Goal: Task Accomplishment & Management: Use online tool/utility

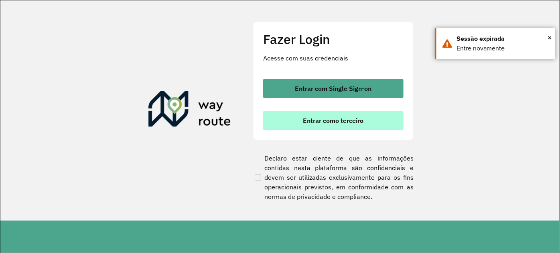
click at [346, 123] on span "Entrar como terceiro" at bounding box center [333, 120] width 61 height 6
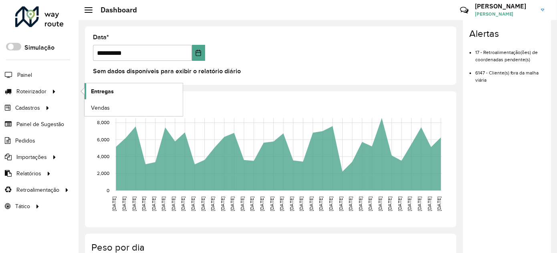
click at [98, 91] on span "Entregas" at bounding box center [102, 91] width 23 height 8
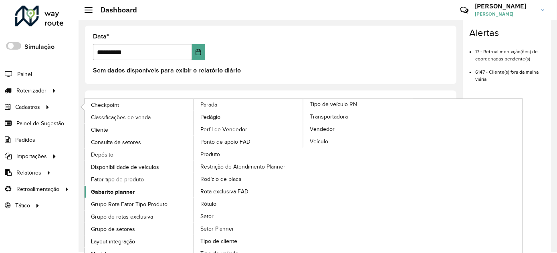
scroll to position [8, 0]
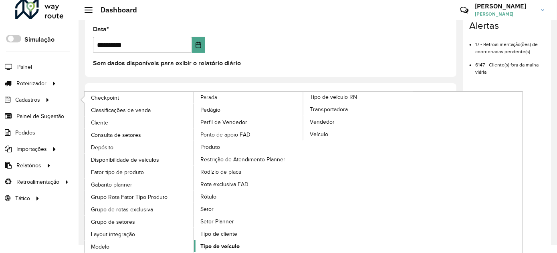
click at [229, 243] on span "Tipo de veículo" at bounding box center [219, 247] width 39 height 8
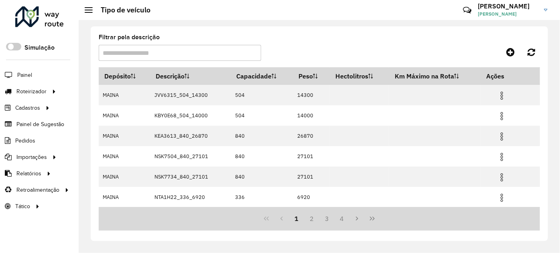
click at [172, 56] on input "Filtrar pela descrição" at bounding box center [180, 53] width 162 height 16
type input "**"
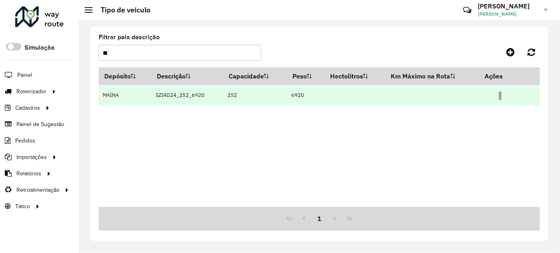
click at [502, 99] on img at bounding box center [500, 96] width 10 height 10
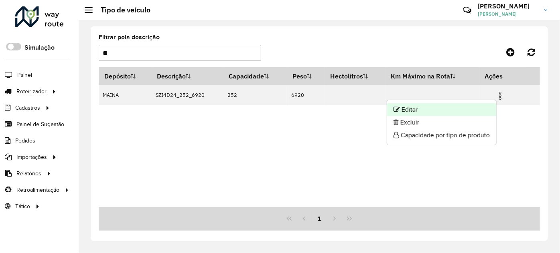
click at [465, 113] on li "Editar" at bounding box center [441, 109] width 109 height 13
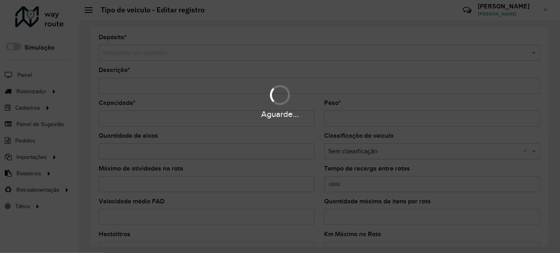
type input "**********"
type input "***"
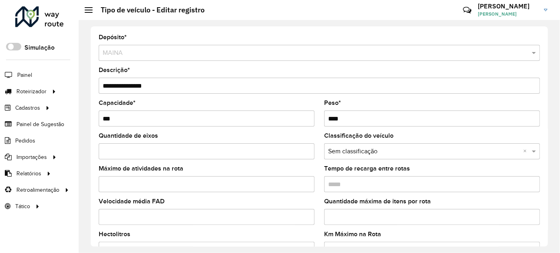
drag, startPoint x: 338, startPoint y: 116, endPoint x: 332, endPoint y: 118, distance: 5.5
click at [332, 118] on input "****" at bounding box center [432, 119] width 216 height 16
type input "****"
drag, startPoint x: 150, startPoint y: 85, endPoint x: 193, endPoint y: 88, distance: 43.8
click at [193, 88] on input "**********" at bounding box center [319, 86] width 441 height 16
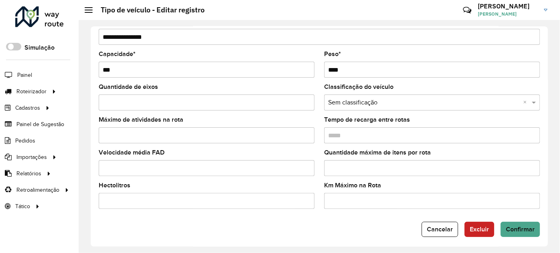
scroll to position [52, 0]
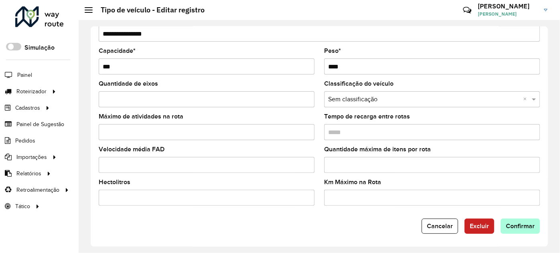
type input "**********"
click at [522, 225] on span "Confirmar" at bounding box center [520, 226] width 29 height 7
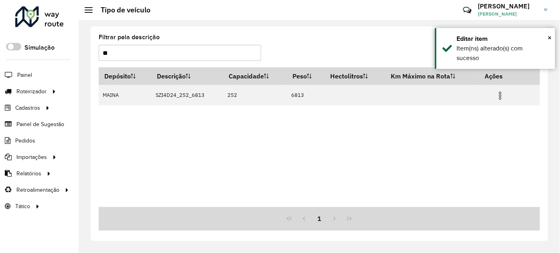
click at [105, 51] on input "**" at bounding box center [180, 53] width 162 height 16
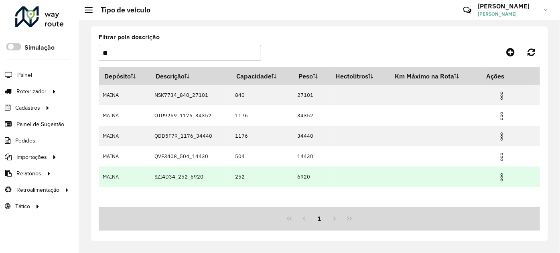
type input "**"
click at [500, 177] on img at bounding box center [502, 178] width 10 height 10
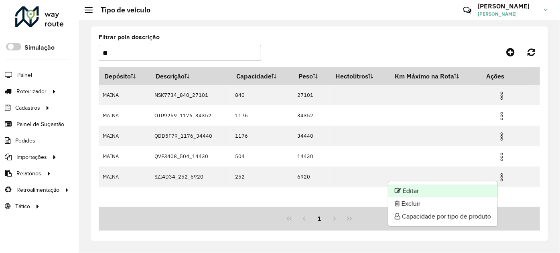
click at [416, 193] on li "Editar" at bounding box center [442, 191] width 109 height 13
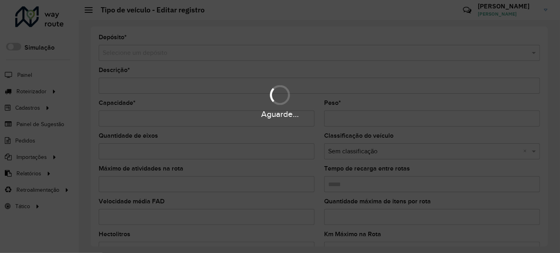
type input "**********"
type input "***"
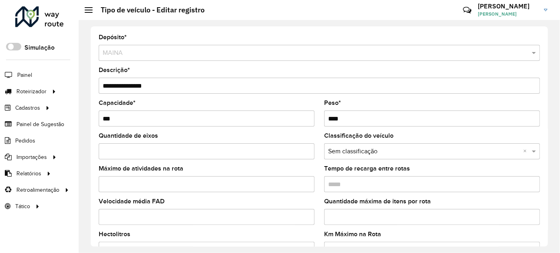
drag, startPoint x: 330, startPoint y: 117, endPoint x: 360, endPoint y: 120, distance: 29.8
click at [360, 120] on input "****" at bounding box center [432, 119] width 216 height 16
type input "****"
drag, startPoint x: 149, startPoint y: 84, endPoint x: 192, endPoint y: 87, distance: 43.0
click at [192, 87] on input "**********" at bounding box center [319, 86] width 441 height 16
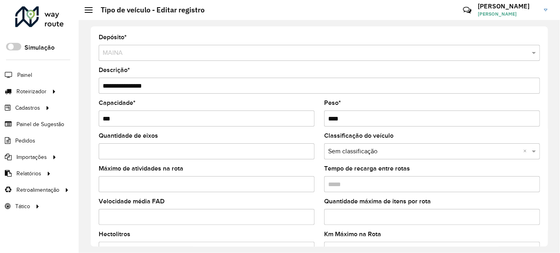
type input "**********"
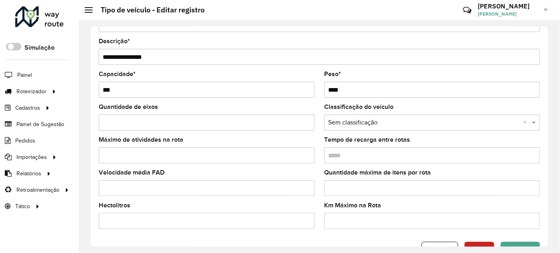
scroll to position [52, 0]
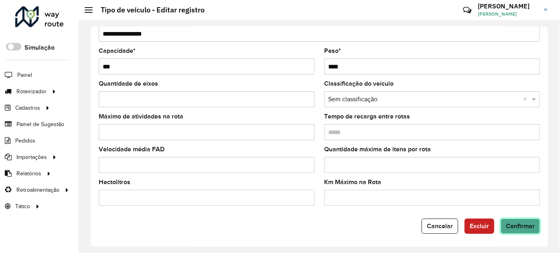
drag, startPoint x: 524, startPoint y: 227, endPoint x: 469, endPoint y: 209, distance: 57.7
click at [523, 227] on span "Confirmar" at bounding box center [520, 226] width 29 height 7
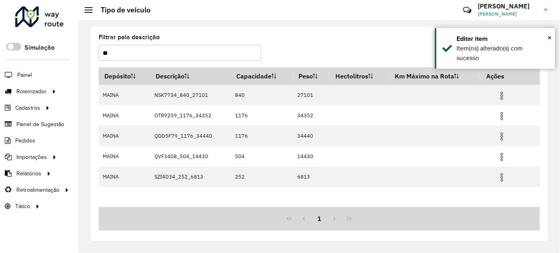
click at [107, 52] on input "**" at bounding box center [180, 53] width 162 height 16
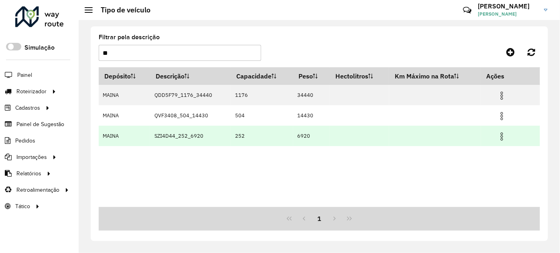
type input "**"
click at [502, 138] on img at bounding box center [502, 137] width 10 height 10
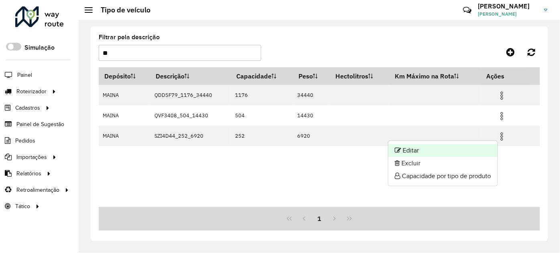
click at [451, 152] on li "Editar" at bounding box center [442, 150] width 109 height 13
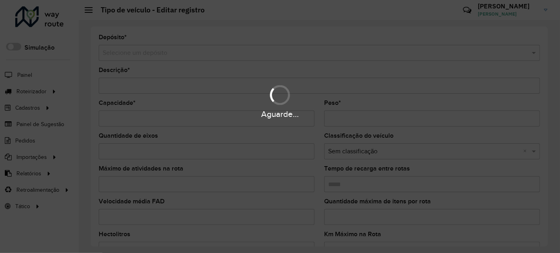
type input "**********"
type input "***"
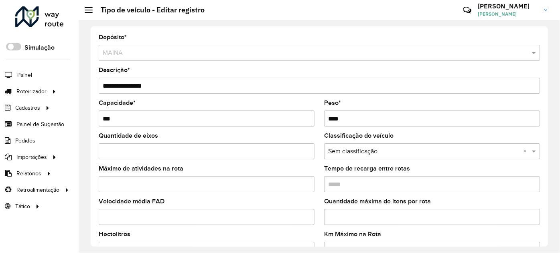
drag, startPoint x: 336, startPoint y: 116, endPoint x: 356, endPoint y: 118, distance: 20.1
click at [356, 118] on input "****" at bounding box center [432, 119] width 216 height 16
type input "****"
drag, startPoint x: 149, startPoint y: 85, endPoint x: 166, endPoint y: 86, distance: 16.5
click at [166, 86] on input "**********" at bounding box center [319, 86] width 441 height 16
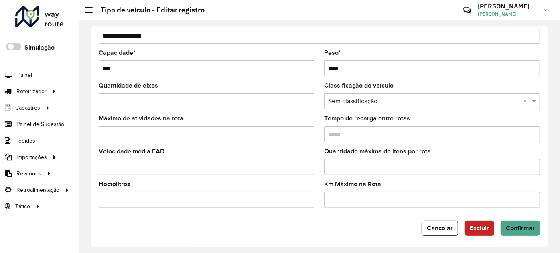
scroll to position [52, 0]
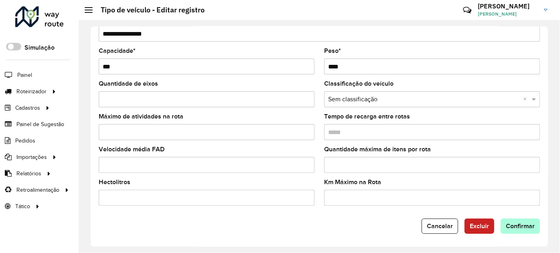
type input "**********"
click at [513, 226] on span "Confirmar" at bounding box center [520, 226] width 29 height 7
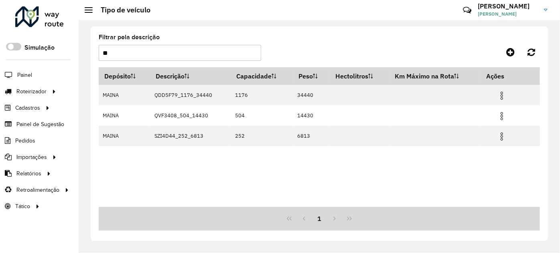
drag, startPoint x: 134, startPoint y: 55, endPoint x: 95, endPoint y: 58, distance: 39.5
click at [95, 58] on div "Filtrar pela descrição ** Depósito Descrição Capacidade Peso Hectolitros Km Máx…" at bounding box center [319, 133] width 457 height 215
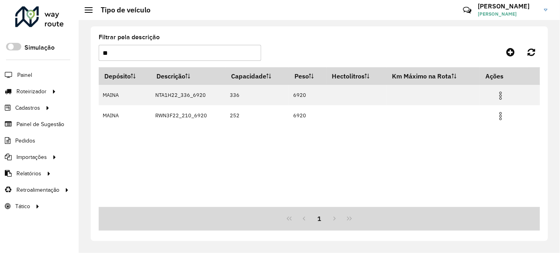
type input "**"
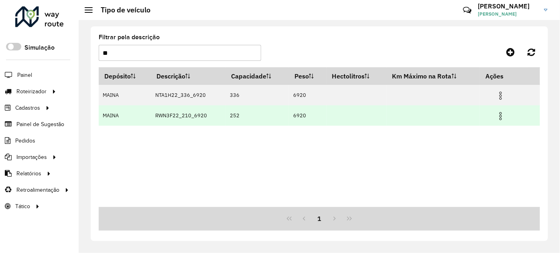
click at [502, 114] on img at bounding box center [501, 116] width 10 height 10
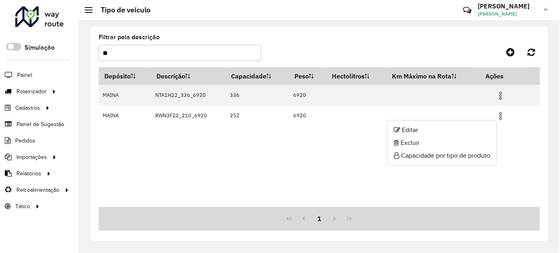
drag, startPoint x: 450, startPoint y: 132, endPoint x: 359, endPoint y: 149, distance: 92.2
click at [449, 132] on li "Editar" at bounding box center [441, 130] width 109 height 13
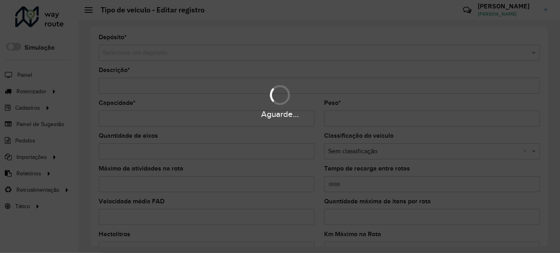
type input "**********"
type input "***"
type input "****"
type input "*****"
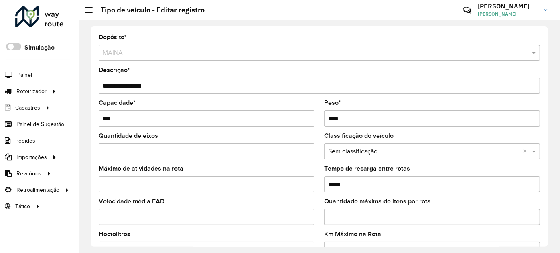
drag, startPoint x: 330, startPoint y: 117, endPoint x: 352, endPoint y: 119, distance: 21.3
click at [352, 119] on input "****" at bounding box center [432, 119] width 216 height 16
type input "****"
click at [153, 85] on input "**********" at bounding box center [319, 86] width 441 height 16
drag, startPoint x: 153, startPoint y: 85, endPoint x: 164, endPoint y: 85, distance: 10.8
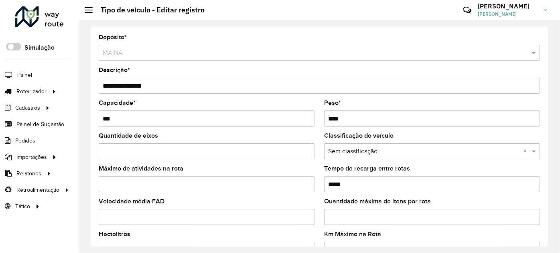
click at [164, 85] on input "**********" at bounding box center [319, 86] width 441 height 16
drag, startPoint x: 163, startPoint y: 86, endPoint x: 153, endPoint y: 88, distance: 10.5
click at [153, 88] on input "**********" at bounding box center [319, 86] width 441 height 16
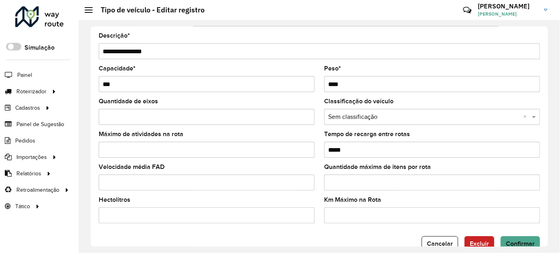
scroll to position [52, 0]
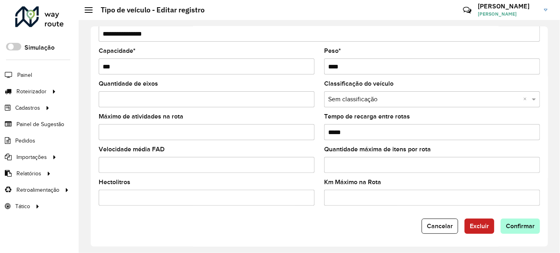
type input "**********"
drag, startPoint x: 521, startPoint y: 227, endPoint x: 509, endPoint y: 218, distance: 15.5
click at [521, 227] on span "Confirmar" at bounding box center [520, 226] width 29 height 7
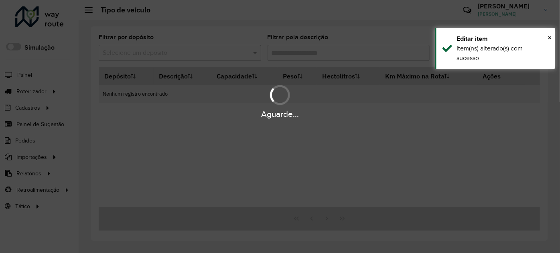
type input "**"
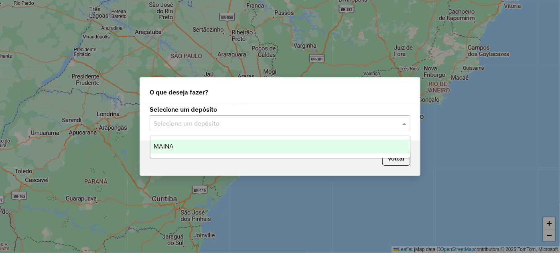
click at [245, 126] on input "text" at bounding box center [272, 124] width 237 height 10
click at [261, 149] on div "MAINA" at bounding box center [279, 147] width 259 height 14
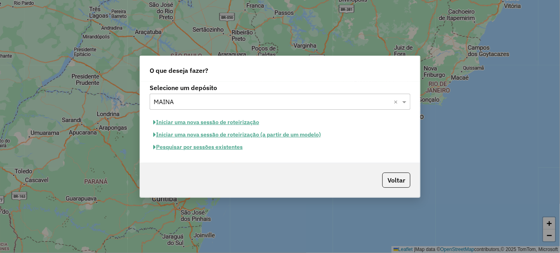
click at [239, 125] on button "Iniciar uma nova sessão de roteirização" at bounding box center [206, 122] width 113 height 12
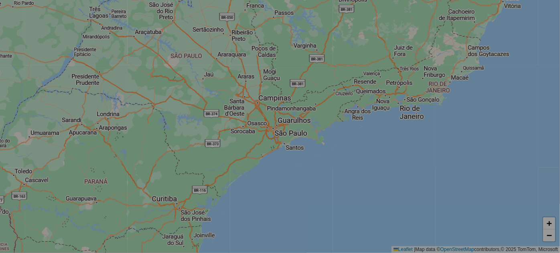
select select "*"
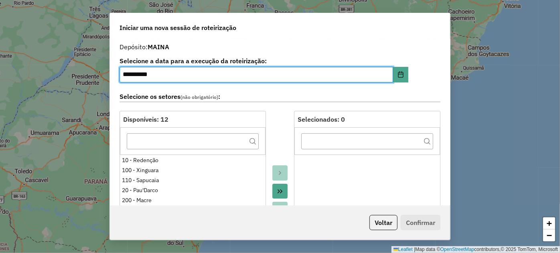
click at [280, 127] on div at bounding box center [280, 200] width 28 height 179
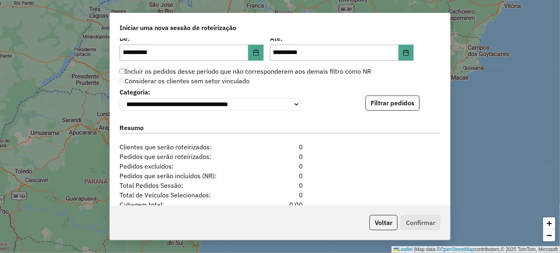
scroll to position [774, 0]
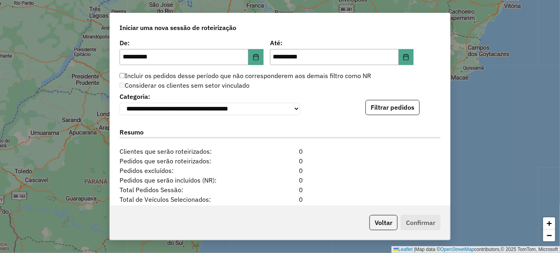
click at [322, 103] on div "**********" at bounding box center [279, 103] width 321 height 24
click at [384, 105] on button "Filtrar pedidos" at bounding box center [392, 107] width 54 height 15
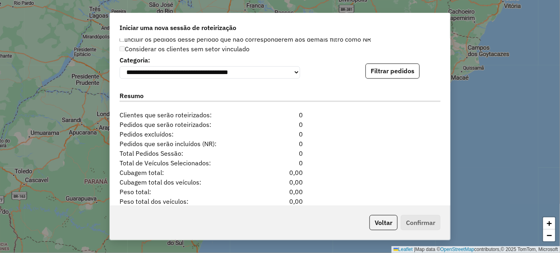
scroll to position [811, 0]
click at [399, 64] on button "Filtrar pedidos" at bounding box center [392, 71] width 54 height 15
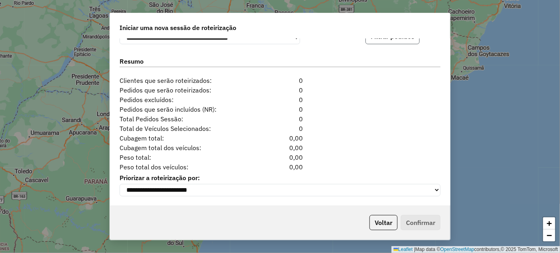
click at [389, 40] on button "Filtrar pedidos" at bounding box center [392, 36] width 54 height 15
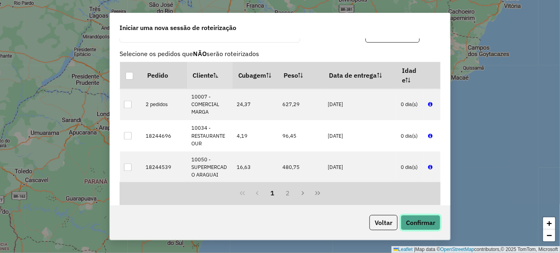
click at [429, 223] on button "Confirmar" at bounding box center [421, 222] width 40 height 15
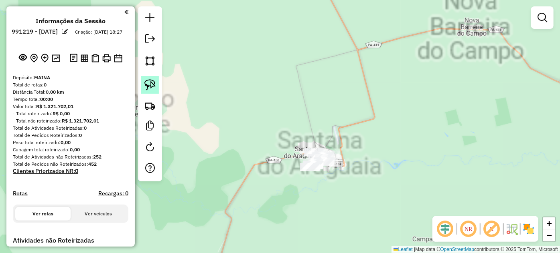
click at [157, 81] on link at bounding box center [150, 85] width 18 height 18
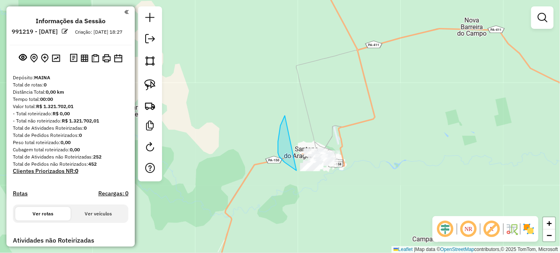
drag, startPoint x: 285, startPoint y: 116, endPoint x: 388, endPoint y: 141, distance: 106.5
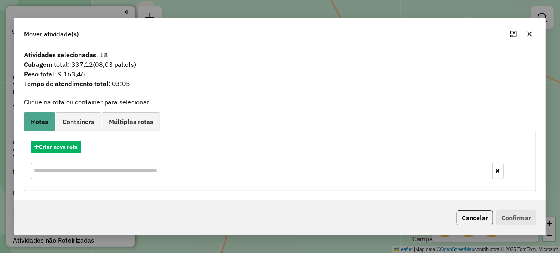
drag, startPoint x: 59, startPoint y: 153, endPoint x: 69, endPoint y: 147, distance: 12.2
click at [59, 153] on div "Criar nova rota" at bounding box center [280, 161] width 508 height 52
click at [55, 142] on button "Criar nova rota" at bounding box center [56, 147] width 51 height 12
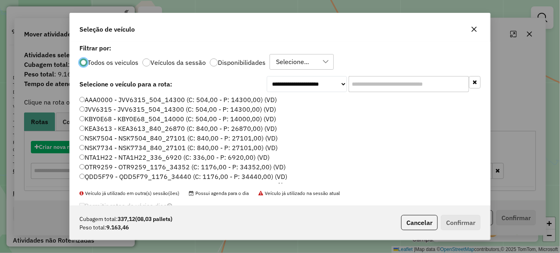
scroll to position [4, 2]
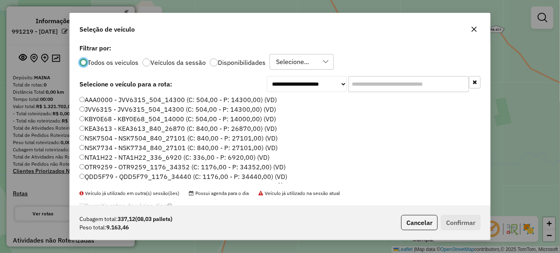
drag, startPoint x: 423, startPoint y: 85, endPoint x: 406, endPoint y: 89, distance: 18.2
click at [423, 85] on input "text" at bounding box center [408, 84] width 120 height 16
paste input "*******"
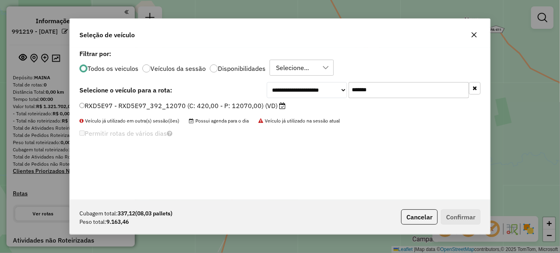
type input "*******"
click at [186, 104] on label "RXD5E97 - RXD5E97_392_12070 (C: 420,00 - P: 12070,00) (VD)" at bounding box center [182, 106] width 206 height 10
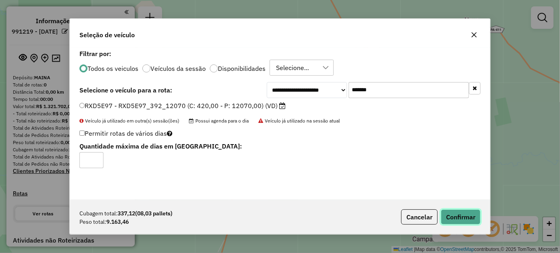
click at [460, 219] on button "Confirmar" at bounding box center [461, 217] width 40 height 15
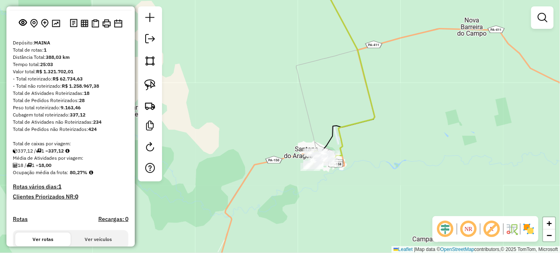
scroll to position [109, 0]
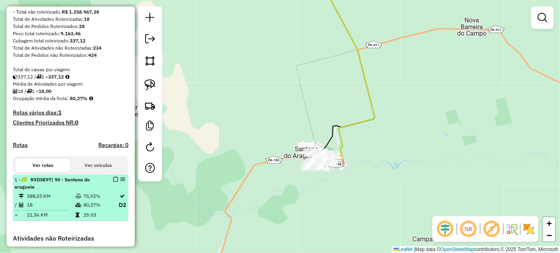
click at [113, 182] on em at bounding box center [115, 179] width 5 height 5
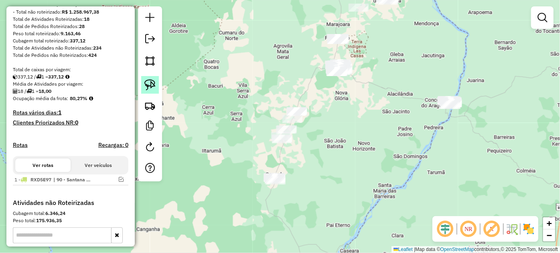
click at [158, 81] on link at bounding box center [150, 85] width 18 height 18
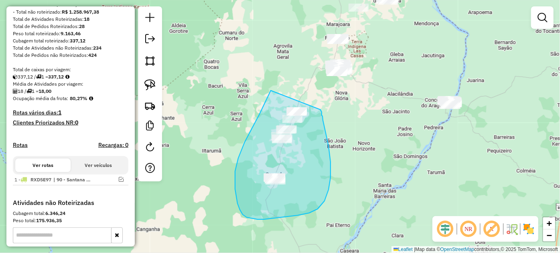
drag, startPoint x: 268, startPoint y: 96, endPoint x: 319, endPoint y: 107, distance: 52.1
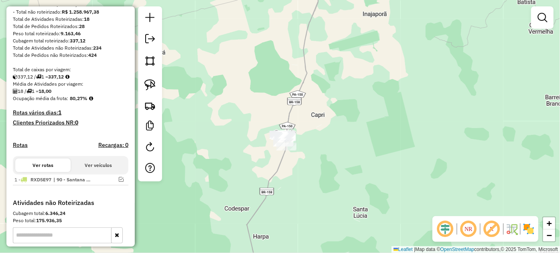
drag, startPoint x: 157, startPoint y: 84, endPoint x: 204, endPoint y: 98, distance: 49.1
click at [157, 84] on link at bounding box center [150, 85] width 18 height 18
drag, startPoint x: 259, startPoint y: 139, endPoint x: 322, endPoint y: 148, distance: 63.2
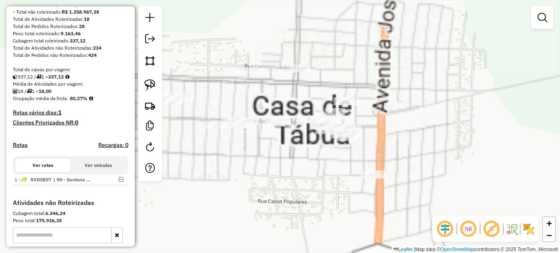
drag, startPoint x: 259, startPoint y: 156, endPoint x: 329, endPoint y: 158, distance: 69.4
click at [331, 160] on div "Janela de atendimento Grade de atendimento Capacidade Transportadoras Veículos …" at bounding box center [280, 126] width 560 height 253
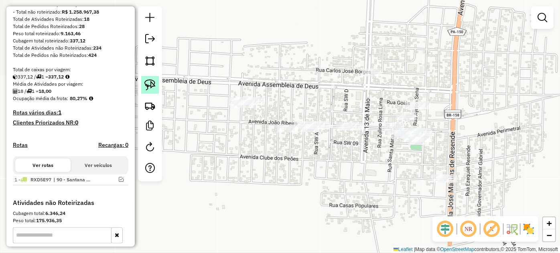
click at [153, 86] on img at bounding box center [149, 84] width 11 height 11
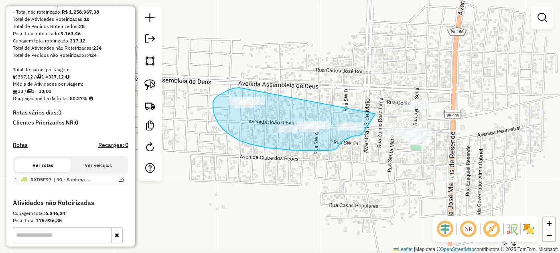
drag, startPoint x: 237, startPoint y: 88, endPoint x: 374, endPoint y: 113, distance: 139.0
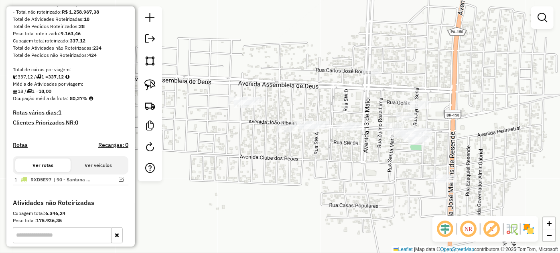
click at [161, 85] on div at bounding box center [150, 93] width 24 height 175
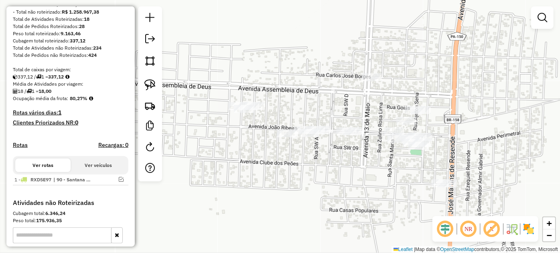
click at [215, 93] on div "Janela de atendimento Grade de atendimento Capacidade Transportadoras Veículos …" at bounding box center [280, 126] width 560 height 253
click at [151, 83] on img at bounding box center [149, 84] width 11 height 11
drag, startPoint x: 223, startPoint y: 93, endPoint x: 287, endPoint y: 93, distance: 65.0
click at [142, 80] on link at bounding box center [150, 85] width 18 height 18
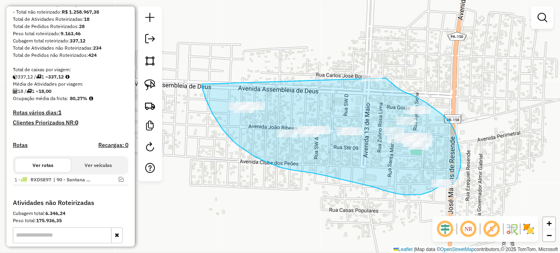
drag, startPoint x: 202, startPoint y: 86, endPoint x: 372, endPoint y: 71, distance: 170.6
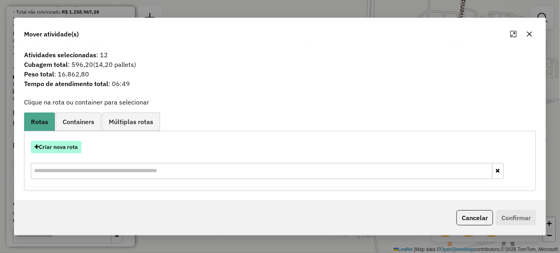
click at [53, 150] on button "Criar nova rota" at bounding box center [56, 147] width 51 height 12
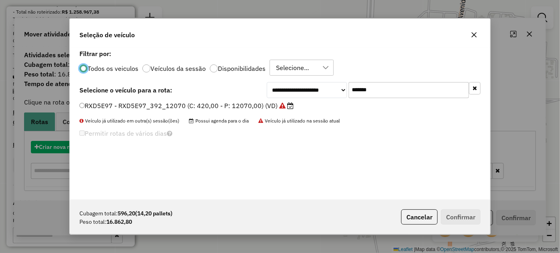
scroll to position [4, 2]
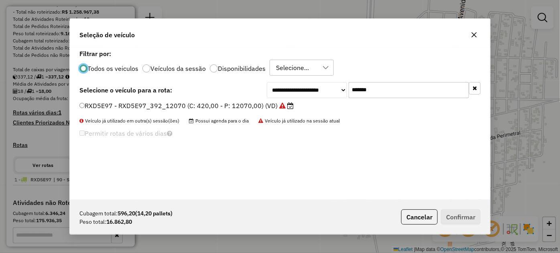
click at [414, 94] on input "*******" at bounding box center [408, 90] width 120 height 16
paste input "text"
type input "*******"
drag, startPoint x: 235, startPoint y: 110, endPoint x: 254, endPoint y: 111, distance: 19.7
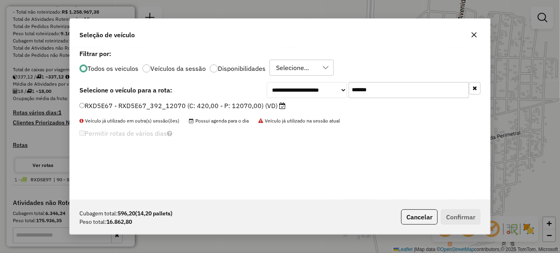
click at [234, 109] on label "RXD5E67 - RXD5E67_392_12070 (C: 420,00 - P: 12070,00) (VD)" at bounding box center [182, 106] width 206 height 10
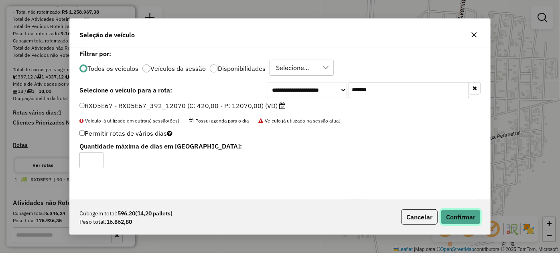
click at [466, 220] on button "Confirmar" at bounding box center [461, 217] width 40 height 15
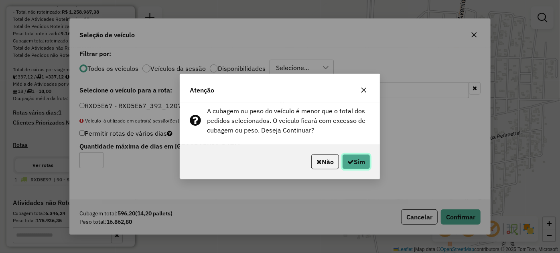
click at [362, 158] on button "Sim" at bounding box center [356, 161] width 28 height 15
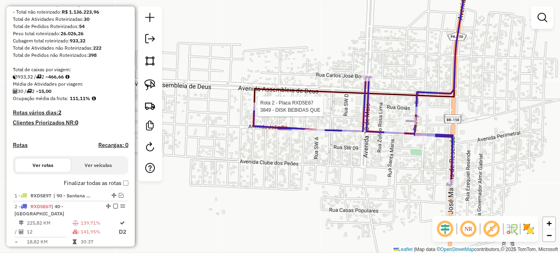
select select "**********"
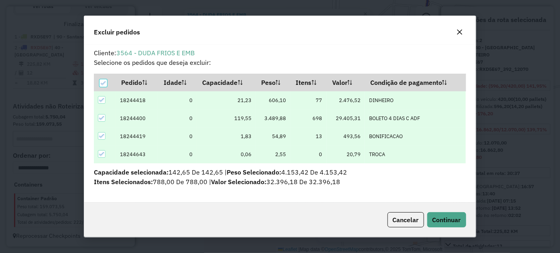
scroll to position [0, 0]
click at [434, 220] on span "Continuar" at bounding box center [446, 220] width 28 height 8
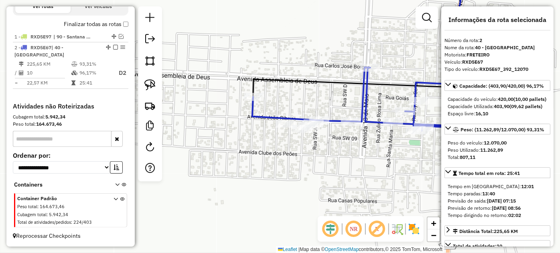
click at [113, 47] on em at bounding box center [115, 47] width 5 height 5
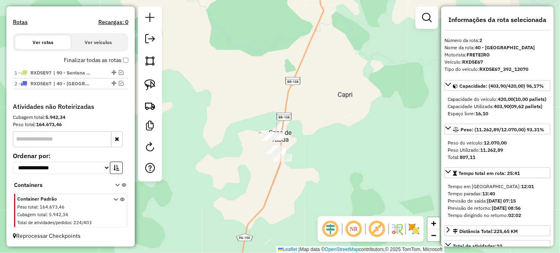
drag, startPoint x: 402, startPoint y: 173, endPoint x: 316, endPoint y: 137, distance: 93.5
click at [316, 137] on div "Janela de atendimento Grade de atendimento Capacidade Transportadoras Veículos …" at bounding box center [280, 126] width 560 height 253
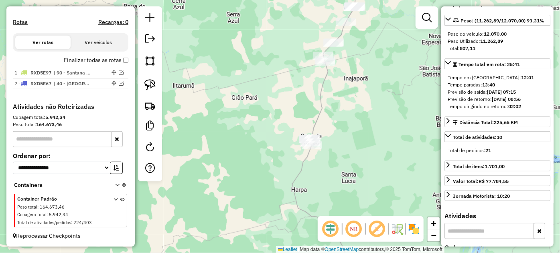
scroll to position [109, 0]
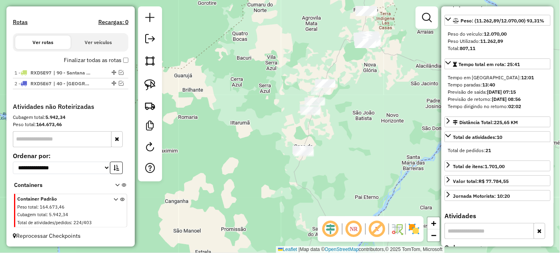
drag, startPoint x: 364, startPoint y: 111, endPoint x: 275, endPoint y: 109, distance: 89.8
click at [334, 123] on div "Janela de atendimento Grade de atendimento Capacidade Transportadoras Veículos …" at bounding box center [280, 126] width 560 height 253
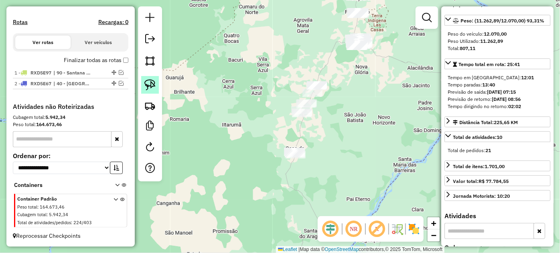
drag, startPoint x: 154, startPoint y: 83, endPoint x: 174, endPoint y: 84, distance: 20.9
click at [154, 83] on img at bounding box center [149, 84] width 11 height 11
drag, startPoint x: 259, startPoint y: 90, endPoint x: 282, endPoint y: 65, distance: 33.2
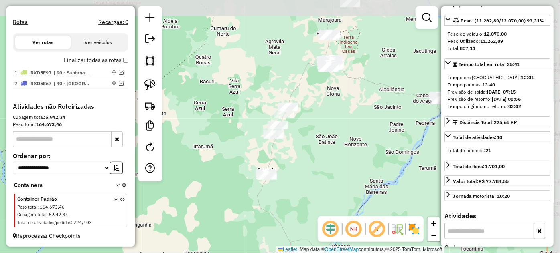
drag, startPoint x: 282, startPoint y: 65, endPoint x: 158, endPoint y: 95, distance: 127.4
click at [241, 98] on div "Janela de atendimento Grade de atendimento Capacidade Transportadoras Veículos …" at bounding box center [280, 126] width 560 height 253
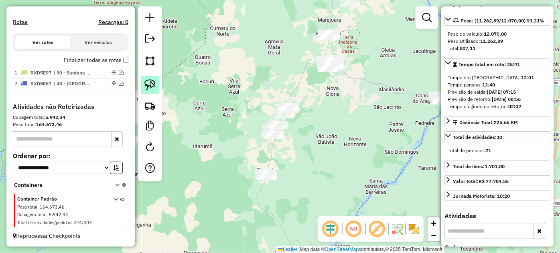
click at [155, 87] on img at bounding box center [149, 84] width 11 height 11
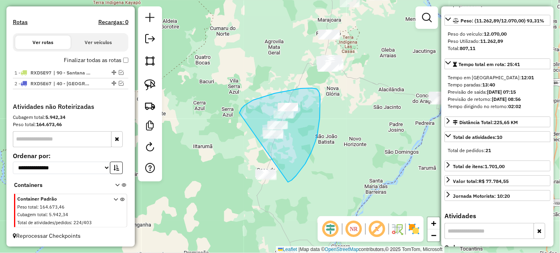
drag, startPoint x: 239, startPoint y: 113, endPoint x: 229, endPoint y: 175, distance: 63.1
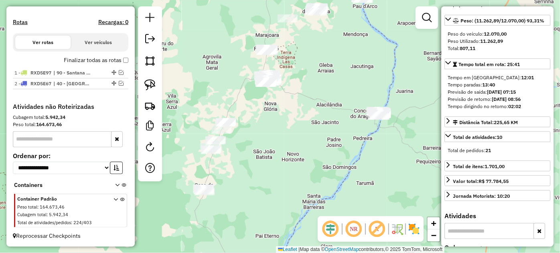
drag, startPoint x: 353, startPoint y: 150, endPoint x: 290, endPoint y: 166, distance: 64.4
click at [290, 166] on div "Janela de atendimento Grade de atendimento Capacidade Transportadoras Veículos …" at bounding box center [280, 126] width 560 height 253
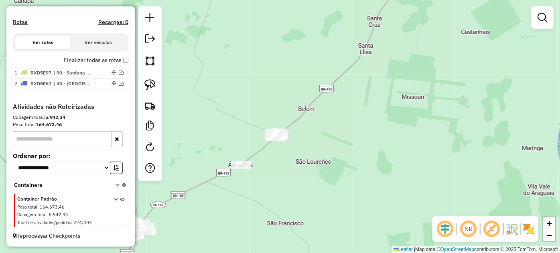
drag, startPoint x: 281, startPoint y: 201, endPoint x: 247, endPoint y: 141, distance: 69.3
click at [310, 184] on div "Janela de atendimento Grade de atendimento Capacidade Transportadoras Veículos …" at bounding box center [280, 126] width 560 height 253
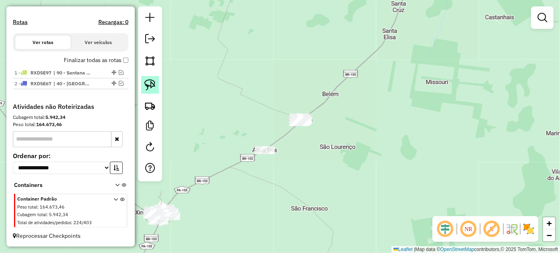
click at [157, 87] on link at bounding box center [150, 85] width 18 height 18
drag, startPoint x: 237, startPoint y: 159, endPoint x: 332, endPoint y: 87, distance: 118.8
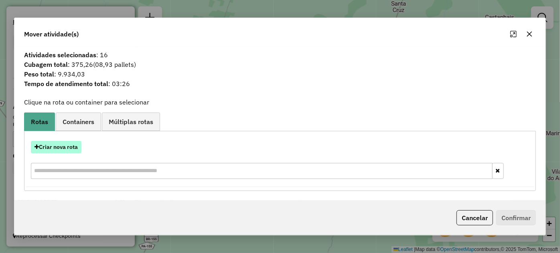
click at [71, 152] on button "Criar nova rota" at bounding box center [56, 147] width 51 height 12
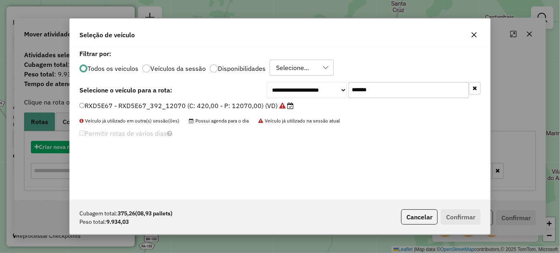
scroll to position [4, 2]
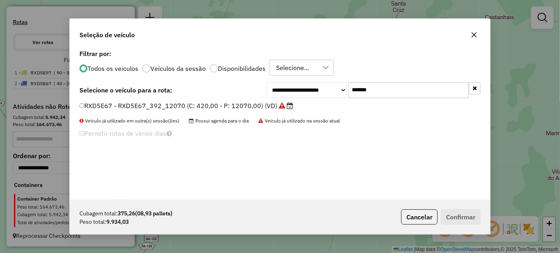
click at [388, 91] on input "*******" at bounding box center [408, 90] width 120 height 16
paste input "text"
type input "*******"
click at [258, 103] on label "RXD5E87 - RXD5E87_392_12070 (C: 420,00 - P: 12070,00) (VD)" at bounding box center [182, 106] width 206 height 10
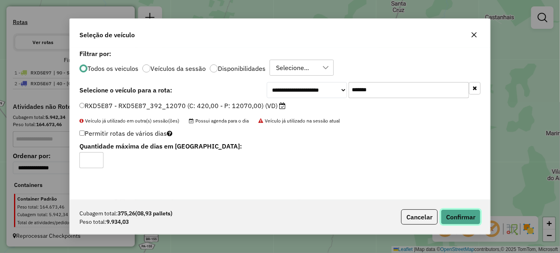
drag, startPoint x: 463, startPoint y: 221, endPoint x: 445, endPoint y: 215, distance: 18.5
click at [461, 220] on button "Confirmar" at bounding box center [461, 217] width 40 height 15
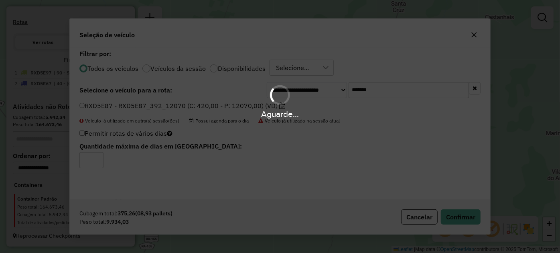
scroll to position [274, 0]
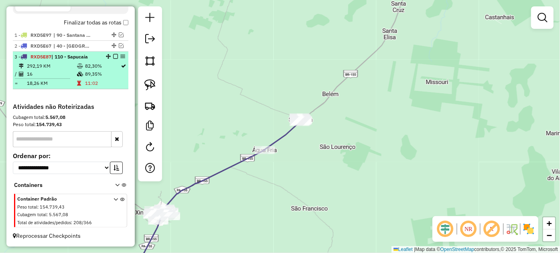
click at [114, 57] on em at bounding box center [115, 56] width 5 height 5
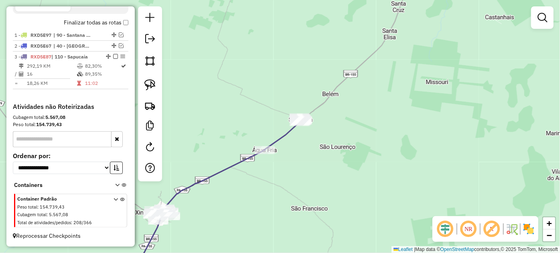
scroll to position [249, 0]
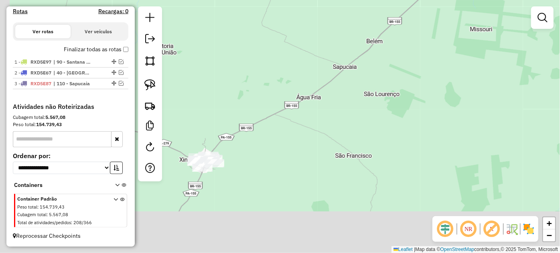
drag, startPoint x: 225, startPoint y: 237, endPoint x: 254, endPoint y: 164, distance: 77.7
click at [273, 182] on div "Janela de atendimento Grade de atendimento Capacidade Transportadoras Veículos …" at bounding box center [280, 126] width 560 height 253
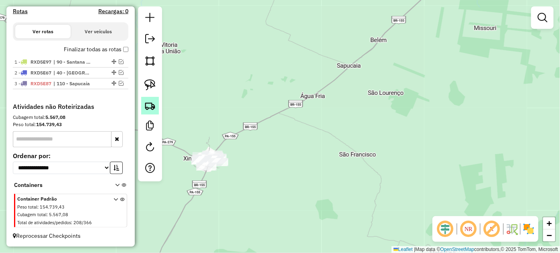
click at [146, 111] on img at bounding box center [149, 105] width 11 height 11
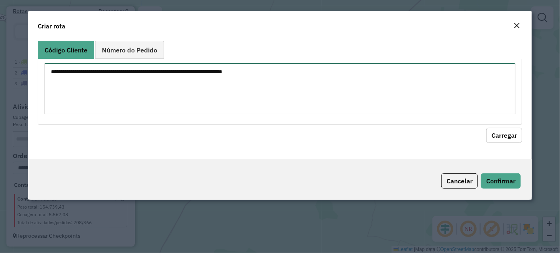
click at [250, 96] on textarea at bounding box center [280, 88] width 471 height 51
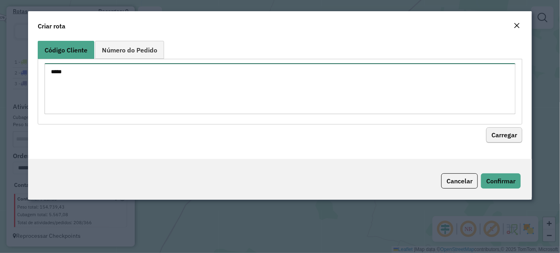
type textarea "*****"
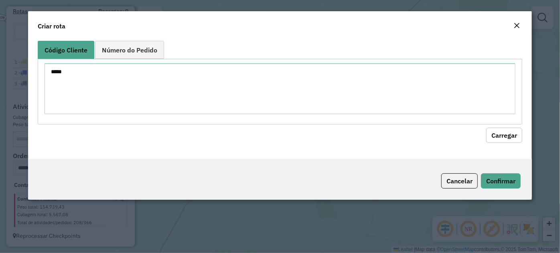
click at [511, 132] on button "Carregar" at bounding box center [504, 135] width 36 height 15
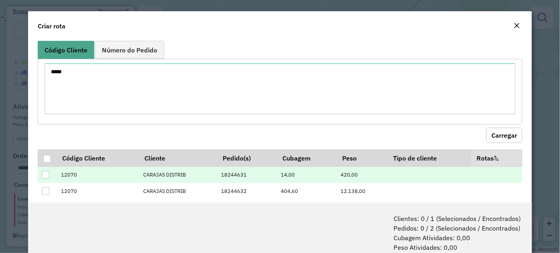
drag, startPoint x: 47, startPoint y: 158, endPoint x: 105, endPoint y: 173, distance: 60.5
click at [47, 158] on div at bounding box center [47, 159] width 8 height 8
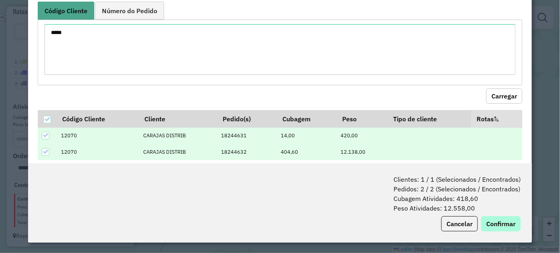
scroll to position [40, 0]
click at [493, 225] on button "Confirmar" at bounding box center [501, 223] width 40 height 15
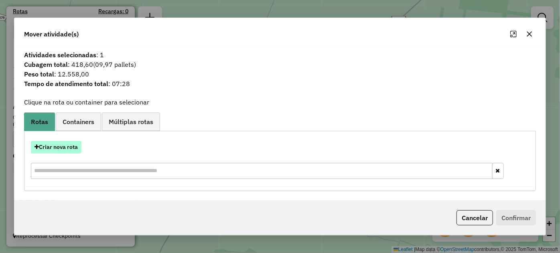
click at [63, 144] on button "Criar nova rota" at bounding box center [56, 147] width 51 height 12
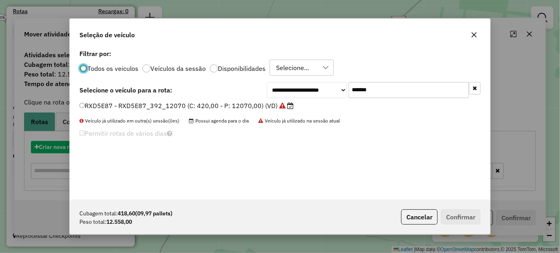
scroll to position [4, 2]
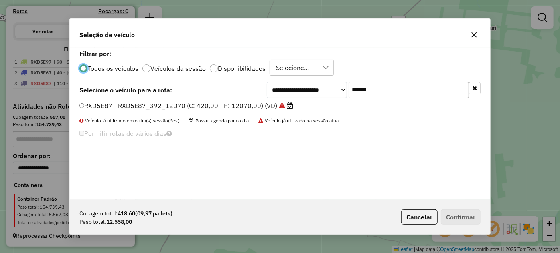
click at [397, 88] on input "*******" at bounding box center [408, 90] width 120 height 16
paste input "text"
type input "*******"
click at [206, 105] on label "SZR7A01 - SZR7A01_420_12900 (C: 420,00 - P: 12900,00) (VD)" at bounding box center [177, 106] width 196 height 10
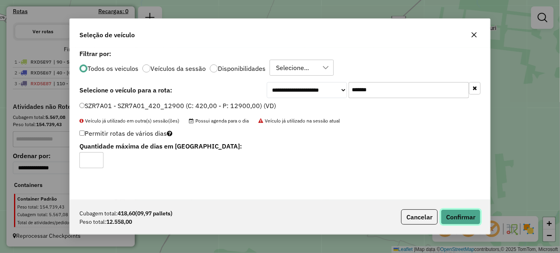
click at [465, 218] on button "Confirmar" at bounding box center [461, 217] width 40 height 15
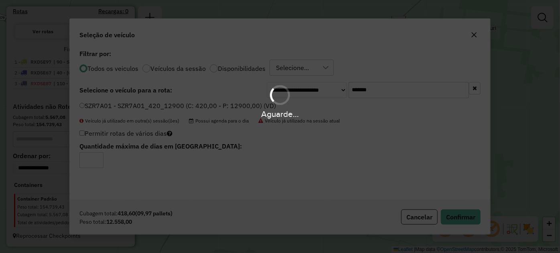
scroll to position [284, 0]
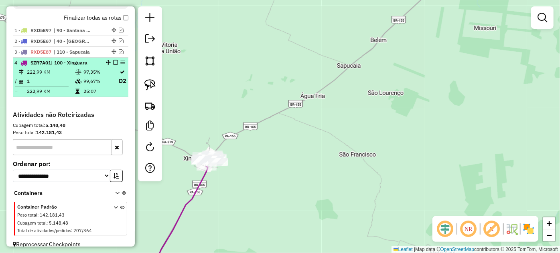
click at [92, 83] on td "99,67%" at bounding box center [100, 81] width 35 height 10
select select "**********"
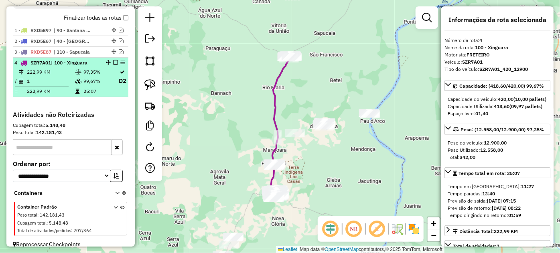
click at [113, 65] on em at bounding box center [115, 62] width 5 height 5
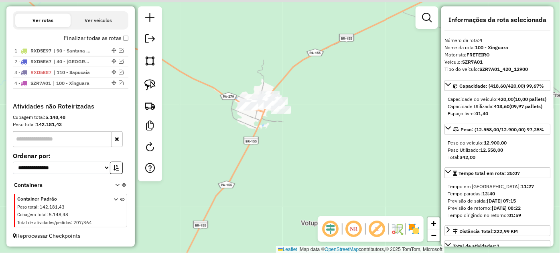
drag, startPoint x: 263, startPoint y: 103, endPoint x: 233, endPoint y: 123, distance: 35.8
click at [259, 128] on div "Janela de atendimento Grade de atendimento Capacidade Transportadoras Veículos …" at bounding box center [280, 126] width 560 height 253
click at [156, 85] on link at bounding box center [150, 85] width 18 height 18
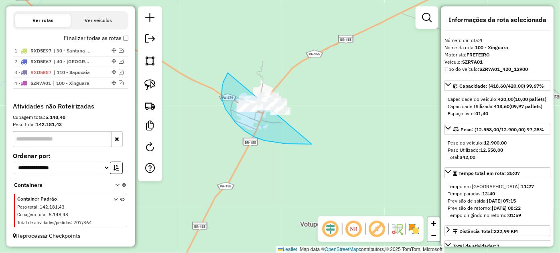
drag, startPoint x: 226, startPoint y: 77, endPoint x: 339, endPoint y: 96, distance: 114.6
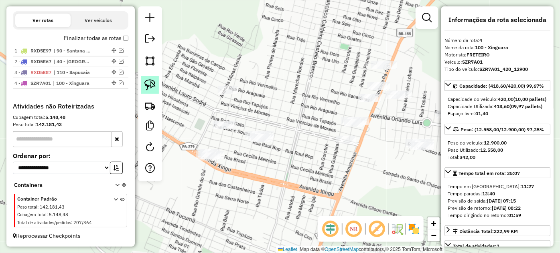
click at [154, 85] on img at bounding box center [149, 84] width 11 height 11
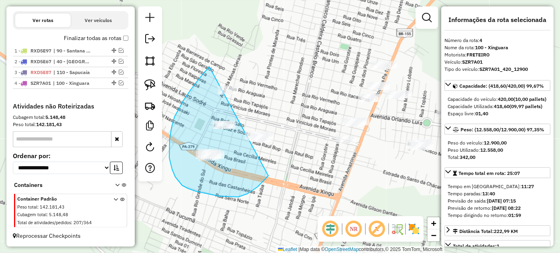
drag, startPoint x: 207, startPoint y: 69, endPoint x: 298, endPoint y: 94, distance: 94.6
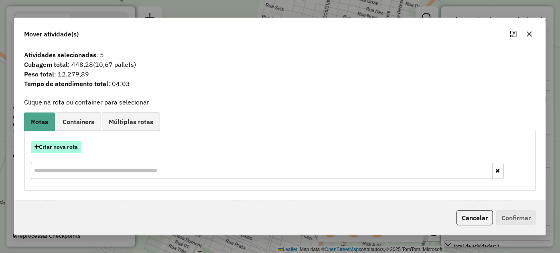
click at [61, 144] on button "Criar nova rota" at bounding box center [56, 147] width 51 height 12
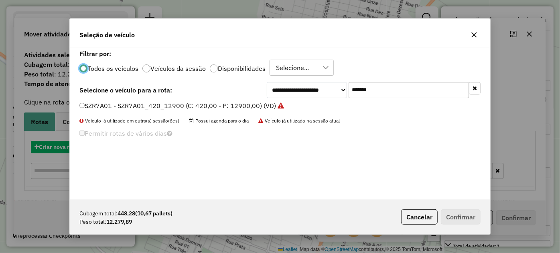
scroll to position [4, 2]
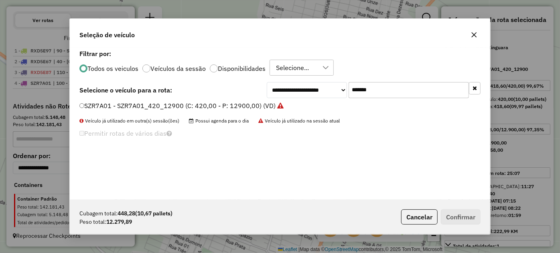
click at [400, 94] on input "*******" at bounding box center [408, 90] width 120 height 16
paste input "text"
type input "*******"
drag, startPoint x: 245, startPoint y: 106, endPoint x: 291, endPoint y: 135, distance: 54.5
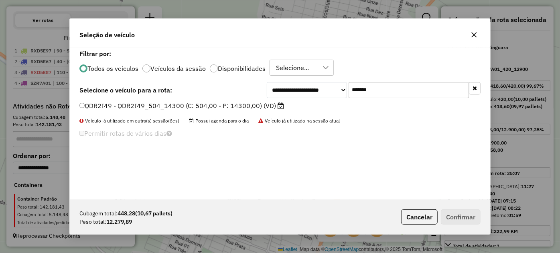
click at [244, 106] on label "QDR2I49 - QDR2I49_504_14300 (C: 504,00 - P: 14300,00) (VD)" at bounding box center [181, 106] width 204 height 10
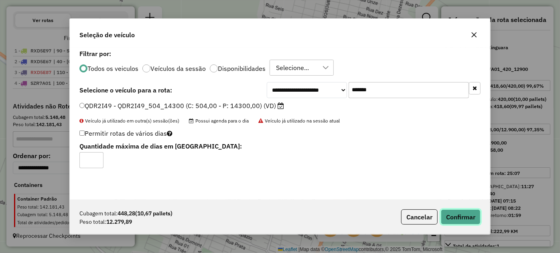
click at [462, 218] on button "Confirmar" at bounding box center [461, 217] width 40 height 15
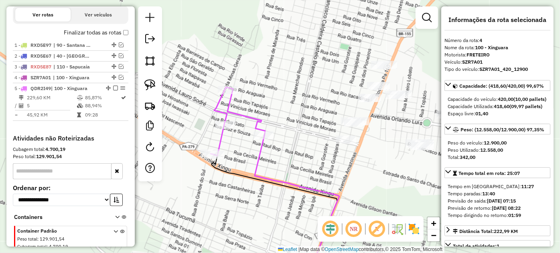
scroll to position [307, 0]
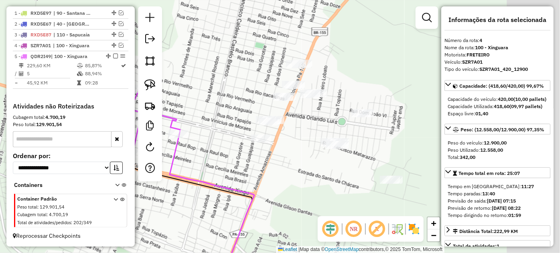
drag, startPoint x: 346, startPoint y: 178, endPoint x: 245, endPoint y: 176, distance: 101.1
click at [245, 176] on div "Janela de atendimento Grade de atendimento Capacidade Transportadoras Veículos …" at bounding box center [280, 126] width 560 height 253
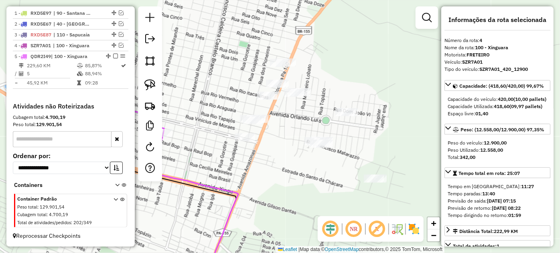
drag, startPoint x: 153, startPoint y: 83, endPoint x: 186, endPoint y: 102, distance: 38.6
click at [153, 83] on img at bounding box center [149, 84] width 11 height 11
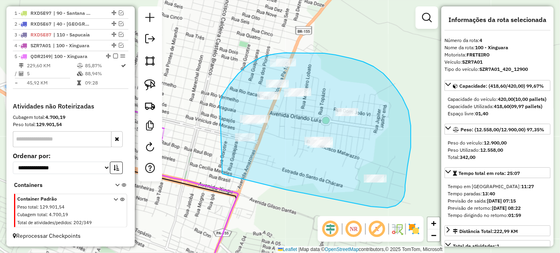
drag, startPoint x: 220, startPoint y: 115, endPoint x: 222, endPoint y: 172, distance: 56.2
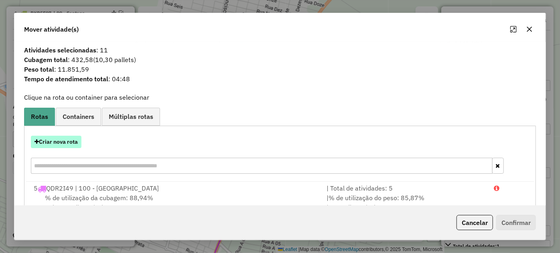
click at [69, 145] on button "Criar nova rota" at bounding box center [56, 142] width 51 height 12
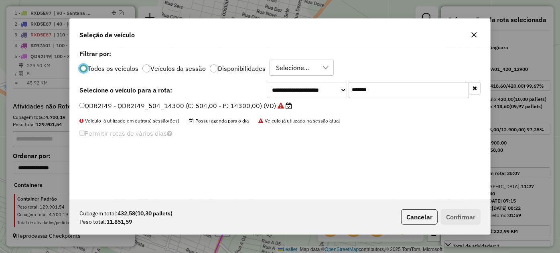
scroll to position [4, 2]
click at [389, 89] on input "*******" at bounding box center [408, 90] width 120 height 16
paste input "text"
type input "*******"
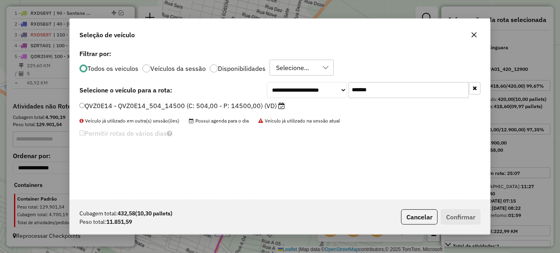
click at [237, 109] on label "QVZ0E14 - QVZ0E14_504_14500 (C: 504,00 - P: 14500,00) (VD)" at bounding box center [181, 106] width 205 height 10
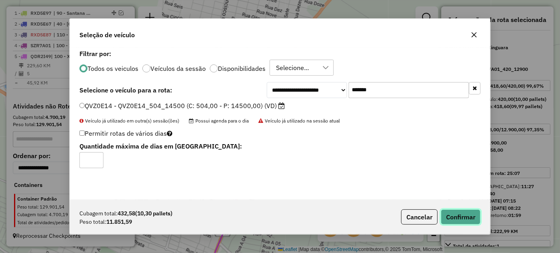
click at [464, 213] on button "Confirmar" at bounding box center [461, 217] width 40 height 15
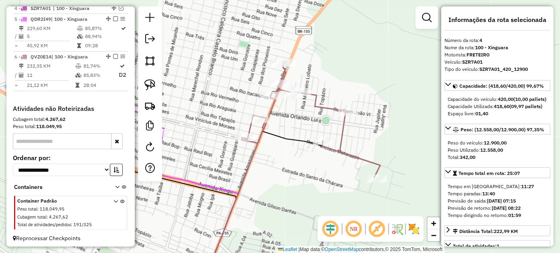
scroll to position [342, 0]
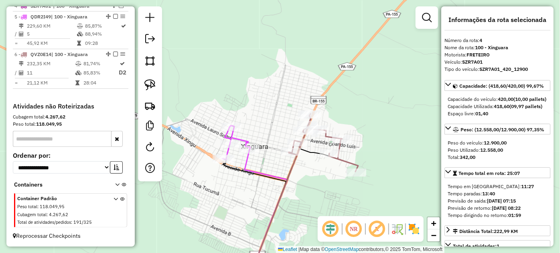
drag, startPoint x: 226, startPoint y: 151, endPoint x: 275, endPoint y: 162, distance: 49.7
click at [275, 162] on div "Janela de atendimento Grade de atendimento Capacidade Transportadoras Veículos …" at bounding box center [280, 126] width 560 height 253
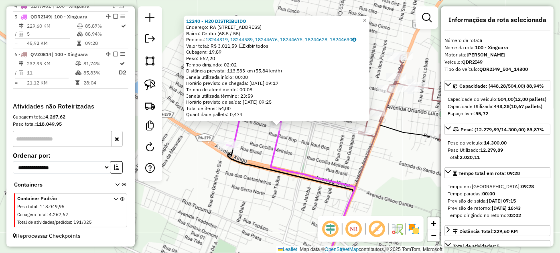
click at [299, 139] on div "Rota 5 - Placa QDR2I49 12049 - NOVA SCHIN PAULINHO Rota 5 - Placa QDR2I49 12240…" at bounding box center [280, 126] width 560 height 253
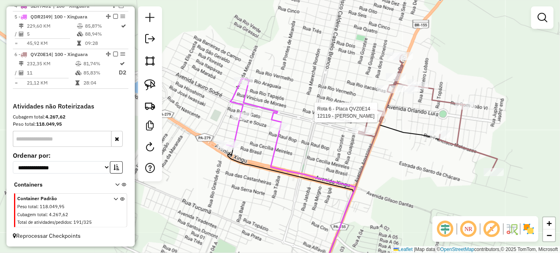
select select "**********"
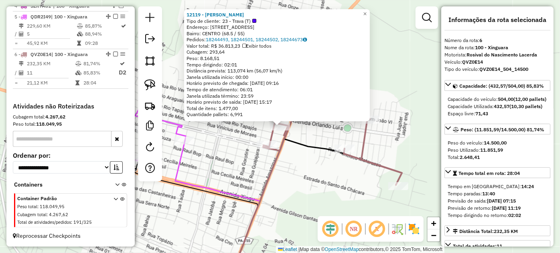
click at [248, 142] on div "12119 - HIPER SENNA Tipo de cliente: 23 - Trava (T) Endereço: R RIO TAPAJOS 128…" at bounding box center [280, 126] width 560 height 253
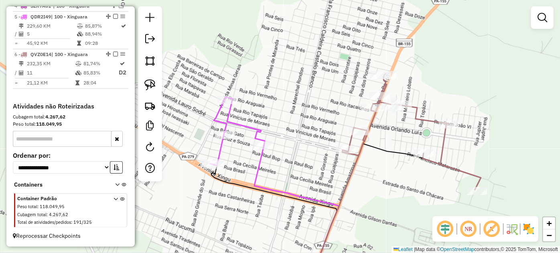
drag, startPoint x: 235, startPoint y: 144, endPoint x: 300, endPoint y: 147, distance: 65.0
click at [300, 147] on div "Janela de atendimento Grade de atendimento Capacidade Transportadoras Veículos …" at bounding box center [280, 126] width 560 height 253
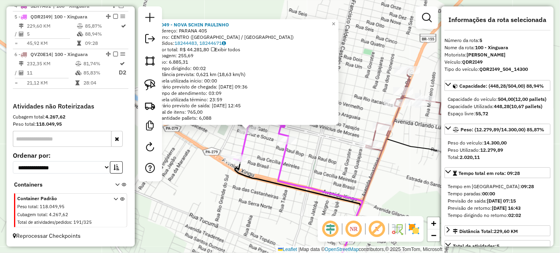
drag, startPoint x: 372, startPoint y: 152, endPoint x: 291, endPoint y: 155, distance: 80.7
click at [291, 155] on div "12049 - NOVA SCHIN PAULINHO Endereço: PARANA 405 Bairro: CENTRO (XINGUARA / PA)…" at bounding box center [280, 126] width 560 height 253
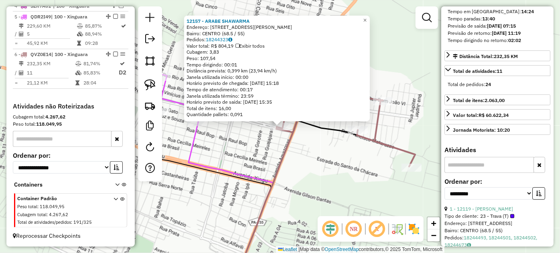
scroll to position [219, 0]
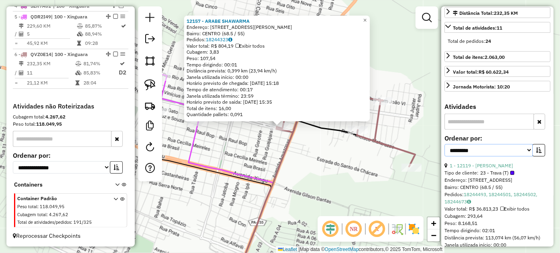
click at [519, 157] on select "**********" at bounding box center [488, 150] width 88 height 12
select select "*********"
click at [444, 156] on select "**********" at bounding box center [488, 150] width 88 height 12
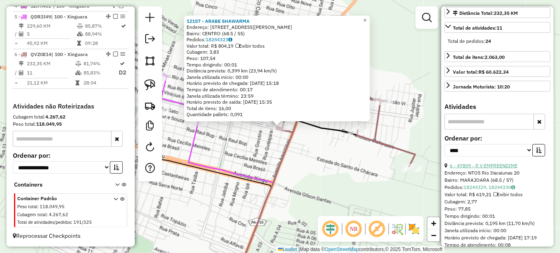
click at [506, 169] on link "6 - 47809 - R V EMPREENDIME" at bounding box center [483, 166] width 68 height 6
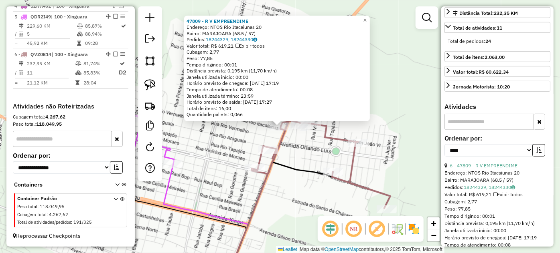
click at [290, 157] on div "47809 - R V EMPREENDIME Endereço: NTOS Rio Itacaiunas 20 Bairro: MARAJOARA (68.…" at bounding box center [280, 126] width 560 height 253
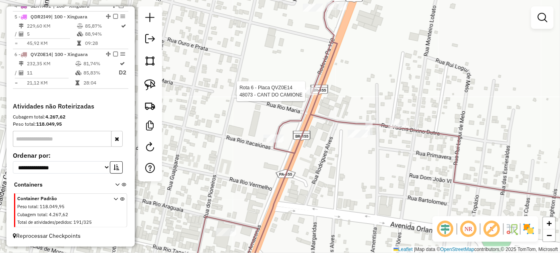
select select "*********"
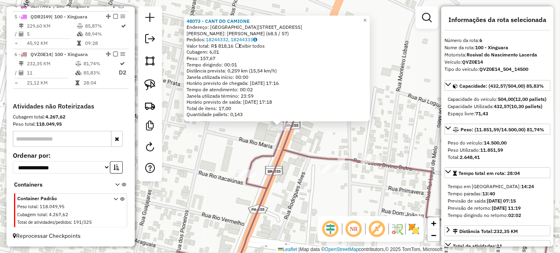
click at [241, 139] on div "48073 - CANT DO CAMIONE Endereço: IRO Avenida Amazonas 905 Bairro: TANAKA (68.5…" at bounding box center [280, 126] width 560 height 253
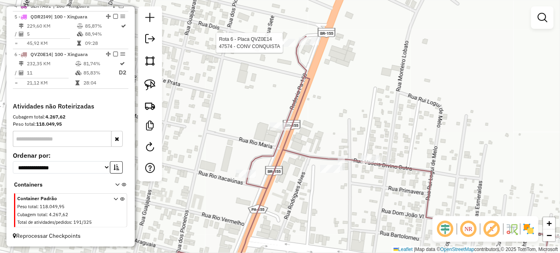
select select "*********"
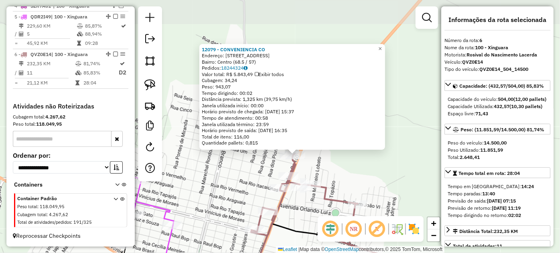
click at [267, 177] on div "Rota 6 - Placa QVZ0E14 48073 - CANT DO CAMIONE 12079 - CONVENIENCIA CO Endereço…" at bounding box center [280, 126] width 560 height 253
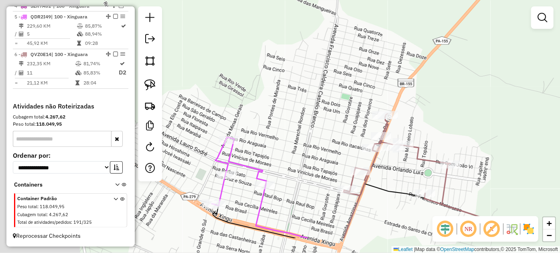
drag, startPoint x: 241, startPoint y: 183, endPoint x: 346, endPoint y: 136, distance: 114.9
click at [346, 136] on div "Janela de atendimento Grade de atendimento Capacidade Transportadoras Veículos …" at bounding box center [280, 126] width 560 height 253
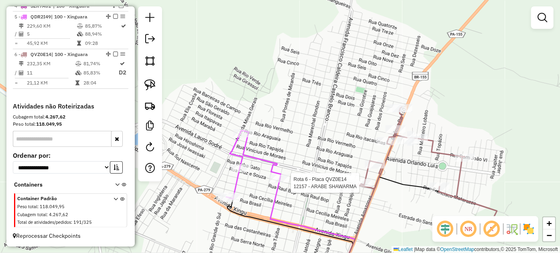
select select "*********"
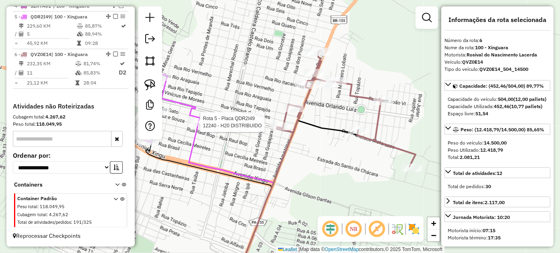
select select "*********"
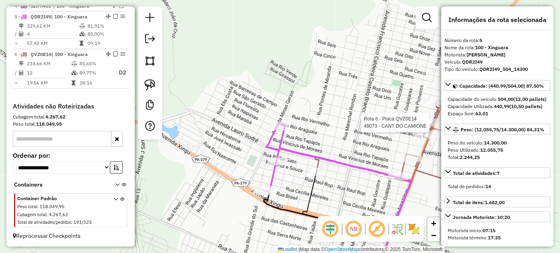
select select "*********"
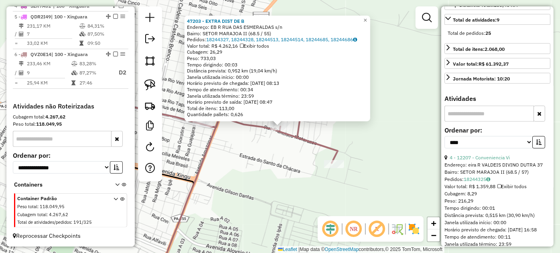
scroll to position [255, 0]
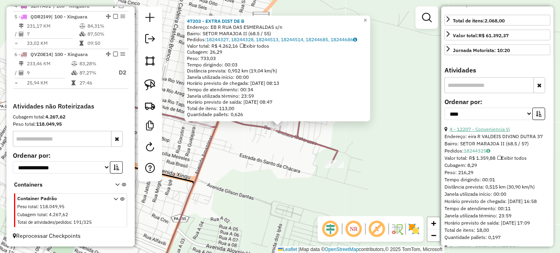
click at [483, 132] on link "4 - 12207 - Conveniencia Vi" at bounding box center [479, 129] width 60 height 6
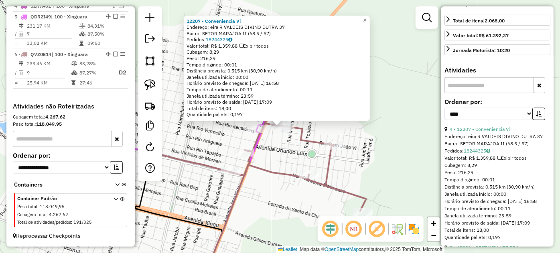
scroll to position [364, 0]
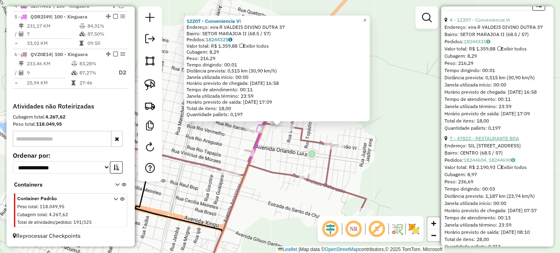
click at [483, 142] on link "7 - 47823 - RESTAURANTE BRA" at bounding box center [483, 139] width 69 height 6
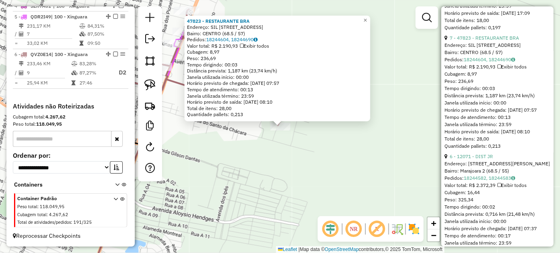
scroll to position [474, 0]
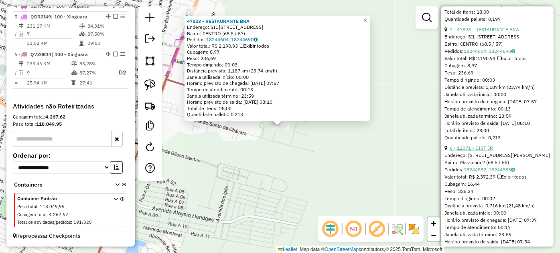
click at [483, 151] on link "6 - 12071 - DIST JR" at bounding box center [470, 148] width 43 height 6
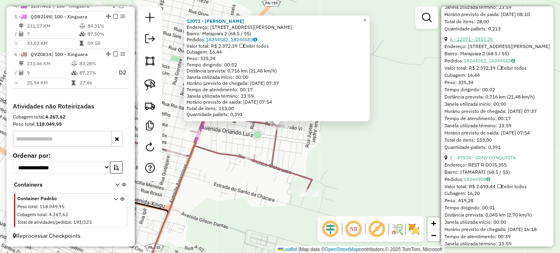
scroll to position [583, 0]
click at [273, 131] on div at bounding box center [280, 127] width 20 height 8
click at [227, 136] on div "12071 - DIST JR Endereço: R DOM JOAO VI 130 Bairro: Marajoara 2 (68.5 / 55) Ped…" at bounding box center [280, 126] width 560 height 253
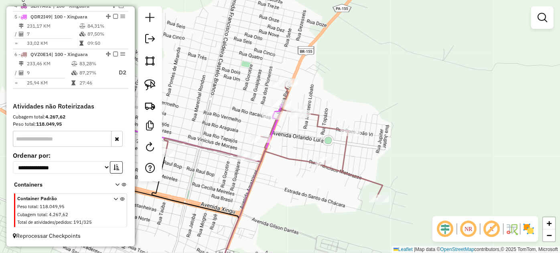
drag, startPoint x: 228, startPoint y: 136, endPoint x: 298, endPoint y: 142, distance: 70.8
click at [298, 142] on div "Janela de atendimento Grade de atendimento Capacidade Transportadoras Veículos …" at bounding box center [280, 126] width 560 height 253
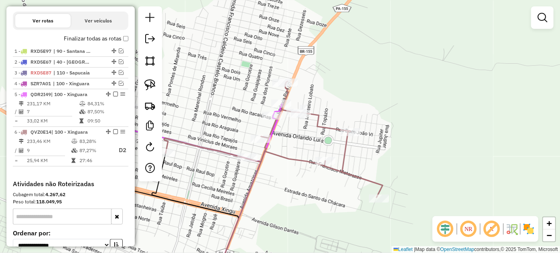
scroll to position [237, 0]
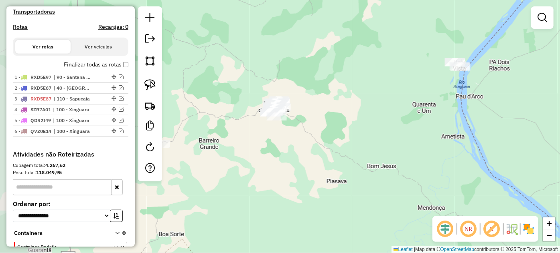
drag, startPoint x: 289, startPoint y: 166, endPoint x: 423, endPoint y: 174, distance: 133.8
click at [423, 174] on div "Janela de atendimento Grade de atendimento Capacidade Transportadoras Veículos …" at bounding box center [280, 126] width 560 height 253
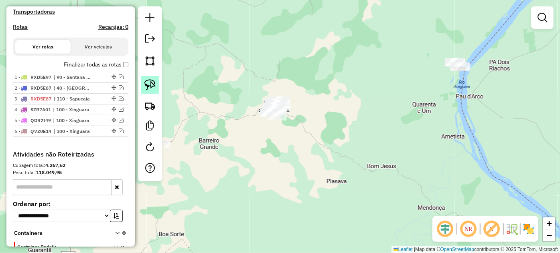
click at [146, 87] on img at bounding box center [149, 84] width 11 height 11
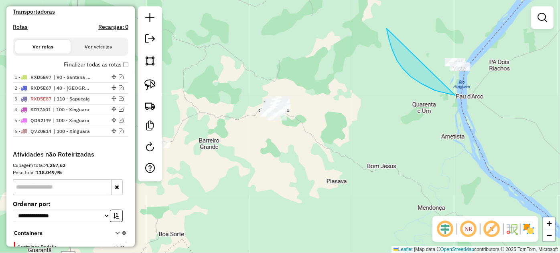
drag, startPoint x: 455, startPoint y: 95, endPoint x: 518, endPoint y: 52, distance: 76.7
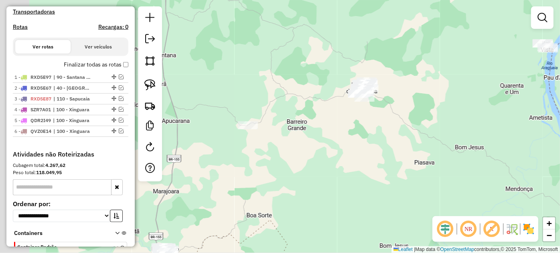
drag, startPoint x: 325, startPoint y: 157, endPoint x: 411, endPoint y: 138, distance: 87.9
click at [411, 138] on div "Janela de atendimento Grade de atendimento Capacidade Transportadoras Veículos …" at bounding box center [280, 126] width 560 height 253
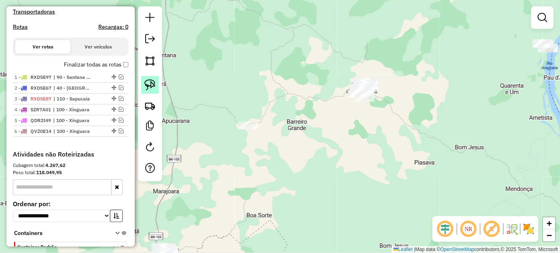
click at [153, 82] on img at bounding box center [149, 84] width 11 height 11
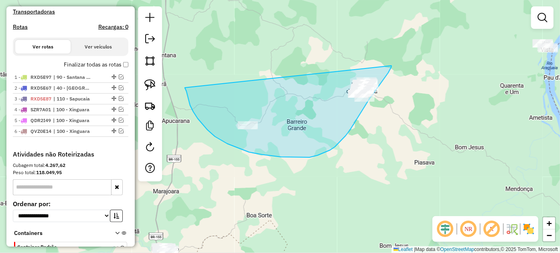
drag, startPoint x: 190, startPoint y: 105, endPoint x: 392, endPoint y: 65, distance: 206.1
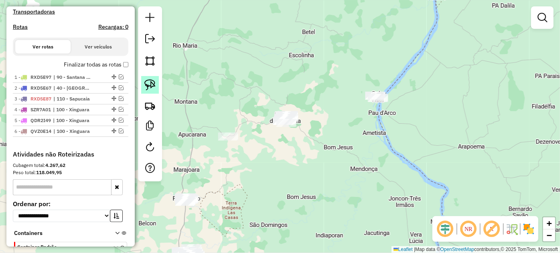
click at [148, 88] on img at bounding box center [149, 84] width 11 height 11
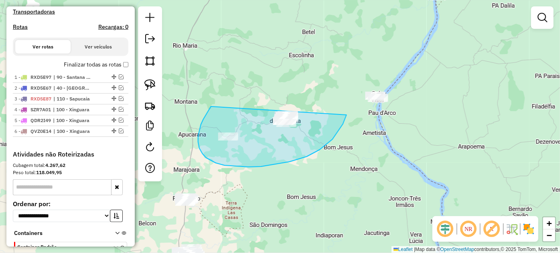
drag, startPoint x: 199, startPoint y: 130, endPoint x: 339, endPoint y: 87, distance: 145.9
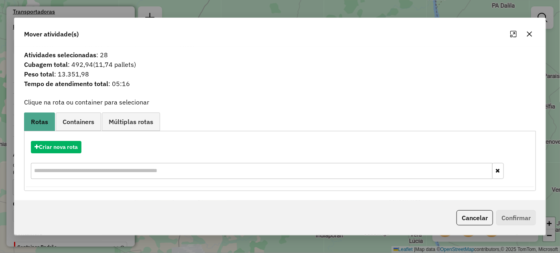
click at [528, 35] on icon "button" at bounding box center [529, 34] width 5 height 5
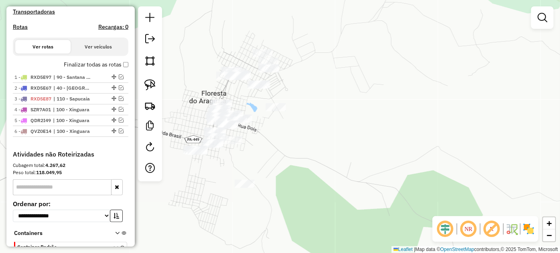
drag, startPoint x: 543, startPoint y: 23, endPoint x: 537, endPoint y: 28, distance: 7.7
click at [543, 23] on link at bounding box center [542, 18] width 16 height 16
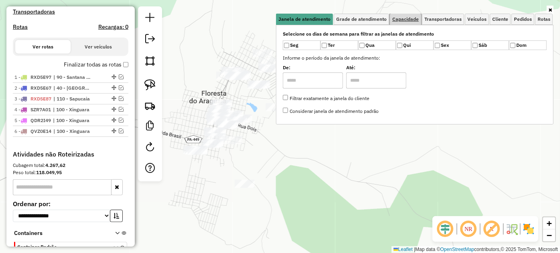
click at [399, 18] on span "Capacidade" at bounding box center [405, 19] width 26 height 5
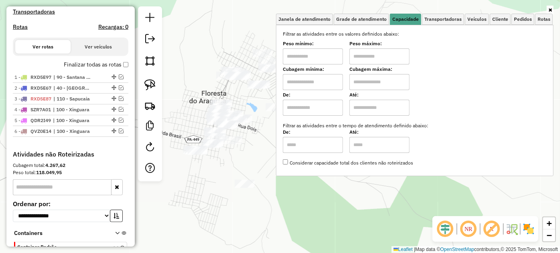
click at [368, 75] on input "text" at bounding box center [379, 82] width 60 height 16
type input "********"
drag, startPoint x: 337, startPoint y: 81, endPoint x: 335, endPoint y: 88, distance: 6.9
click at [337, 81] on input "text" at bounding box center [313, 82] width 60 height 16
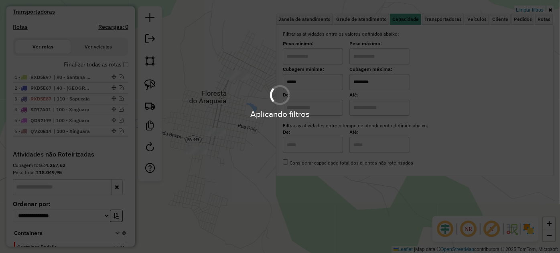
click at [225, 148] on div "Limpar filtros Janela de atendimento Grade de atendimento Capacidade Transporta…" at bounding box center [280, 126] width 560 height 253
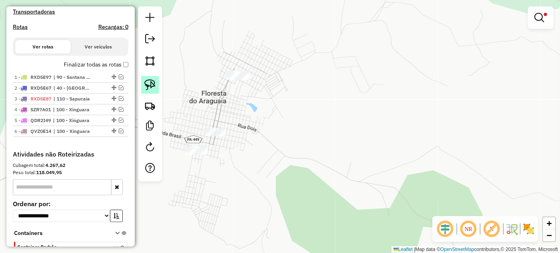
click at [155, 90] on img at bounding box center [149, 84] width 11 height 11
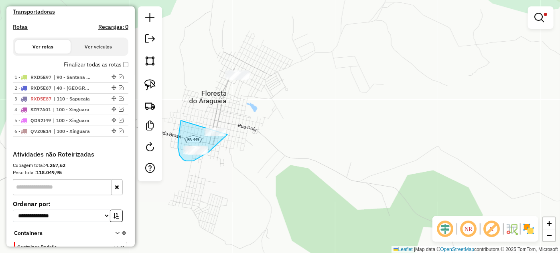
drag, startPoint x: 180, startPoint y: 129, endPoint x: 243, endPoint y: 115, distance: 64.4
click at [243, 115] on div "Limpar filtros Janela de atendimento Grade de atendimento Capacidade Transporta…" at bounding box center [280, 126] width 560 height 253
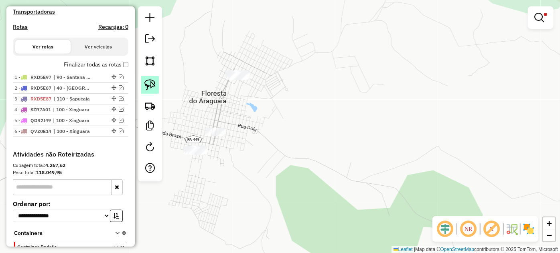
click at [153, 86] on img at bounding box center [149, 84] width 11 height 11
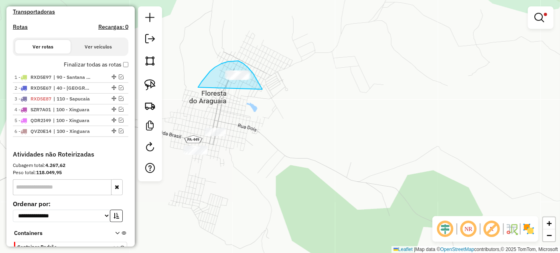
drag, startPoint x: 198, startPoint y: 87, endPoint x: 262, endPoint y: 100, distance: 64.6
click at [541, 22] on em at bounding box center [539, 18] width 10 height 10
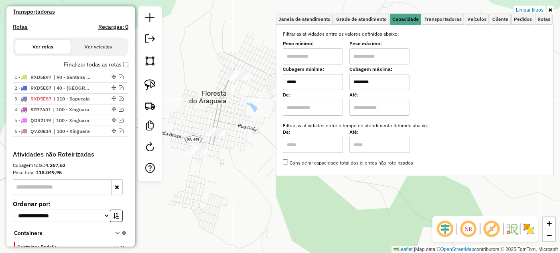
click at [321, 83] on input "*****" at bounding box center [313, 82] width 60 height 16
type input "*****"
click at [225, 176] on div "Limpar filtros Janela de atendimento Grade de atendimento Capacidade Transporta…" at bounding box center [280, 126] width 560 height 253
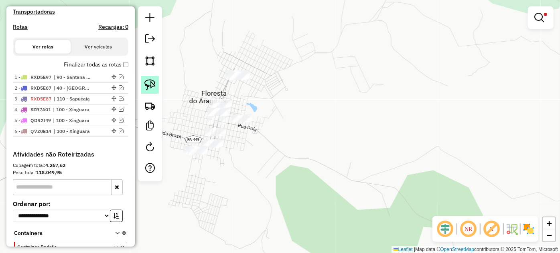
click at [148, 82] on img at bounding box center [149, 84] width 11 height 11
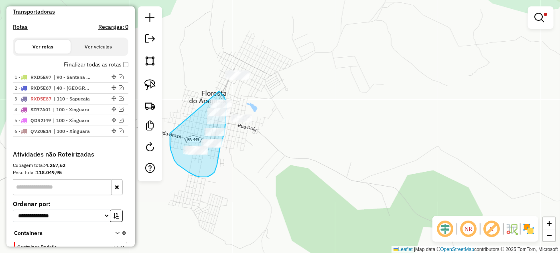
drag, startPoint x: 176, startPoint y: 163, endPoint x: 217, endPoint y: 90, distance: 83.3
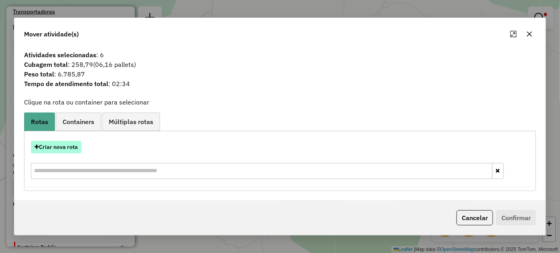
click at [63, 149] on button "Criar nova rota" at bounding box center [56, 147] width 51 height 12
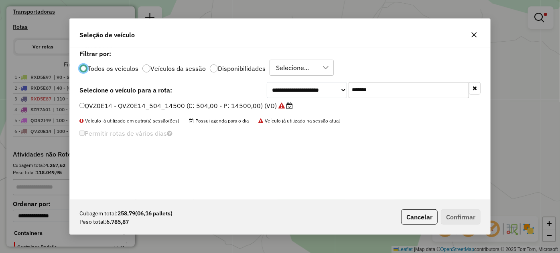
scroll to position [4, 2]
click at [395, 93] on input "*******" at bounding box center [408, 90] width 120 height 16
paste input "text"
type input "*******"
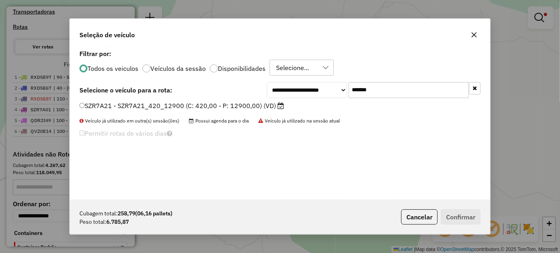
click at [224, 105] on label "SZR7A21 - SZR7A21_420_12900 (C: 420,00 - P: 12900,00) (VD)" at bounding box center [181, 106] width 204 height 10
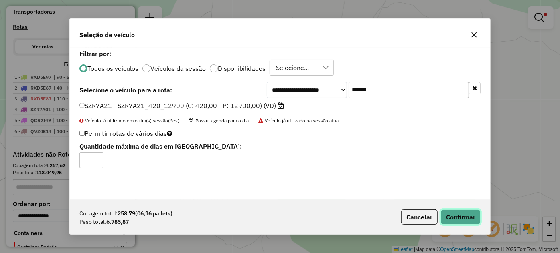
drag, startPoint x: 456, startPoint y: 216, endPoint x: 445, endPoint y: 212, distance: 12.3
click at [456, 217] on button "Confirmar" at bounding box center [461, 217] width 40 height 15
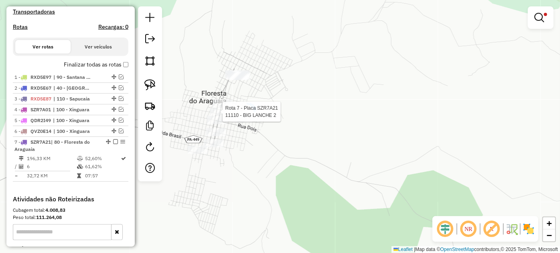
select select "*********"
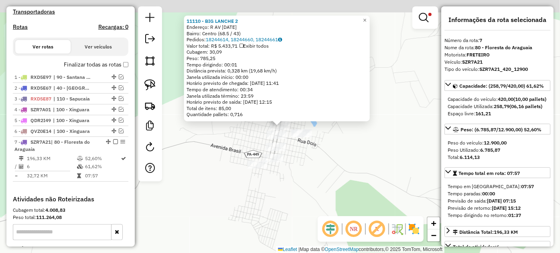
scroll to position [336, 0]
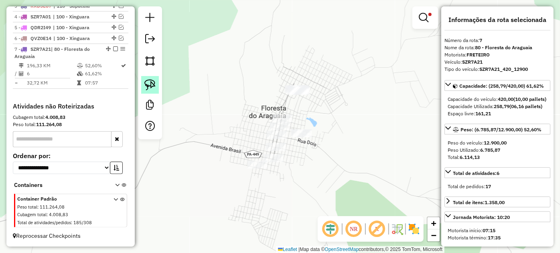
click at [151, 87] on img at bounding box center [149, 84] width 11 height 11
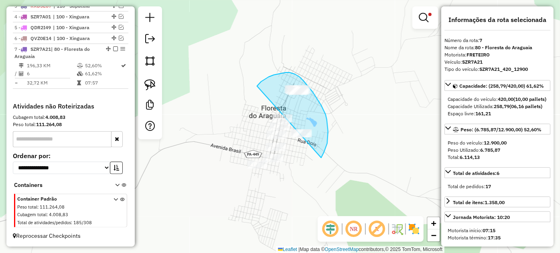
drag, startPoint x: 257, startPoint y: 86, endPoint x: 296, endPoint y: 156, distance: 80.2
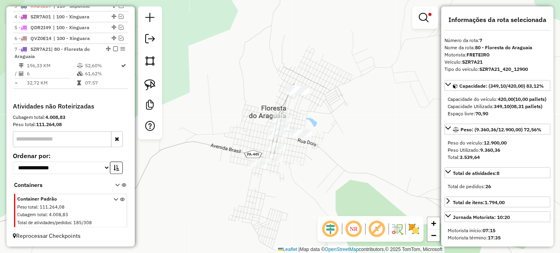
select select "*********"
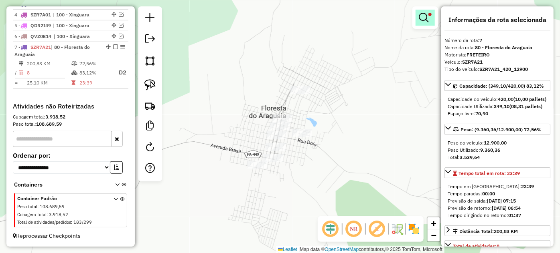
scroll to position [338, 0]
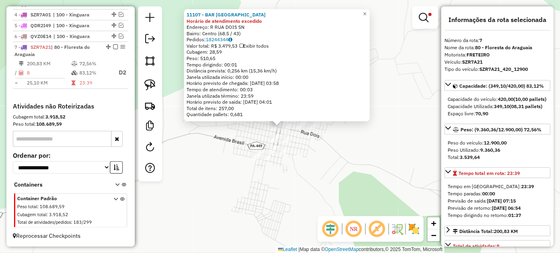
click at [415, 24] on div at bounding box center [425, 17] width 26 height 22
click at [424, 17] on em at bounding box center [424, 18] width 10 height 10
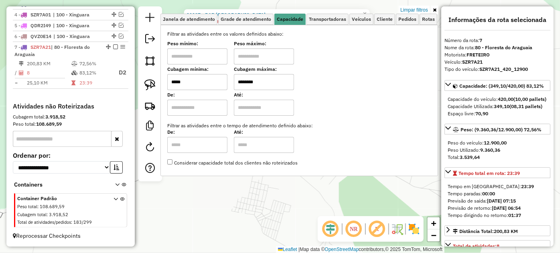
click at [211, 81] on input "*****" at bounding box center [197, 82] width 60 height 16
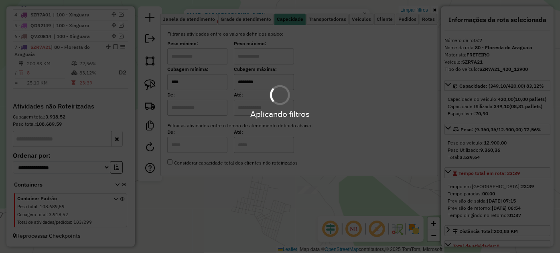
type input "****"
click at [276, 194] on div "11107 - BAR SANTA FE Horário de atendimento excedido Endereço: R RUA DOIS SN Ba…" at bounding box center [280, 126] width 560 height 253
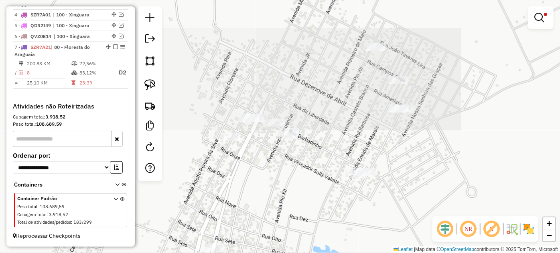
drag, startPoint x: 350, startPoint y: 54, endPoint x: 294, endPoint y: 216, distance: 171.6
click at [294, 216] on div "Limpar filtros Janela de atendimento Grade de atendimento Capacidade Transporta…" at bounding box center [280, 126] width 560 height 253
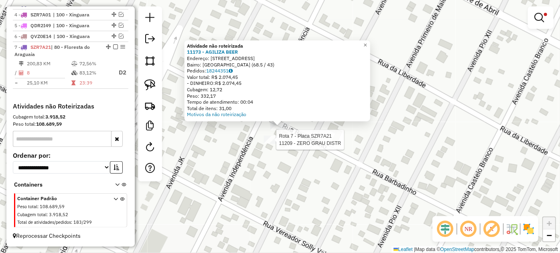
select select "*********"
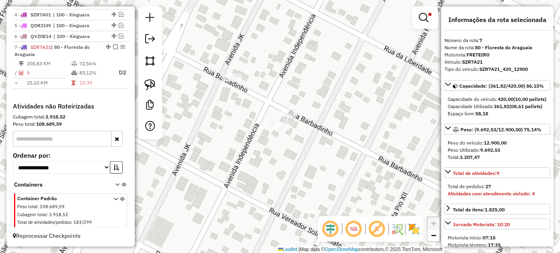
select select "*********"
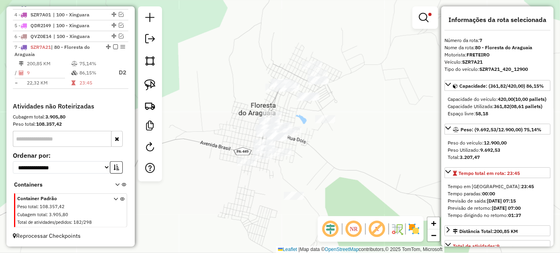
drag, startPoint x: 246, startPoint y: 182, endPoint x: 285, endPoint y: 114, distance: 78.1
click at [285, 114] on div "Limpar filtros Janela de atendimento Grade de atendimento Capacidade Transporta…" at bounding box center [280, 126] width 560 height 253
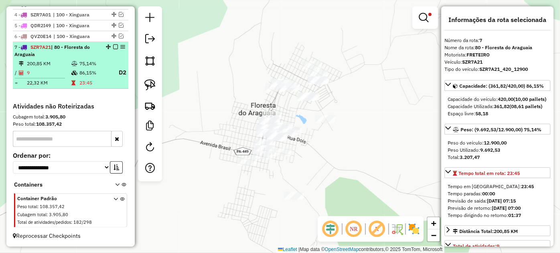
click at [113, 48] on em at bounding box center [115, 47] width 5 height 5
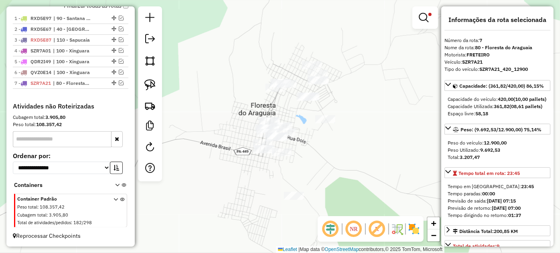
scroll to position [302, 0]
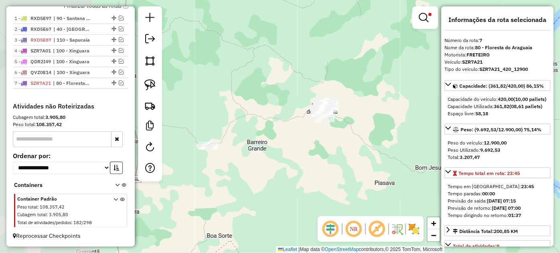
drag, startPoint x: 200, startPoint y: 187, endPoint x: 294, endPoint y: 151, distance: 100.8
click at [294, 151] on div "Limpar filtros Janela de atendimento Grade de atendimento Capacidade Transporta…" at bounding box center [280, 126] width 560 height 253
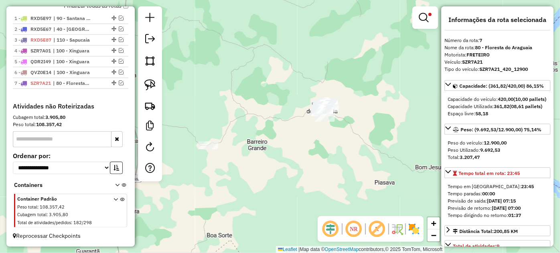
drag, startPoint x: 155, startPoint y: 83, endPoint x: 164, endPoint y: 96, distance: 15.8
click at [155, 83] on img at bounding box center [149, 84] width 11 height 11
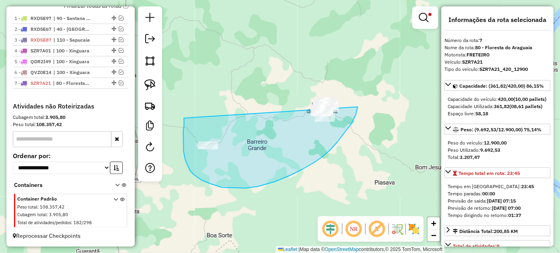
drag, startPoint x: 184, startPoint y: 122, endPoint x: 353, endPoint y: 67, distance: 177.6
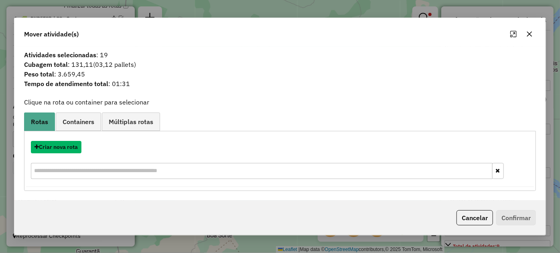
click at [63, 148] on button "Criar nova rota" at bounding box center [56, 147] width 51 height 12
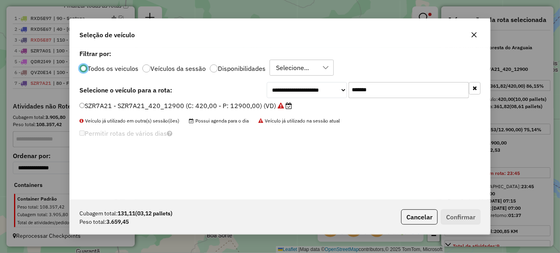
scroll to position [4, 2]
click at [399, 95] on input "*******" at bounding box center [408, 90] width 120 height 16
paste input "text"
type input "*******"
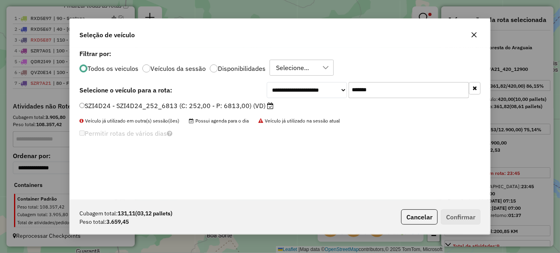
click at [253, 109] on label "SZI4D24 - SZI4D24_252_6813 (C: 252,00 - P: 6813,00) (VD)" at bounding box center [176, 106] width 194 height 10
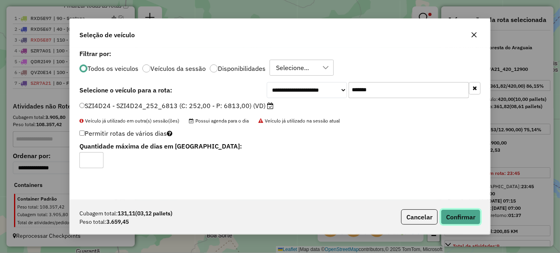
click at [459, 219] on button "Confirmar" at bounding box center [461, 217] width 40 height 15
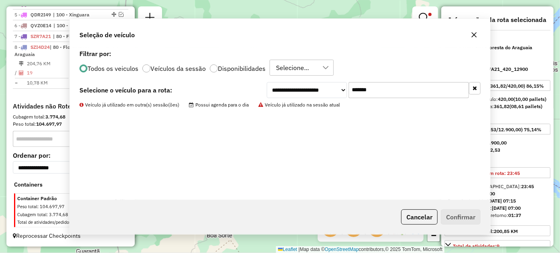
scroll to position [348, 0]
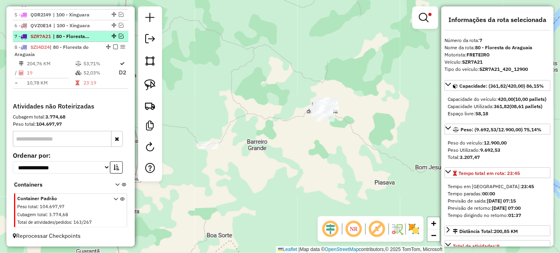
click at [119, 35] on em at bounding box center [121, 36] width 5 height 5
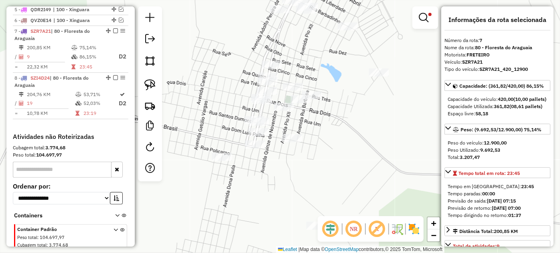
click at [346, 128] on div "Limpar filtros Janela de atendimento Grade de atendimento Capacidade Transporta…" at bounding box center [280, 126] width 560 height 253
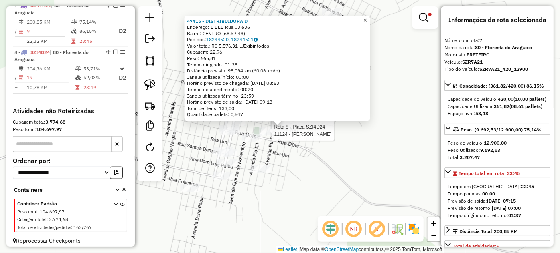
scroll to position [384, 0]
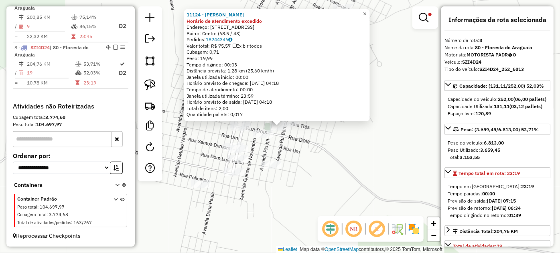
click at [301, 142] on div "11124 - LUZIA FERREIRA Horário de atendimento excedido Endereço: R Avenida Cast…" at bounding box center [280, 126] width 560 height 253
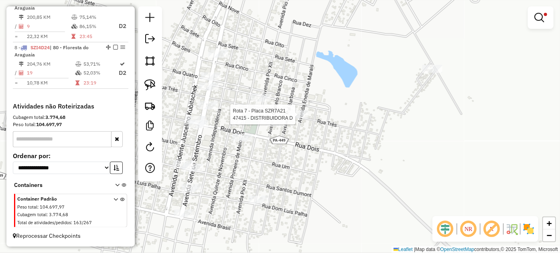
select select "*********"
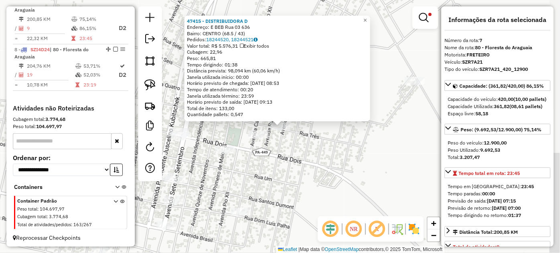
scroll to position [374, 0]
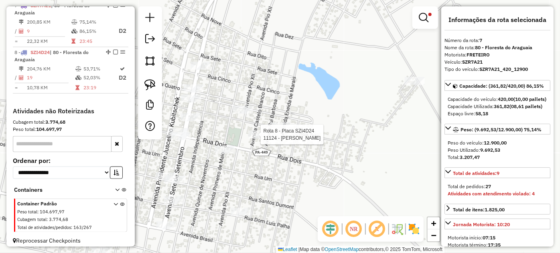
select select "*********"
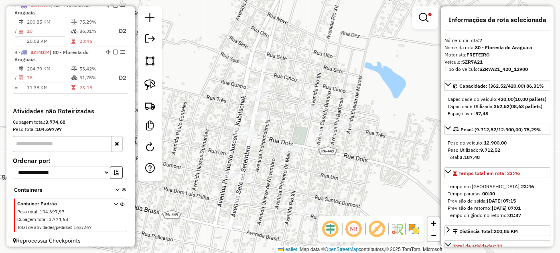
drag, startPoint x: 224, startPoint y: 133, endPoint x: 291, endPoint y: 132, distance: 67.4
click at [291, 132] on div "Limpar filtros Janela de atendimento Grade de atendimento Capacidade Transporta…" at bounding box center [280, 126] width 560 height 253
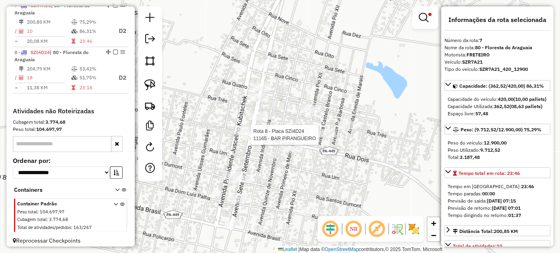
scroll to position [384, 0]
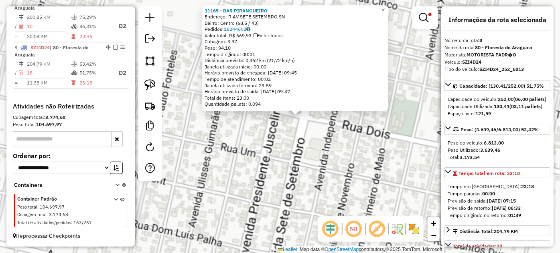
click at [271, 136] on div "11165 - BAR PIRANGUEIRO Endereço: R AV SETE SETEMBRO SN Bairro: Centro (68.5 / …" at bounding box center [280, 126] width 560 height 253
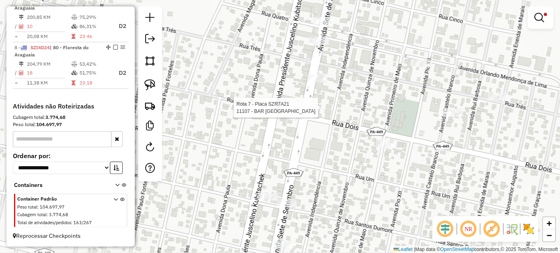
select select "*********"
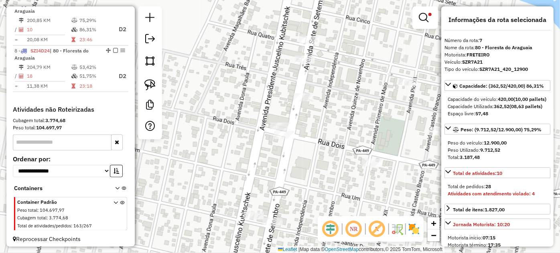
scroll to position [374, 0]
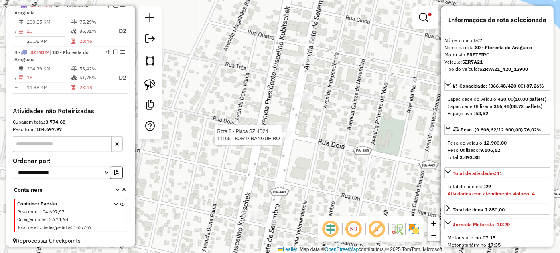
select select "*********"
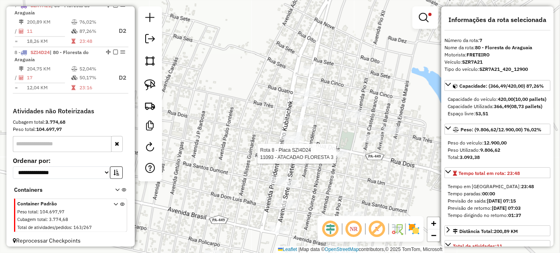
scroll to position [384, 0]
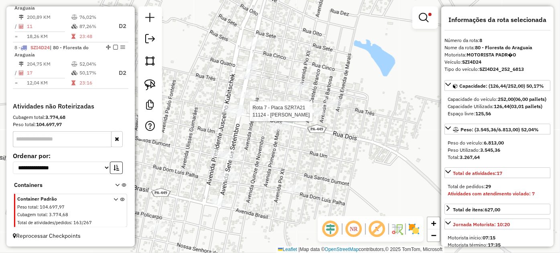
click at [314, 115] on div at bounding box center [314, 111] width 20 height 8
select select "*********"
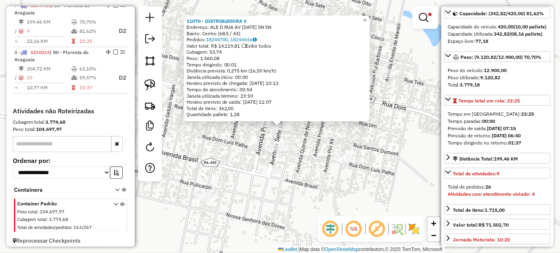
scroll to position [109, 0]
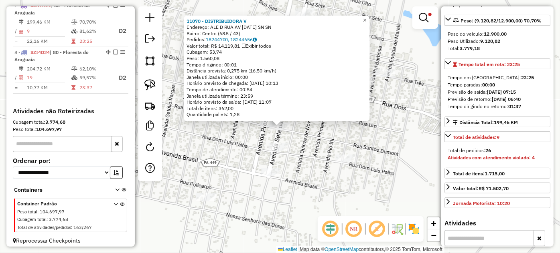
click at [308, 142] on div "11070 - DISTRIBUIDORA V Endereço: ALE D RUA AV 7 DE SETEMBRO SN SN Bairro: Cent…" at bounding box center [280, 126] width 560 height 253
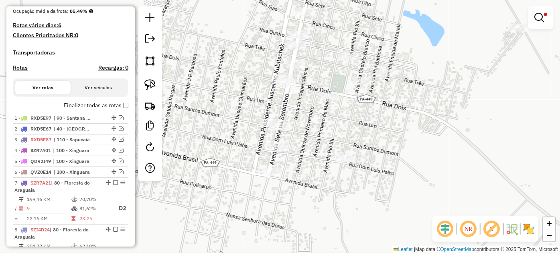
scroll to position [192, 0]
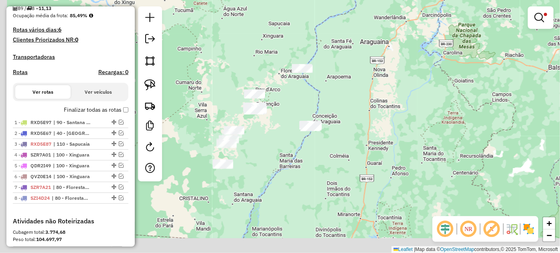
drag, startPoint x: 257, startPoint y: 145, endPoint x: 274, endPoint y: 110, distance: 38.6
click at [274, 110] on div "Limpar filtros Janela de atendimento Grade de atendimento Capacidade Transporta…" at bounding box center [280, 126] width 560 height 253
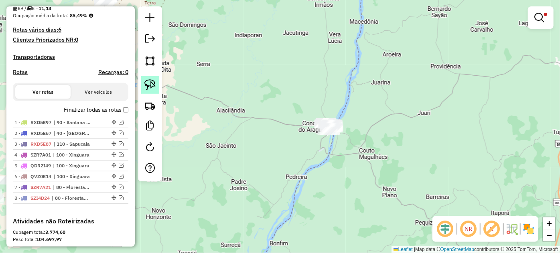
click at [158, 83] on link at bounding box center [150, 85] width 18 height 18
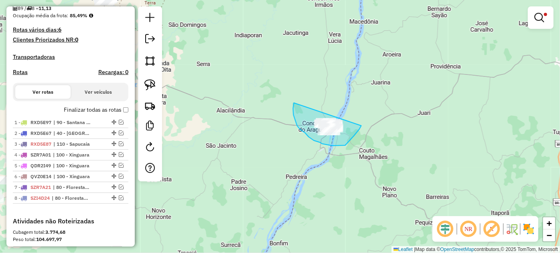
drag, startPoint x: 294, startPoint y: 106, endPoint x: 362, endPoint y: 112, distance: 68.8
click at [363, 114] on div "Limpar filtros Janela de atendimento Grade de atendimento Capacidade Transporta…" at bounding box center [280, 126] width 560 height 253
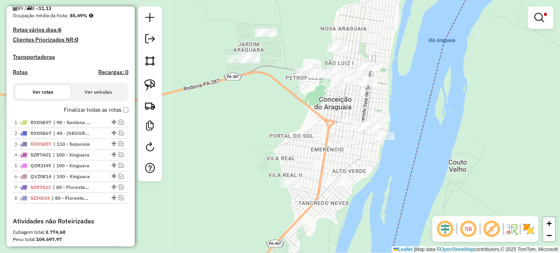
drag, startPoint x: 406, startPoint y: 107, endPoint x: 356, endPoint y: 101, distance: 50.4
click at [356, 101] on div "Limpar filtros Janela de atendimento Grade de atendimento Capacidade Transporta…" at bounding box center [280, 126] width 560 height 253
click at [153, 82] on img at bounding box center [149, 84] width 11 height 11
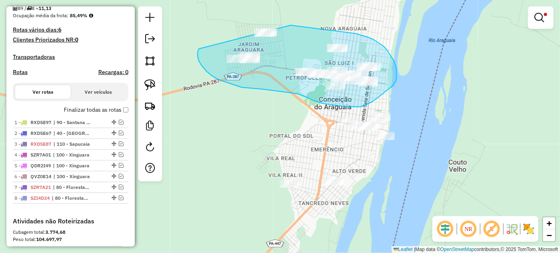
drag, startPoint x: 198, startPoint y: 56, endPoint x: 280, endPoint y: 22, distance: 89.0
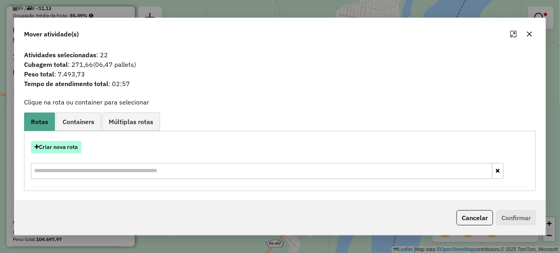
click at [77, 149] on button "Criar nova rota" at bounding box center [56, 147] width 51 height 12
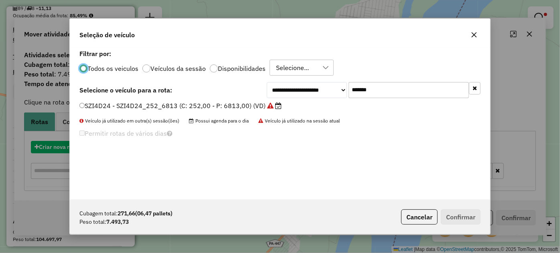
scroll to position [4, 2]
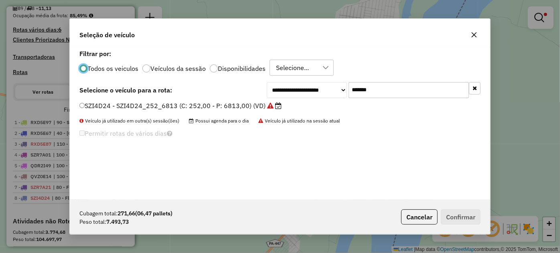
click at [408, 96] on input "*******" at bounding box center [408, 90] width 120 height 16
paste input "text"
type input "*******"
click at [219, 109] on label "QVF4359 - QVF4359_336_7010 (C: 336,00 - P: 7010,00) (VD)" at bounding box center [178, 106] width 198 height 10
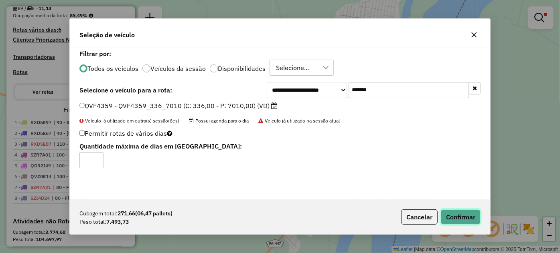
click at [459, 220] on button "Confirmar" at bounding box center [461, 217] width 40 height 15
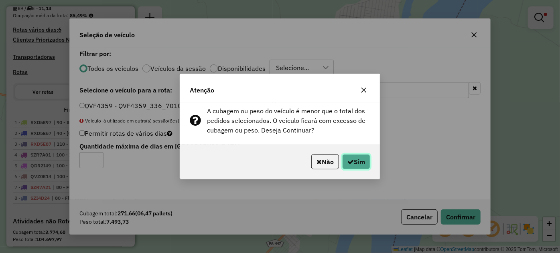
click at [361, 164] on button "Sim" at bounding box center [356, 161] width 28 height 15
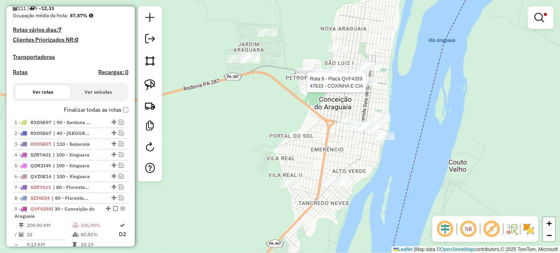
select select "*********"
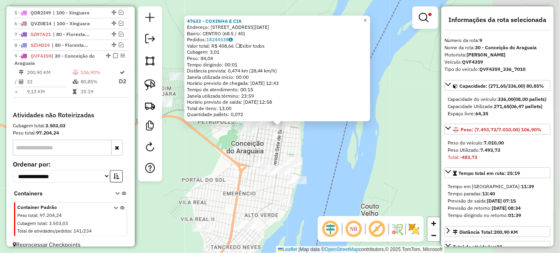
scroll to position [359, 0]
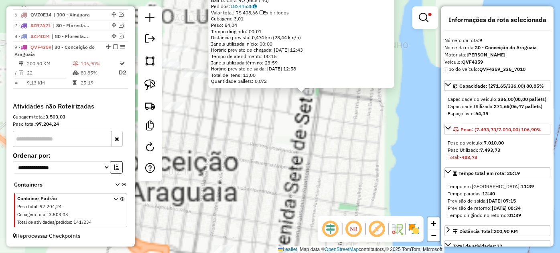
click at [257, 113] on div "47633 - COXINHA E CIA Endereço: AV 7 DE SETEMBRO 2952 Bairro: CENTRO (68.5 / 40…" at bounding box center [280, 126] width 560 height 253
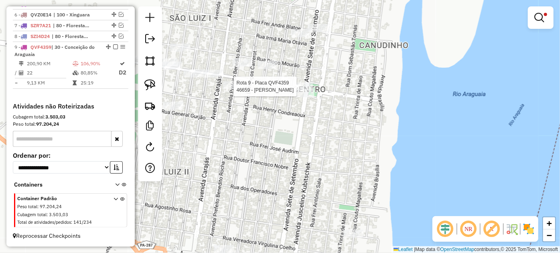
select select "*********"
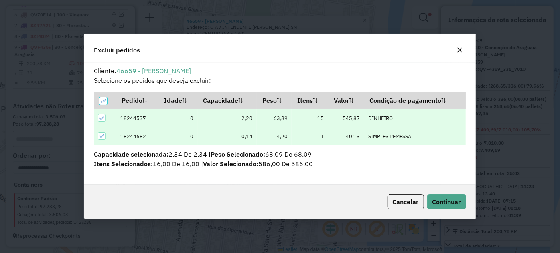
scroll to position [0, 0]
click at [449, 207] on button "Continuar" at bounding box center [446, 201] width 39 height 15
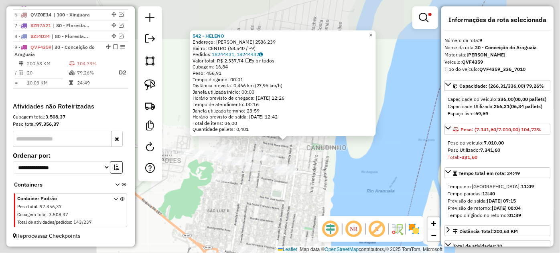
click at [265, 191] on div "542 - HELENO Endereço: R MARECHAL RONDON 2586 239 Bairro: CENTRO (68.540 / -9) …" at bounding box center [280, 126] width 560 height 253
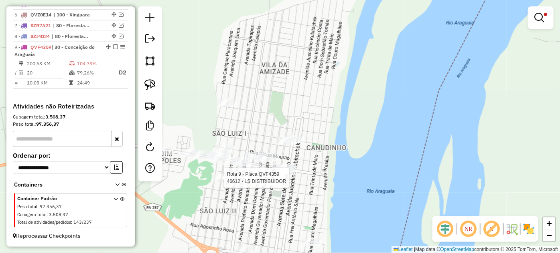
select select "*********"
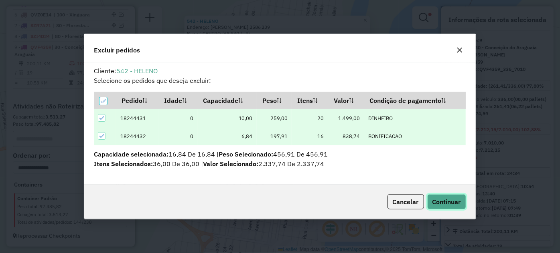
click at [447, 206] on button "Continuar" at bounding box center [446, 201] width 39 height 15
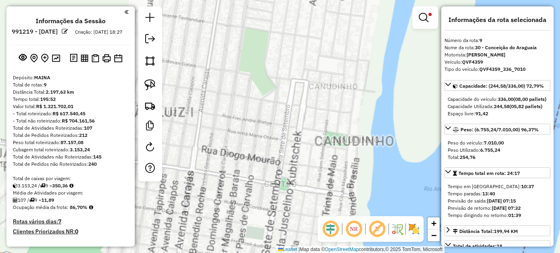
select select "*********"
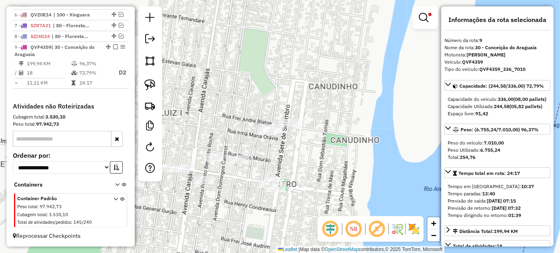
drag, startPoint x: 180, startPoint y: 67, endPoint x: 270, endPoint y: 87, distance: 92.7
click at [270, 87] on div "Limpar filtros Janela de atendimento Grade de atendimento Capacidade Transporta…" at bounding box center [280, 126] width 560 height 253
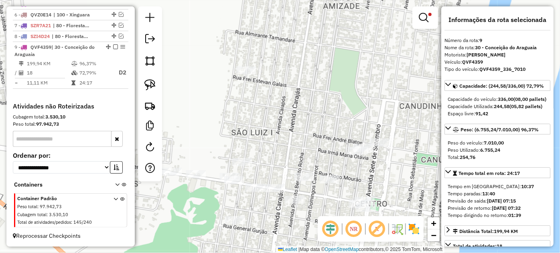
click at [233, 62] on div "Rota 9 - Placa QVF4359 4029 - IMPERIO BAR Limpar filtros Janela de atendimento …" at bounding box center [280, 126] width 560 height 253
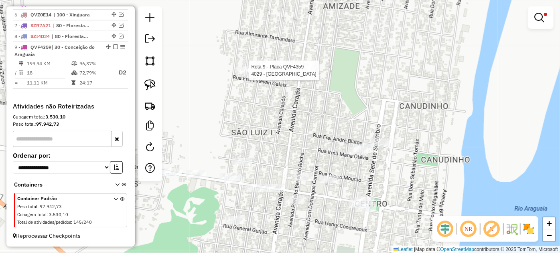
select select "*********"
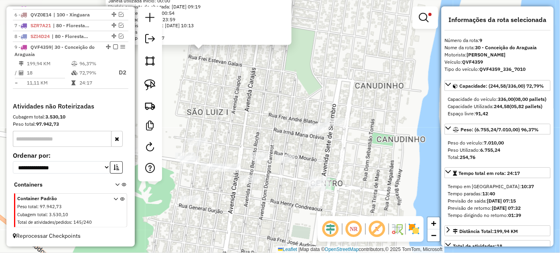
drag, startPoint x: 349, startPoint y: 152, endPoint x: 271, endPoint y: 76, distance: 109.4
click at [271, 76] on div "4029 - IMPERIO BAR Endereço: AV AVENIDA JOAQUIM LIMA 1953 Bairro: NOVO ARAGUAIA…" at bounding box center [280, 126] width 560 height 253
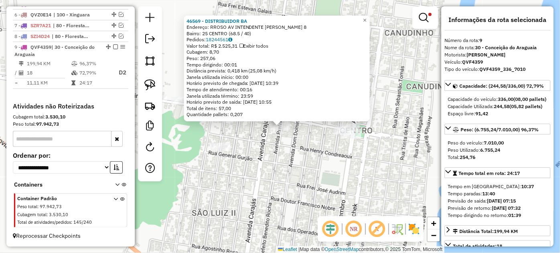
click at [317, 162] on div "46569 - DISTRIBUIDOR BA Endereço: RROSO AV INTENDENTE NORBERTO LIMA 8 Bairro: 2…" at bounding box center [280, 126] width 560 height 253
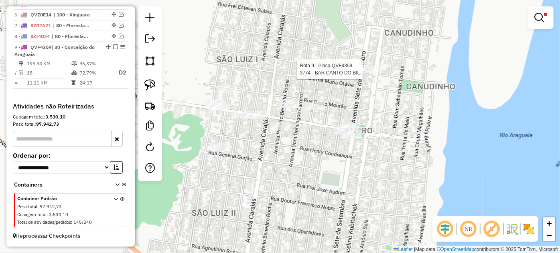
select select "*********"
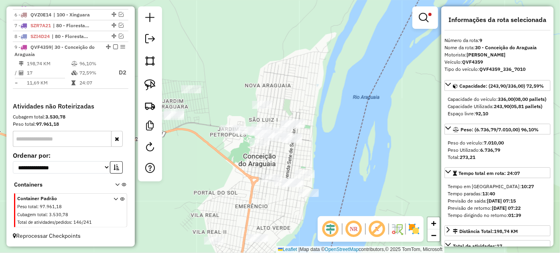
scroll to position [146, 0]
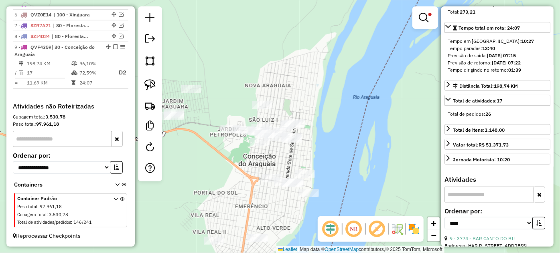
click at [264, 164] on div "Limpar filtros Janela de atendimento Grade de atendimento Capacidade Transporta…" at bounding box center [280, 126] width 560 height 253
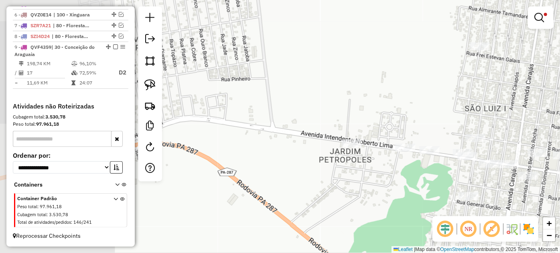
drag, startPoint x: 209, startPoint y: 136, endPoint x: 398, endPoint y: 177, distance: 193.9
click at [398, 177] on div "Limpar filtros Janela de atendimento Grade de atendimento Capacidade Transporta…" at bounding box center [280, 126] width 560 height 253
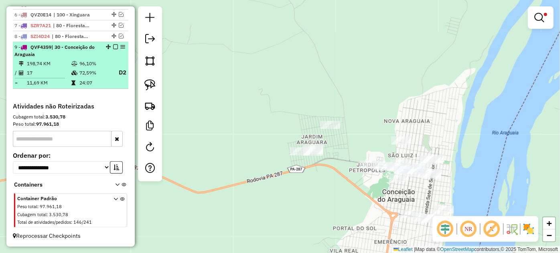
click at [113, 46] on em at bounding box center [115, 47] width 5 height 5
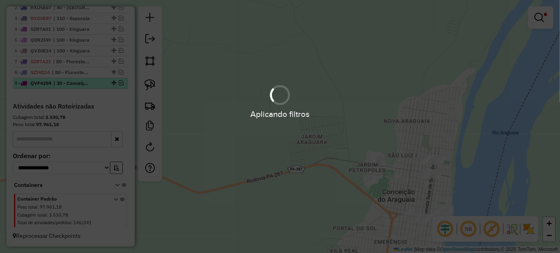
scroll to position [323, 0]
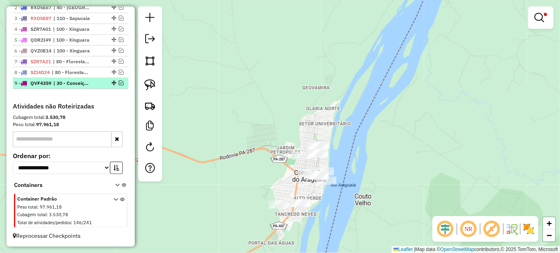
click at [82, 85] on span "| 30 - Conceição do Araguaia" at bounding box center [71, 83] width 37 height 7
select select "*********"
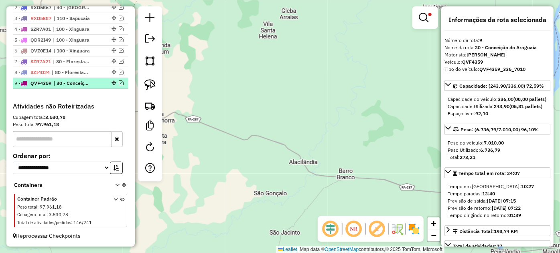
click at [119, 84] on em at bounding box center [121, 83] width 5 height 5
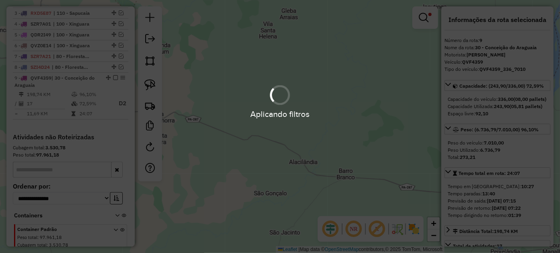
scroll to position [359, 0]
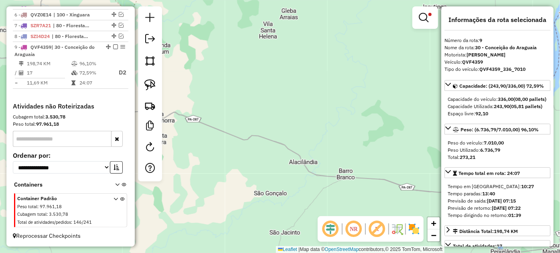
drag, startPoint x: 404, startPoint y: 171, endPoint x: 318, endPoint y: 143, distance: 89.9
click at [275, 130] on hb-app "Aplicando filtros Pop-up bloqueado! Seu navegador bloqueou automáticamente a ab…" at bounding box center [280, 126] width 560 height 253
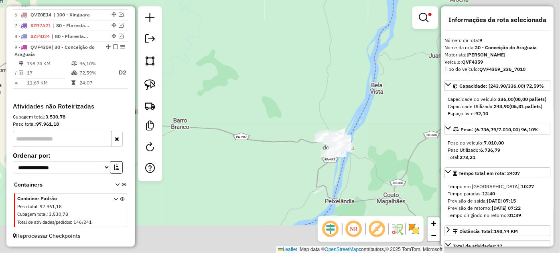
drag, startPoint x: 383, startPoint y: 166, endPoint x: 219, endPoint y: 115, distance: 172.0
click at [219, 115] on div "Limpar filtros Janela de atendimento Grade de atendimento Capacidade Transporta…" at bounding box center [280, 126] width 560 height 253
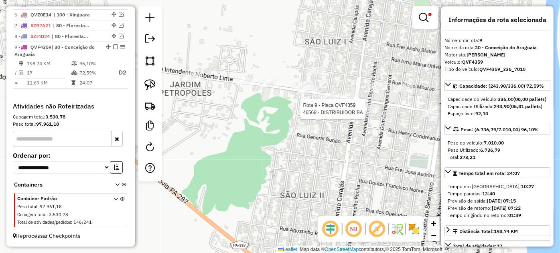
click at [371, 113] on div at bounding box center [368, 109] width 20 height 8
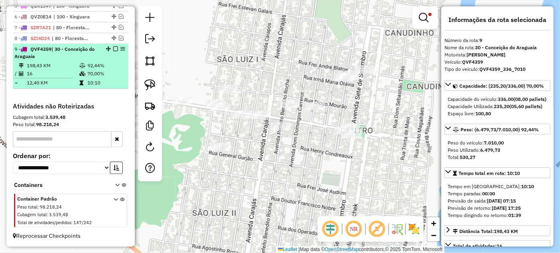
click at [113, 50] on em at bounding box center [115, 49] width 5 height 5
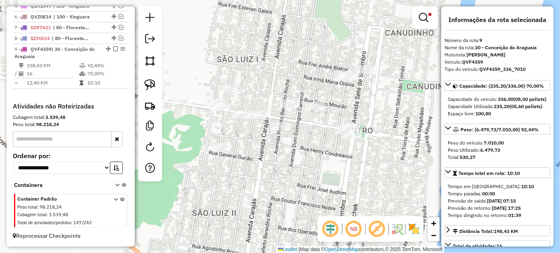
scroll to position [323, 0]
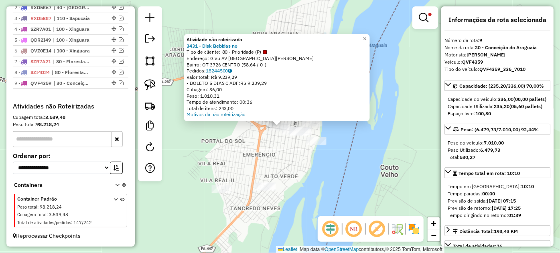
click at [267, 158] on div "Atividade não roteirizada 3431 - Disk Bebidas no Tipo de cliente: 80 - Priorida…" at bounding box center [280, 126] width 560 height 253
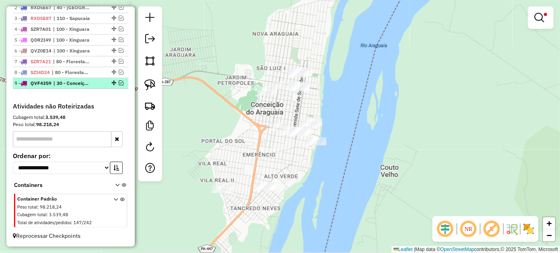
click at [119, 82] on em at bounding box center [121, 83] width 5 height 5
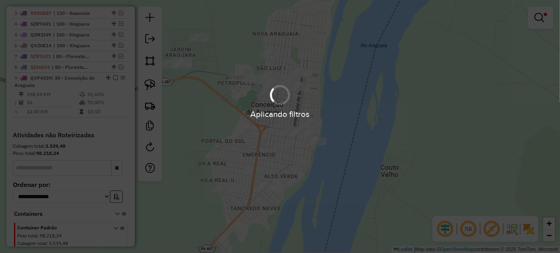
scroll to position [357, 0]
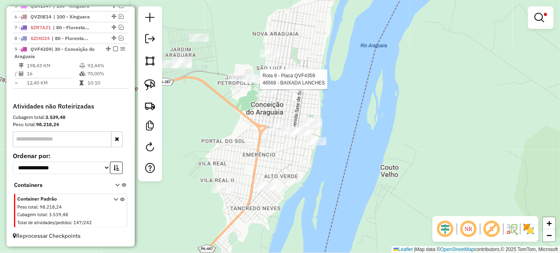
select select "*********"
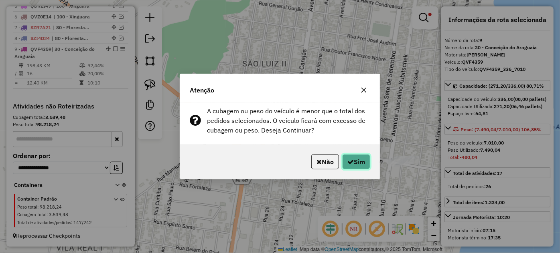
click at [358, 166] on button "Sim" at bounding box center [356, 161] width 28 height 15
select select "*********"
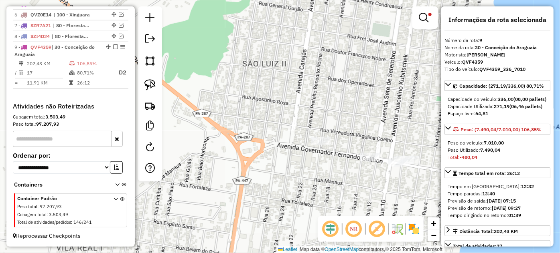
scroll to position [359, 0]
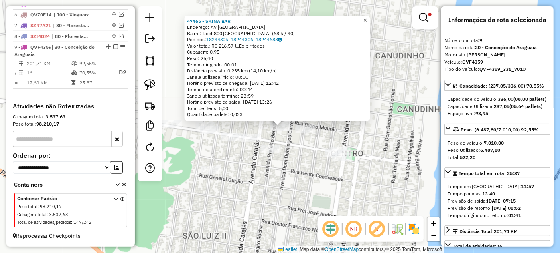
click at [298, 153] on div "47465 - SKINA BAR Endereço: AV Avenida Prefeito Benedito Bairro: Roch800 NOVO A…" at bounding box center [280, 126] width 560 height 253
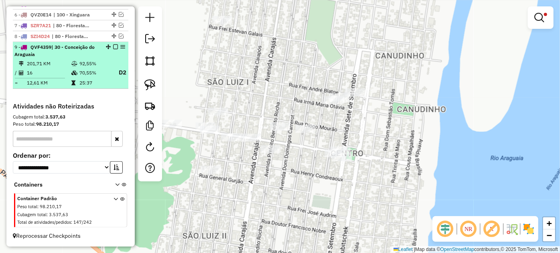
click at [113, 48] on em at bounding box center [115, 47] width 5 height 5
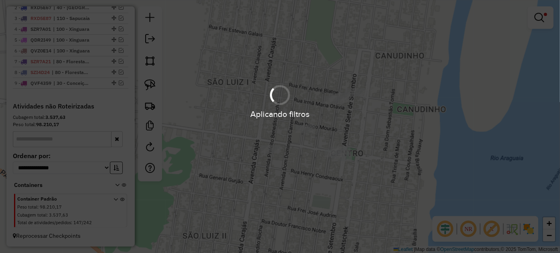
scroll to position [323, 0]
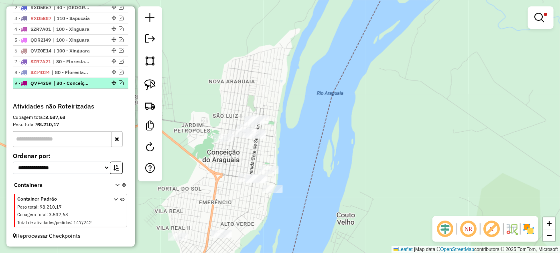
click at [119, 82] on em at bounding box center [121, 83] width 5 height 5
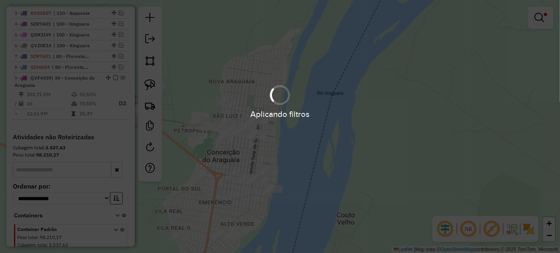
scroll to position [359, 0]
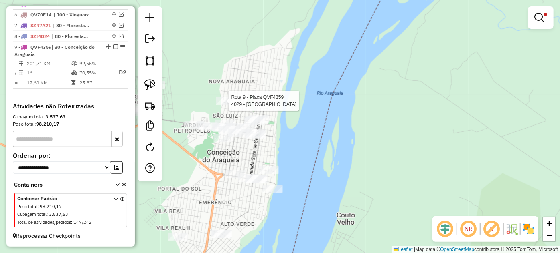
select select "*********"
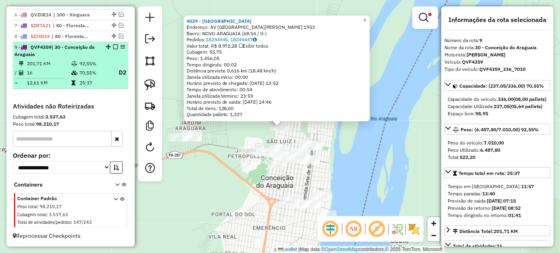
click at [113, 48] on em at bounding box center [115, 47] width 5 height 5
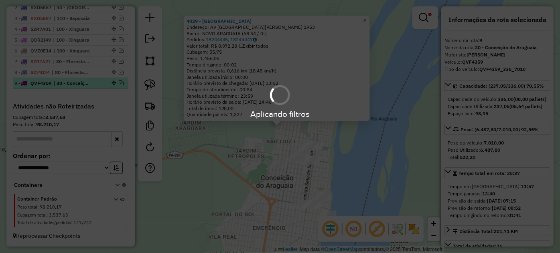
scroll to position [323, 0]
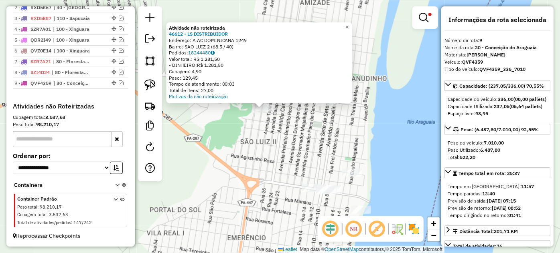
click at [292, 115] on div "Atividade não roteirizada 46612 - LS DISTRIBUIDOR Endereço: A AC DOMINICANA 124…" at bounding box center [280, 126] width 560 height 253
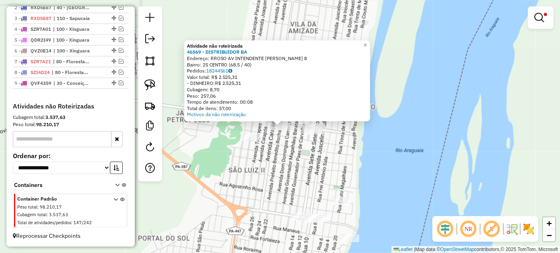
click at [279, 163] on div "Atividade não roteirizada 46569 - DISTRIBUIDOR BA Endereço: RROSO AV INTENDENTE…" at bounding box center [280, 126] width 560 height 253
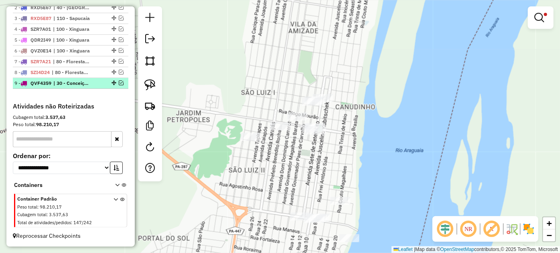
click at [119, 83] on em at bounding box center [121, 83] width 5 height 5
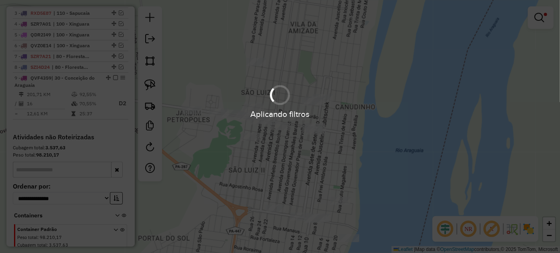
scroll to position [359, 0]
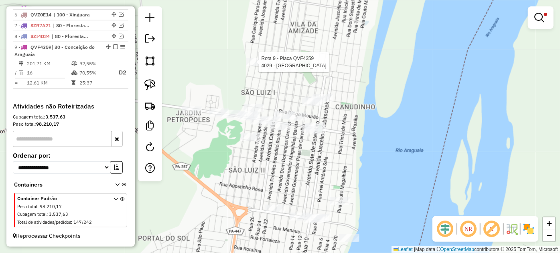
select select "*********"
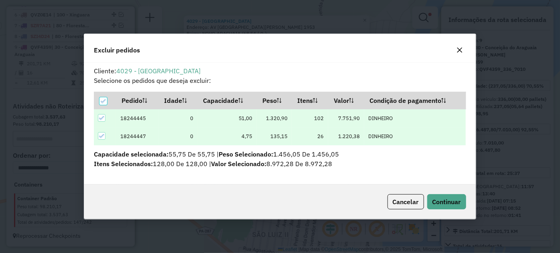
scroll to position [0, 0]
click at [439, 200] on span "Continuar" at bounding box center [446, 202] width 28 height 8
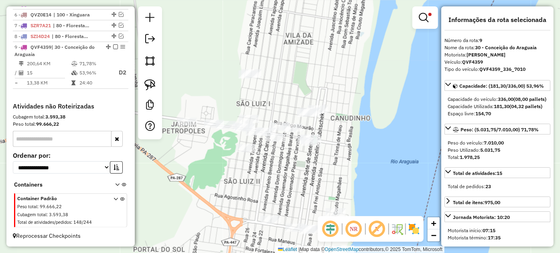
click at [294, 123] on div "Limpar filtros Janela de atendimento Grade de atendimento Capacidade Transporta…" at bounding box center [280, 126] width 560 height 253
select select "*********"
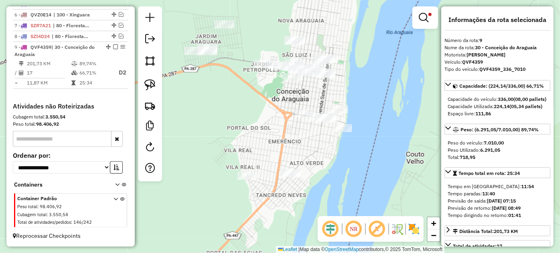
drag, startPoint x: 244, startPoint y: 171, endPoint x: 278, endPoint y: 111, distance: 69.1
click at [278, 111] on div "Limpar filtros Janela de atendimento Grade de atendimento Capacidade Transporta…" at bounding box center [280, 126] width 560 height 253
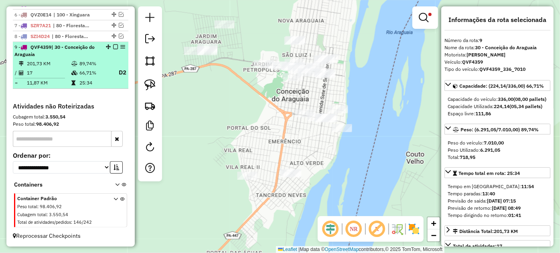
click at [114, 49] on em at bounding box center [115, 47] width 5 height 5
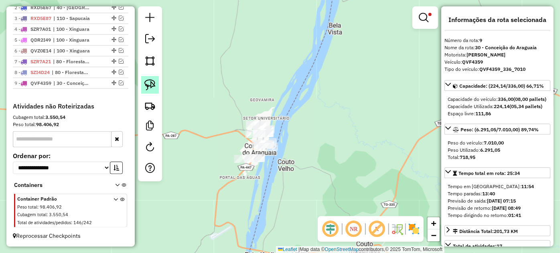
click at [148, 85] on img at bounding box center [149, 84] width 11 height 11
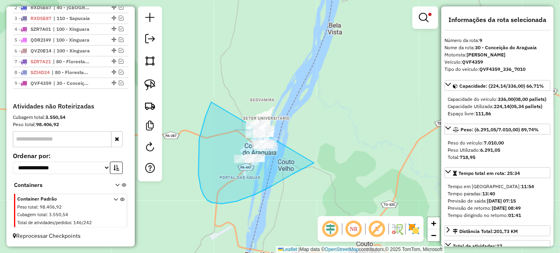
drag, startPoint x: 207, startPoint y: 200, endPoint x: 334, endPoint y: 131, distance: 144.8
click at [336, 135] on div "Limpar filtros Janela de atendimento Grade de atendimento Capacidade Transporta…" at bounding box center [280, 126] width 560 height 253
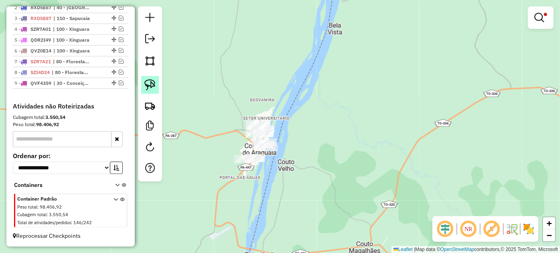
click at [143, 86] on link at bounding box center [150, 85] width 18 height 18
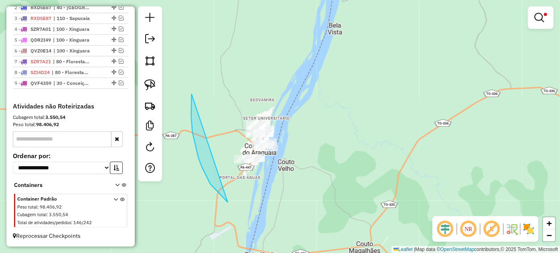
drag, startPoint x: 192, startPoint y: 94, endPoint x: 349, endPoint y: 119, distance: 159.5
drag, startPoint x: 290, startPoint y: 139, endPoint x: 411, endPoint y: 141, distance: 121.1
click at [402, 141] on div "Limpar filtros Janela de atendimento Grade de atendimento Capacidade Transporta…" at bounding box center [280, 126] width 560 height 253
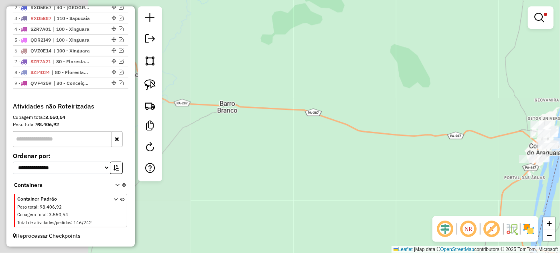
drag, startPoint x: 255, startPoint y: 146, endPoint x: 477, endPoint y: 171, distance: 223.6
click at [463, 168] on div "Limpar filtros Janela de atendimento Grade de atendimento Capacidade Transporta…" at bounding box center [280, 126] width 560 height 253
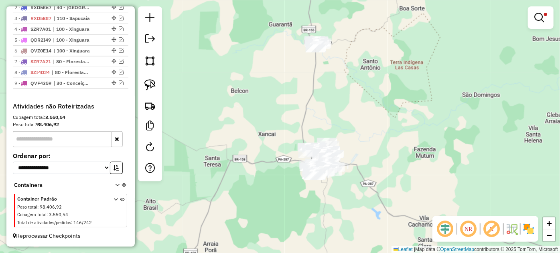
drag, startPoint x: 346, startPoint y: 43, endPoint x: 320, endPoint y: 111, distance: 72.5
click at [321, 110] on div "Limpar filtros Janela de atendimento Grade de atendimento Capacidade Transporta…" at bounding box center [280, 126] width 560 height 253
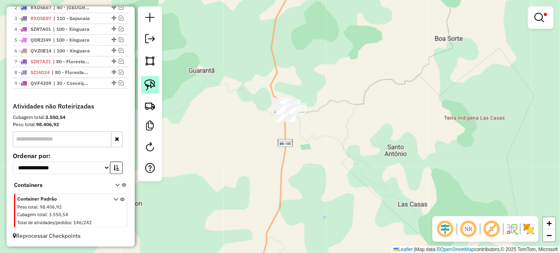
click at [153, 79] on img at bounding box center [149, 84] width 11 height 11
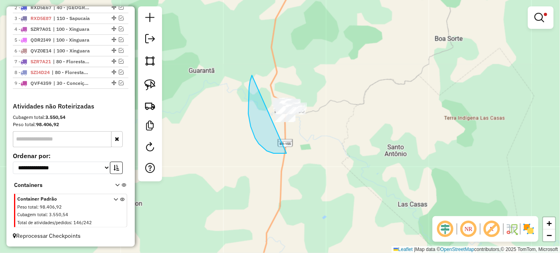
drag, startPoint x: 248, startPoint y: 114, endPoint x: 364, endPoint y: 95, distance: 117.8
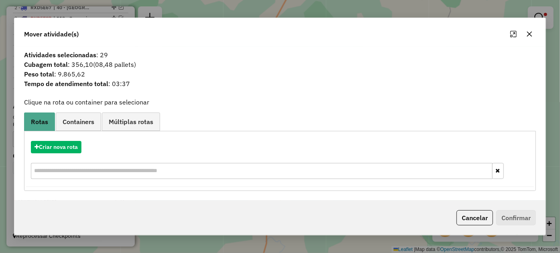
click at [527, 30] on button "button" at bounding box center [529, 34] width 13 height 13
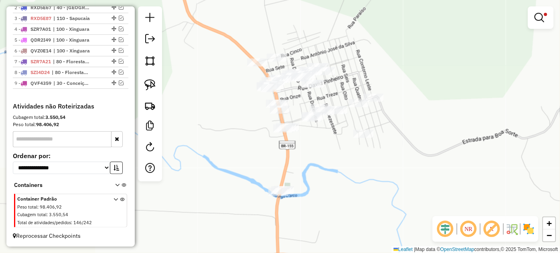
drag, startPoint x: 296, startPoint y: 91, endPoint x: 291, endPoint y: 121, distance: 30.5
click at [291, 121] on div "Limpar filtros Janela de atendimento Grade de atendimento Capacidade Transporta…" at bounding box center [280, 126] width 560 height 253
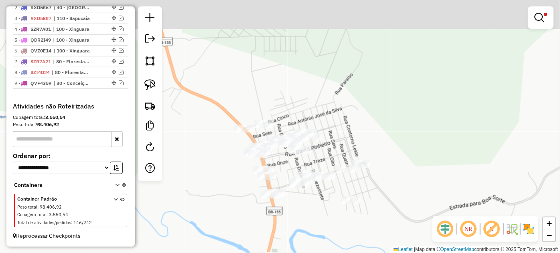
drag, startPoint x: 225, startPoint y: 93, endPoint x: 225, endPoint y: 113, distance: 20.4
click at [225, 113] on div "Limpar filtros Janela de atendimento Grade de atendimento Capacidade Transporta…" at bounding box center [280, 126] width 560 height 253
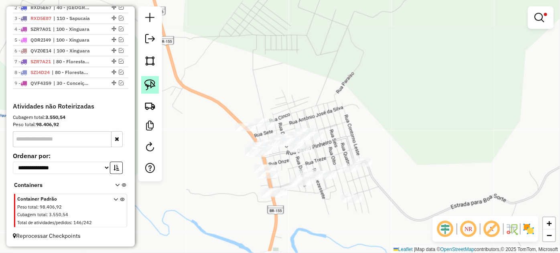
click at [158, 83] on link at bounding box center [150, 85] width 18 height 18
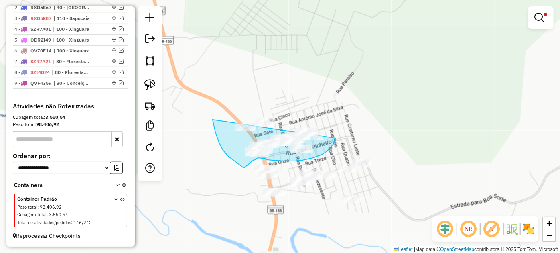
drag, startPoint x: 222, startPoint y: 149, endPoint x: 273, endPoint y: 104, distance: 67.3
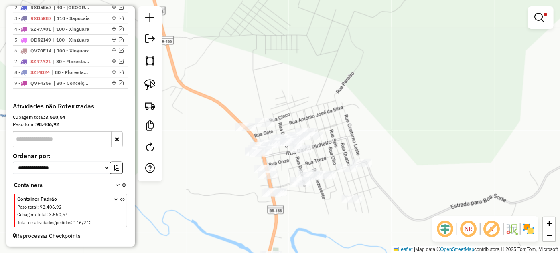
click at [160, 85] on div at bounding box center [150, 93] width 24 height 175
click at [157, 86] on link at bounding box center [150, 85] width 18 height 18
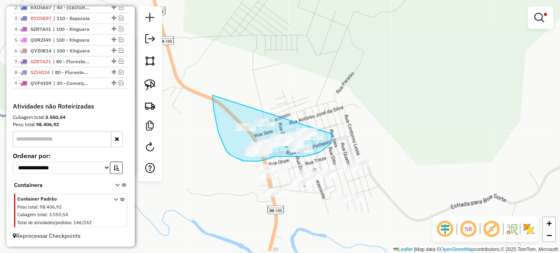
drag, startPoint x: 213, startPoint y: 101, endPoint x: 322, endPoint y: 116, distance: 109.8
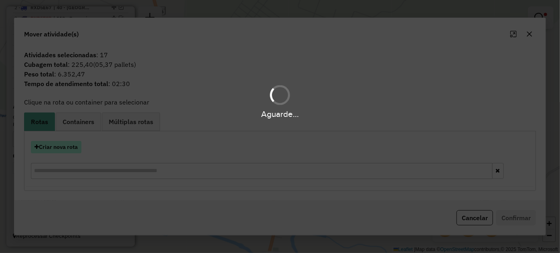
click at [59, 150] on button "Criar nova rota" at bounding box center [56, 147] width 51 height 12
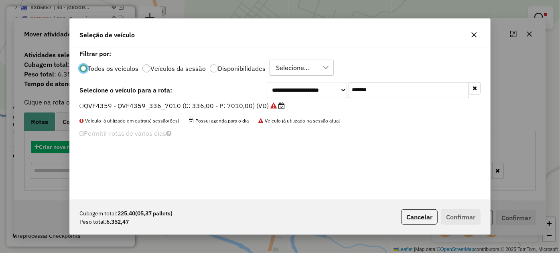
scroll to position [4, 2]
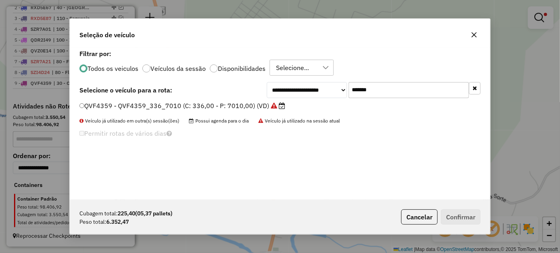
click at [381, 87] on input "*******" at bounding box center [408, 90] width 120 height 16
paste input "text"
type input "*******"
click at [252, 107] on label "RWN3F22 - RWN3F22_210_6813 (C: 252,00 - P: 6813,00) (VD)" at bounding box center [179, 106] width 201 height 10
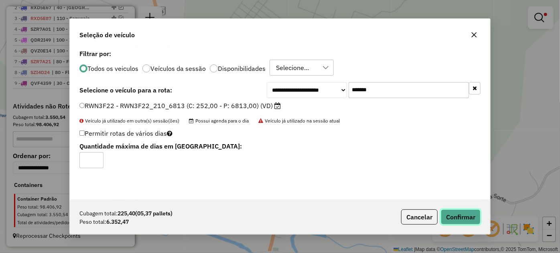
click at [459, 220] on button "Confirmar" at bounding box center [461, 217] width 40 height 15
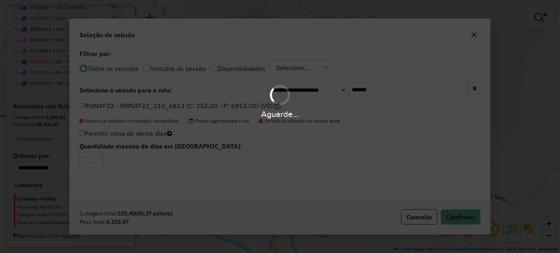
scroll to position [359, 0]
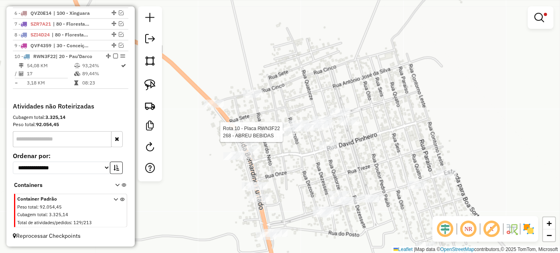
select select "*********"
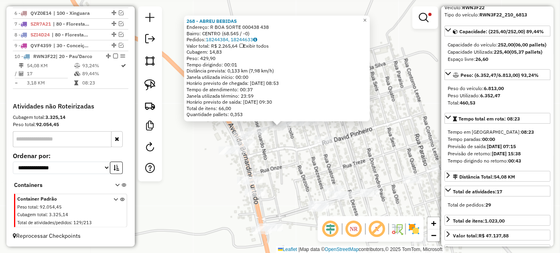
scroll to position [182, 0]
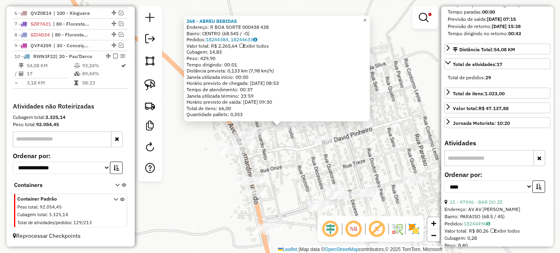
click at [322, 145] on div at bounding box center [324, 141] width 20 height 8
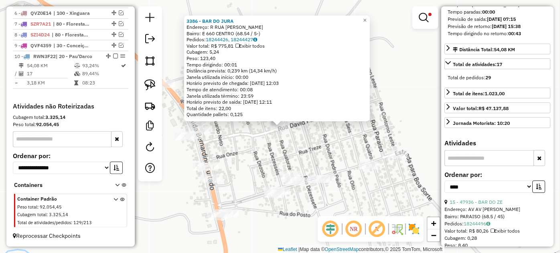
click at [281, 150] on div "3386 - BAR DO JURA Endereço: R RUA DAVID PINHEIRO CAVALCENT Bairro: E 660 CENTR…" at bounding box center [280, 126] width 560 height 253
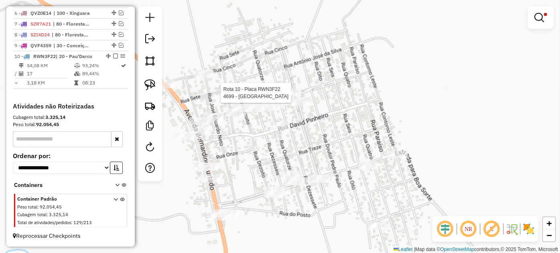
select select "*********"
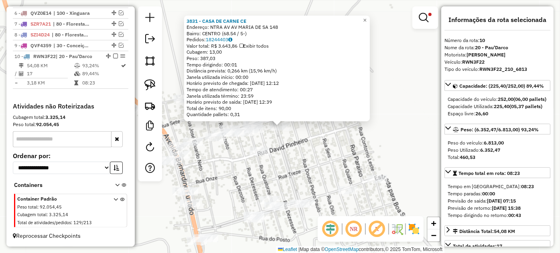
click at [285, 147] on div "3831 - CASA DE CARNE CE Endereço: NTRA AV AV MARIA DE SA 148 Bairro: CENTRO (68…" at bounding box center [280, 126] width 560 height 253
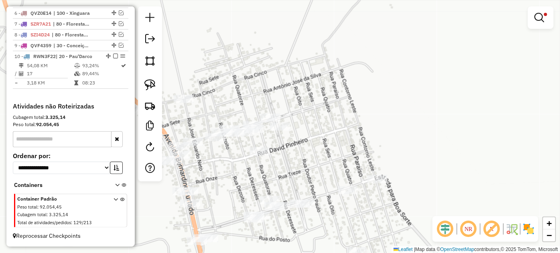
select select "*********"
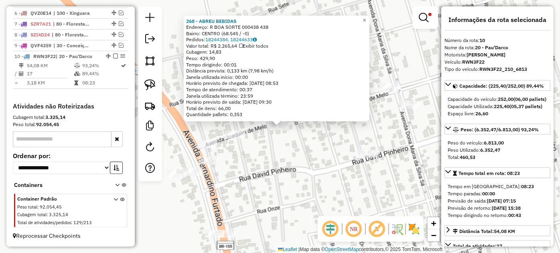
click at [315, 162] on div "268 - ABREU BEBIDAS Endereço: R BOA SORTE 000438 438 Bairro: CENTRO (68.545 / -…" at bounding box center [280, 126] width 560 height 253
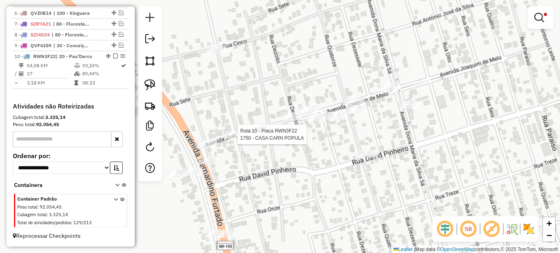
select select "*********"
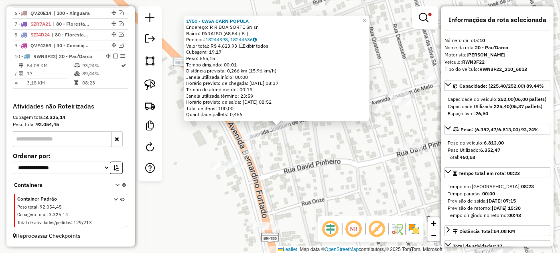
click at [301, 162] on div "Rota 10 - Placa RWN3F22 222 - COMERCIAL BRILHAN 1750 - CASA CARN POPULA Endereç…" at bounding box center [280, 126] width 560 height 253
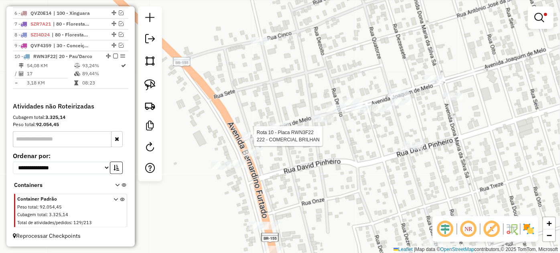
select select "*********"
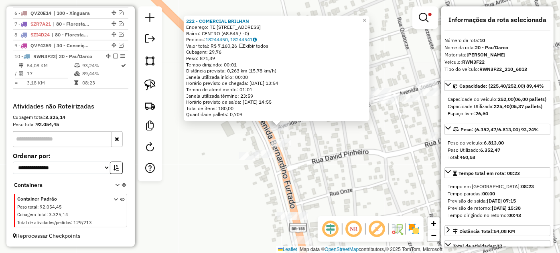
click at [310, 156] on div "222 - COMERCIAL BRILHAN Endereço: TE AV AV BOA SORTE 525 Bairro: CENTRO (68.545…" at bounding box center [280, 126] width 560 height 253
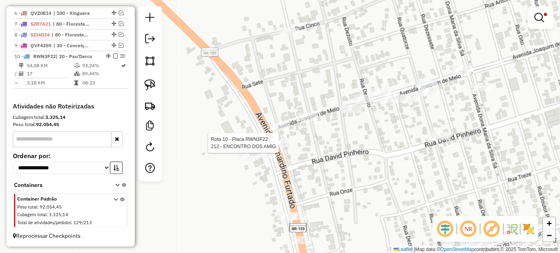
select select "*********"
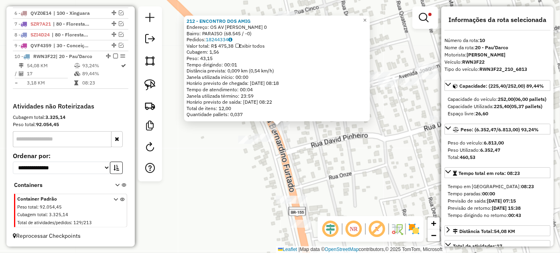
click at [367, 162] on div "212 - ENCONTRO DOS AMIG Endereço: OS AV BERNARDINO FURTADO 0 Bairro: PARAISO (6…" at bounding box center [280, 126] width 560 height 253
click at [422, 165] on div "212 - ENCONTRO DOS AMIG Endereço: OS AV BERNARDINO FURTADO 0 Bairro: PARAISO (6…" at bounding box center [280, 126] width 560 height 253
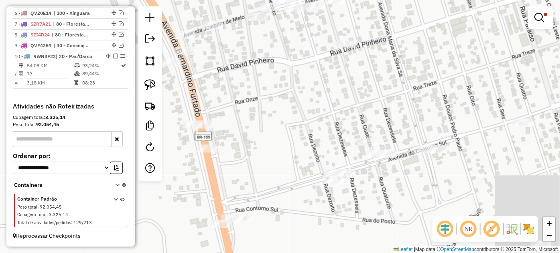
drag, startPoint x: 443, startPoint y: 175, endPoint x: 338, endPoint y: 94, distance: 132.3
click at [338, 94] on div "Limpar filtros Janela de atendimento Grade de atendimento Capacidade Transporta…" at bounding box center [280, 126] width 560 height 253
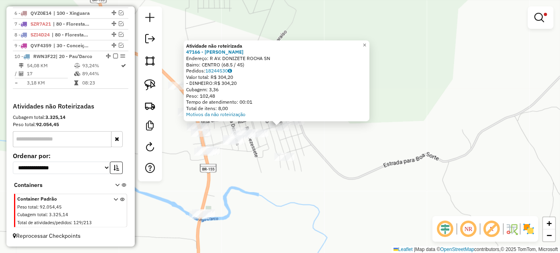
click at [294, 147] on div "Atividade não roteirizada 47166 - ACOUGUE ALIANCA Endereço: R AV. DONIZETE ROCH…" at bounding box center [280, 126] width 560 height 253
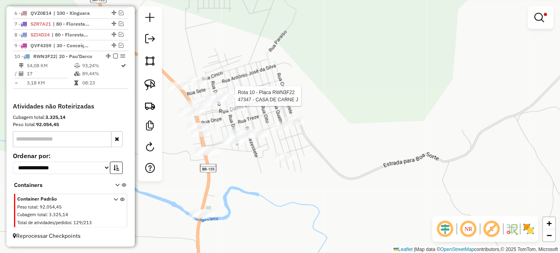
select select "*********"
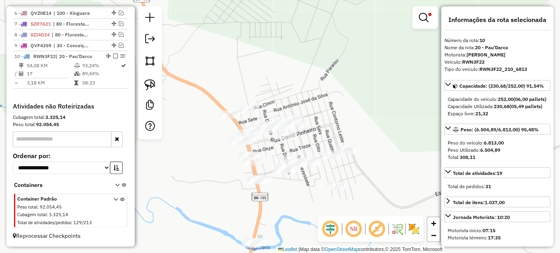
select select "*********"
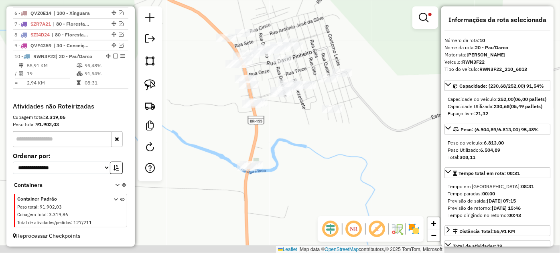
drag, startPoint x: 308, startPoint y: 216, endPoint x: 304, endPoint y: 139, distance: 77.1
click at [304, 139] on div "Limpar filtros Janela de atendimento Grade de atendimento Capacidade Transporta…" at bounding box center [280, 126] width 560 height 253
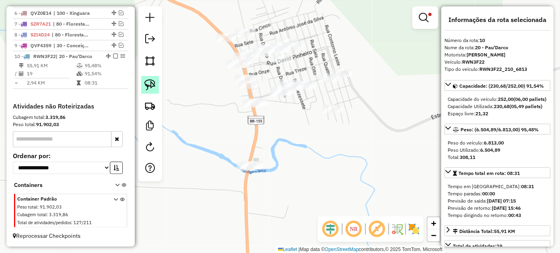
click at [144, 86] on img at bounding box center [149, 84] width 11 height 11
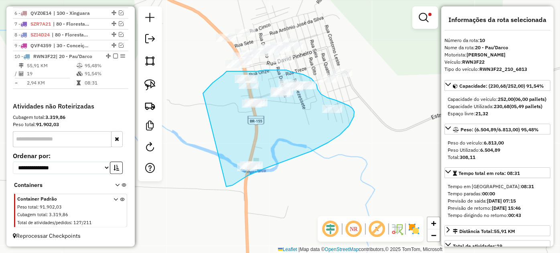
drag, startPoint x: 208, startPoint y: 88, endPoint x: 226, endPoint y: 187, distance: 100.7
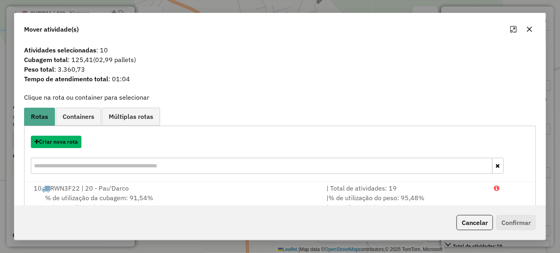
click at [55, 145] on button "Criar nova rota" at bounding box center [56, 142] width 51 height 12
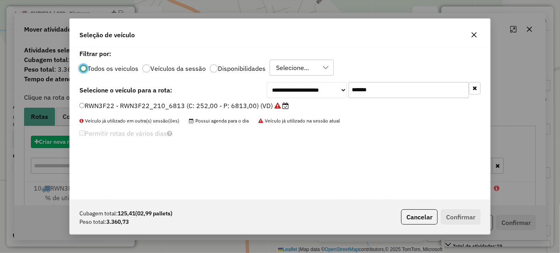
scroll to position [4, 2]
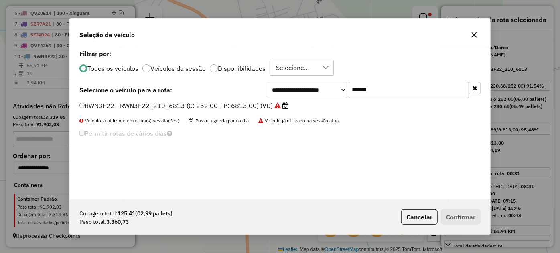
click at [397, 90] on input "*******" at bounding box center [408, 90] width 120 height 16
paste input "text"
type input "*******"
click at [239, 102] on label "QEM0H88 - QEM0H88_336_7210 (C: 336,00 - P: 7210,00) (VD)" at bounding box center [179, 106] width 201 height 10
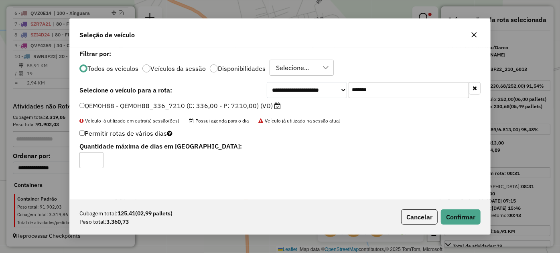
click at [472, 227] on div "Cubagem total: 125,41 (02,99 pallets) Peso total: 3.360,73 Cancelar Confirmar" at bounding box center [280, 217] width 420 height 34
click at [458, 215] on button "Confirmar" at bounding box center [461, 217] width 40 height 15
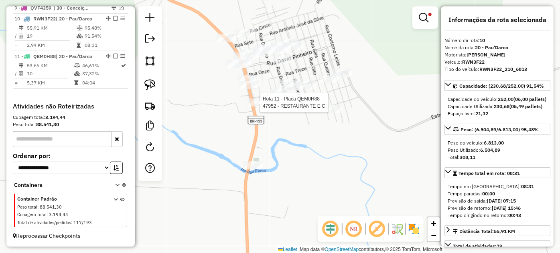
scroll to position [399, 0]
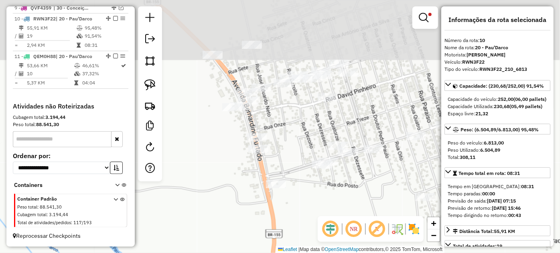
drag, startPoint x: 249, startPoint y: 64, endPoint x: 261, endPoint y: 127, distance: 64.5
click at [261, 127] on div "Limpar filtros Janela de atendimento Grade de atendimento Capacidade Transporta…" at bounding box center [280, 126] width 560 height 253
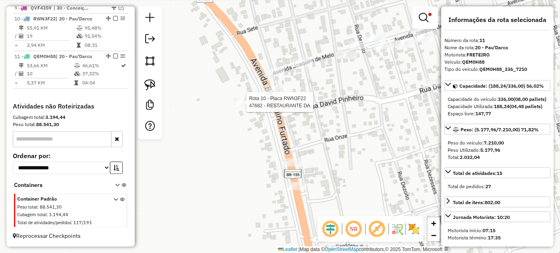
select select "*********"
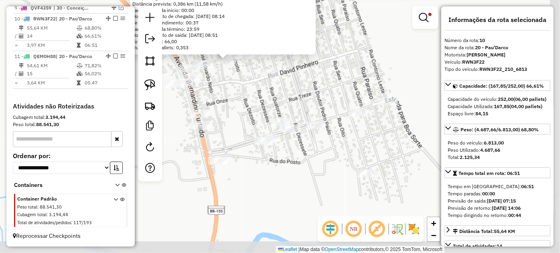
drag, startPoint x: 378, startPoint y: 173, endPoint x: 324, endPoint y: 106, distance: 86.1
click at [324, 106] on div "268 - ABREU BEBIDAS Endereço: R BOA SORTE 000438 438 Bairro: CENTRO (68.545 / -…" at bounding box center [280, 126] width 560 height 253
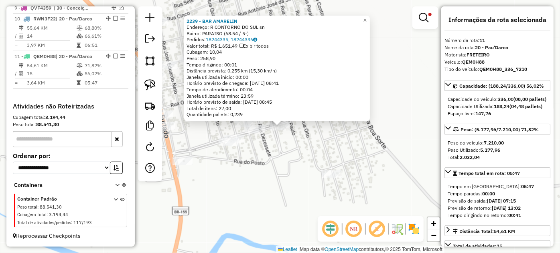
click at [218, 126] on div "2239 - BAR AMARELIN Endereço: R CONTORNO DO SUL sn Bairro: PARAISO (68.54 / 5-)…" at bounding box center [280, 126] width 560 height 253
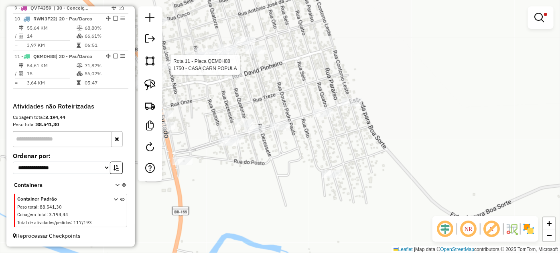
select select "*********"
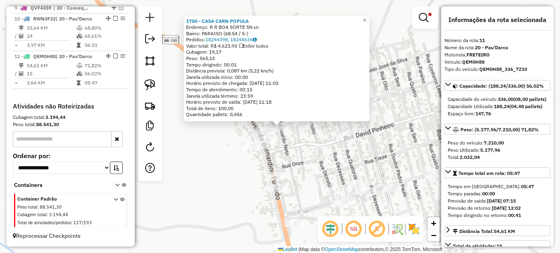
click at [294, 142] on div "Rota 11 - Placa QEM0H88 1750 - CASA CARN POPULA 1750 - CASA CARN POPULA Endereç…" at bounding box center [280, 126] width 560 height 253
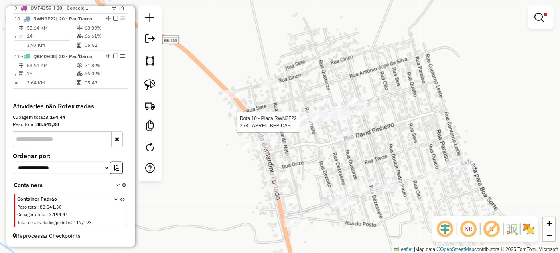
click at [297, 126] on div at bounding box center [302, 122] width 20 height 8
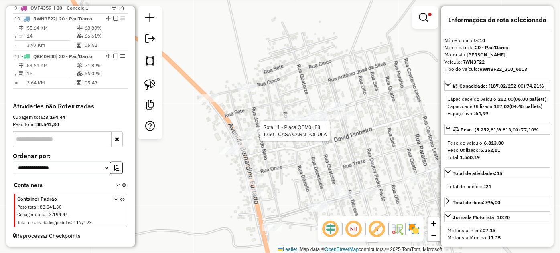
select select "*********"
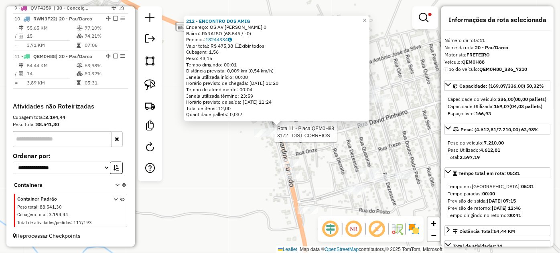
click at [293, 139] on div "Rota 11 - Placa QEM0H88 47682 - RESTAURANTE DA Rota 11 - Placa QEM0H88 3172 - D…" at bounding box center [280, 126] width 560 height 253
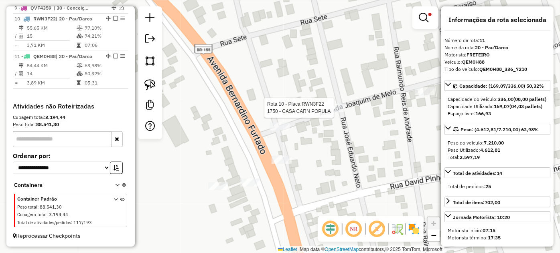
select select "*********"
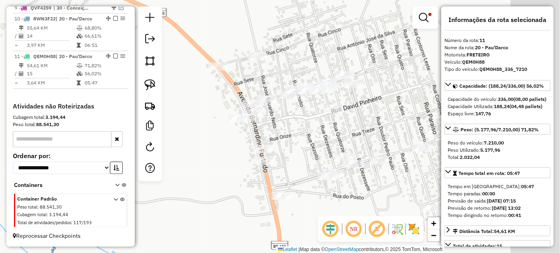
drag, startPoint x: 358, startPoint y: 184, endPoint x: 300, endPoint y: 132, distance: 78.1
click at [300, 132] on div "Limpar filtros Janela de atendimento Grade de atendimento Capacidade Transporta…" at bounding box center [280, 126] width 560 height 253
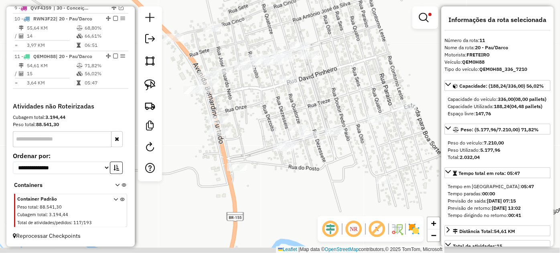
drag, startPoint x: 361, startPoint y: 141, endPoint x: 314, endPoint y: 110, distance: 56.6
click at [304, 103] on div "Limpar filtros Janela de atendimento Grade de atendimento Capacidade Transporta…" at bounding box center [280, 126] width 560 height 253
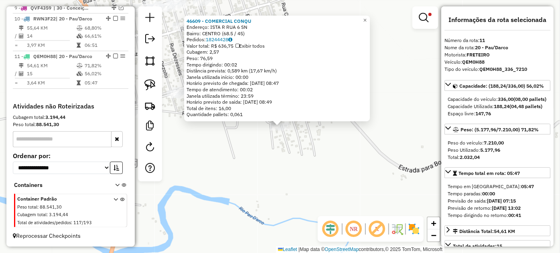
click at [251, 140] on div "46609 - COMERCIAL CONQU Endereço: ISTA R RUA 6 SN Bairro: CENTRO (68.5 / 45) Pe…" at bounding box center [280, 126] width 560 height 253
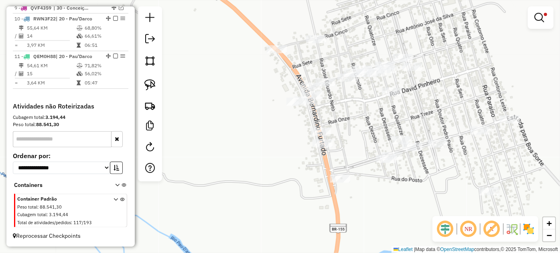
drag, startPoint x: 223, startPoint y: 123, endPoint x: 432, endPoint y: 188, distance: 219.2
click at [432, 188] on div "Limpar filtros Janela de atendimento Grade de atendimento Capacidade Transporta…" at bounding box center [280, 126] width 560 height 253
select select "*********"
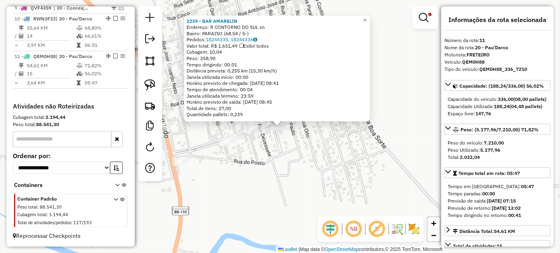
click at [308, 145] on div "2239 - BAR AMARELIN Endereço: R CONTORNO DO SUL sn Bairro: PARAISO (68.54 / 5-)…" at bounding box center [280, 126] width 560 height 253
click at [312, 130] on div "2239 - BAR AMARELIN Endereço: R CONTORNO DO SUL sn Bairro: PARAISO (68.54 / 5-)…" at bounding box center [280, 126] width 560 height 253
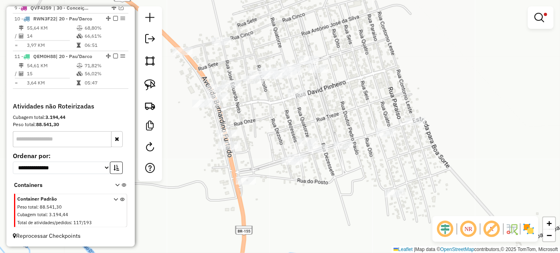
drag, startPoint x: 212, startPoint y: 86, endPoint x: 262, endPoint y: 101, distance: 52.4
click at [262, 101] on div "Limpar filtros Janela de atendimento Grade de atendimento Capacidade Transporta…" at bounding box center [280, 126] width 560 height 253
select select "*********"
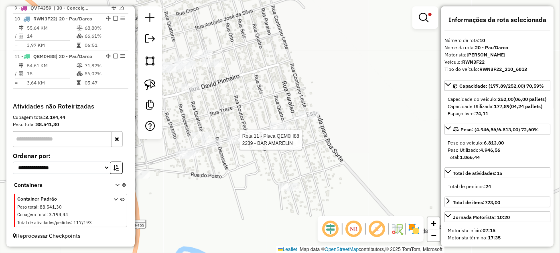
select select "*********"
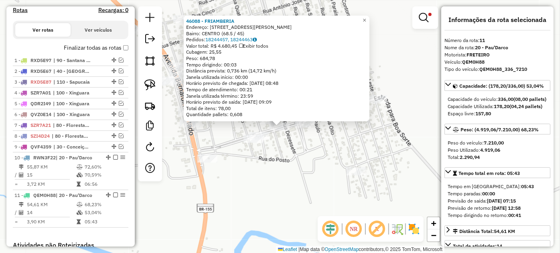
scroll to position [253, 0]
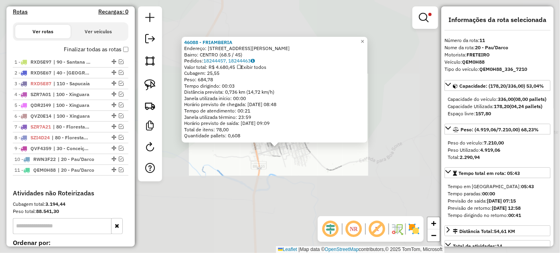
click at [283, 160] on div "46088 - FRIAMBERIA Endereço: AV BERNARDINO FURTADO 155 Bairro: CENTRO (68.5 / 4…" at bounding box center [280, 126] width 560 height 253
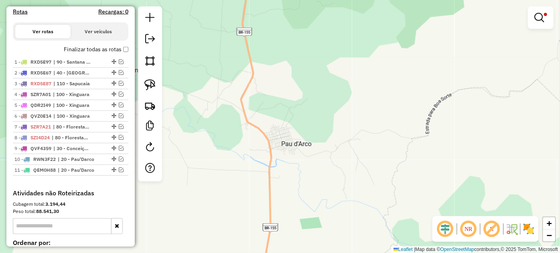
drag, startPoint x: 300, startPoint y: 193, endPoint x: 306, endPoint y: 59, distance: 134.1
click at [306, 73] on div "Limpar filtros Janela de atendimento Grade de atendimento Capacidade Transporta…" at bounding box center [280, 126] width 560 height 253
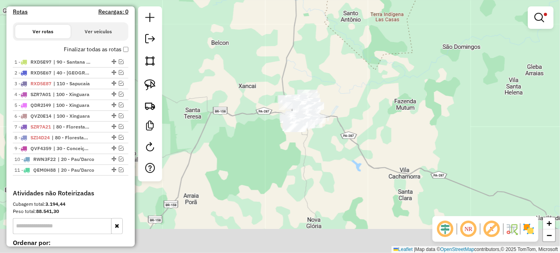
drag, startPoint x: 348, startPoint y: 172, endPoint x: 332, endPoint y: 99, distance: 74.3
click at [332, 99] on div "Limpar filtros Janela de atendimento Grade de atendimento Capacidade Transporta…" at bounding box center [280, 126] width 560 height 253
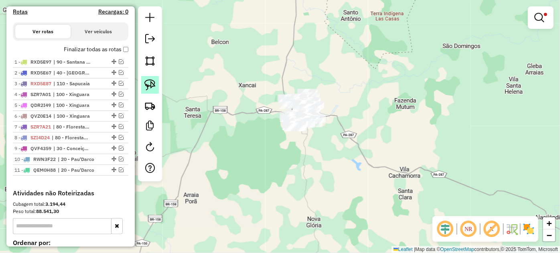
click at [151, 83] on img at bounding box center [149, 84] width 11 height 11
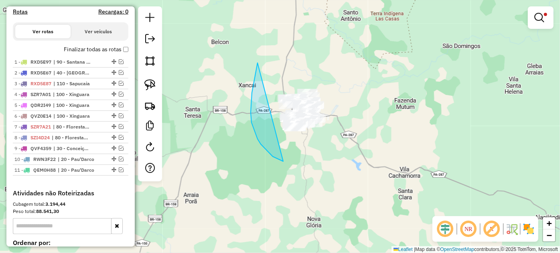
drag, startPoint x: 251, startPoint y: 102, endPoint x: 387, endPoint y: 95, distance: 135.7
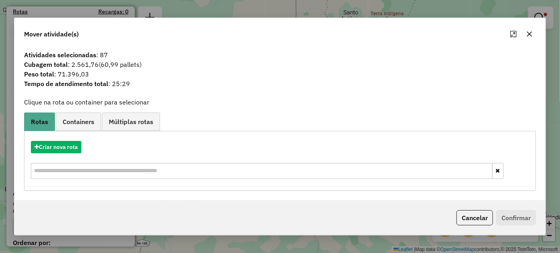
click at [526, 37] on icon "button" at bounding box center [529, 34] width 6 height 6
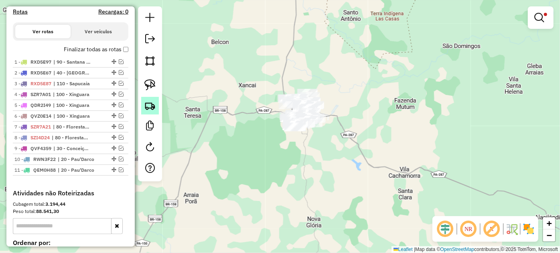
click at [152, 107] on img at bounding box center [149, 105] width 11 height 11
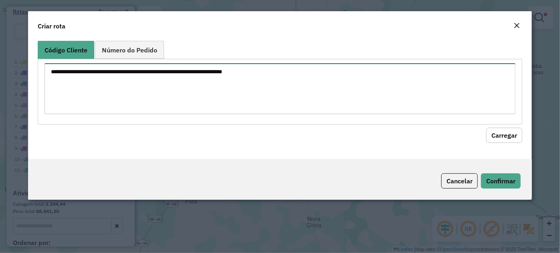
click at [274, 91] on textarea at bounding box center [280, 88] width 471 height 51
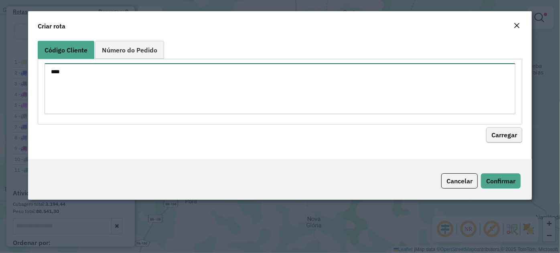
type textarea "****"
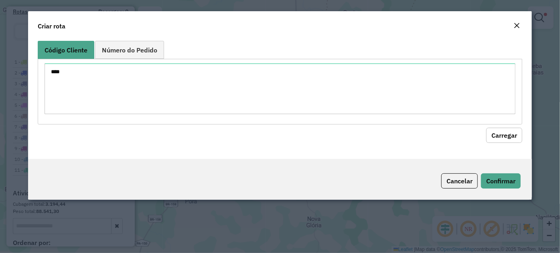
click at [512, 136] on button "Carregar" at bounding box center [504, 135] width 36 height 15
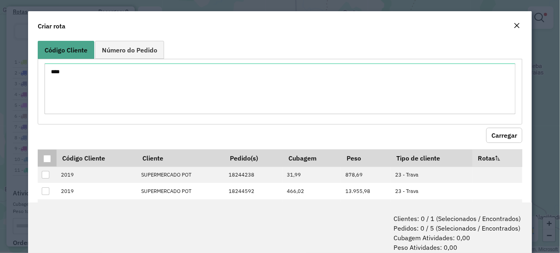
click at [48, 159] on div at bounding box center [47, 159] width 8 height 8
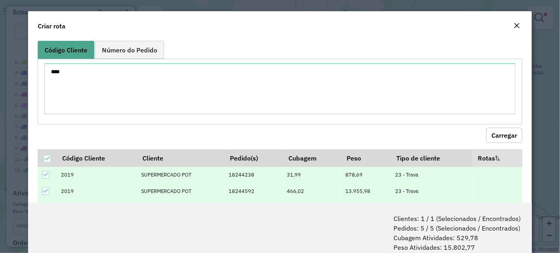
scroll to position [40, 0]
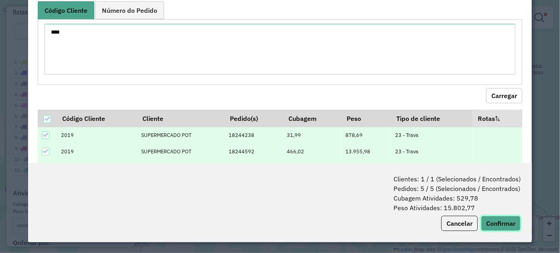
click at [504, 227] on button "Confirmar" at bounding box center [501, 223] width 40 height 15
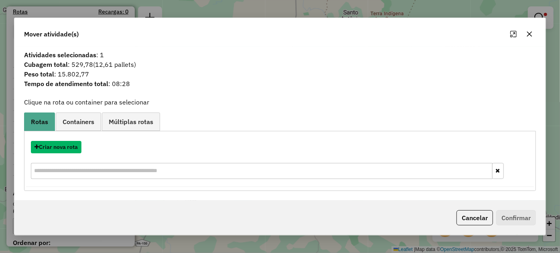
click at [57, 149] on button "Criar nova rota" at bounding box center [56, 147] width 51 height 12
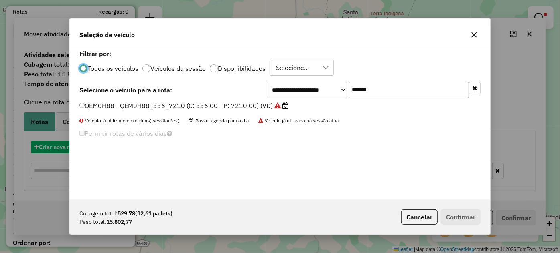
scroll to position [4, 2]
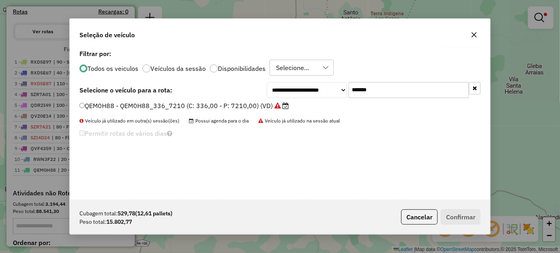
click at [399, 85] on input "*******" at bounding box center [408, 90] width 120 height 16
paste input "text"
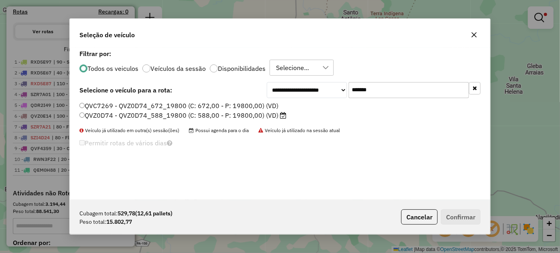
type input "*******"
click at [228, 116] on label "QVZ0D74 - QVZ0D74_588_19800 (C: 588,00 - P: 19800,00) (VD)" at bounding box center [182, 116] width 207 height 10
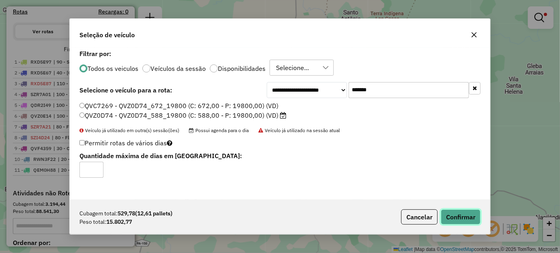
click at [466, 217] on button "Confirmar" at bounding box center [461, 217] width 40 height 15
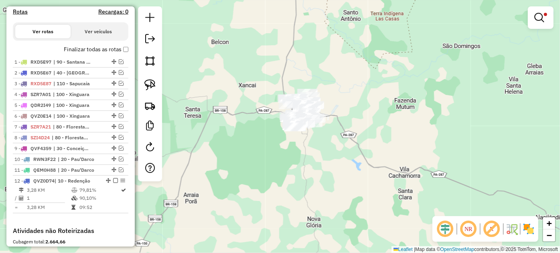
click at [113, 183] on em at bounding box center [115, 180] width 5 height 5
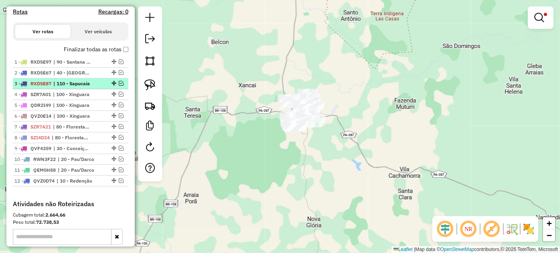
scroll to position [180, 0]
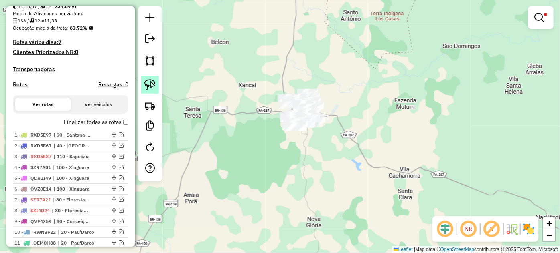
click at [151, 87] on img at bounding box center [149, 84] width 11 height 11
click at [152, 107] on img at bounding box center [149, 105] width 11 height 11
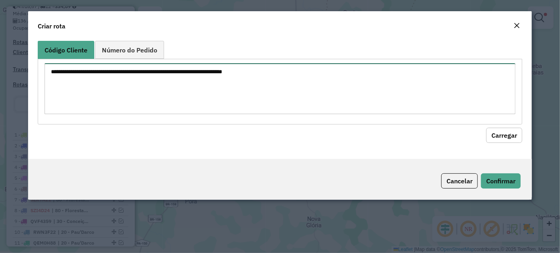
click at [251, 93] on textarea at bounding box center [280, 88] width 471 height 51
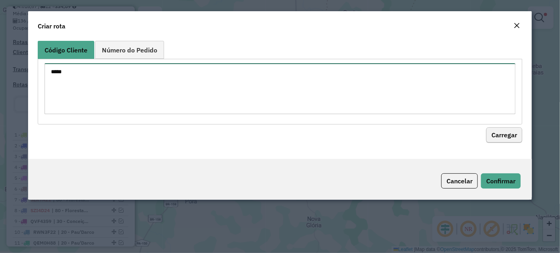
type textarea "*****"
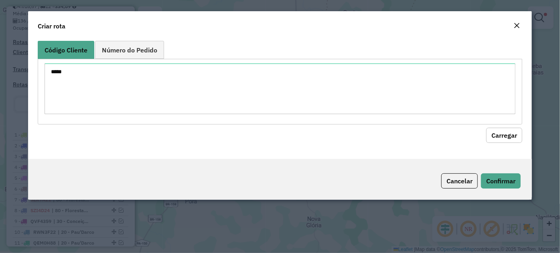
click at [516, 138] on button "Carregar" at bounding box center [504, 135] width 36 height 15
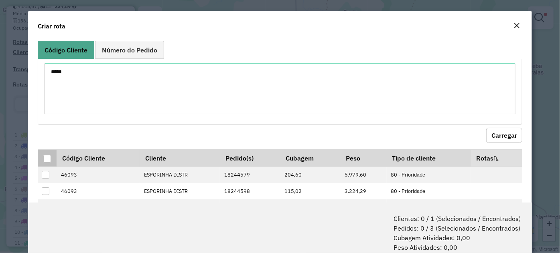
click at [49, 158] on div at bounding box center [47, 159] width 8 height 8
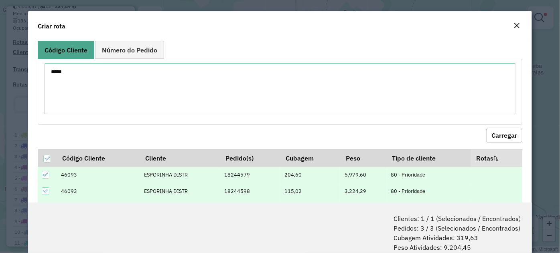
scroll to position [40, 0]
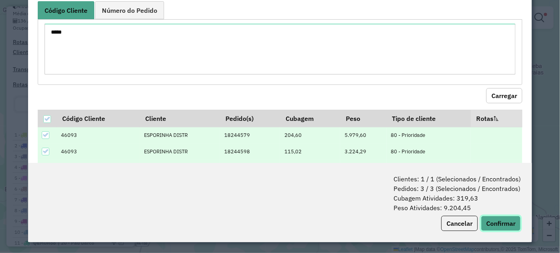
click at [501, 226] on button "Confirmar" at bounding box center [501, 223] width 40 height 15
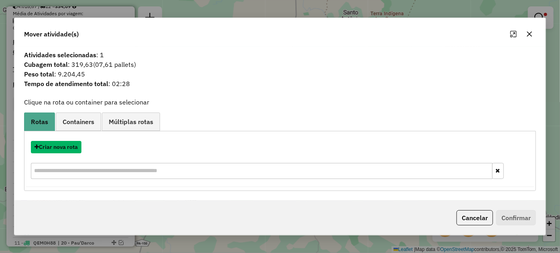
click at [67, 148] on button "Criar nova rota" at bounding box center [56, 147] width 51 height 12
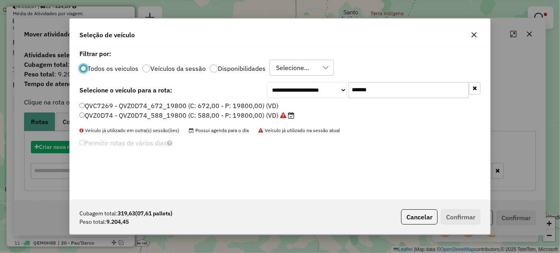
scroll to position [4, 2]
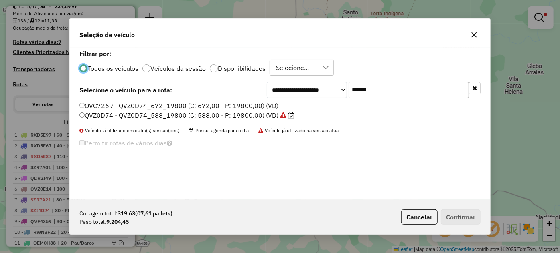
click at [396, 89] on input "*******" at bounding box center [408, 90] width 120 height 16
paste input "text"
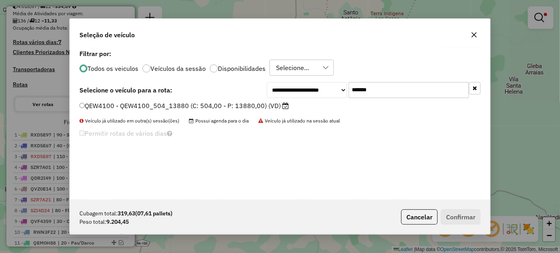
type input "*******"
click at [232, 106] on label "QEW4100 - QEW4100_504_13880 (C: 504,00 - P: 13880,00) (VD)" at bounding box center [183, 106] width 209 height 10
click at [262, 105] on label "QEW4100 - QEW4100_504_13880 (C: 504,00 - P: 13880,00) (VD)" at bounding box center [183, 106] width 209 height 10
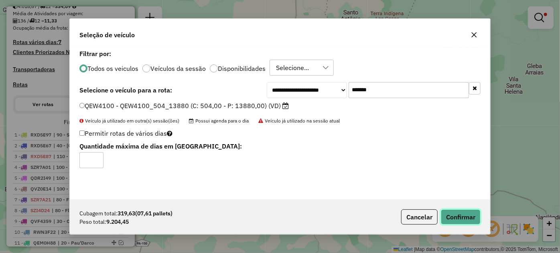
click at [461, 217] on button "Confirmar" at bounding box center [461, 217] width 40 height 15
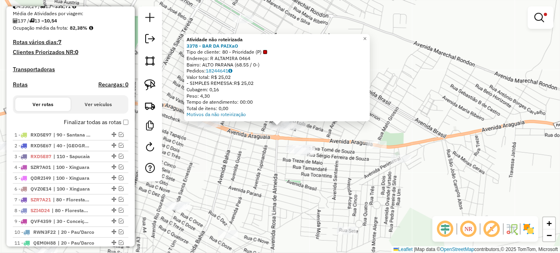
click at [254, 149] on div "Atividade não roteirizada 3378 - BAR DA PAIXaO Tipo de cliente: 80 - Prioridade…" at bounding box center [280, 126] width 560 height 253
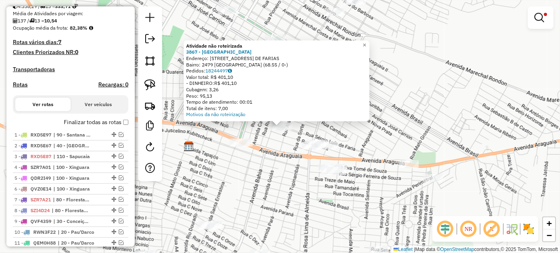
click at [283, 153] on div "Atividade não roteirizada 3867 - IMPERIO DA BREJA Endereço: 081 RUA S RGIO LUIZ…" at bounding box center [280, 126] width 560 height 253
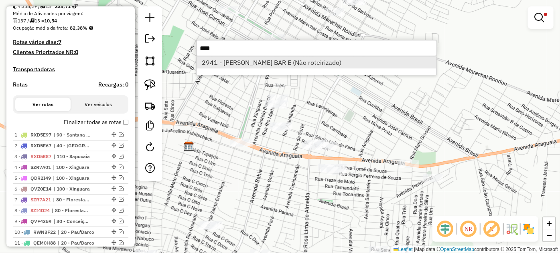
type input "****"
click at [272, 61] on li "2941 - CLAUDINHAS BAR E (Não roteirizado)" at bounding box center [316, 63] width 240 height 12
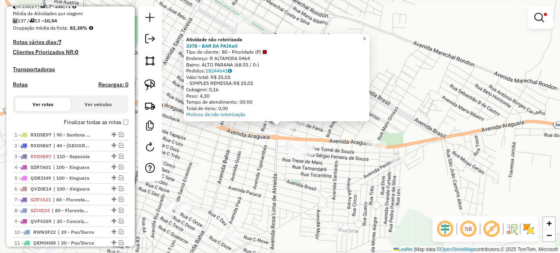
drag, startPoint x: 267, startPoint y: 136, endPoint x: 280, endPoint y: 131, distance: 14.7
click at [267, 136] on div "Atividade não roteirizada 3378 - BAR DA PAIXaO Tipo de cliente: 80 - Prioridade…" at bounding box center [280, 126] width 560 height 253
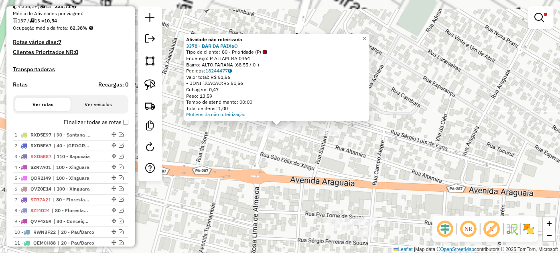
click at [293, 143] on div "Atividade não roteirizada 3378 - BAR DA PAIXaO Tipo de cliente: 80 - Prioridade…" at bounding box center [280, 126] width 560 height 253
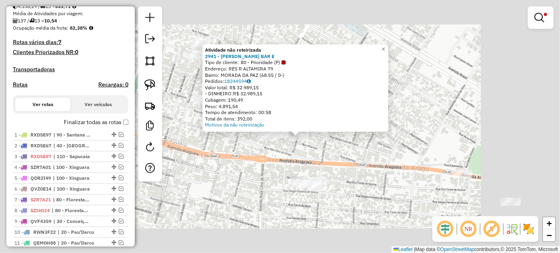
click at [326, 150] on div "Atividade não roteirizada 2941 - CLAUDINHAS BAR E Tipo de cliente: 80 - Priorid…" at bounding box center [280, 126] width 560 height 253
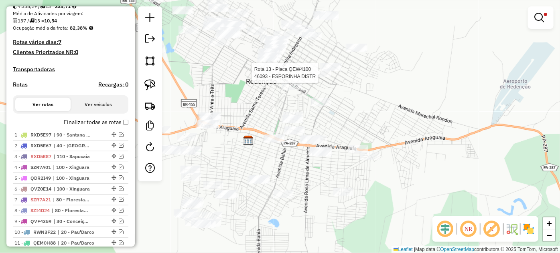
select select "*********"
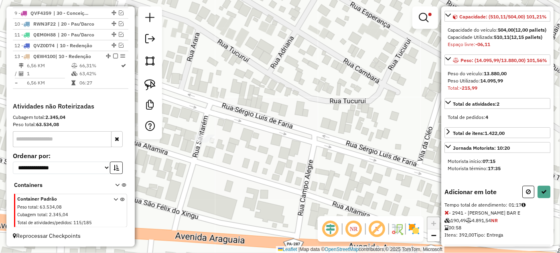
scroll to position [105, 0]
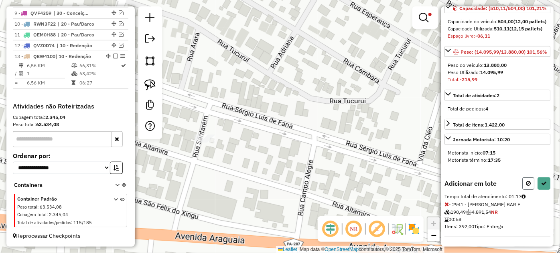
click at [527, 184] on icon at bounding box center [528, 184] width 5 height 6
select select "*********"
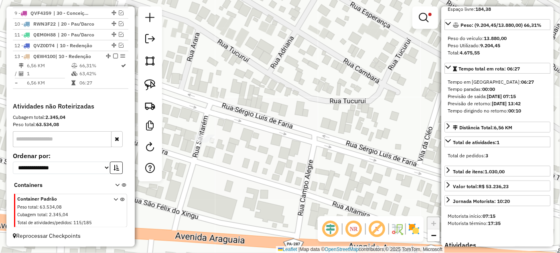
scroll to position [98, 0]
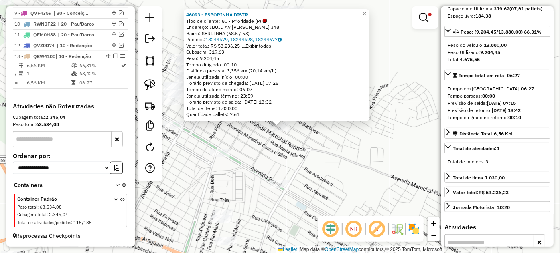
click at [247, 141] on div "46093 - ESPORINHA DISTR Tipo de cliente: 80 - Prioridade (P) Endereço: IBUID AV…" at bounding box center [280, 126] width 560 height 253
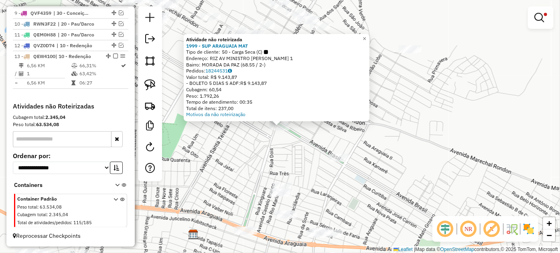
click at [362, 148] on div "Atividade não roteirizada 1999 - SUP ARAGUAIA MAT Tipo de cliente: 50 - Carga S…" at bounding box center [280, 126] width 560 height 253
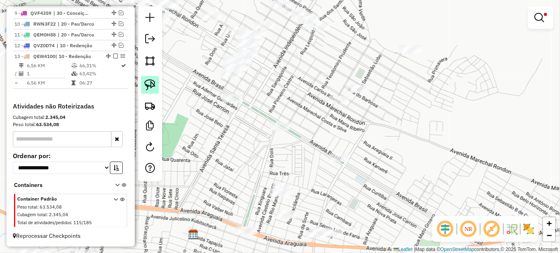
click at [154, 84] on img at bounding box center [149, 84] width 11 height 11
drag, startPoint x: 334, startPoint y: 83, endPoint x: 377, endPoint y: 88, distance: 42.4
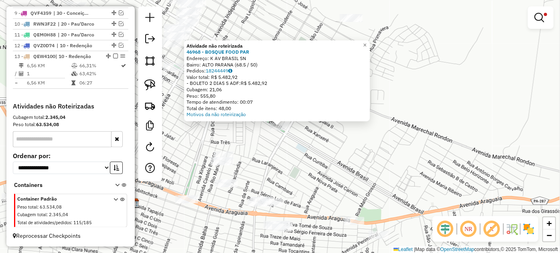
click at [328, 141] on div "Atividade não roteirizada 46968 - BOSQUE FOOD PAR Endereço: K AV BRASIL SN Bair…" at bounding box center [280, 126] width 560 height 253
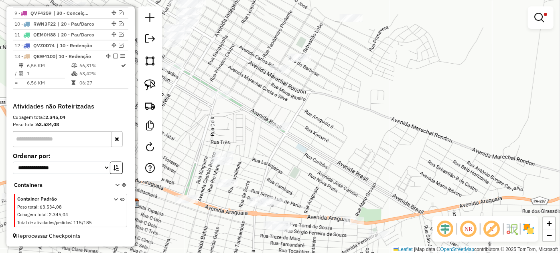
click at [279, 73] on div at bounding box center [280, 69] width 20 height 8
select select "*********"
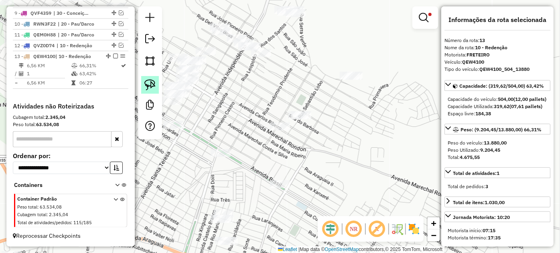
click at [150, 85] on img at bounding box center [149, 84] width 11 height 11
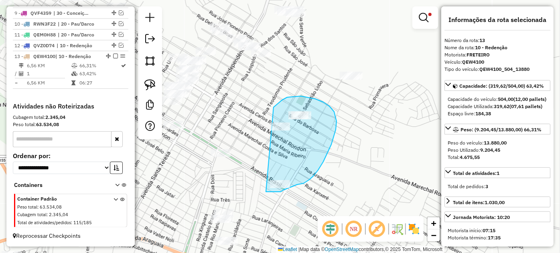
drag, startPoint x: 273, startPoint y: 107, endPoint x: 264, endPoint y: 191, distance: 84.4
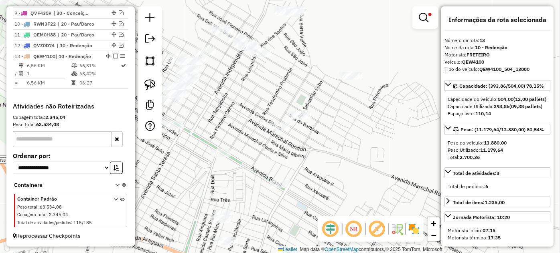
select select "*********"
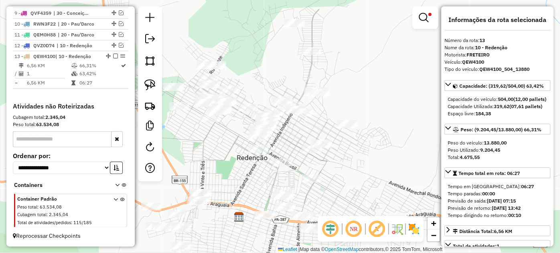
drag, startPoint x: 267, startPoint y: 125, endPoint x: 314, endPoint y: 121, distance: 47.1
click at [293, 141] on div "Limpar filtros Janela de atendimento Grade de atendimento Capacidade Transporta…" at bounding box center [280, 126] width 560 height 253
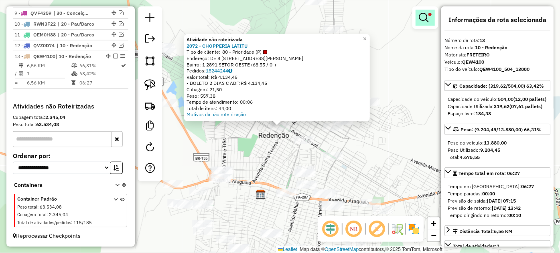
click at [424, 20] on em at bounding box center [424, 18] width 10 height 10
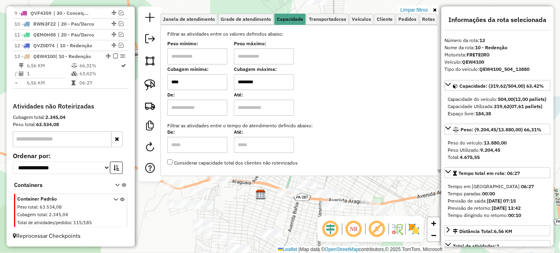
click at [204, 79] on input "****" at bounding box center [197, 82] width 60 height 16
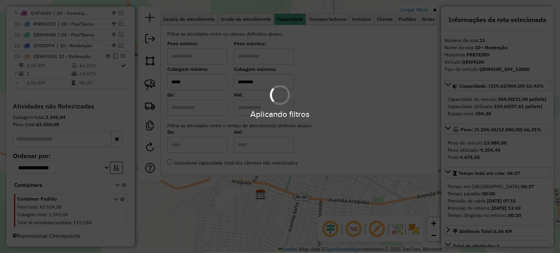
type input "*****"
click at [299, 209] on div "Atividade não roteirizada 2072 - CHOPPERIA LATITU Tipo de cliente: 80 - Priorid…" at bounding box center [280, 126] width 560 height 253
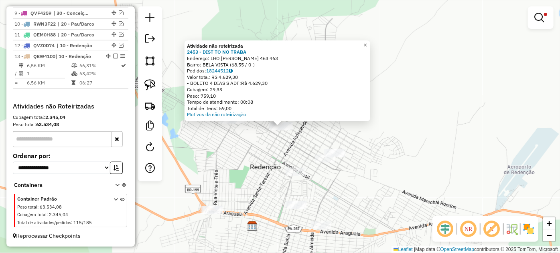
click at [257, 166] on div "Atividade não roteirizada 2453 - DIST TO NO TRABA Endereço: LHO R ROBSON GURJAO…" at bounding box center [280, 126] width 560 height 253
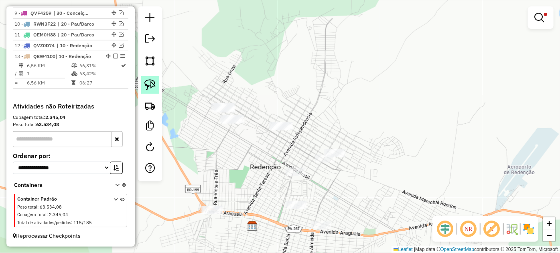
click at [154, 88] on img at bounding box center [149, 84] width 11 height 11
drag, startPoint x: 268, startPoint y: 118, endPoint x: 313, endPoint y: 115, distance: 45.0
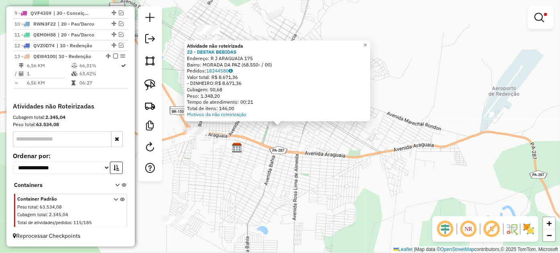
click at [260, 137] on div "Atividade não roteirizada 22 - DESTAK BEBIDAS Endereço: R J ARAGUAIA 175 Bairro…" at bounding box center [280, 126] width 560 height 253
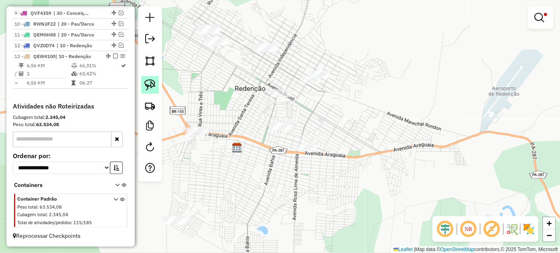
click at [148, 85] on img at bounding box center [149, 84] width 11 height 11
click at [157, 88] on link at bounding box center [150, 85] width 18 height 18
drag, startPoint x: 253, startPoint y: 114, endPoint x: 314, endPoint y: 114, distance: 60.9
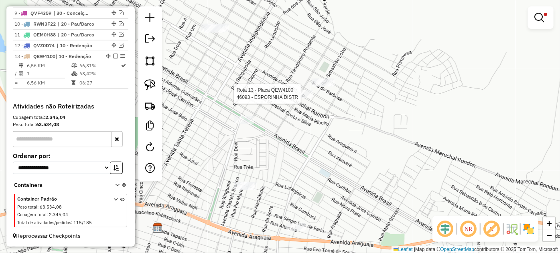
select select "*********"
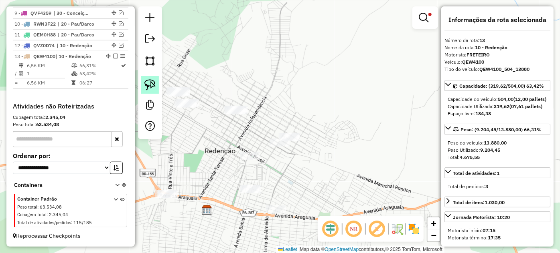
click at [157, 85] on link at bounding box center [150, 85] width 18 height 18
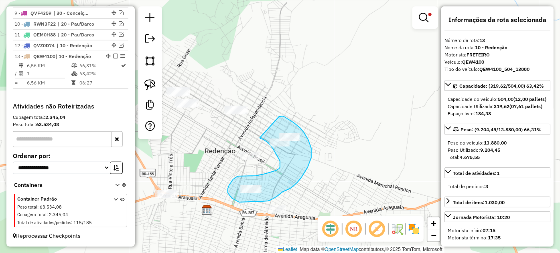
drag, startPoint x: 282, startPoint y: 116, endPoint x: 260, endPoint y: 138, distance: 31.2
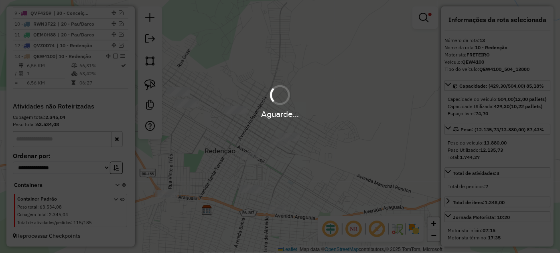
select select "*********"
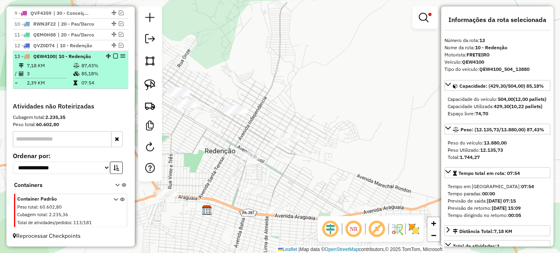
click at [113, 57] on em at bounding box center [115, 56] width 5 height 5
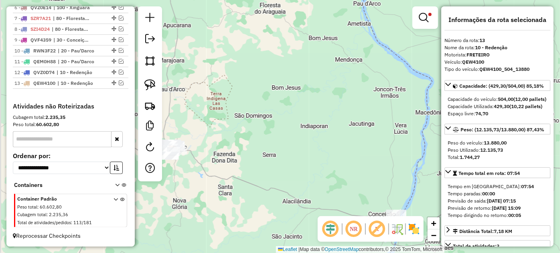
drag, startPoint x: 205, startPoint y: 166, endPoint x: 266, endPoint y: 162, distance: 61.5
click at [266, 162] on div "Limpar filtros Janela de atendimento Grade de atendimento Capacidade Transporta…" at bounding box center [280, 126] width 560 height 253
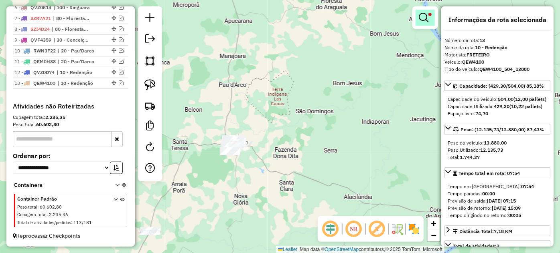
click at [432, 24] on link at bounding box center [424, 18] width 19 height 16
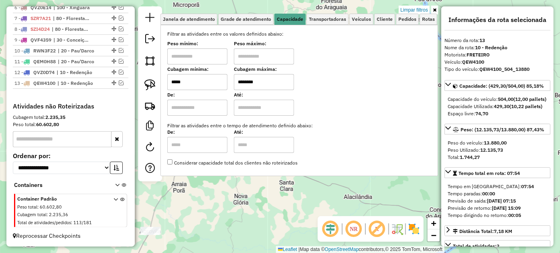
click at [207, 83] on input "*****" at bounding box center [197, 82] width 60 height 16
type input "****"
click at [221, 190] on div "Limpar filtros Janela de atendimento Grade de atendimento Capacidade Transporta…" at bounding box center [280, 126] width 560 height 253
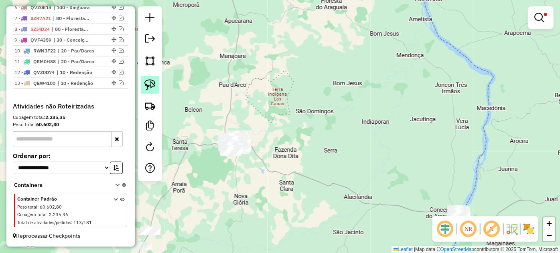
click at [150, 87] on img at bounding box center [149, 84] width 11 height 11
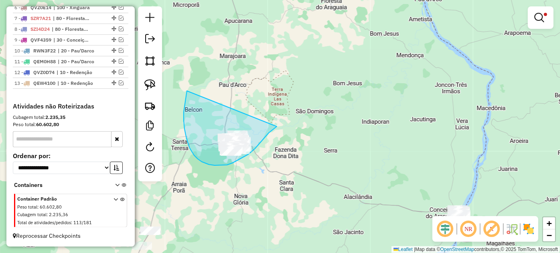
drag, startPoint x: 184, startPoint y: 129, endPoint x: 281, endPoint y: 125, distance: 96.3
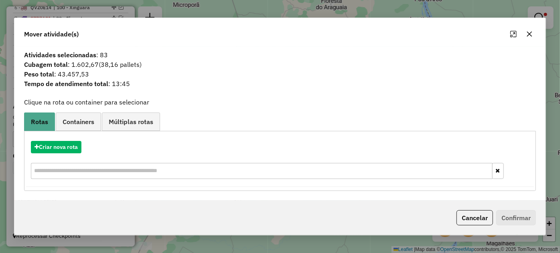
click at [530, 32] on icon "button" at bounding box center [529, 34] width 6 height 6
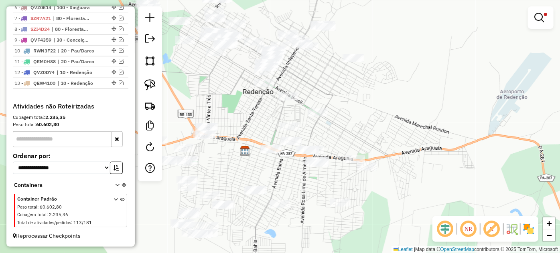
drag, startPoint x: 334, startPoint y: 155, endPoint x: 335, endPoint y: 127, distance: 28.5
click at [335, 127] on div "Limpar filtros Janela de atendimento Grade de atendimento Capacidade Transporta…" at bounding box center [280, 126] width 560 height 253
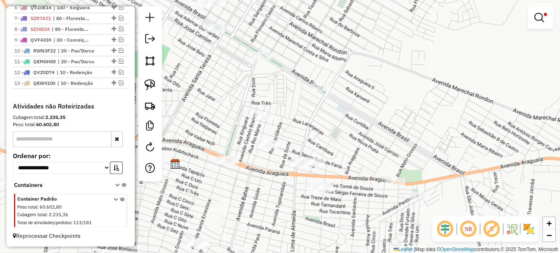
drag, startPoint x: 156, startPoint y: 89, endPoint x: 178, endPoint y: 98, distance: 23.5
click at [156, 89] on link at bounding box center [150, 85] width 18 height 18
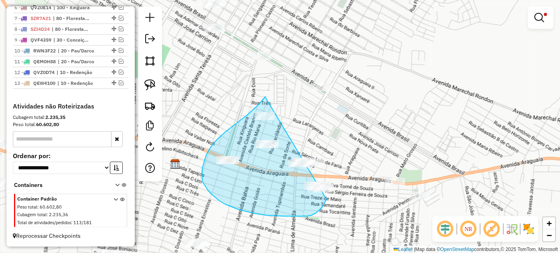
drag, startPoint x: 265, startPoint y: 97, endPoint x: 342, endPoint y: 156, distance: 96.4
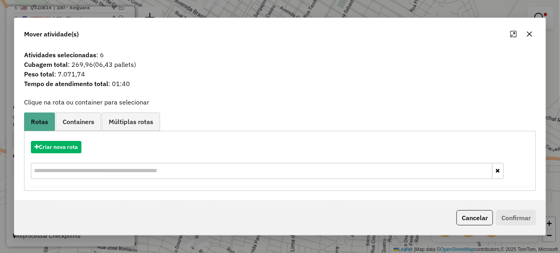
click at [530, 34] on icon "button" at bounding box center [529, 34] width 5 height 5
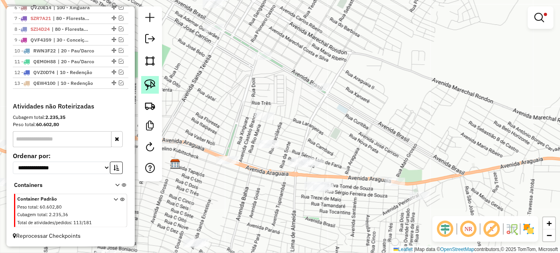
click at [150, 83] on img at bounding box center [149, 84] width 11 height 11
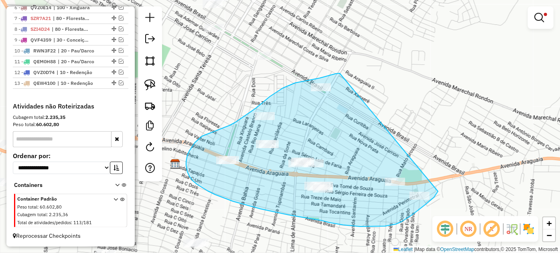
drag, startPoint x: 336, startPoint y: 74, endPoint x: 441, endPoint y: 165, distance: 139.9
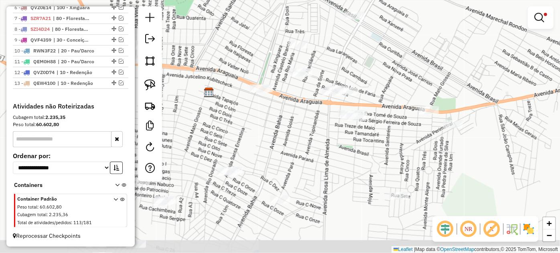
click at [263, 148] on div "Limpar filtros Janela de atendimento Grade de atendimento Capacidade Transporta…" at bounding box center [280, 126] width 560 height 253
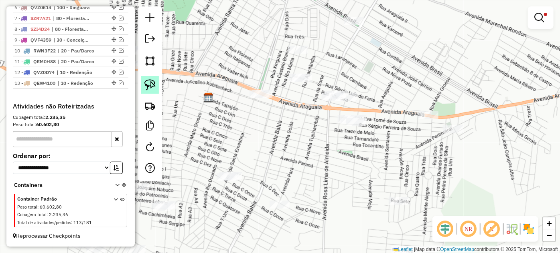
click at [152, 82] on img at bounding box center [149, 84] width 11 height 11
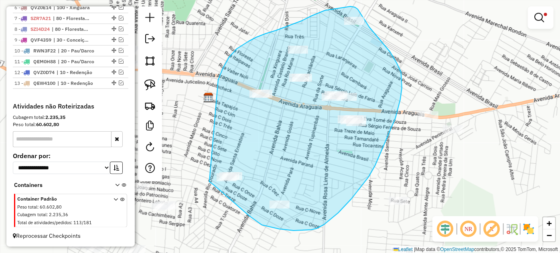
drag, startPoint x: 223, startPoint y: 68, endPoint x: 191, endPoint y: 163, distance: 100.3
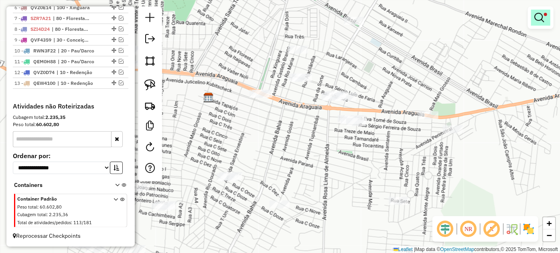
click at [544, 20] on link at bounding box center [540, 18] width 19 height 16
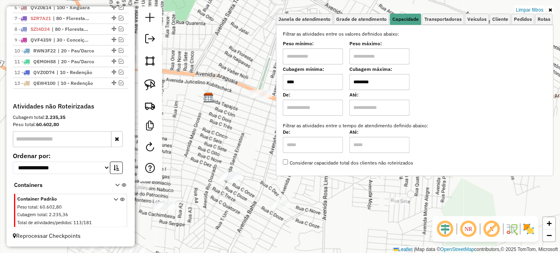
click at [270, 114] on div "Limpar filtros Janela de atendimento Grade de atendimento Capacidade Transporta…" at bounding box center [280, 126] width 560 height 253
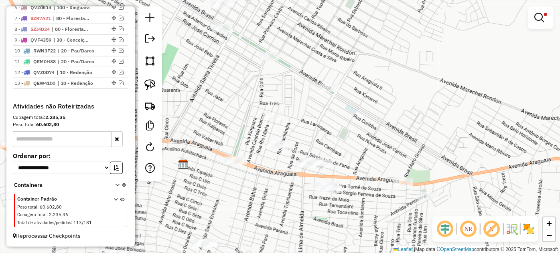
drag, startPoint x: 372, startPoint y: 101, endPoint x: 351, endPoint y: 160, distance: 62.9
click at [353, 162] on div "Limpar filtros Janela de atendimento Grade de atendimento Capacidade Transporta…" at bounding box center [280, 126] width 560 height 253
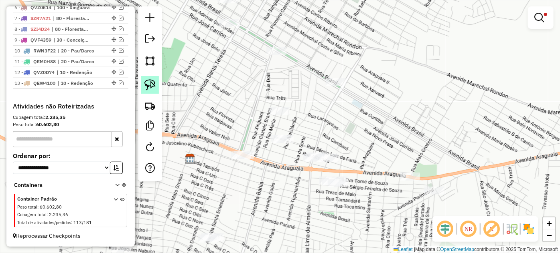
click at [157, 84] on link at bounding box center [150, 85] width 18 height 18
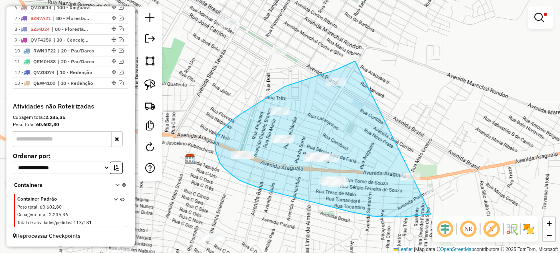
drag, startPoint x: 355, startPoint y: 62, endPoint x: 467, endPoint y: 179, distance: 161.9
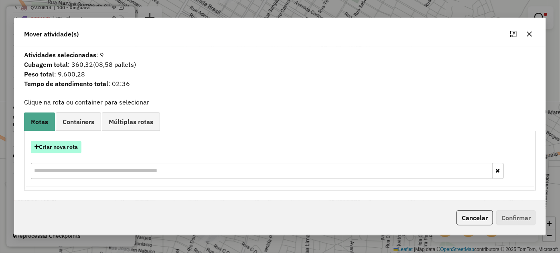
click at [59, 145] on button "Criar nova rota" at bounding box center [56, 147] width 51 height 12
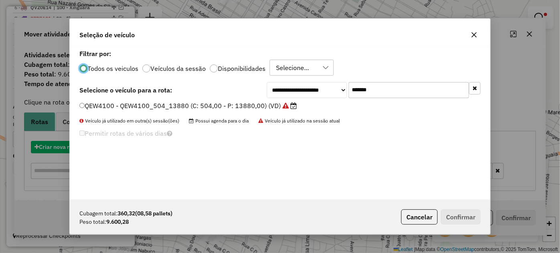
scroll to position [4, 2]
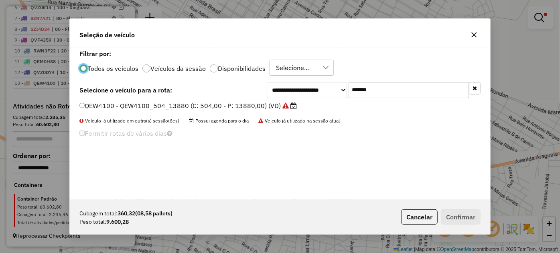
click at [382, 91] on input "*******" at bounding box center [408, 90] width 120 height 16
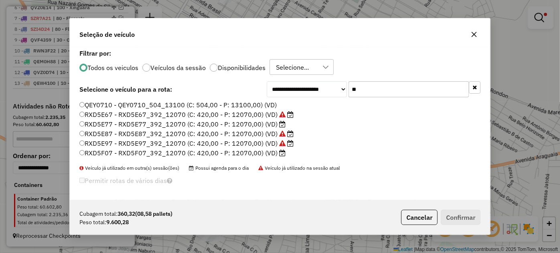
type input "**"
click at [109, 152] on label "RXD5F07 - RXD5F07_392_12070 (C: 420,00 - P: 12070,00) (VD)" at bounding box center [182, 153] width 206 height 10
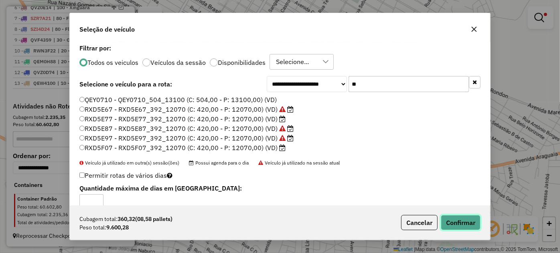
click at [474, 223] on button "Confirmar" at bounding box center [461, 222] width 40 height 15
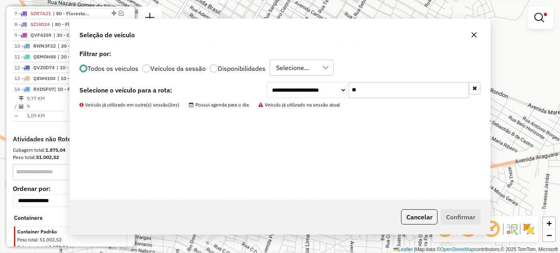
scroll to position [393, 0]
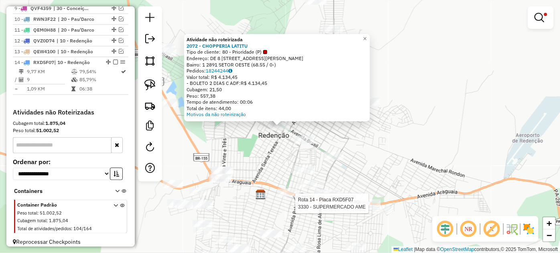
select select "*********"
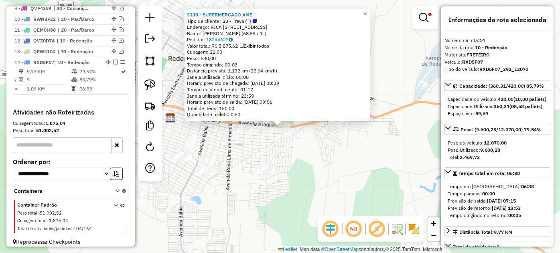
scroll to position [404, 0]
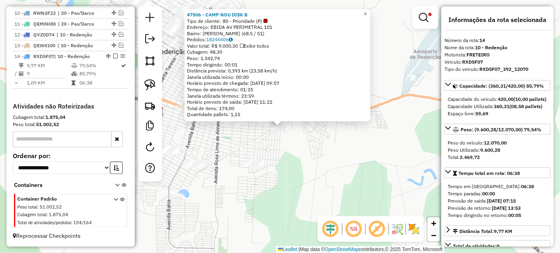
click at [270, 138] on div "47506 - CAMP NOU DISK B Tipo de cliente: 80 - Prioridade (P) Endereço: EBIDA AV…" at bounding box center [280, 126] width 560 height 253
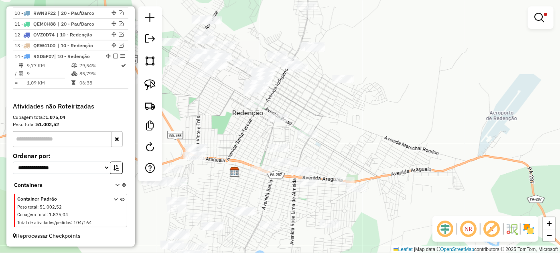
drag, startPoint x: 244, startPoint y: 80, endPoint x: 320, endPoint y: 141, distance: 97.8
click at [320, 141] on div "Limpar filtros Janela de atendimento Grade de atendimento Capacidade Transporta…" at bounding box center [280, 126] width 560 height 253
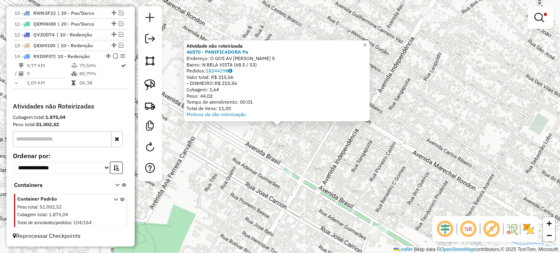
click at [319, 169] on div "Atividade não roteirizada 46570 - PANIFICADORA Pa Endereço: O GOS AV ROBSON WEN…" at bounding box center [280, 126] width 560 height 253
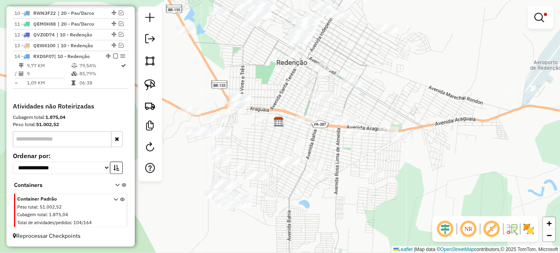
drag, startPoint x: 417, startPoint y: 200, endPoint x: 405, endPoint y: 84, distance: 117.3
click at [405, 84] on div "Limpar filtros Janela de atendimento Grade de atendimento Capacidade Transporta…" at bounding box center [280, 126] width 560 height 253
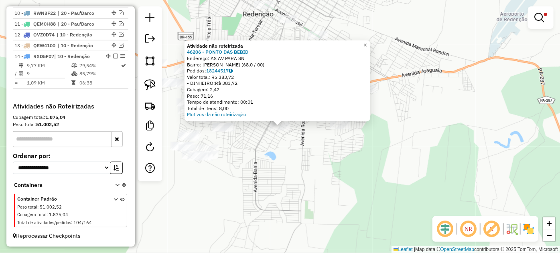
click at [260, 147] on div "Atividade não roteirizada 46206 - PONTO DAS BEBID Endereço: AS AV PARA SN Bairr…" at bounding box center [280, 126] width 560 height 253
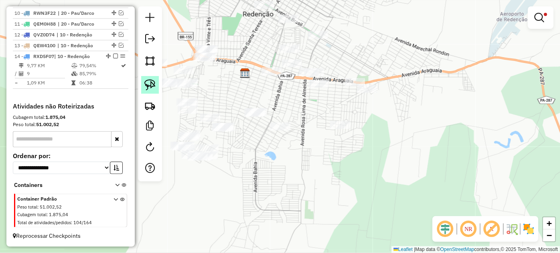
click at [157, 89] on link at bounding box center [150, 85] width 18 height 18
drag, startPoint x: 229, startPoint y: 116, endPoint x: 285, endPoint y: 95, distance: 60.0
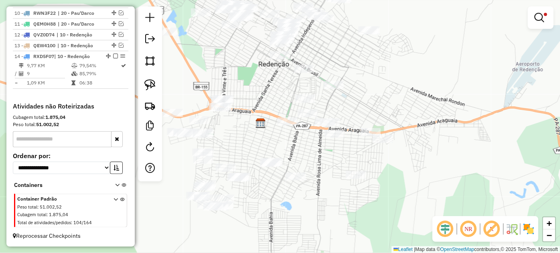
drag, startPoint x: 251, startPoint y: 66, endPoint x: 266, endPoint y: 116, distance: 52.4
click at [266, 116] on div "Limpar filtros Janela de atendimento Grade de atendimento Capacidade Transporta…" at bounding box center [280, 126] width 560 height 253
select select "*********"
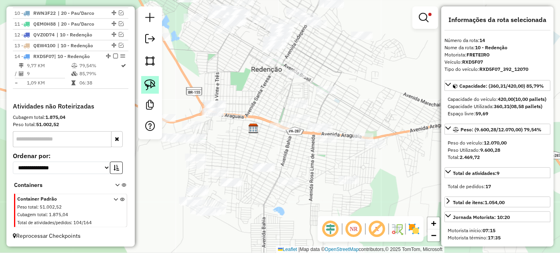
click at [156, 85] on link at bounding box center [150, 85] width 18 height 18
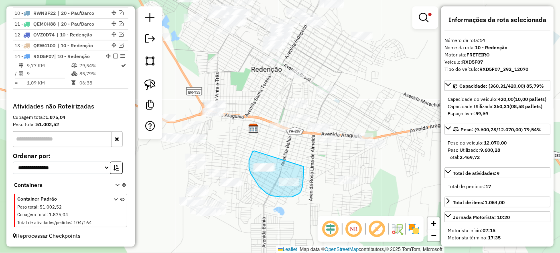
drag, startPoint x: 249, startPoint y: 168, endPoint x: 304, endPoint y: 167, distance: 54.6
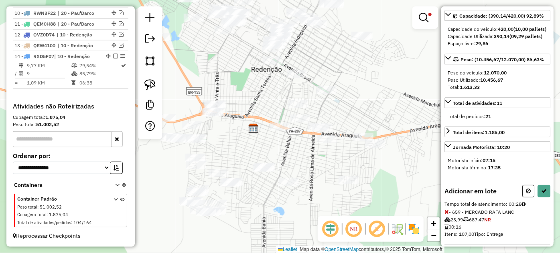
scroll to position [73, 0]
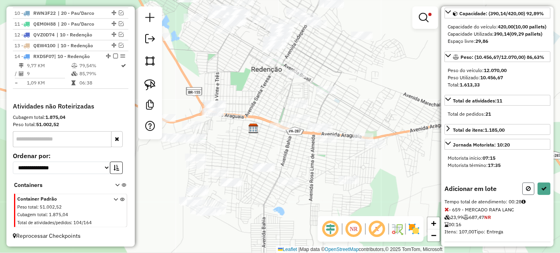
click at [528, 195] on button at bounding box center [528, 189] width 12 height 12
select select "*********"
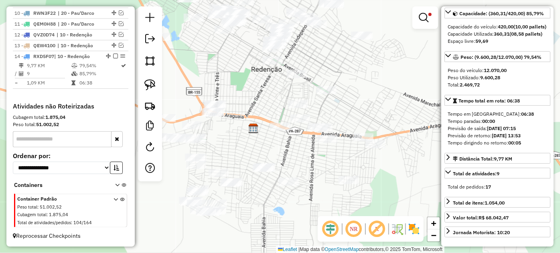
drag, startPoint x: 326, startPoint y: 59, endPoint x: 326, endPoint y: 78, distance: 19.3
click at [326, 78] on div "Limpar filtros Janela de atendimento Grade de atendimento Capacidade Transporta…" at bounding box center [280, 126] width 560 height 253
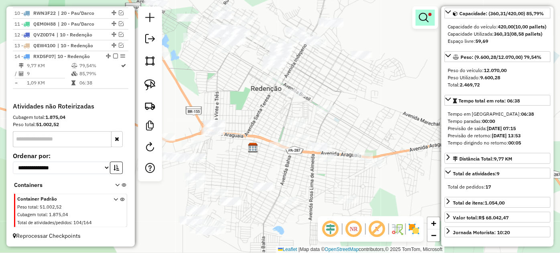
click at [432, 20] on link at bounding box center [424, 18] width 19 height 16
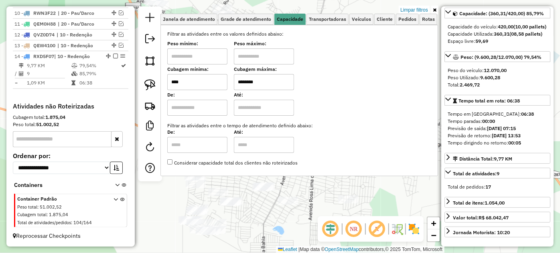
click at [201, 83] on input "****" at bounding box center [197, 82] width 60 height 16
type input "*****"
click at [325, 205] on div "Limpar filtros Janela de atendimento Grade de atendimento Capacidade Transporta…" at bounding box center [280, 126] width 560 height 253
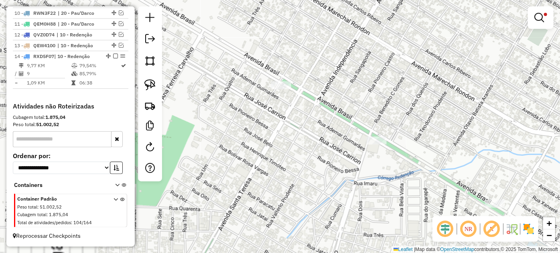
click at [280, 80] on div "Limpar filtros Janela de atendimento Grade de atendimento Capacidade Transporta…" at bounding box center [280, 126] width 560 height 253
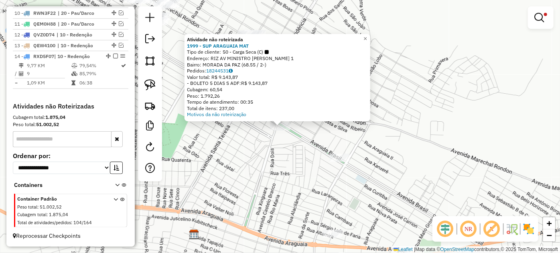
click at [290, 159] on div "Atividade não roteirizada 1999 - SUP ARAGUAIA MAT Tipo de cliente: 50 - Carga S…" at bounding box center [280, 126] width 560 height 253
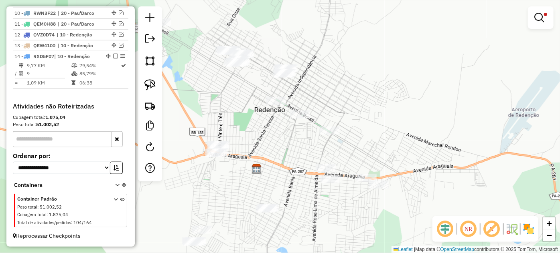
drag, startPoint x: 285, startPoint y: 225, endPoint x: 300, endPoint y: 198, distance: 31.0
click at [300, 198] on div "Limpar filtros Janela de atendimento Grade de atendimento Capacidade Transporta…" at bounding box center [280, 126] width 560 height 253
select select "*********"
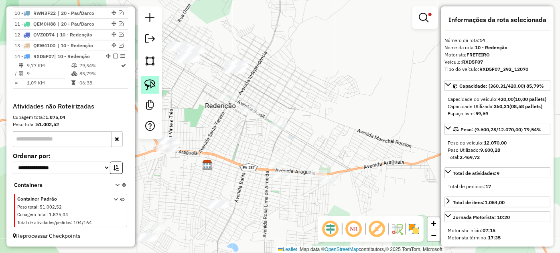
click at [153, 83] on img at bounding box center [149, 84] width 11 height 11
drag, startPoint x: 225, startPoint y: 83, endPoint x: 264, endPoint y: 58, distance: 45.8
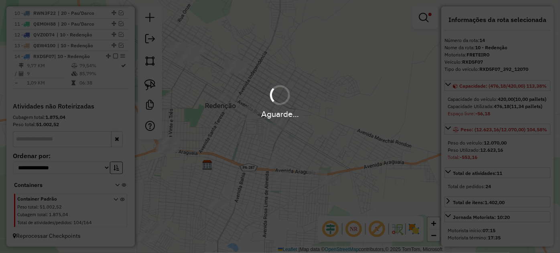
select select "*********"
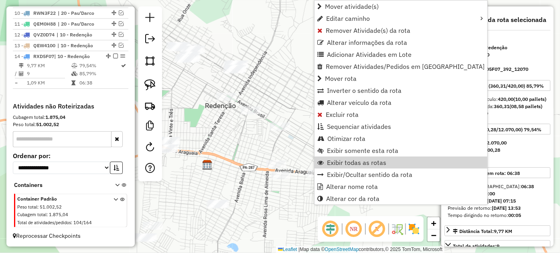
click at [267, 146] on div "Limpar filtros Janela de atendimento Grade de atendimento Capacidade Transporta…" at bounding box center [280, 126] width 560 height 253
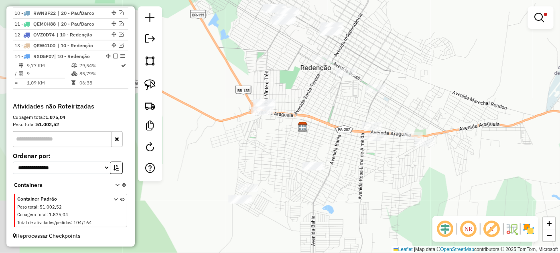
drag, startPoint x: 238, startPoint y: 155, endPoint x: 339, endPoint y: 116, distance: 108.8
click at [339, 116] on div "Limpar filtros Janela de atendimento Grade de atendimento Capacidade Transporta…" at bounding box center [280, 126] width 560 height 253
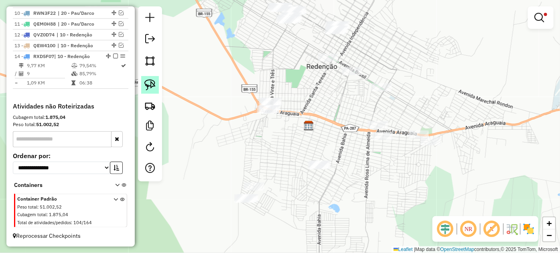
click at [156, 85] on link at bounding box center [150, 85] width 18 height 18
drag, startPoint x: 230, startPoint y: 113, endPoint x: 325, endPoint y: 94, distance: 96.6
select select "*********"
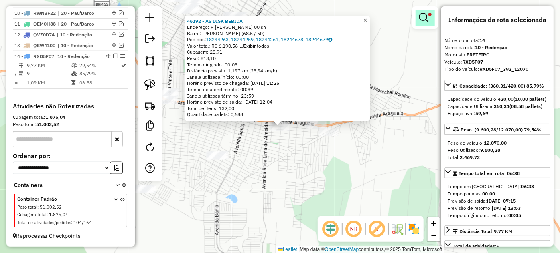
click at [423, 22] on em at bounding box center [424, 18] width 10 height 10
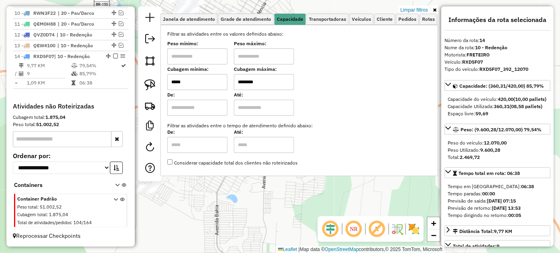
click at [209, 84] on input "*****" at bounding box center [197, 82] width 60 height 16
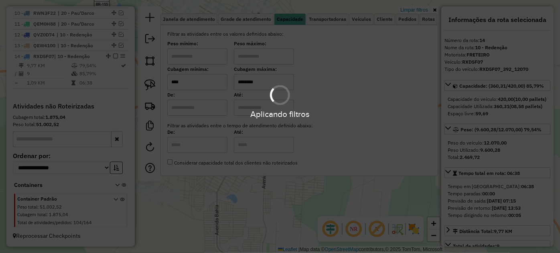
type input "****"
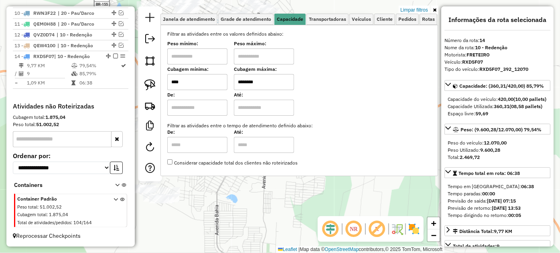
click at [243, 189] on div "46192 - AS DISK BEBIDA Endereço: R [PERSON_NAME] 00 sn Bairro: [PERSON_NAME] (6…" at bounding box center [280, 126] width 560 height 253
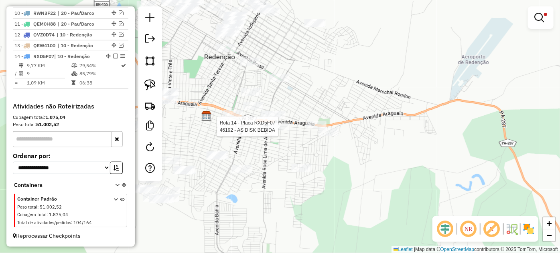
select select "*********"
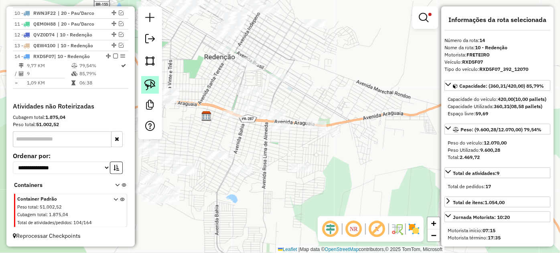
click at [152, 88] on img at bounding box center [149, 84] width 11 height 11
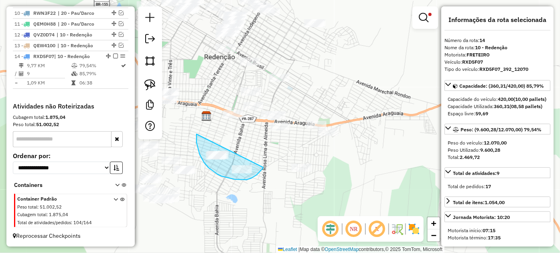
drag, startPoint x: 196, startPoint y: 143, endPoint x: 263, endPoint y: 165, distance: 70.1
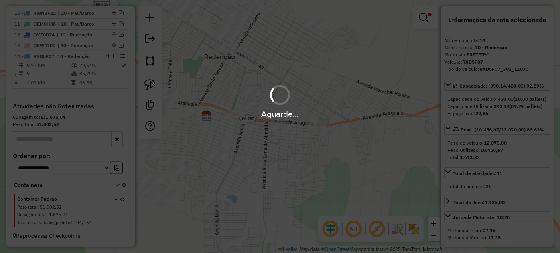
select select "*********"
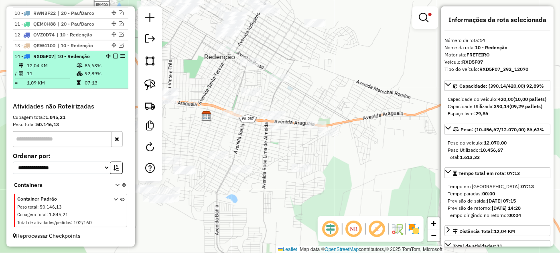
click at [113, 57] on em at bounding box center [115, 56] width 5 height 5
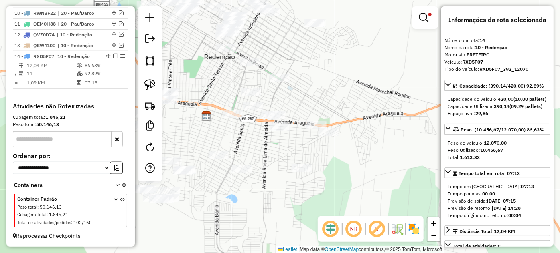
scroll to position [377, 0]
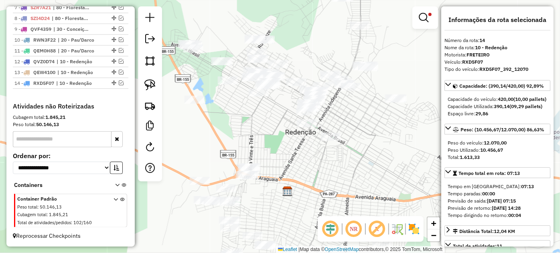
drag, startPoint x: 199, startPoint y: 83, endPoint x: 280, endPoint y: 158, distance: 110.4
click at [280, 158] on div "Limpar filtros Janela de atendimento Grade de atendimento Capacidade Transporta…" at bounding box center [280, 126] width 560 height 253
click at [119, 83] on em at bounding box center [121, 83] width 5 height 5
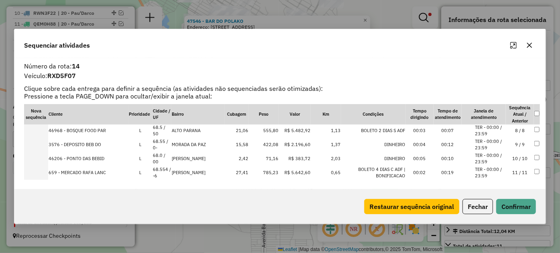
scroll to position [106, 0]
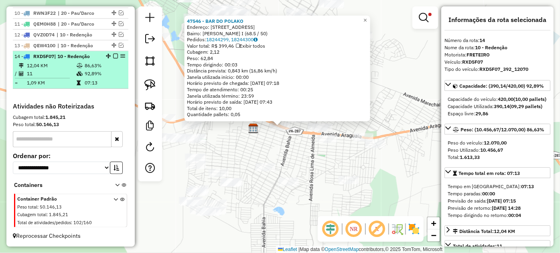
click at [114, 55] on em at bounding box center [115, 56] width 5 height 5
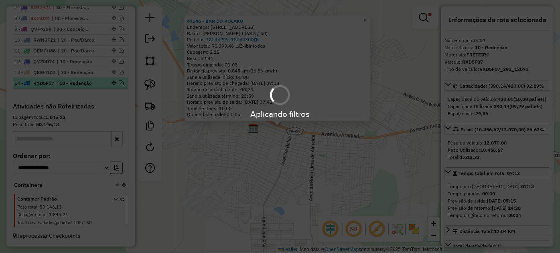
scroll to position [377, 0]
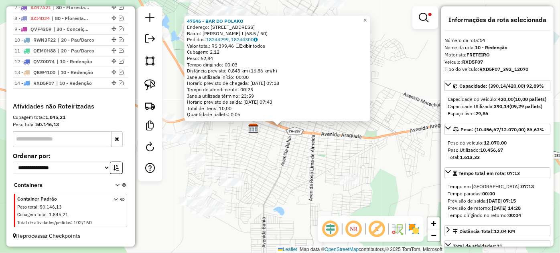
click at [281, 141] on div "47546 - BAR DO POLAKO Endereço: R ONZE 117 Bairro: MARECHAL RONDON I (68.5 / 50…" at bounding box center [280, 126] width 560 height 253
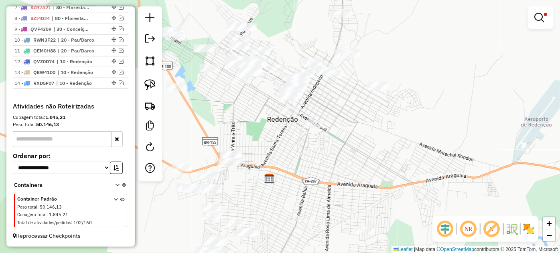
drag, startPoint x: 264, startPoint y: 131, endPoint x: 289, endPoint y: 170, distance: 46.2
click at [278, 183] on div "Limpar filtros Janela de atendimento Grade de atendimento Capacidade Transporta…" at bounding box center [280, 126] width 560 height 253
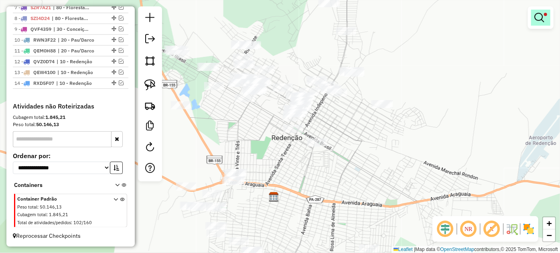
click at [540, 18] on em at bounding box center [539, 18] width 10 height 10
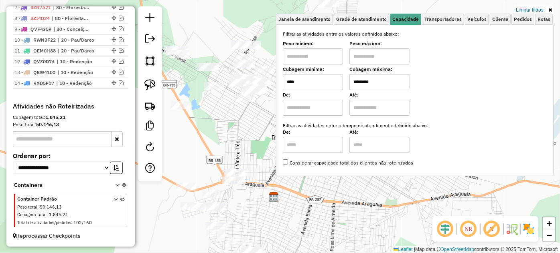
click at [314, 85] on input "****" at bounding box center [313, 82] width 60 height 16
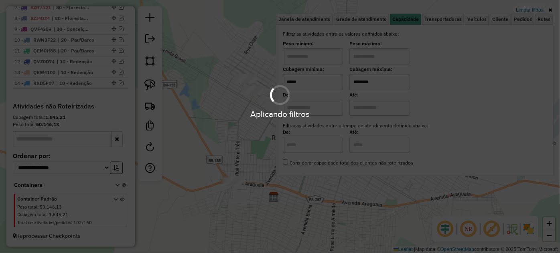
type input "*****"
click at [248, 117] on div "Limpar filtros Janela de atendimento Grade de atendimento Capacidade Transporta…" at bounding box center [280, 126] width 560 height 253
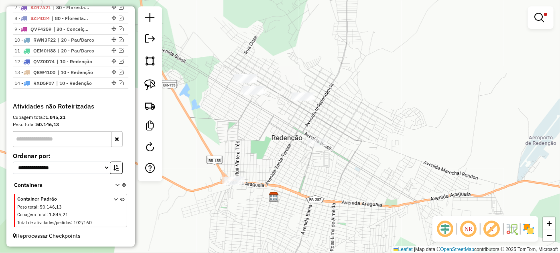
click at [160, 83] on div at bounding box center [150, 93] width 24 height 175
click at [156, 85] on link at bounding box center [150, 85] width 18 height 18
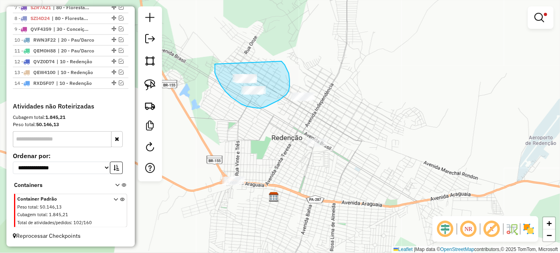
drag, startPoint x: 215, startPoint y: 64, endPoint x: 281, endPoint y: 61, distance: 66.2
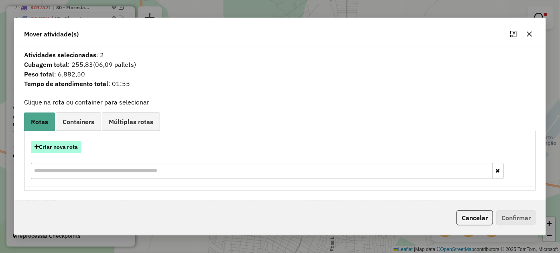
click at [63, 148] on button "Criar nova rota" at bounding box center [56, 147] width 51 height 12
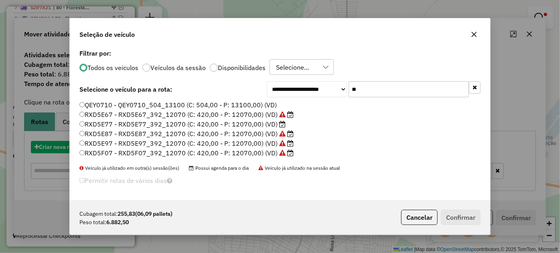
scroll to position [4, 2]
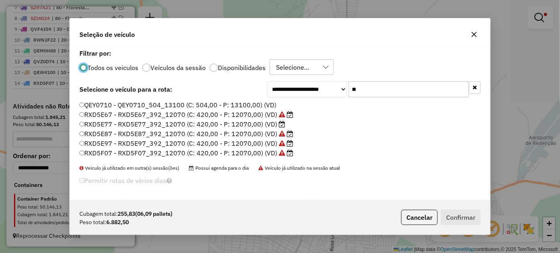
click at [376, 84] on input "**" at bounding box center [408, 89] width 120 height 16
paste input "*****"
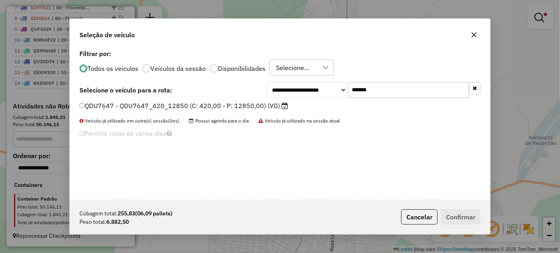
type input "*******"
drag, startPoint x: 233, startPoint y: 103, endPoint x: 242, endPoint y: 109, distance: 10.3
click at [234, 104] on label "QDU7647 - QDU7647_420_12850 (C: 420,00 - P: 12850,00) (VD)" at bounding box center [183, 106] width 209 height 10
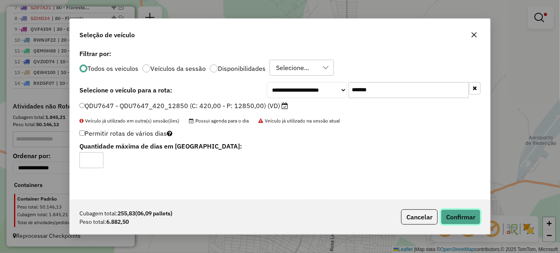
click at [464, 217] on button "Confirmar" at bounding box center [461, 217] width 40 height 15
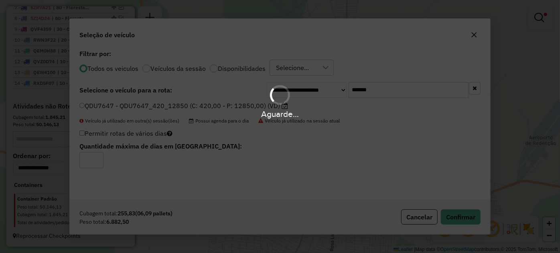
scroll to position [414, 0]
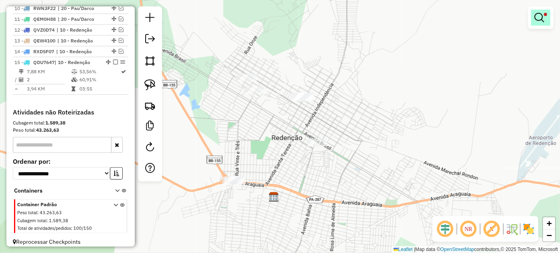
click at [538, 15] on em at bounding box center [539, 18] width 10 height 10
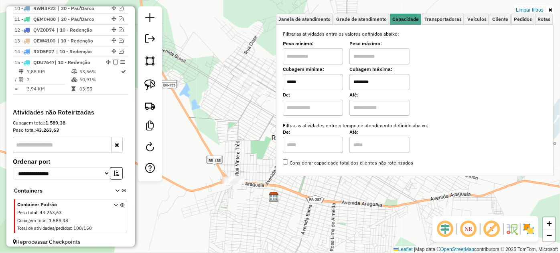
click at [323, 81] on input "*****" at bounding box center [313, 82] width 60 height 16
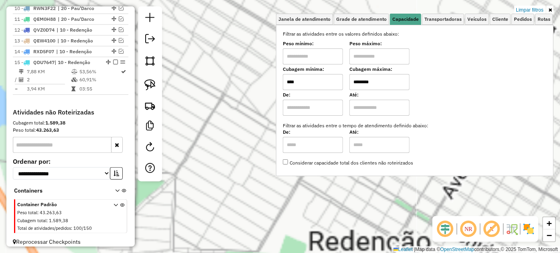
type input "****"
click at [260, 93] on div "Limpar filtros Janela de atendimento Grade de atendimento Capacidade Transporta…" at bounding box center [280, 126] width 560 height 253
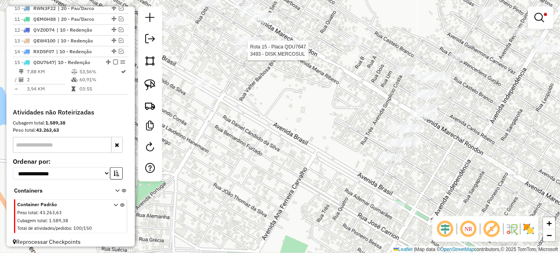
click at [244, 55] on div at bounding box center [245, 51] width 20 height 8
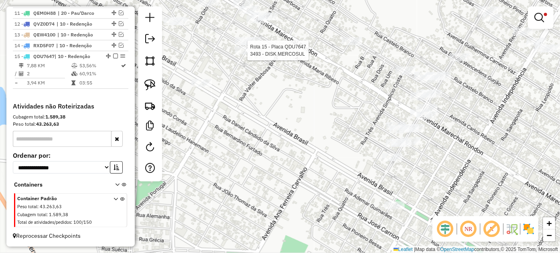
select select "*********"
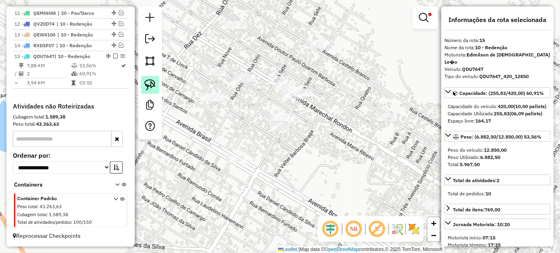
click at [154, 85] on img at bounding box center [149, 84] width 11 height 11
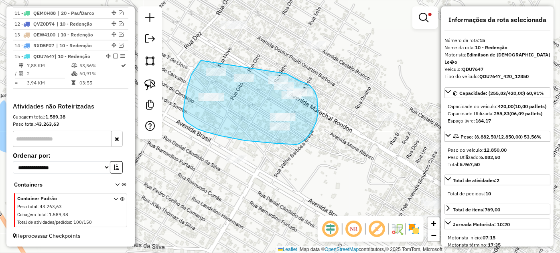
drag, startPoint x: 200, startPoint y: 62, endPoint x: 280, endPoint y: 72, distance: 80.9
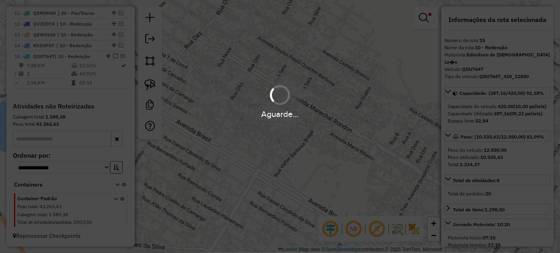
select select "*********"
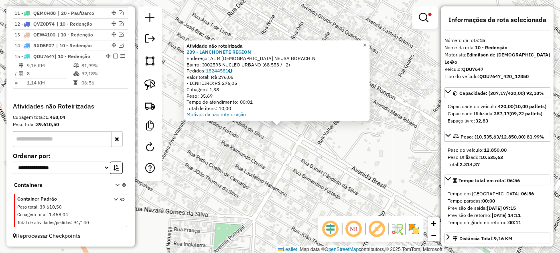
click at [322, 132] on div "Atividade não roteirizada 239 - LANCHONETE REGION Endereço: AL R EVANGELIZADORA…" at bounding box center [280, 126] width 560 height 253
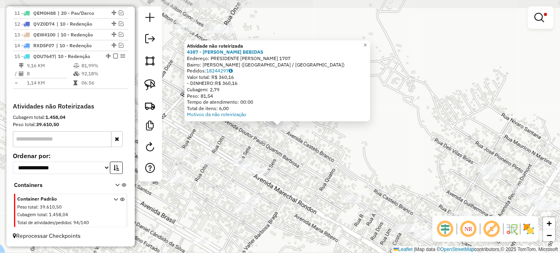
click at [223, 133] on div "Atividade não roteirizada 4387 - GARCIA BEBIDAS Endereço: PRESIDENTE CASTELO BR…" at bounding box center [280, 126] width 560 height 253
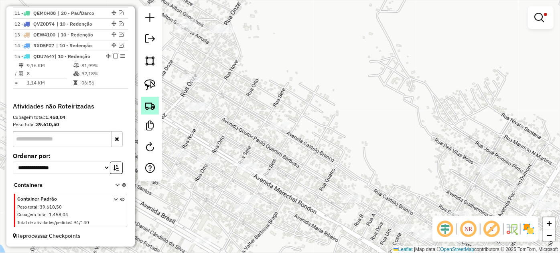
click at [152, 104] on img at bounding box center [149, 105] width 11 height 11
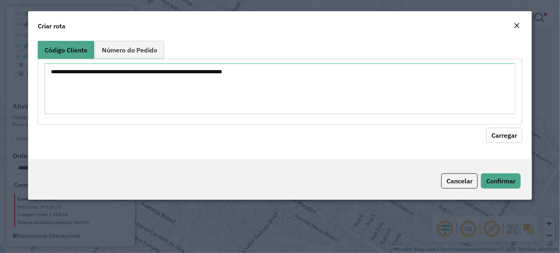
click at [517, 26] on em "Close" at bounding box center [516, 25] width 6 height 6
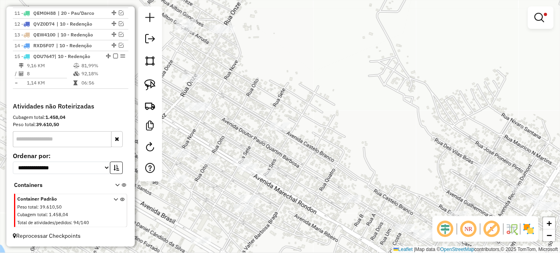
drag, startPoint x: 153, startPoint y: 87, endPoint x: 184, endPoint y: 98, distance: 33.2
click at [154, 87] on img at bounding box center [149, 84] width 11 height 11
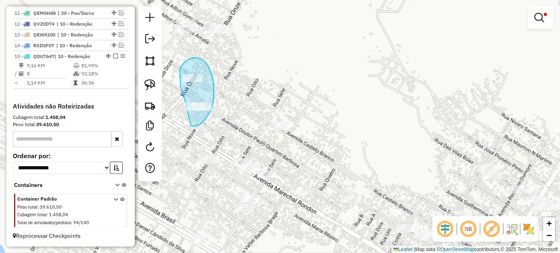
drag, startPoint x: 184, startPoint y: 96, endPoint x: 182, endPoint y: 121, distance: 25.3
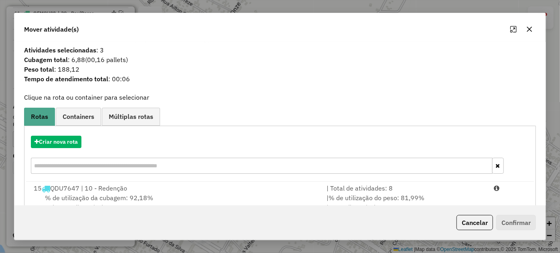
click at [524, 28] on button "button" at bounding box center [529, 29] width 13 height 13
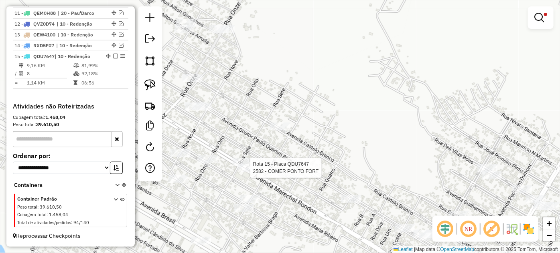
select select "*********"
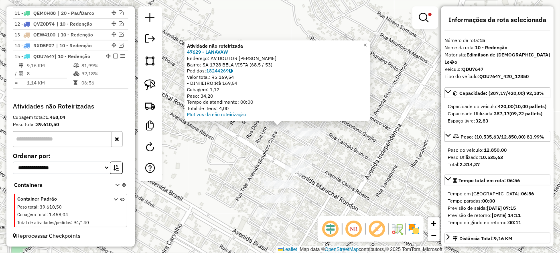
click at [196, 149] on div "Atividade não roteirizada 47629 - LANAVAW Endereço: AV DOUTOR PAULO QUARTIM BAR…" at bounding box center [280, 126] width 560 height 253
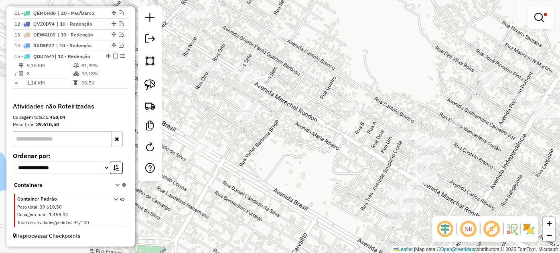
drag, startPoint x: 321, startPoint y: 157, endPoint x: 441, endPoint y: 175, distance: 121.2
click at [441, 176] on div "Limpar filtros Janela de atendimento Grade de atendimento Capacidade Transporta…" at bounding box center [280, 126] width 560 height 253
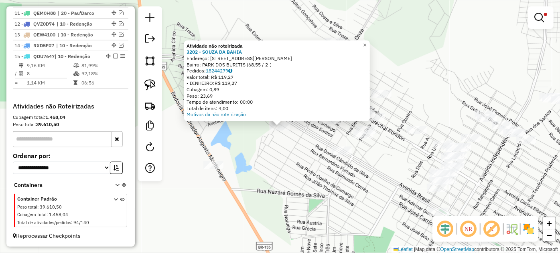
click at [301, 149] on div "Atividade não roteirizada 3202 - SOUZA DA BAHIA Endereço: R DANIEL CANDIDO DA S…" at bounding box center [280, 126] width 560 height 253
click at [268, 149] on div "Atividade não roteirizada 3202 - SOUZA DA BAHIA Endereço: R DANIEL CANDIDO DA S…" at bounding box center [280, 126] width 560 height 253
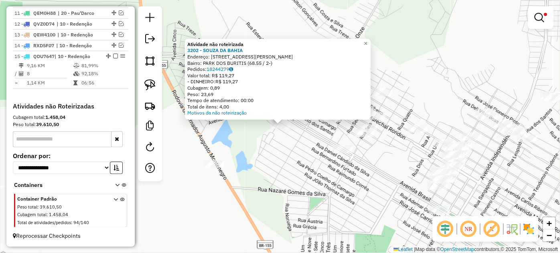
click at [315, 149] on div "Atividade não roteirizada 3202 - SOUZA DA BAHIA Endereço: R DANIEL CANDIDO DA S…" at bounding box center [280, 126] width 560 height 253
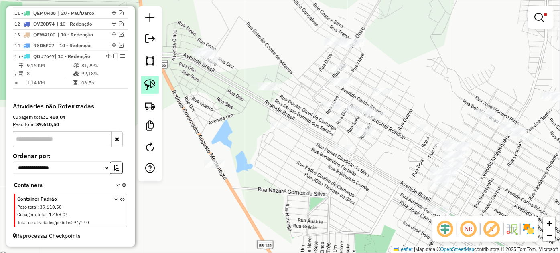
click at [146, 88] on img at bounding box center [149, 84] width 11 height 11
drag, startPoint x: 240, startPoint y: 103, endPoint x: 295, endPoint y: 101, distance: 55.0
click at [155, 83] on img at bounding box center [149, 84] width 11 height 11
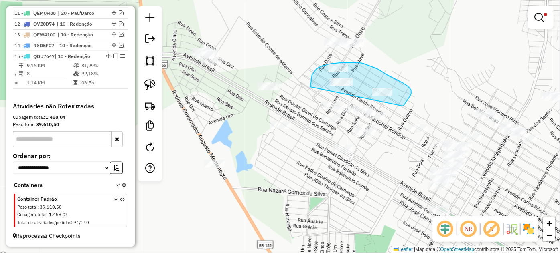
drag, startPoint x: 310, startPoint y: 87, endPoint x: 399, endPoint y: 107, distance: 90.4
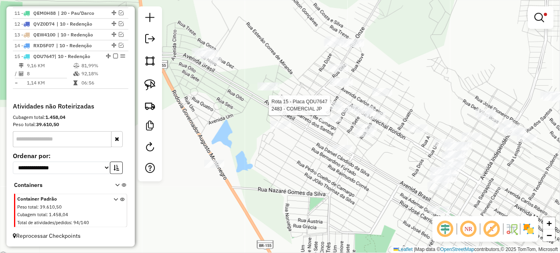
select select "*********"
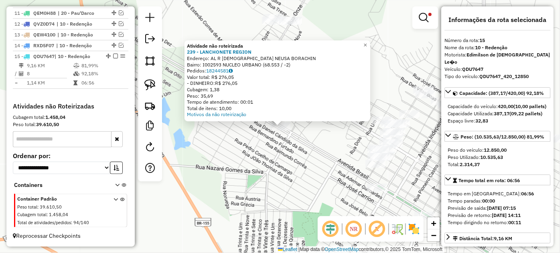
click at [225, 152] on div "Atividade não roteirizada 239 - LANCHONETE REGION Endereço: AL R EVANGELIZADORA…" at bounding box center [280, 126] width 560 height 253
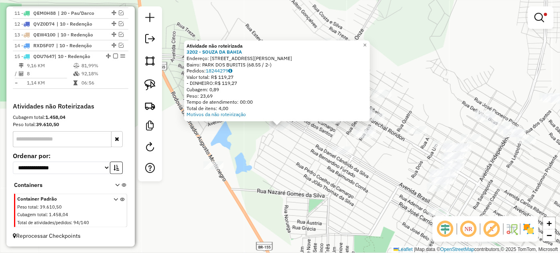
click at [291, 138] on div "Atividade não roteirizada 3202 - SOUZA DA BAHIA Endereço: R DANIEL CANDIDO DA S…" at bounding box center [280, 126] width 560 height 253
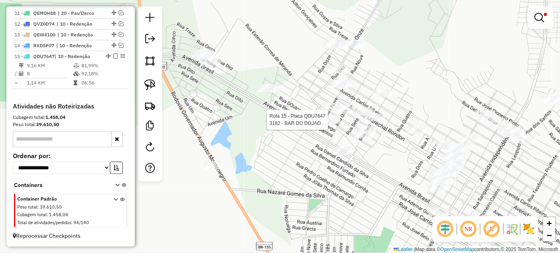
select select "*********"
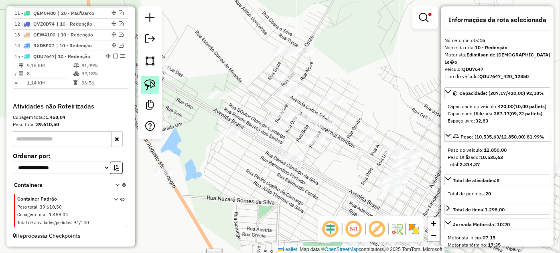
click at [154, 85] on img at bounding box center [149, 84] width 11 height 11
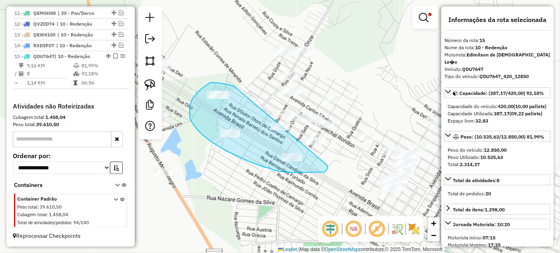
drag, startPoint x: 234, startPoint y: 87, endPoint x: 327, endPoint y: 164, distance: 121.0
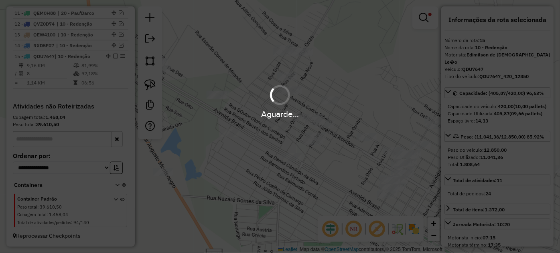
select select "*********"
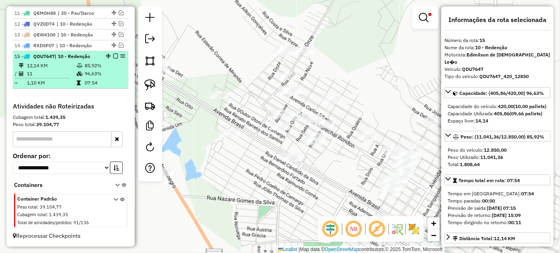
click at [113, 57] on em at bounding box center [115, 56] width 5 height 5
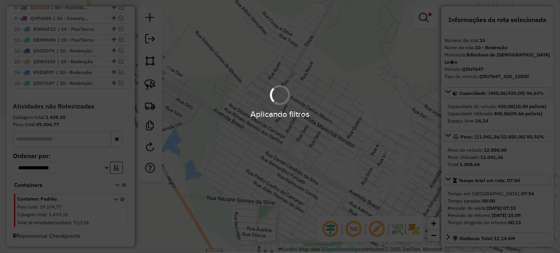
scroll to position [388, 0]
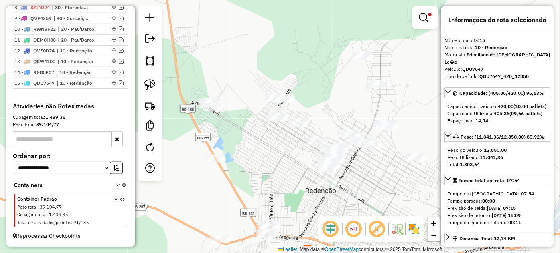
click at [275, 157] on div "Limpar filtros Janela de atendimento Grade de atendimento Capacidade Transporta…" at bounding box center [280, 126] width 560 height 253
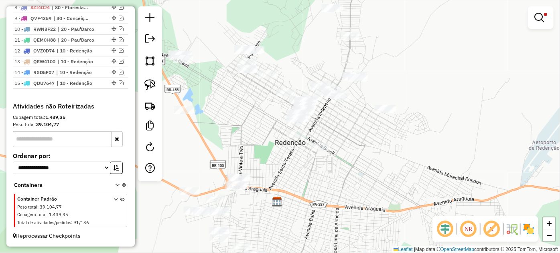
drag, startPoint x: 292, startPoint y: 171, endPoint x: 262, endPoint y: 123, distance: 57.0
click at [262, 123] on div "Limpar filtros Janela de atendimento Grade de atendimento Capacidade Transporta…" at bounding box center [280, 126] width 560 height 253
click at [119, 61] on em at bounding box center [121, 61] width 5 height 5
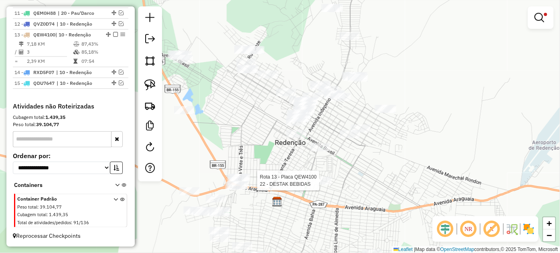
select select "*********"
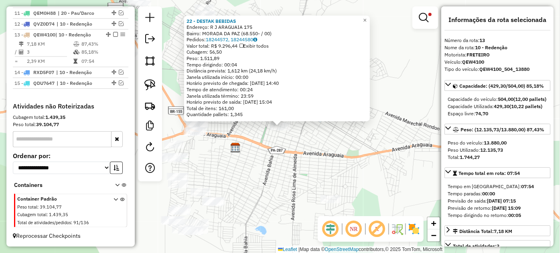
click at [316, 152] on div "22 - DESTAK BEBIDAS Endereço: R J ARAGUAIA 175 Bairro: MORADA DA PAZ (68.550- /…" at bounding box center [280, 126] width 560 height 253
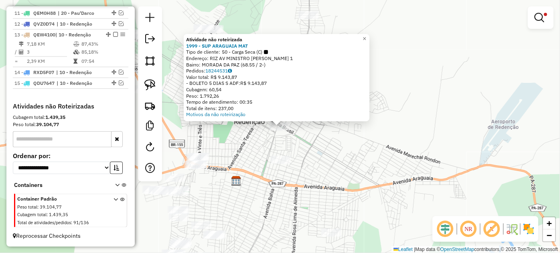
click at [314, 138] on div "Atividade não roteirizada 1999 - SUP ARAGUAIA MAT Tipo de cliente: 50 - Carga S…" at bounding box center [280, 126] width 560 height 253
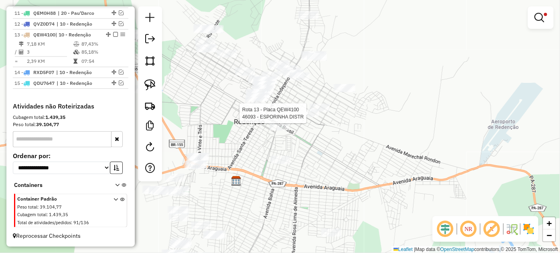
select select "*********"
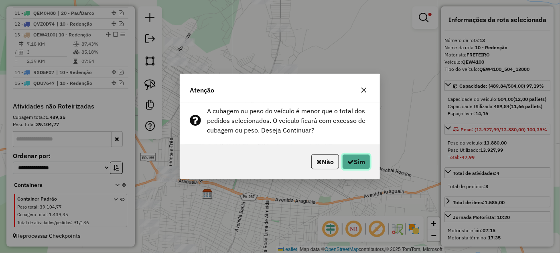
click at [350, 165] on icon "button" at bounding box center [350, 162] width 6 height 6
select select "*********"
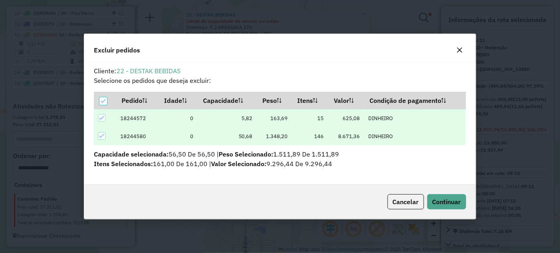
scroll to position [0, 0]
click at [451, 204] on span "Continuar" at bounding box center [446, 202] width 28 height 8
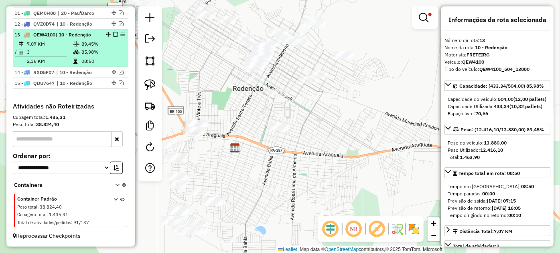
click at [104, 49] on td "85,98%" at bounding box center [103, 52] width 44 height 8
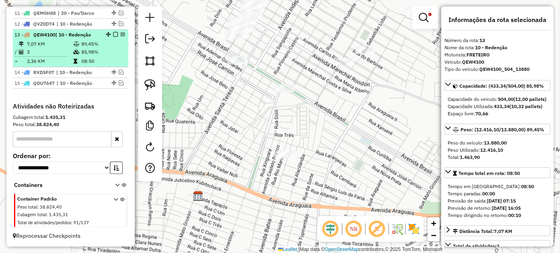
click at [113, 34] on em at bounding box center [115, 34] width 5 height 5
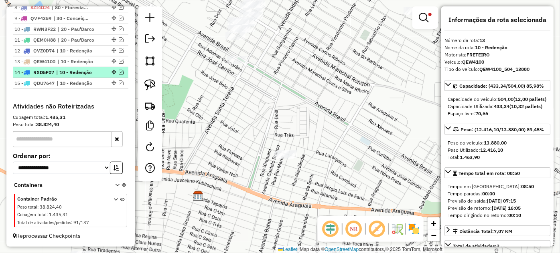
click at [119, 72] on em at bounding box center [121, 72] width 5 height 5
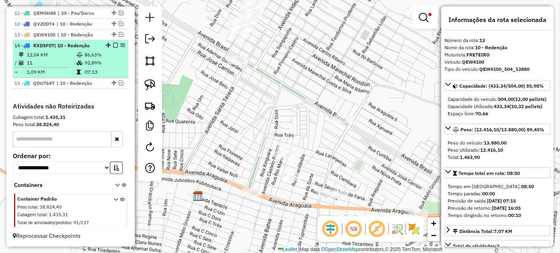
click at [79, 63] on icon at bounding box center [80, 63] width 6 height 5
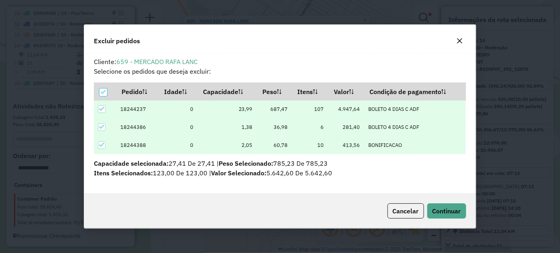
scroll to position [0, 0]
click at [436, 211] on span "Continuar" at bounding box center [446, 211] width 28 height 8
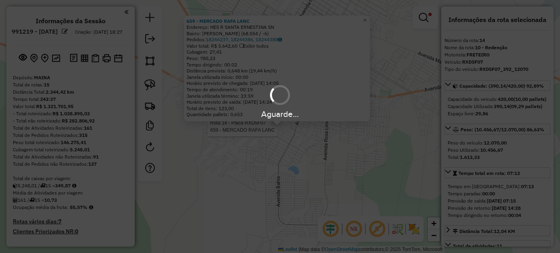
select select "*********"
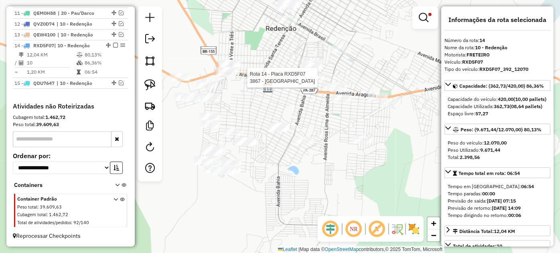
click at [316, 82] on div at bounding box center [315, 78] width 20 height 8
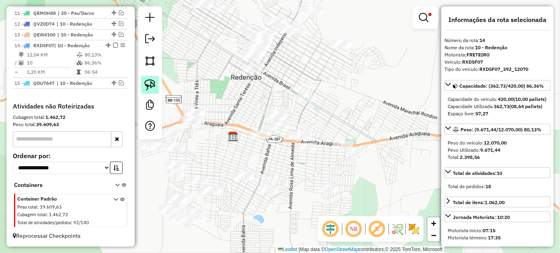
click at [148, 84] on img at bounding box center [149, 84] width 11 height 11
drag, startPoint x: 243, startPoint y: 99, endPoint x: 269, endPoint y: 120, distance: 33.6
click at [269, 120] on div "Limpar filtros Janela de atendimento Grade de atendimento Capacidade Transporta…" at bounding box center [280, 126] width 560 height 253
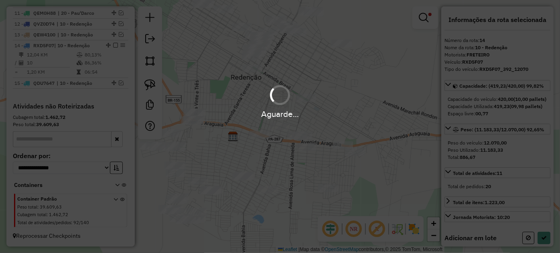
select select "*********"
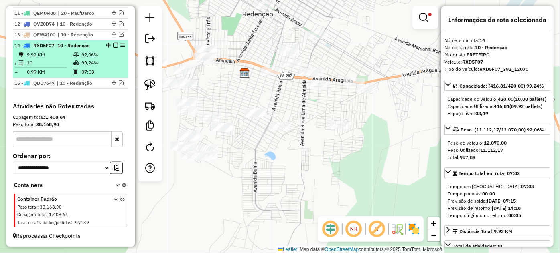
click at [113, 46] on em at bounding box center [115, 45] width 5 height 5
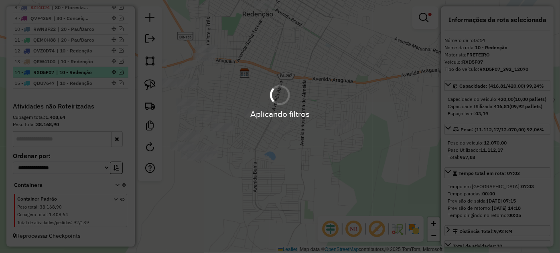
scroll to position [388, 0]
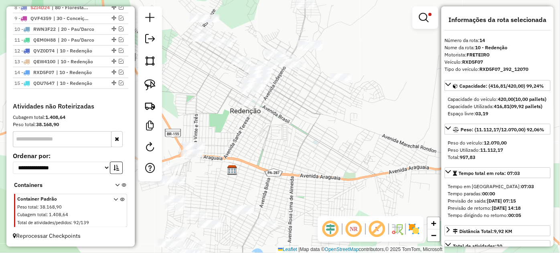
drag, startPoint x: 306, startPoint y: 67, endPoint x: 291, endPoint y: 175, distance: 108.6
click at [291, 174] on div "Limpar filtros Janela de atendimento Grade de atendimento Capacidade Transporta…" at bounding box center [280, 126] width 560 height 253
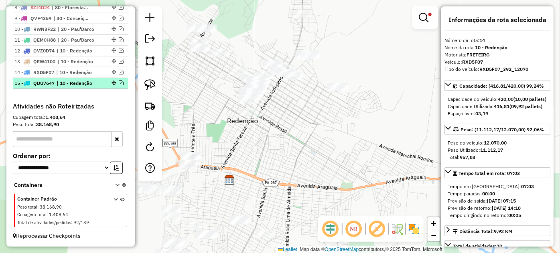
click at [93, 83] on span "| 10 - Redenção" at bounding box center [75, 83] width 37 height 7
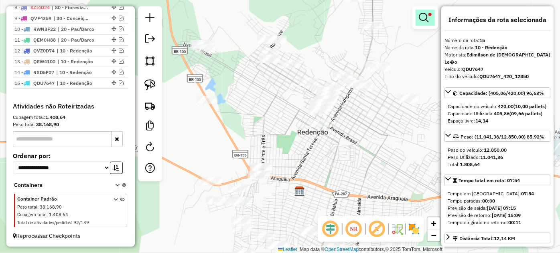
click at [425, 19] on em at bounding box center [424, 18] width 10 height 10
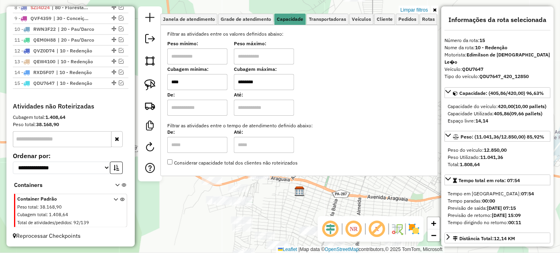
click at [188, 87] on input "****" at bounding box center [197, 82] width 60 height 16
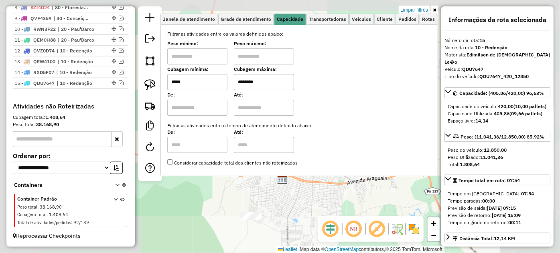
click at [286, 191] on div "Limpar filtros Janela de atendimento Grade de atendimento Capacidade Transporta…" at bounding box center [280, 126] width 560 height 253
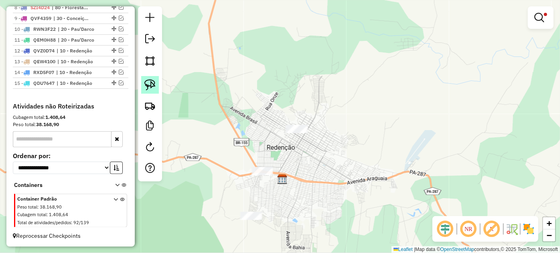
click at [152, 83] on img at bounding box center [149, 84] width 11 height 11
drag, startPoint x: 236, startPoint y: 207, endPoint x: 271, endPoint y: 196, distance: 36.1
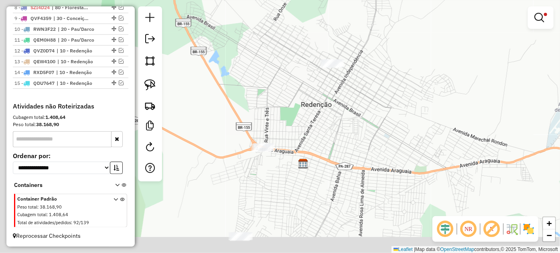
drag, startPoint x: 249, startPoint y: 193, endPoint x: 270, endPoint y: 115, distance: 81.1
click at [270, 115] on div "Limpar filtros Janela de atendimento Grade de atendimento Capacidade Transporta…" at bounding box center [280, 126] width 560 height 253
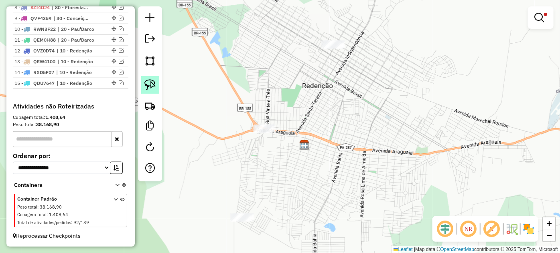
click at [148, 87] on img at bounding box center [149, 84] width 11 height 11
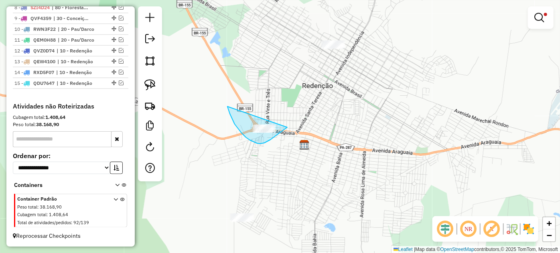
drag, startPoint x: 230, startPoint y: 114, endPoint x: 292, endPoint y: 116, distance: 61.8
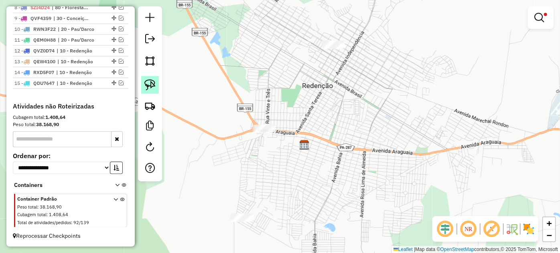
click at [153, 88] on img at bounding box center [149, 84] width 11 height 11
drag, startPoint x: 302, startPoint y: 38, endPoint x: 343, endPoint y: 67, distance: 50.6
click at [549, 21] on link at bounding box center [540, 18] width 19 height 16
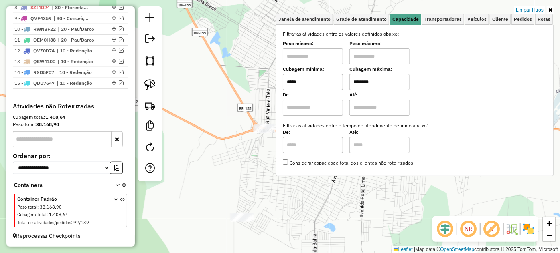
click at [326, 80] on input "*****" at bounding box center [313, 82] width 60 height 16
click at [229, 178] on div "Limpar filtros Janela de atendimento Grade de atendimento Capacidade Transporta…" at bounding box center [280, 126] width 560 height 253
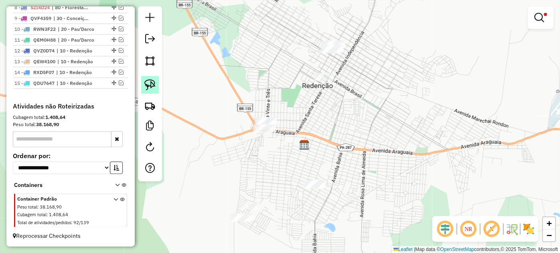
click at [144, 85] on img at bounding box center [149, 84] width 11 height 11
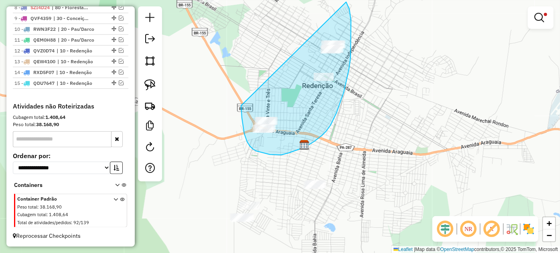
drag, startPoint x: 241, startPoint y: 106, endPoint x: 345, endPoint y: 3, distance: 146.6
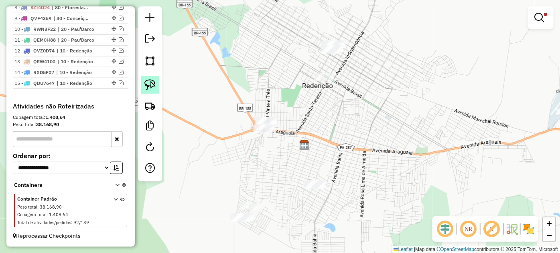
click at [152, 85] on img at bounding box center [149, 84] width 11 height 11
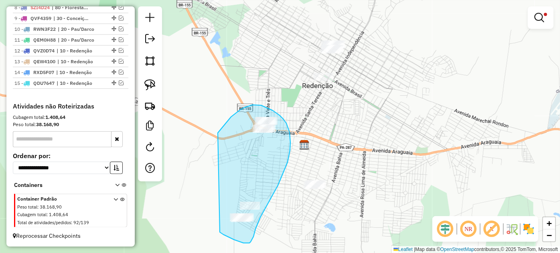
drag, startPoint x: 218, startPoint y: 133, endPoint x: 213, endPoint y: 223, distance: 90.0
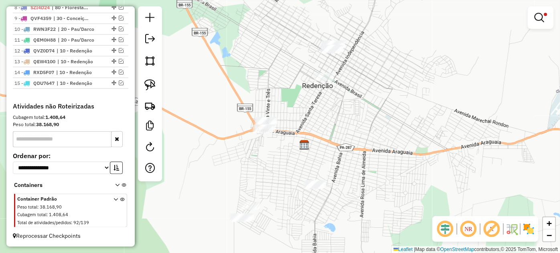
click at [542, 18] on em at bounding box center [539, 18] width 10 height 10
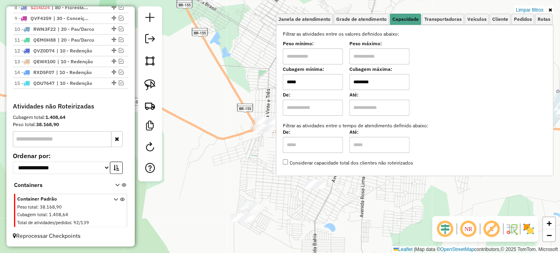
click at [320, 86] on input "*****" at bounding box center [313, 82] width 60 height 16
click at [259, 156] on div "Limpar filtros Janela de atendimento Grade de atendimento Capacidade Transporta…" at bounding box center [280, 126] width 560 height 253
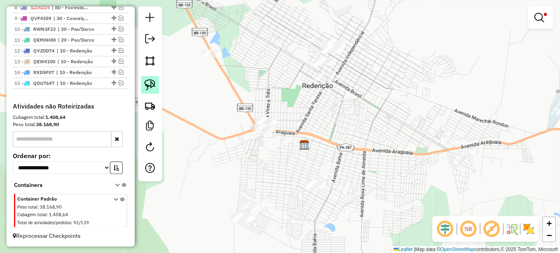
click at [156, 86] on link at bounding box center [150, 85] width 18 height 18
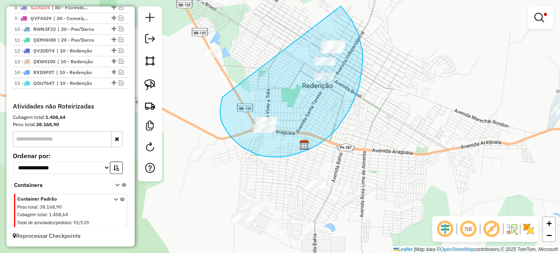
drag, startPoint x: 222, startPoint y: 97, endPoint x: 339, endPoint y: 5, distance: 149.0
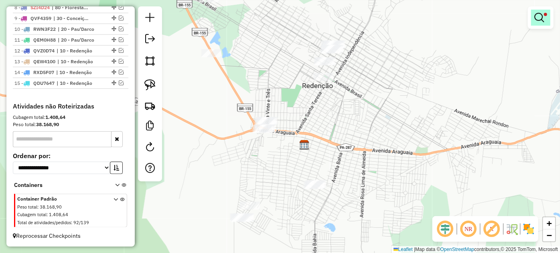
click at [540, 21] on em at bounding box center [539, 18] width 10 height 10
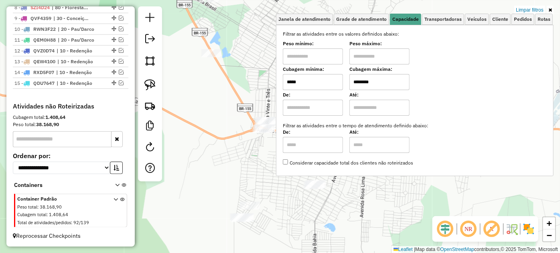
click at [331, 81] on input "*****" at bounding box center [313, 82] width 60 height 16
click at [265, 162] on div "Limpar filtros Janela de atendimento Grade de atendimento Capacidade Transporta…" at bounding box center [280, 126] width 560 height 253
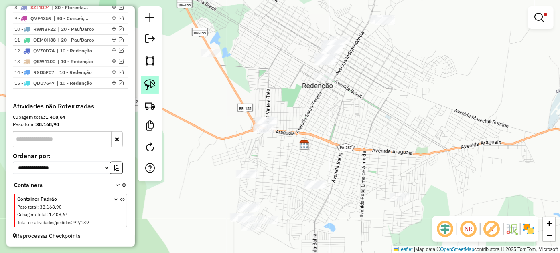
click at [153, 86] on img at bounding box center [149, 84] width 11 height 11
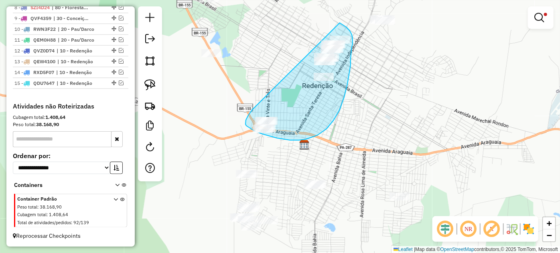
drag, startPoint x: 252, startPoint y: 110, endPoint x: 337, endPoint y: 22, distance: 122.2
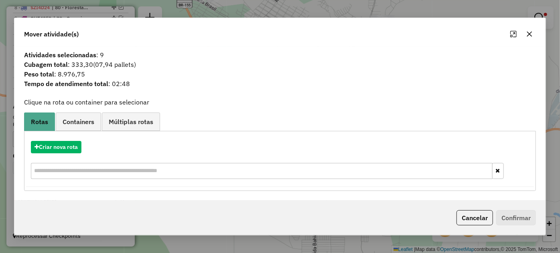
click at [527, 36] on icon "button" at bounding box center [529, 34] width 6 height 6
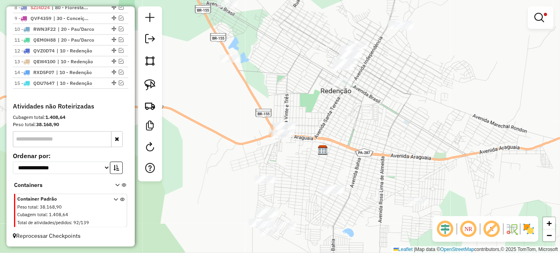
drag, startPoint x: 342, startPoint y: 112, endPoint x: 361, endPoint y: 117, distance: 19.2
click at [361, 117] on div "Limpar filtros Janela de atendimento Grade de atendimento Capacidade Transporta…" at bounding box center [280, 126] width 560 height 253
click at [541, 19] on em at bounding box center [539, 18] width 10 height 10
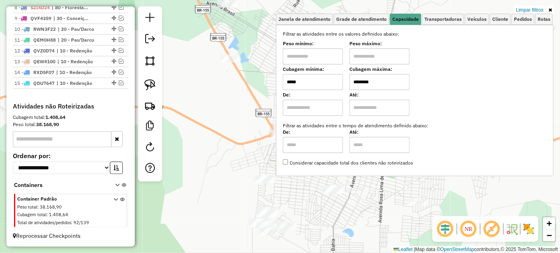
click at [314, 83] on input "*****" at bounding box center [313, 82] width 60 height 16
drag, startPoint x: 314, startPoint y: 83, endPoint x: 318, endPoint y: 74, distance: 9.7
click at [314, 82] on input "*****" at bounding box center [313, 82] width 60 height 16
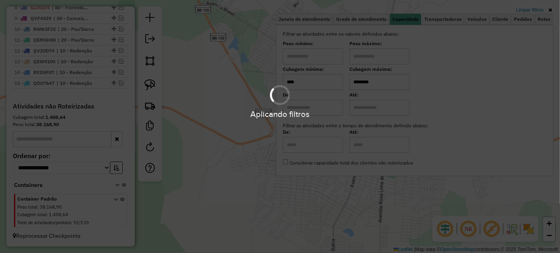
type input "****"
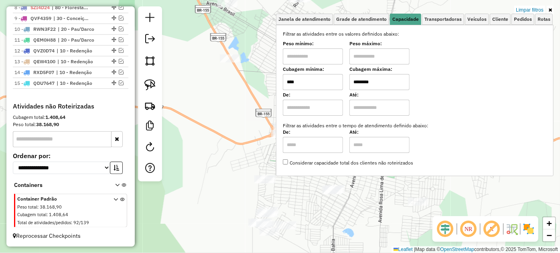
click at [246, 98] on div "Limpar filtros Janela de atendimento Grade de atendimento Capacidade Transporta…" at bounding box center [280, 126] width 560 height 253
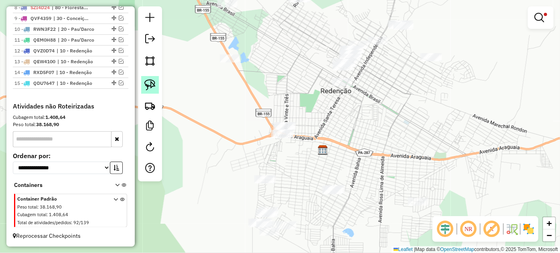
click at [149, 86] on img at bounding box center [149, 84] width 11 height 11
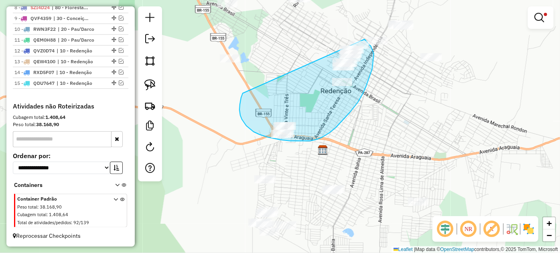
drag, startPoint x: 243, startPoint y: 93, endPoint x: 356, endPoint y: 34, distance: 128.2
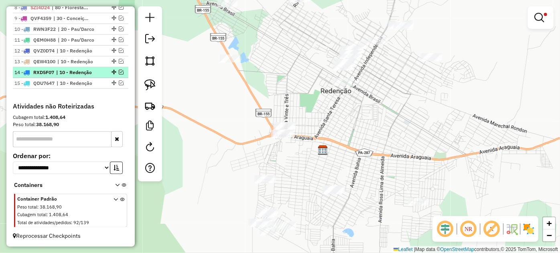
click at [119, 73] on em at bounding box center [121, 72] width 5 height 5
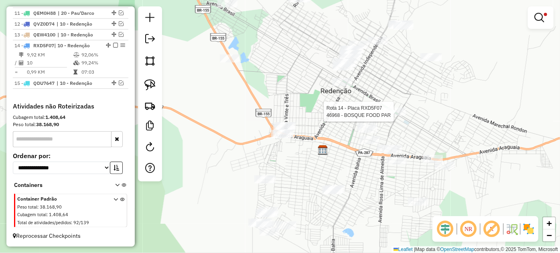
select select "*********"
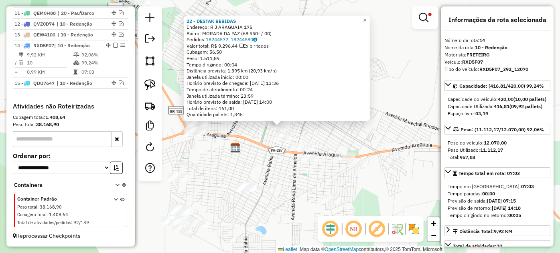
click at [220, 135] on div "22 - DESTAK BEBIDAS Endereço: R J ARAGUAIA 175 Bairro: [GEOGRAPHIC_DATA] (68.55…" at bounding box center [280, 126] width 560 height 253
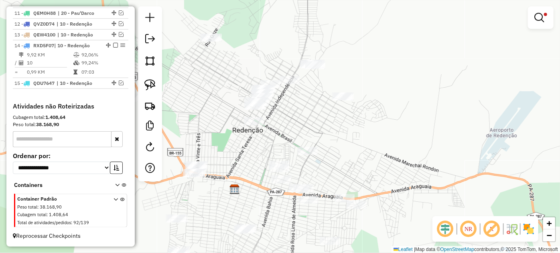
drag, startPoint x: 190, startPoint y: 109, endPoint x: 211, endPoint y: 123, distance: 25.4
click at [212, 123] on div "Limpar filtros Janela de atendimento Grade de atendimento Capacidade Transporta…" at bounding box center [280, 126] width 560 height 253
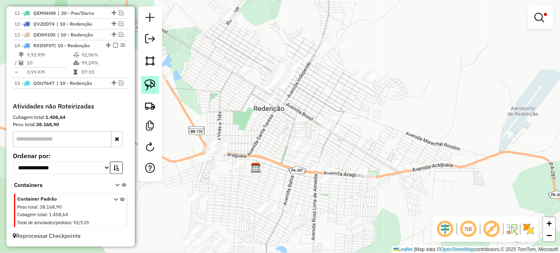
click at [150, 88] on img at bounding box center [149, 84] width 11 height 11
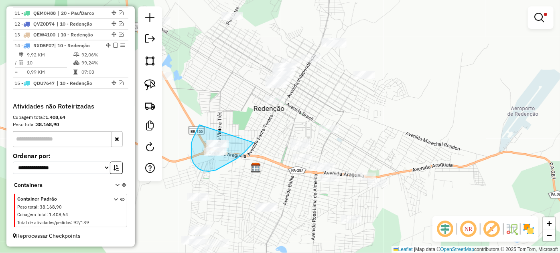
drag, startPoint x: 199, startPoint y: 125, endPoint x: 255, endPoint y: 140, distance: 58.0
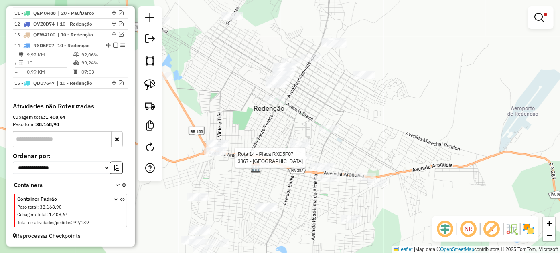
select select "*********"
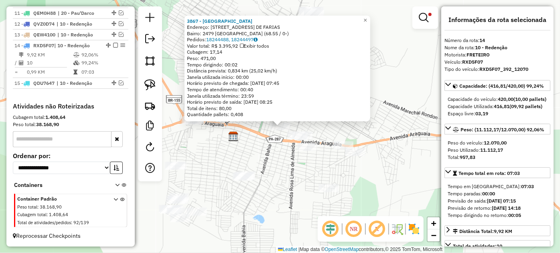
click at [279, 141] on div "3867 - [GEOGRAPHIC_DATA] Endereço: 081 RUA S [PERSON_NAME]: 2479 [GEOGRAPHIC_DA…" at bounding box center [280, 126] width 560 height 253
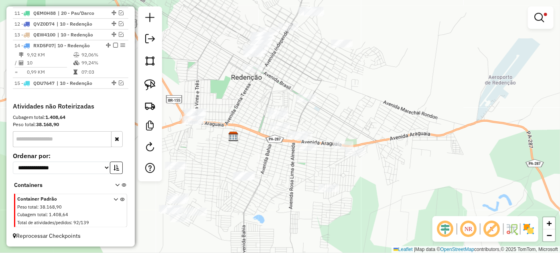
click at [211, 139] on div "Limpar filtros Janela de atendimento Grade de atendimento Capacidade Transporta…" at bounding box center [280, 126] width 560 height 253
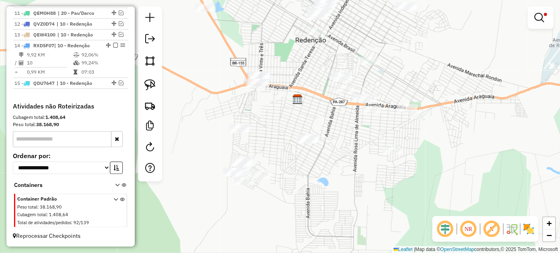
drag, startPoint x: 247, startPoint y: 131, endPoint x: 281, endPoint y: 111, distance: 39.7
click at [281, 111] on div "Limpar filtros Janela de atendimento Grade de atendimento Capacidade Transporta…" at bounding box center [280, 126] width 560 height 253
click at [146, 88] on img at bounding box center [149, 84] width 11 height 11
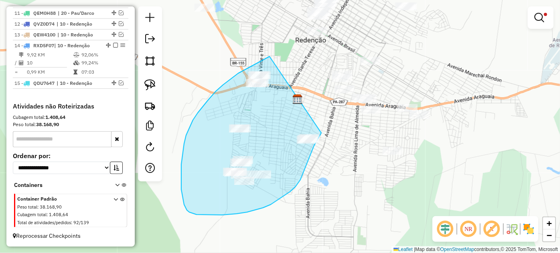
drag, startPoint x: 269, startPoint y: 57, endPoint x: 322, endPoint y: 132, distance: 91.6
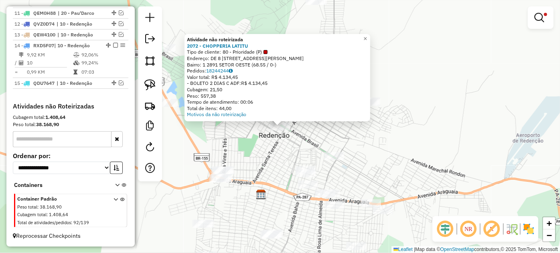
click at [259, 165] on div "Atividade não roteirizada 2072 - CHOPPERIA LATITU Tipo de cliente: 80 - Priorid…" at bounding box center [280, 126] width 560 height 253
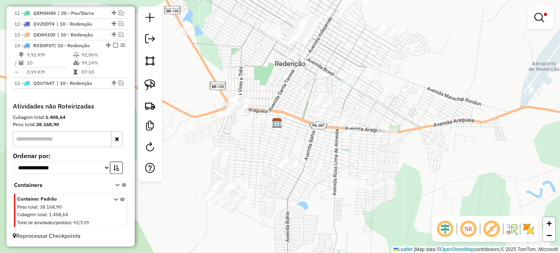
drag, startPoint x: 211, startPoint y: 139, endPoint x: 227, endPoint y: 67, distance: 73.5
click at [227, 67] on div "Limpar filtros Janela de atendimento Grade de atendimento Capacidade Transporta…" at bounding box center [280, 126] width 560 height 253
click at [152, 88] on img at bounding box center [149, 84] width 11 height 11
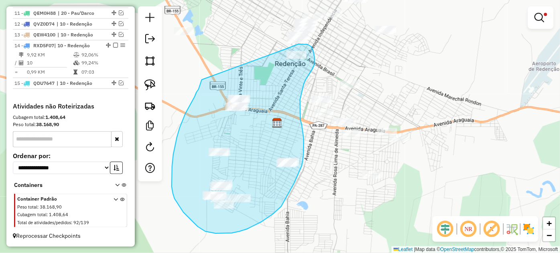
drag, startPoint x: 200, startPoint y: 85, endPoint x: 286, endPoint y: 49, distance: 93.8
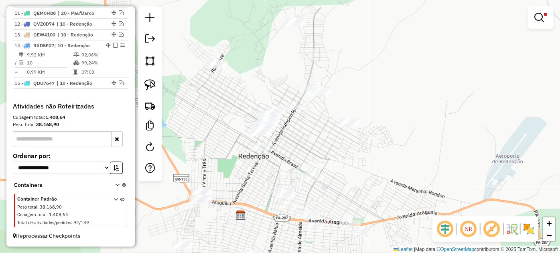
drag, startPoint x: 239, startPoint y: 71, endPoint x: 206, endPoint y: 158, distance: 93.4
click at [206, 158] on div "Limpar filtros Janela de atendimento Grade de atendimento Capacidade Transporta…" at bounding box center [280, 126] width 560 height 253
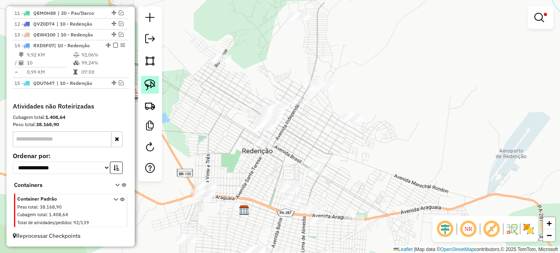
click at [152, 86] on img at bounding box center [149, 84] width 11 height 11
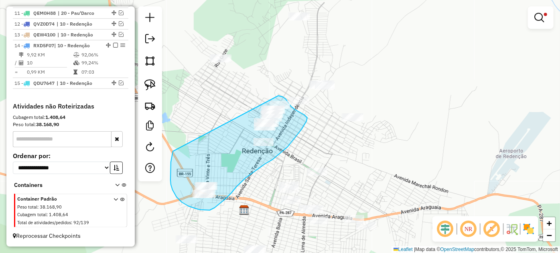
drag, startPoint x: 173, startPoint y: 153, endPoint x: 256, endPoint y: 94, distance: 101.8
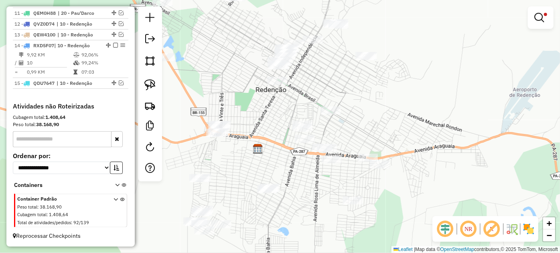
drag, startPoint x: 218, startPoint y: 204, endPoint x: 232, endPoint y: 143, distance: 62.8
click at [232, 143] on div "Limpar filtros Janela de atendimento Grade de atendimento Capacidade Transporta…" at bounding box center [280, 126] width 560 height 253
click at [154, 88] on img at bounding box center [149, 84] width 11 height 11
drag, startPoint x: 184, startPoint y: 179, endPoint x: 229, endPoint y: 174, distance: 44.8
drag, startPoint x: 150, startPoint y: 89, endPoint x: 215, endPoint y: 157, distance: 93.9
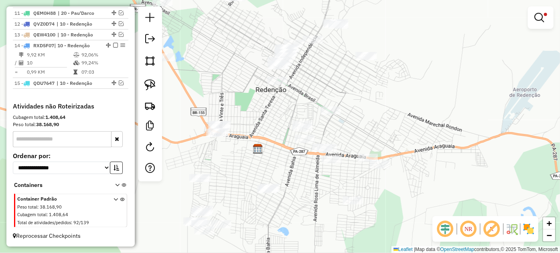
click at [150, 89] on img at bounding box center [149, 84] width 11 height 11
drag, startPoint x: 245, startPoint y: 203, endPoint x: 294, endPoint y: 185, distance: 51.6
click at [154, 85] on img at bounding box center [149, 84] width 11 height 11
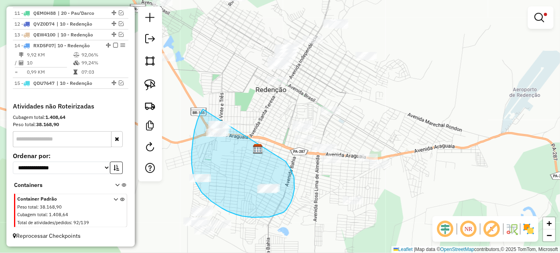
drag, startPoint x: 203, startPoint y: 109, endPoint x: 285, endPoint y: 162, distance: 97.7
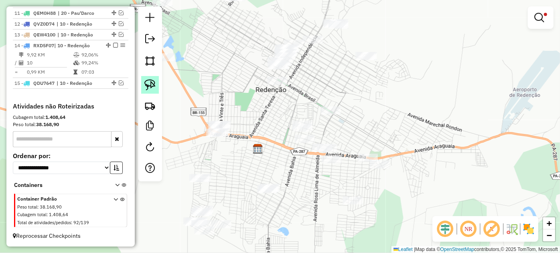
click at [153, 91] on link at bounding box center [150, 85] width 18 height 18
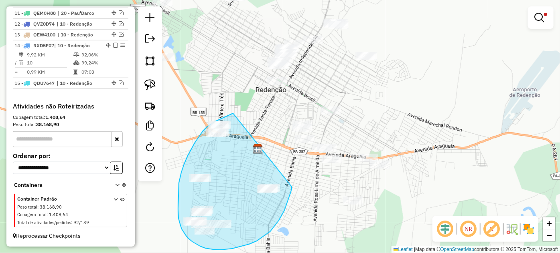
drag, startPoint x: 233, startPoint y: 113, endPoint x: 290, endPoint y: 185, distance: 91.1
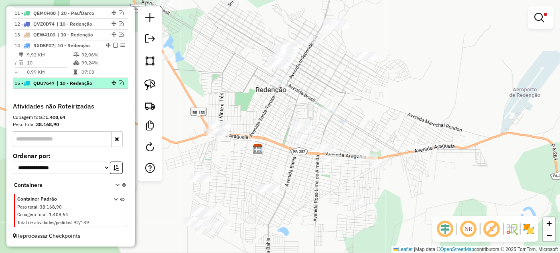
click at [120, 82] on em at bounding box center [121, 83] width 5 height 5
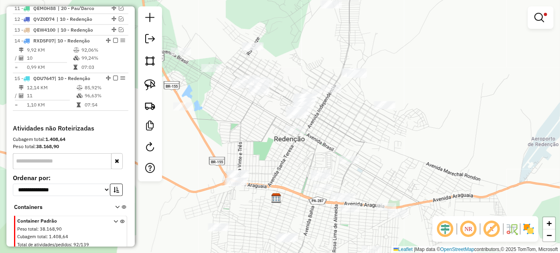
drag, startPoint x: 218, startPoint y: 68, endPoint x: 237, endPoint y: 117, distance: 52.7
click at [237, 117] on div "Limpar filtros Janela de atendimento Grade de atendimento Capacidade Transporta…" at bounding box center [280, 126] width 560 height 253
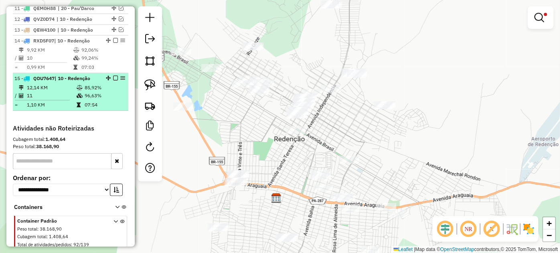
click at [113, 81] on em at bounding box center [115, 78] width 5 height 5
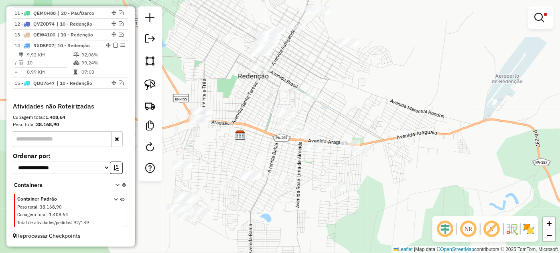
drag, startPoint x: 273, startPoint y: 151, endPoint x: 237, endPoint y: 88, distance: 72.6
click at [237, 88] on div "Limpar filtros Janela de atendimento Grade de atendimento Capacidade Transporta…" at bounding box center [280, 126] width 560 height 253
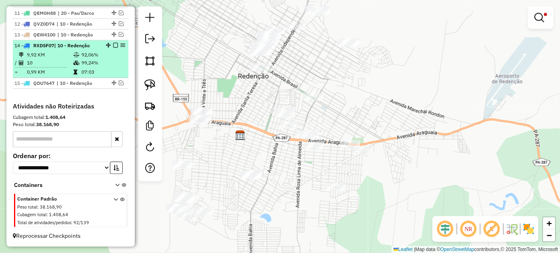
click at [113, 45] on em at bounding box center [115, 45] width 5 height 5
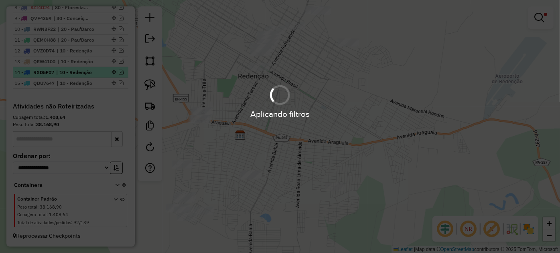
scroll to position [388, 0]
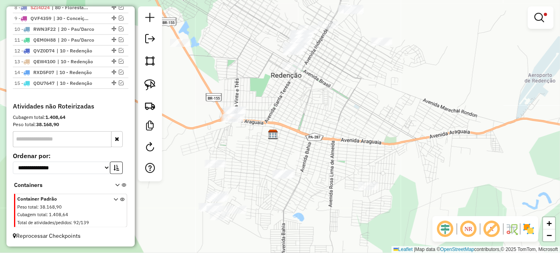
drag, startPoint x: 237, startPoint y: 119, endPoint x: 270, endPoint y: 118, distance: 32.9
click at [270, 118] on div "Limpar filtros Janela de atendimento Grade de atendimento Capacidade Transporta…" at bounding box center [280, 126] width 560 height 253
click at [155, 83] on img at bounding box center [149, 84] width 11 height 11
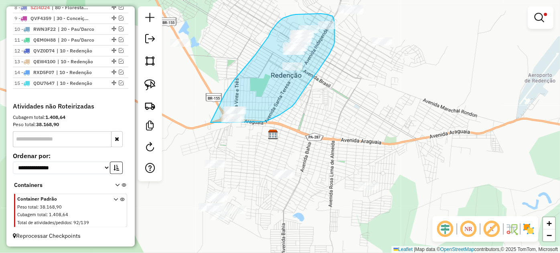
drag, startPoint x: 211, startPoint y: 122, endPoint x: 236, endPoint y: 129, distance: 26.3
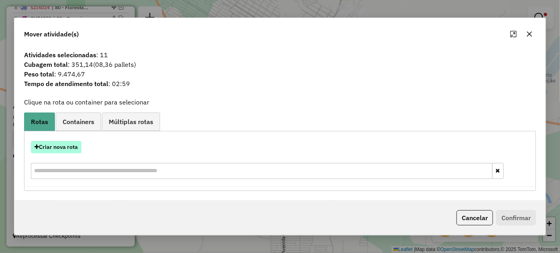
click at [64, 148] on button "Criar nova rota" at bounding box center [56, 147] width 51 height 12
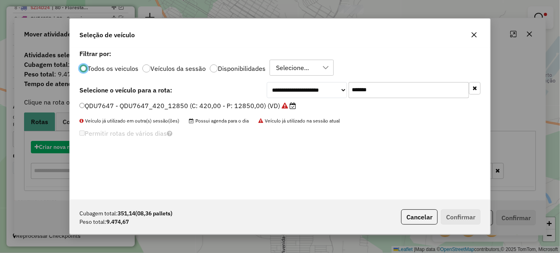
scroll to position [4, 2]
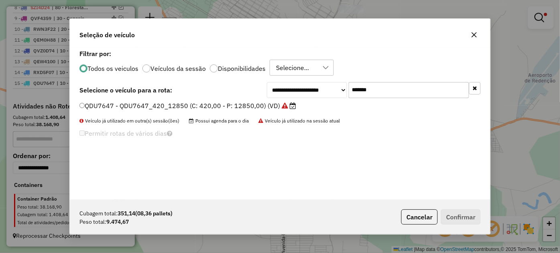
click at [399, 86] on input "*******" at bounding box center [408, 90] width 120 height 16
paste input "text"
type input "*******"
click at [253, 106] on label "RXD5E77 - RXD5E77_392_12070 (C: 420,00 - P: 12070,00) (VD)" at bounding box center [182, 106] width 206 height 10
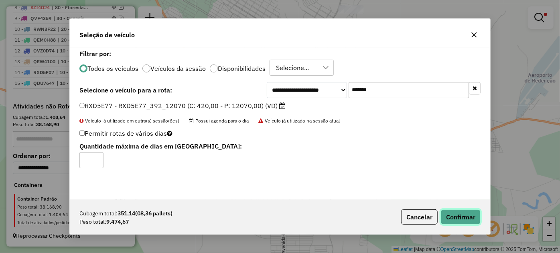
click at [477, 217] on button "Confirmar" at bounding box center [461, 217] width 40 height 15
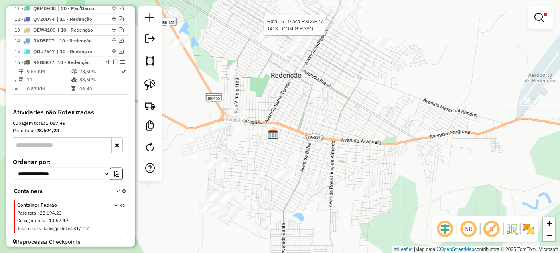
scroll to position [425, 0]
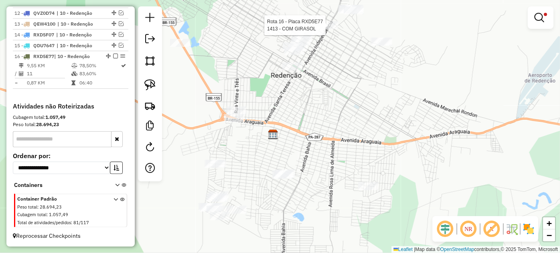
select select "*********"
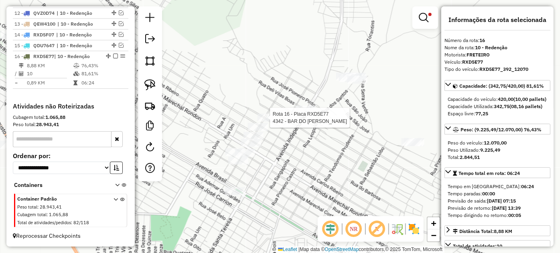
click at [266, 122] on div at bounding box center [267, 118] width 20 height 8
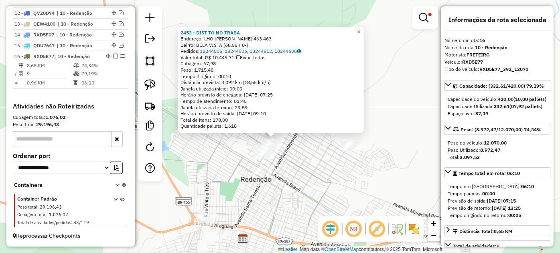
click at [251, 206] on div "Rota 16 - Placa RXD5E77 2072 - CHOPPERIA LATITU 2453 - DIST TO NO TRABA Endereç…" at bounding box center [280, 126] width 560 height 253
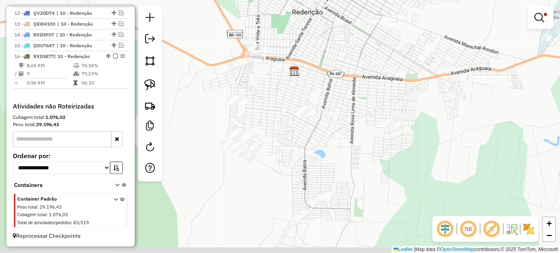
drag, startPoint x: 257, startPoint y: 182, endPoint x: 297, endPoint y: 45, distance: 143.0
click at [297, 45] on div "Limpar filtros Janela de atendimento Grade de atendimento Capacidade Transporta…" at bounding box center [280, 126] width 560 height 253
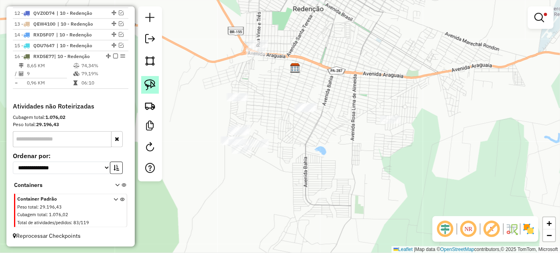
click at [150, 85] on img at bounding box center [149, 84] width 11 height 11
drag, startPoint x: 214, startPoint y: 86, endPoint x: 285, endPoint y: 84, distance: 71.8
drag, startPoint x: 150, startPoint y: 84, endPoint x: 286, endPoint y: 102, distance: 137.5
click at [150, 84] on img at bounding box center [149, 84] width 11 height 11
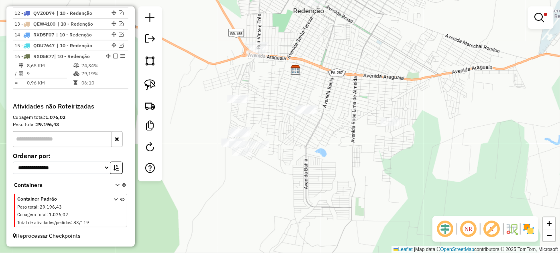
click at [288, 106] on div "Limpar filtros Janela de atendimento Grade de atendimento Capacidade Transporta…" at bounding box center [280, 126] width 560 height 253
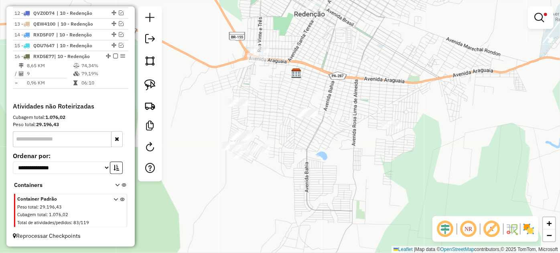
drag, startPoint x: 151, startPoint y: 85, endPoint x: 182, endPoint y: 91, distance: 31.0
click at [152, 86] on img at bounding box center [149, 84] width 11 height 11
drag, startPoint x: 270, startPoint y: 103, endPoint x: 352, endPoint y: 108, distance: 81.6
select select "*********"
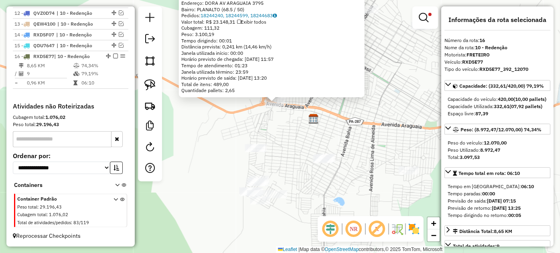
drag, startPoint x: 311, startPoint y: 152, endPoint x: 306, endPoint y: 128, distance: 24.6
click at [306, 128] on div "46700 - LOPES DISTRIBUI Endereço: DORA AV ARAGUAIA 3795 Bairro: PLANALTO (68.5 …" at bounding box center [280, 126] width 560 height 253
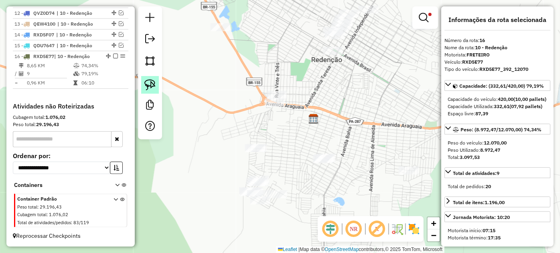
click at [150, 83] on img at bounding box center [149, 84] width 11 height 11
drag, startPoint x: 303, startPoint y: 152, endPoint x: 363, endPoint y: 151, distance: 60.1
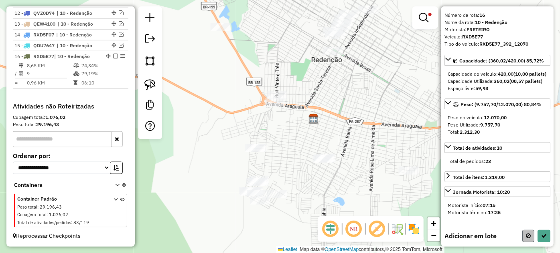
scroll to position [73, 0]
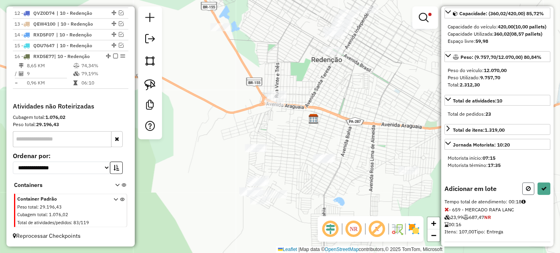
click at [526, 192] on icon at bounding box center [528, 189] width 5 height 6
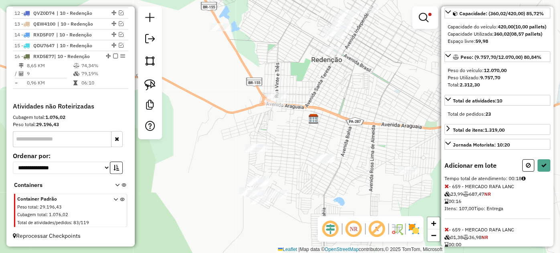
select select "*********"
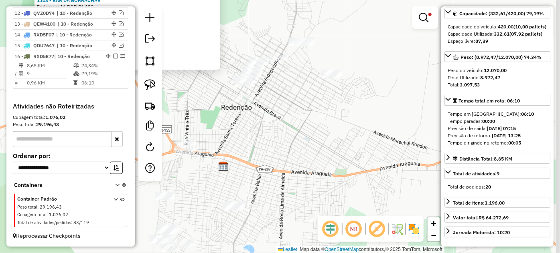
drag, startPoint x: 383, startPoint y: 187, endPoint x: 214, endPoint y: 126, distance: 179.5
click at [214, 126] on div "Atividade não roteirizada 1103 - BAR DA BORRACHAR Endereço: IA ROD PA 150 Bairr…" at bounding box center [280, 126] width 560 height 253
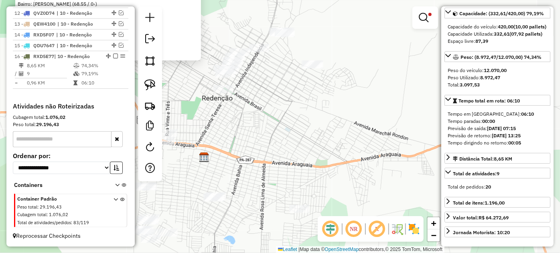
click at [241, 128] on div "Atividade não roteirizada 1103 - BAR DA BORRACHAR Endereço: IA ROD PA 150 Bairr…" at bounding box center [280, 126] width 560 height 253
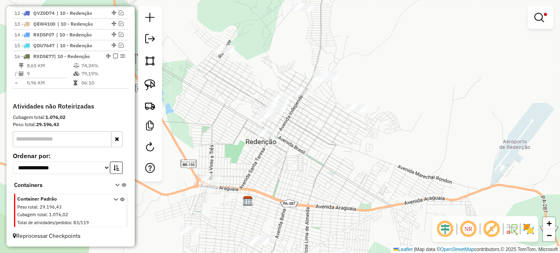
drag, startPoint x: 253, startPoint y: 120, endPoint x: 217, endPoint y: 115, distance: 36.9
click at [300, 165] on div "Limpar filtros Janela de atendimento Grade de atendimento Capacidade Transporta…" at bounding box center [280, 126] width 560 height 253
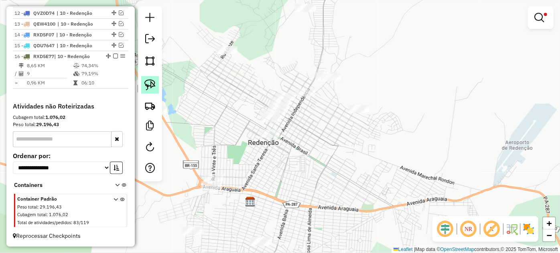
click at [154, 86] on img at bounding box center [149, 84] width 11 height 11
drag, startPoint x: 294, startPoint y: 70, endPoint x: 356, endPoint y: 70, distance: 61.7
click at [354, 75] on div "Limpar filtros Janela de atendimento Grade de atendimento Capacidade Transporta…" at bounding box center [280, 126] width 560 height 253
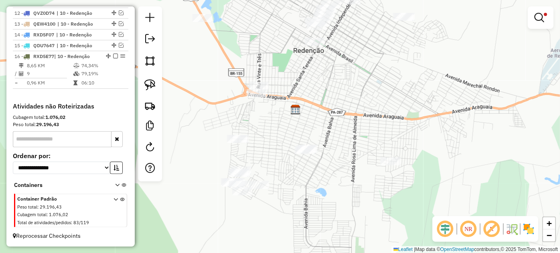
drag, startPoint x: 308, startPoint y: 118, endPoint x: 331, endPoint y: 68, distance: 55.3
click at [322, 74] on div "Limpar filtros Janela de atendimento Grade de atendimento Capacidade Transporta…" at bounding box center [280, 126] width 560 height 253
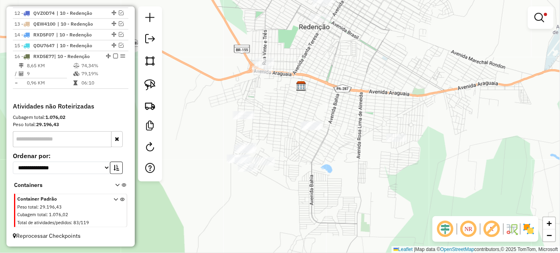
click at [545, 21] on link at bounding box center [540, 18] width 19 height 16
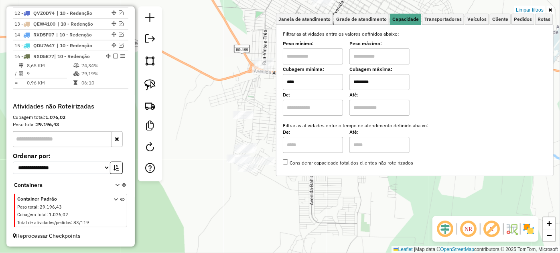
click at [318, 82] on input "****" at bounding box center [313, 82] width 60 height 16
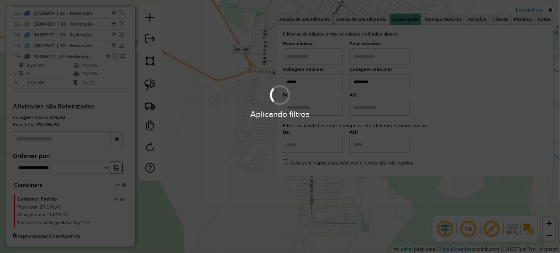
type input "*****"
click at [244, 153] on div "Limpar filtros Janela de atendimento Grade de atendimento Capacidade Transporta…" at bounding box center [280, 126] width 560 height 253
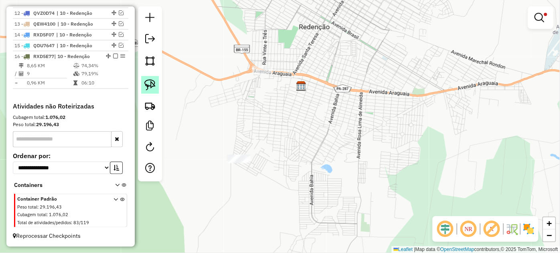
click at [142, 76] on link at bounding box center [150, 85] width 18 height 18
drag, startPoint x: 226, startPoint y: 170, endPoint x: 284, endPoint y: 158, distance: 59.4
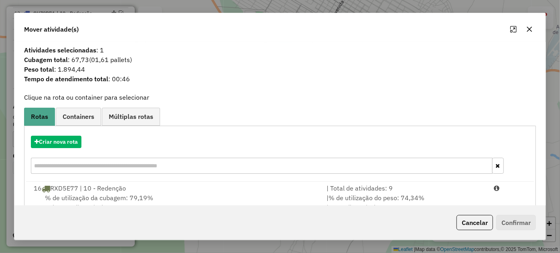
click at [456, 196] on hb-app "Aguarde... Pop-up bloqueado! Seu navegador bloqueou automáticamente a abertura …" at bounding box center [280, 126] width 560 height 253
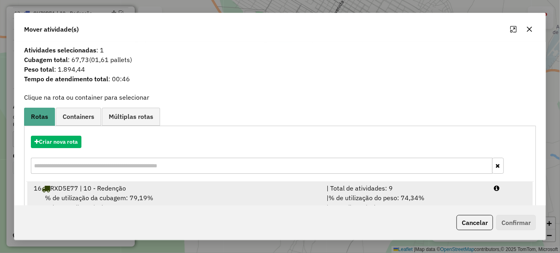
click at [490, 200] on li "16 RXD5E77 | 10 - Redenção | Total de atividades: 9 % de utilização da cubagem:…" at bounding box center [279, 198] width 505 height 32
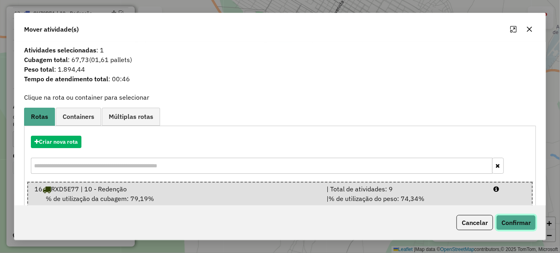
click at [515, 223] on button "Confirmar" at bounding box center [516, 222] width 40 height 15
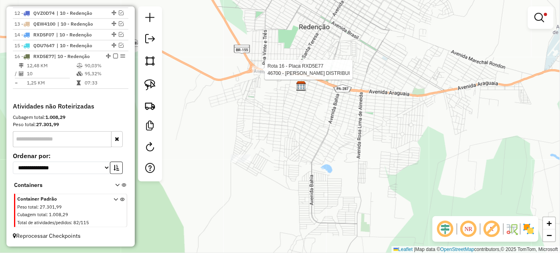
select select "*********"
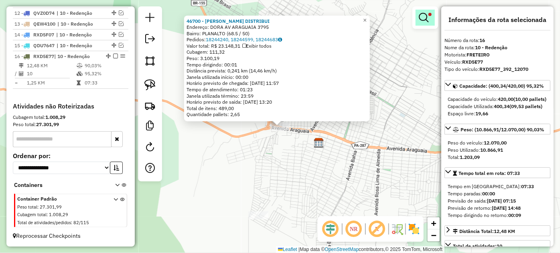
click at [422, 22] on em at bounding box center [424, 18] width 10 height 10
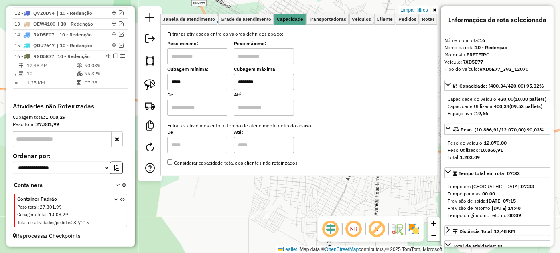
click at [217, 84] on input "*****" at bounding box center [197, 82] width 60 height 16
click at [217, 83] on input "*****" at bounding box center [197, 82] width 60 height 16
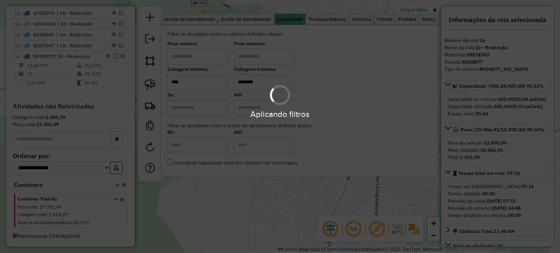
type input "****"
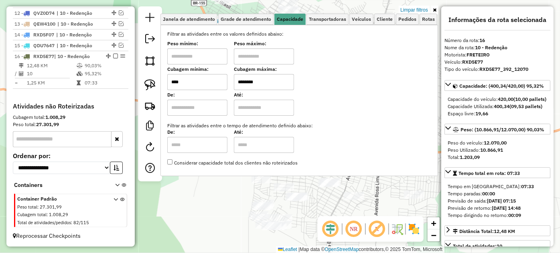
click at [318, 215] on div "46700 - LOPES DISTRIBUI Endereço: DORA AV ARAGUAIA 3795 Bairro: PLANALTO (68.5 …" at bounding box center [280, 126] width 560 height 253
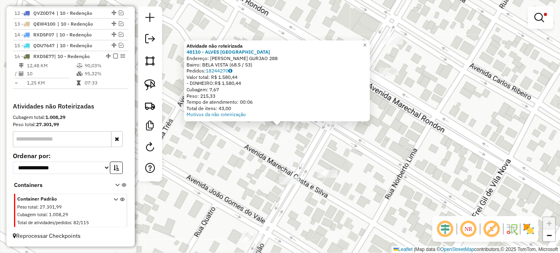
click at [262, 131] on div "Atividade não roteirizada 48110 - ALVES [GEOGRAPHIC_DATA] Endereço: [PERSON_NAM…" at bounding box center [280, 126] width 560 height 253
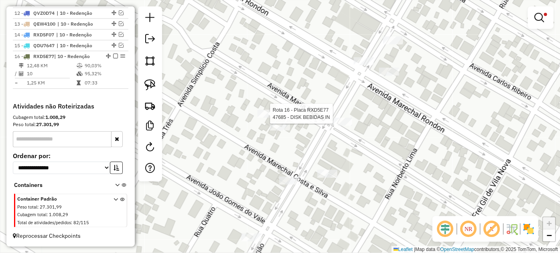
select select "*********"
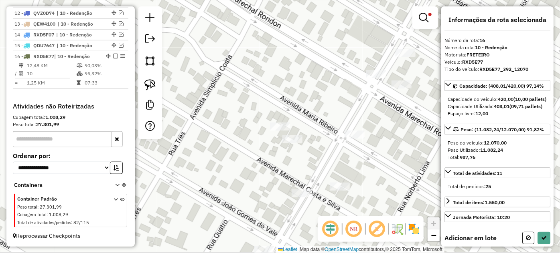
select select "*********"
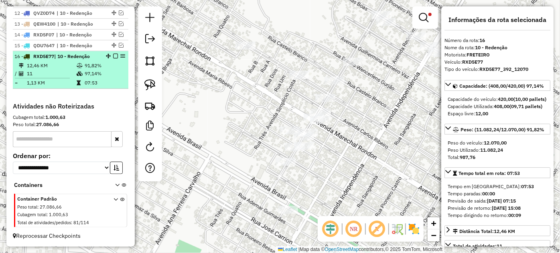
click at [113, 57] on em at bounding box center [115, 56] width 5 height 5
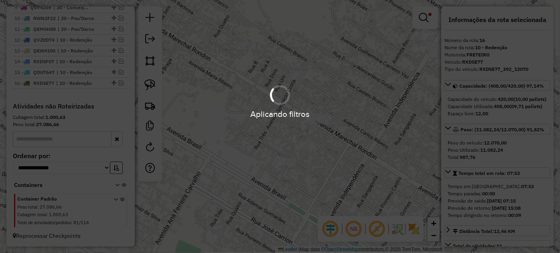
scroll to position [398, 0]
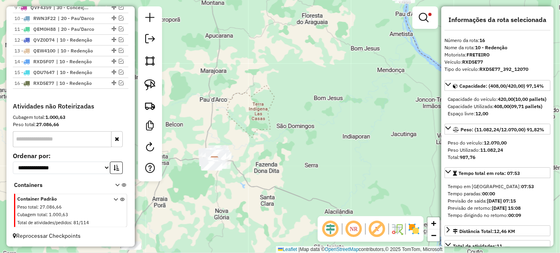
drag, startPoint x: 265, startPoint y: 164, endPoint x: 273, endPoint y: 155, distance: 11.9
click at [274, 156] on div "Limpar filtros Janela de atendimento Grade de atendimento Capacidade Transporta…" at bounding box center [280, 126] width 560 height 253
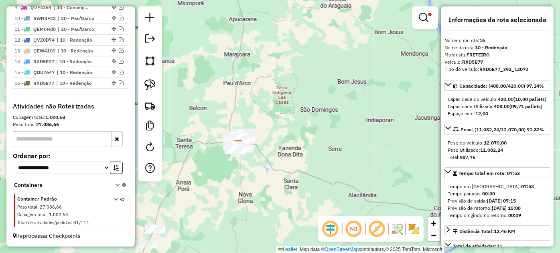
drag, startPoint x: 150, startPoint y: 83, endPoint x: 202, endPoint y: 95, distance: 53.4
click at [151, 83] on img at bounding box center [149, 84] width 11 height 11
drag, startPoint x: 211, startPoint y: 112, endPoint x: 325, endPoint y: 125, distance: 114.6
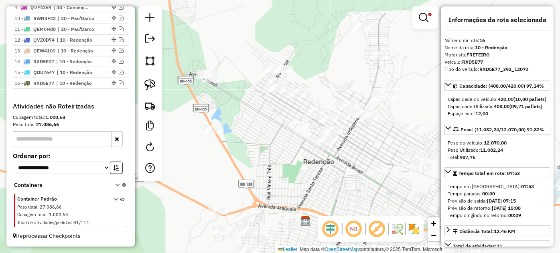
drag, startPoint x: 268, startPoint y: 126, endPoint x: 288, endPoint y: 175, distance: 53.1
click at [290, 180] on div "Limpar filtros Janela de atendimento Grade de atendimento Capacidade Transporta…" at bounding box center [280, 126] width 560 height 253
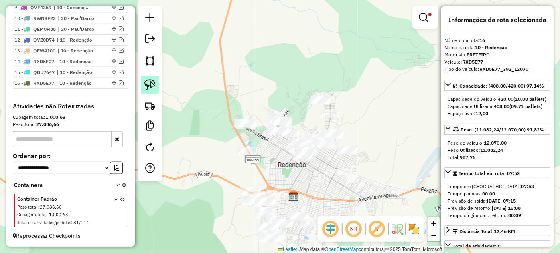
click at [155, 83] on img at bounding box center [149, 84] width 11 height 11
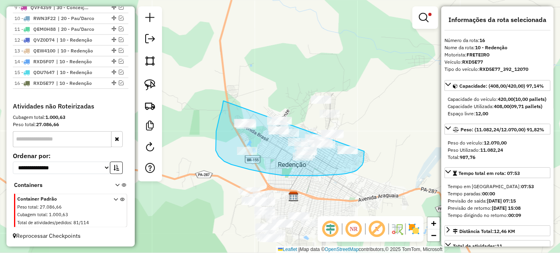
drag, startPoint x: 216, startPoint y: 144, endPoint x: 337, endPoint y: 89, distance: 133.5
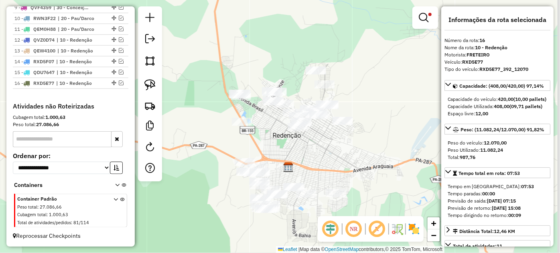
drag, startPoint x: 274, startPoint y: 156, endPoint x: 252, endPoint y: 128, distance: 35.7
click at [259, 130] on div "Limpar filtros Janela de atendimento Grade de atendimento Capacidade Transporta…" at bounding box center [280, 126] width 560 height 253
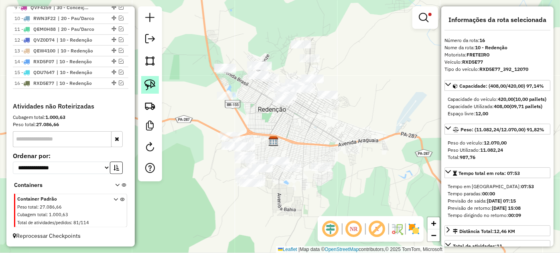
click at [154, 89] on img at bounding box center [149, 84] width 11 height 11
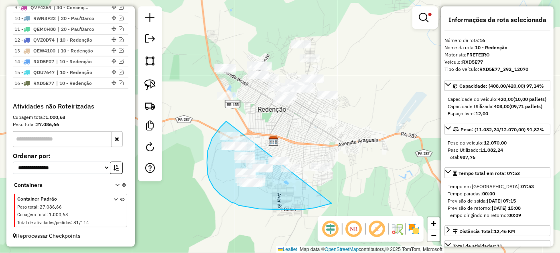
drag, startPoint x: 226, startPoint y: 121, endPoint x: 360, endPoint y: 158, distance: 138.9
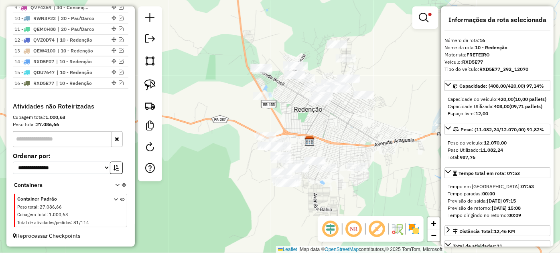
drag, startPoint x: 318, startPoint y: 137, endPoint x: 303, endPoint y: 126, distance: 18.3
click at [303, 126] on div "Limpar filtros Janela de atendimento Grade de atendimento Capacidade Transporta…" at bounding box center [280, 126] width 560 height 253
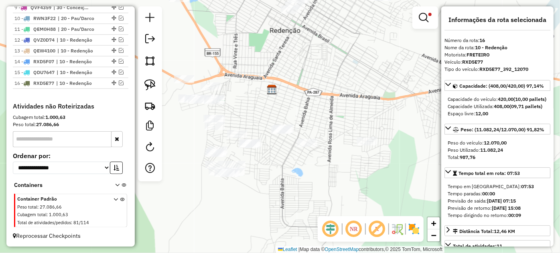
drag, startPoint x: 270, startPoint y: 143, endPoint x: 246, endPoint y: 46, distance: 100.0
click at [246, 46] on div "Limpar filtros Janela de atendimento Grade de atendimento Capacidade Transporta…" at bounding box center [280, 126] width 560 height 253
click at [418, 19] on link at bounding box center [424, 18] width 19 height 16
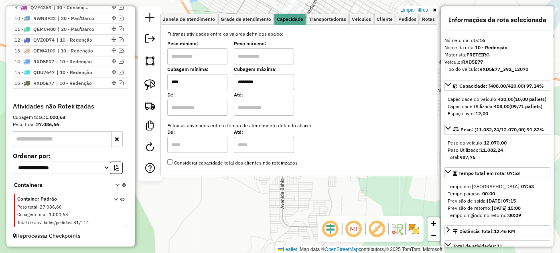
click at [262, 214] on div "Limpar filtros Janela de atendimento Grade de atendimento Capacidade Transporta…" at bounding box center [280, 126] width 560 height 253
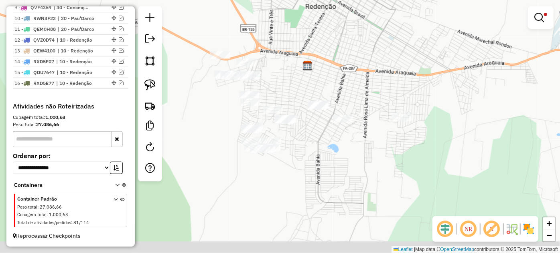
drag, startPoint x: 269, startPoint y: 213, endPoint x: 163, endPoint y: 123, distance: 138.5
click at [287, 194] on div "Limpar filtros Janela de atendimento Grade de atendimento Capacidade Transporta…" at bounding box center [280, 126] width 560 height 253
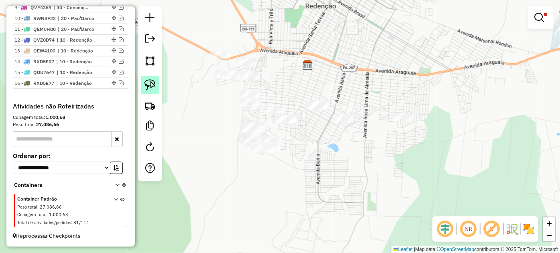
click at [148, 85] on img at bounding box center [149, 84] width 11 height 11
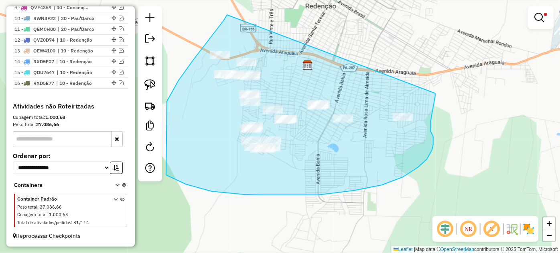
drag, startPoint x: 218, startPoint y: 28, endPoint x: 435, endPoint y: 93, distance: 226.7
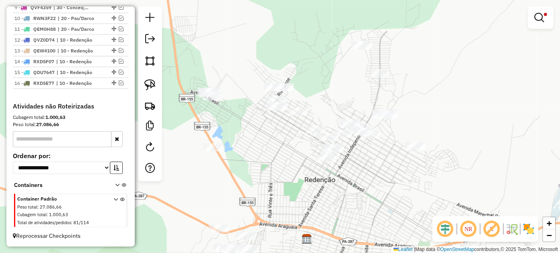
drag, startPoint x: 294, startPoint y: 52, endPoint x: 293, endPoint y: 222, distance: 169.6
click at [293, 222] on div "Limpar filtros Janela de atendimento Grade de atendimento Capacidade Transporta…" at bounding box center [280, 126] width 560 height 253
click at [158, 85] on link at bounding box center [150, 85] width 18 height 18
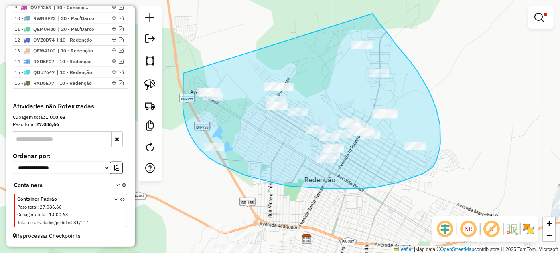
drag, startPoint x: 183, startPoint y: 73, endPoint x: 370, endPoint y: 11, distance: 197.0
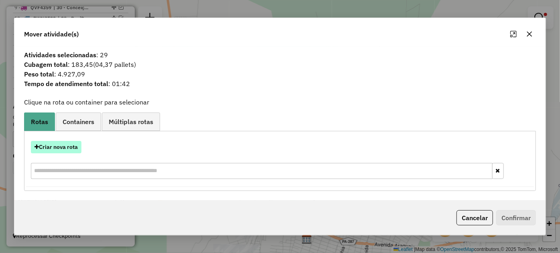
click at [61, 149] on button "Criar nova rota" at bounding box center [56, 147] width 51 height 12
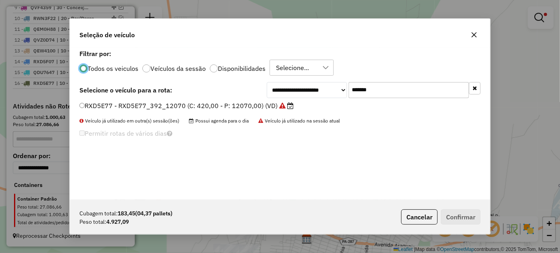
scroll to position [4, 2]
click at [393, 88] on input "*******" at bounding box center [408, 90] width 120 height 16
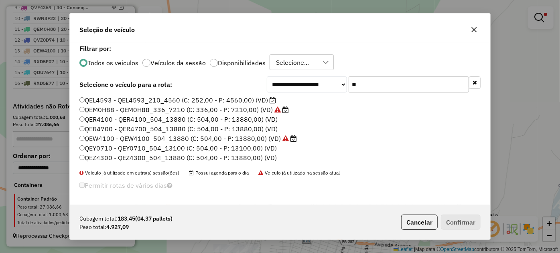
type input "**"
click at [199, 100] on label "QEL4593 - QEL4593_210_4560 (C: 252,00 - P: 4560,00) (VD)" at bounding box center [177, 100] width 196 height 10
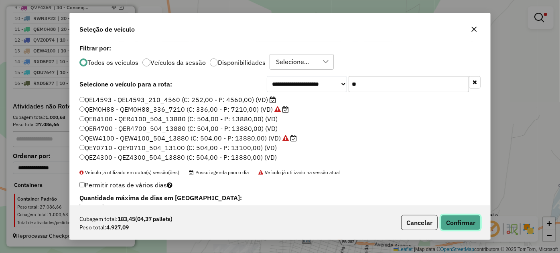
click at [462, 224] on button "Confirmar" at bounding box center [461, 222] width 40 height 15
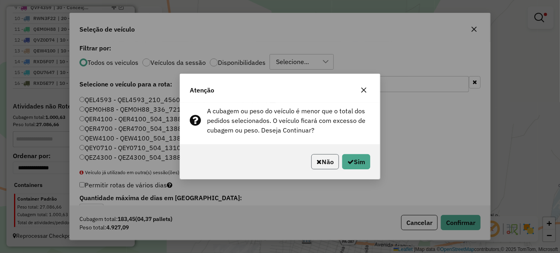
click at [328, 162] on button "Não" at bounding box center [325, 161] width 28 height 15
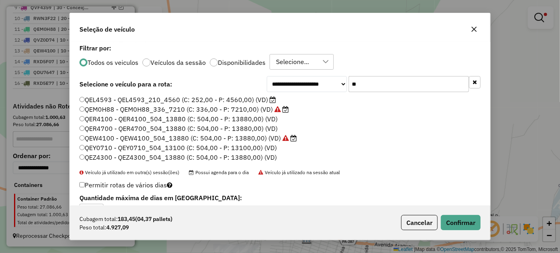
click at [477, 28] on icon "button" at bounding box center [474, 29] width 6 height 6
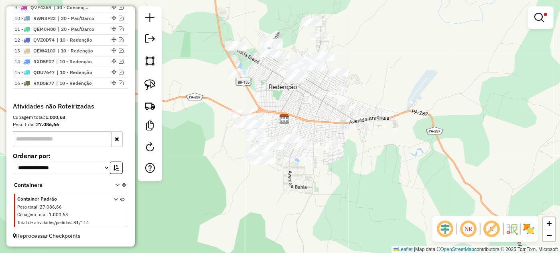
drag, startPoint x: 291, startPoint y: 197, endPoint x: 291, endPoint y: 110, distance: 86.6
click at [291, 110] on div "Limpar filtros Janela de atendimento Grade de atendimento Capacidade Transporta…" at bounding box center [280, 126] width 560 height 253
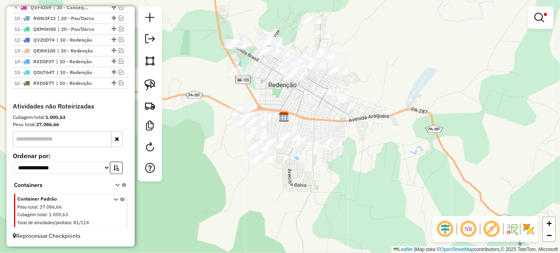
drag, startPoint x: 150, startPoint y: 88, endPoint x: 180, endPoint y: 94, distance: 30.2
click at [150, 88] on img at bounding box center [149, 84] width 11 height 11
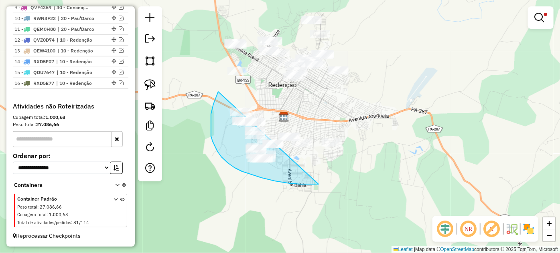
drag, startPoint x: 218, startPoint y: 92, endPoint x: 366, endPoint y: 123, distance: 151.1
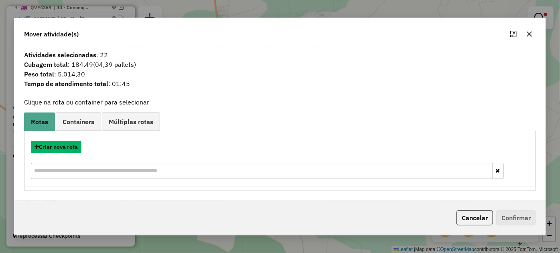
click at [57, 149] on button "Criar nova rota" at bounding box center [56, 147] width 51 height 12
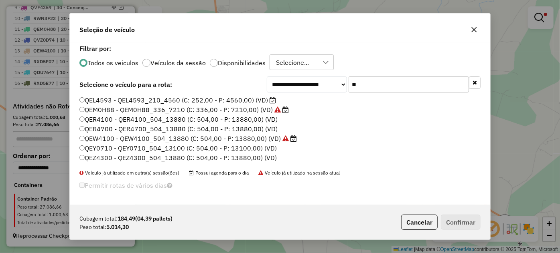
click at [128, 98] on label "QEL4593 - QEL4593_210_4560 (C: 252,00 - P: 4560,00) (VD)" at bounding box center [177, 100] width 196 height 10
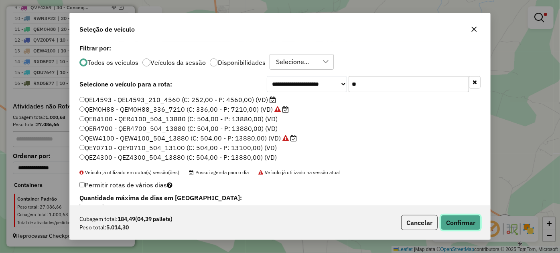
click at [462, 223] on button "Confirmar" at bounding box center [461, 222] width 40 height 15
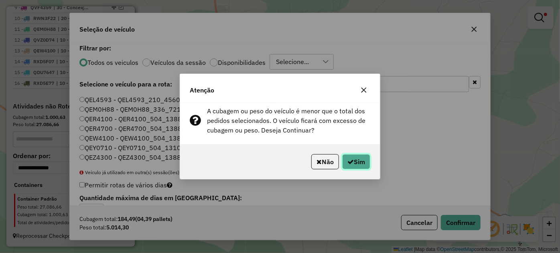
click at [350, 168] on button "Sim" at bounding box center [356, 161] width 28 height 15
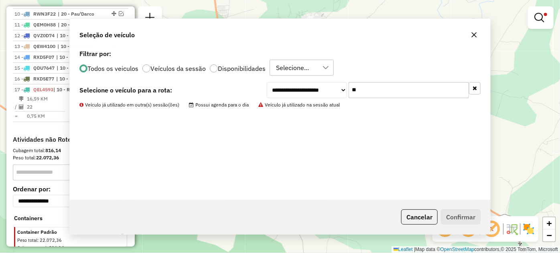
scroll to position [425, 0]
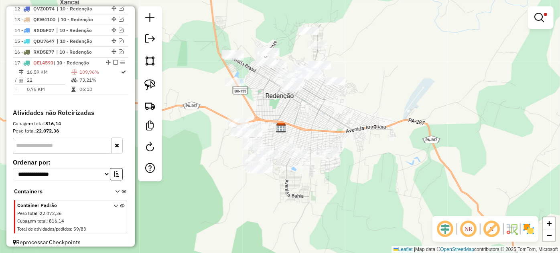
drag, startPoint x: 277, startPoint y: 95, endPoint x: 263, endPoint y: 142, distance: 49.1
click at [263, 142] on div "Limpar filtros Janela de atendimento Grade de atendimento Capacidade Transporta…" at bounding box center [280, 126] width 560 height 253
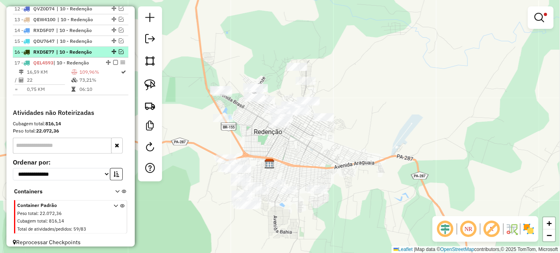
click at [119, 54] on em at bounding box center [121, 51] width 5 height 5
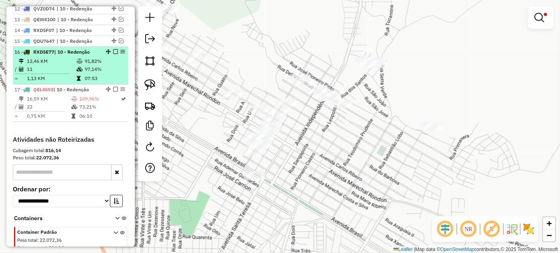
click at [113, 54] on em at bounding box center [115, 51] width 5 height 5
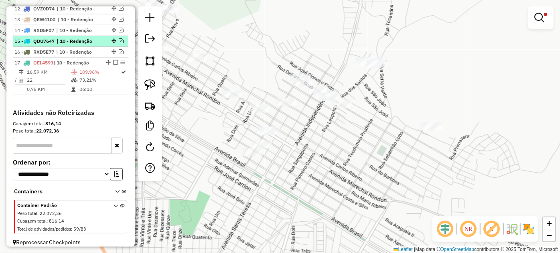
click at [119, 43] on em at bounding box center [121, 40] width 5 height 5
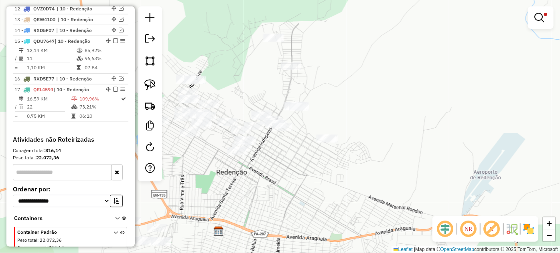
drag, startPoint x: 205, startPoint y: 160, endPoint x: 246, endPoint y: 145, distance: 43.5
click at [261, 157] on div "Limpar filtros Janela de atendimento Grade de atendimento Capacidade Transporta…" at bounding box center [280, 126] width 560 height 253
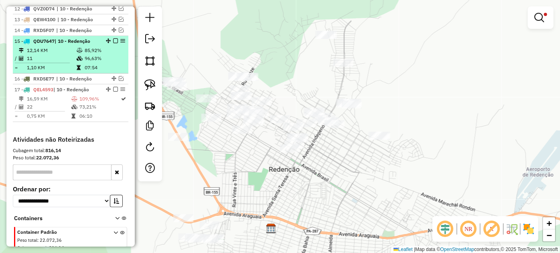
click at [113, 43] on em at bounding box center [115, 40] width 5 height 5
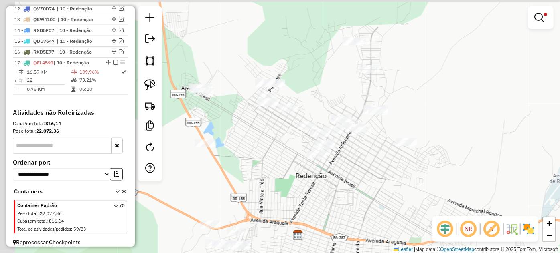
drag, startPoint x: 239, startPoint y: 164, endPoint x: 277, endPoint y: 176, distance: 39.3
click at [277, 176] on div "Limpar filtros Janela de atendimento Grade de atendimento Capacidade Transporta…" at bounding box center [280, 126] width 560 height 253
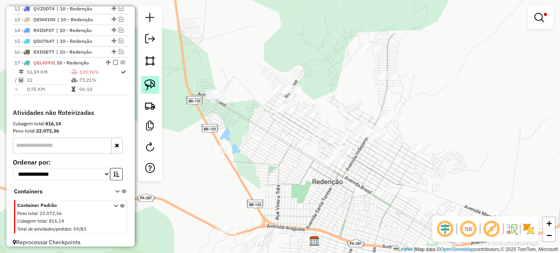
click at [147, 85] on img at bounding box center [149, 84] width 11 height 11
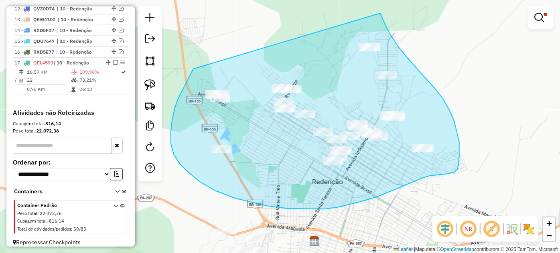
drag, startPoint x: 171, startPoint y: 132, endPoint x: 373, endPoint y: -2, distance: 242.9
click at [373, 0] on html "Aplicando filtros Pop-up bloqueado! Seu navegador bloqueou automáticamente a ab…" at bounding box center [280, 126] width 560 height 253
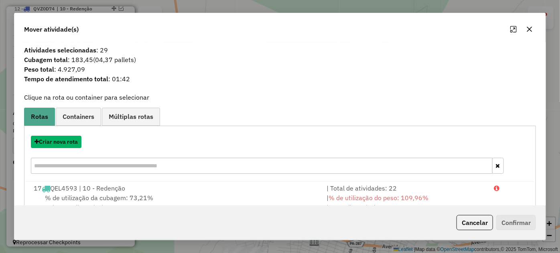
click at [66, 144] on button "Criar nova rota" at bounding box center [56, 142] width 51 height 12
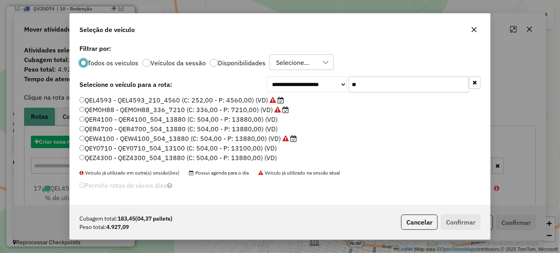
scroll to position [4, 2]
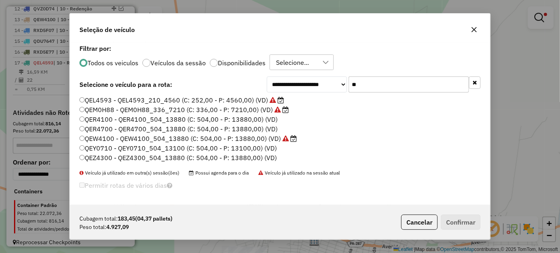
click at [407, 89] on input "**" at bounding box center [408, 85] width 120 height 16
paste input "*****"
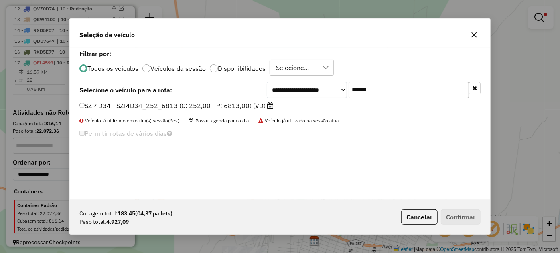
type input "*******"
click at [208, 104] on label "SZI4D34 - SZI4D34_252_6813 (C: 252,00 - P: 6813,00) (VD)" at bounding box center [176, 106] width 194 height 10
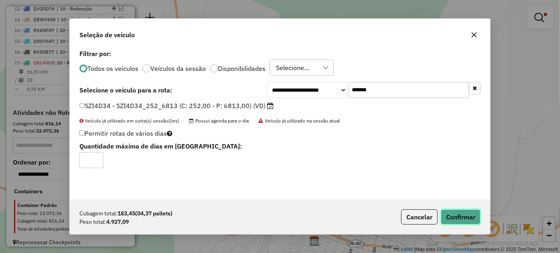
click at [450, 219] on button "Confirmar" at bounding box center [461, 217] width 40 height 15
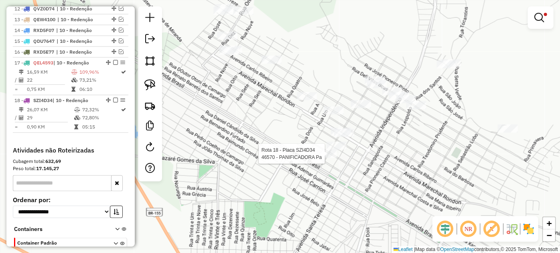
select select "*********"
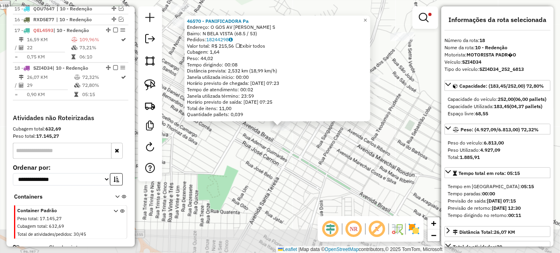
scroll to position [474, 0]
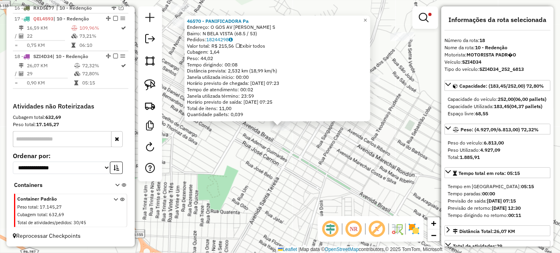
click at [323, 150] on div "46570 - PANIFICADORA Pa Endereço: O GOS AV [PERSON_NAME] GURJAO S Bairro: N [GE…" at bounding box center [280, 126] width 560 height 253
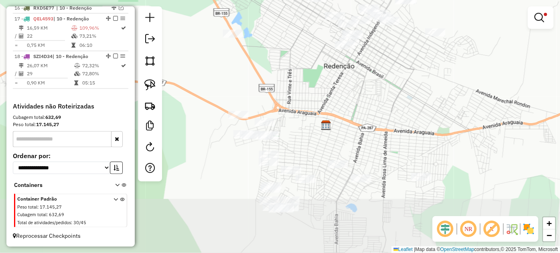
drag, startPoint x: 285, startPoint y: 196, endPoint x: 331, endPoint y: 100, distance: 105.8
click at [331, 100] on div "Limpar filtros Janela de atendimento Grade de atendimento Capacidade Transporta…" at bounding box center [280, 126] width 560 height 253
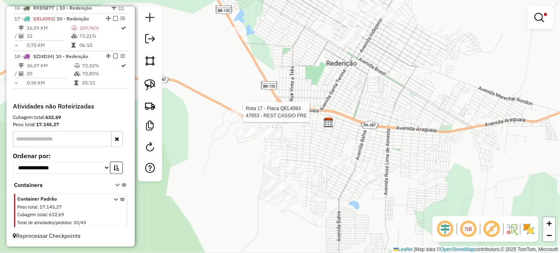
select select "*********"
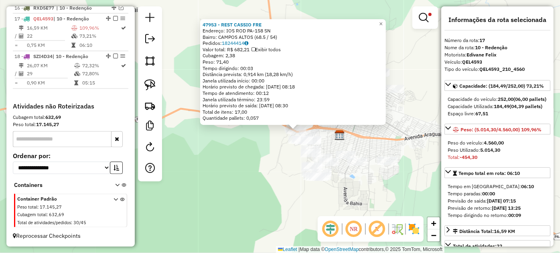
click at [327, 138] on div "Rota 17 - Placa QEL4593 47687 - [PERSON_NAME] FER 47953 - REST CASSIO FRE Ender…" at bounding box center [280, 126] width 560 height 253
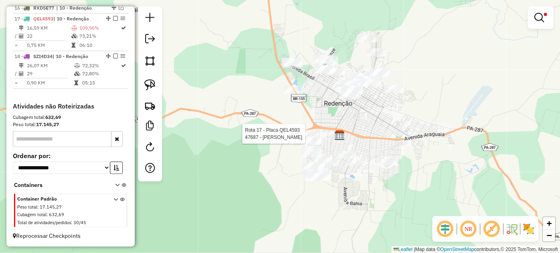
select select "*********"
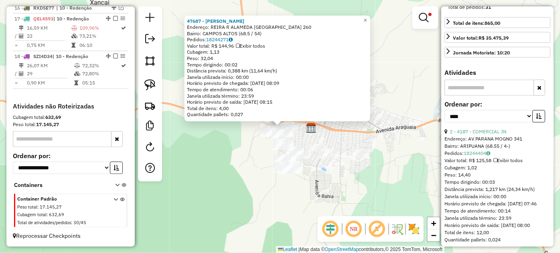
scroll to position [255, 0]
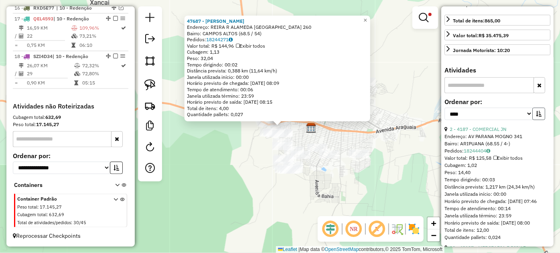
click at [539, 117] on icon "button" at bounding box center [539, 114] width 6 height 6
click at [488, 132] on link "11 - 46941 - ESPETO DELICIOS" at bounding box center [483, 129] width 69 height 6
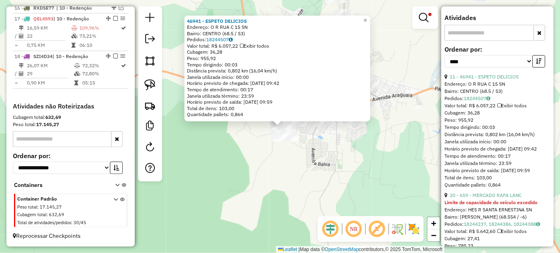
scroll to position [364, 0]
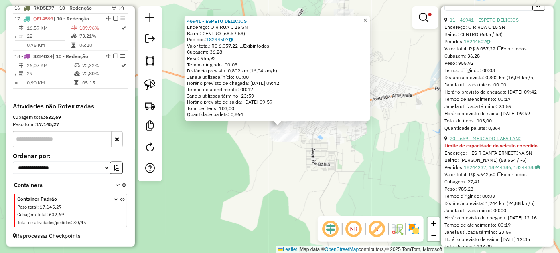
click at [491, 142] on link "20 - 659 - MERCADO RAFA LANC" at bounding box center [485, 139] width 72 height 6
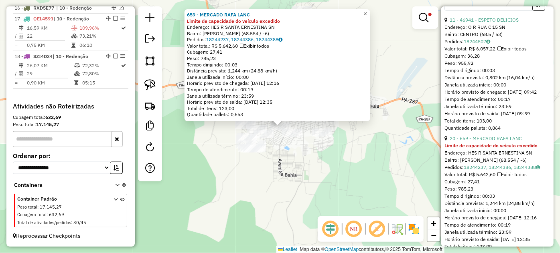
click at [282, 164] on div "659 - MERCADO RAFA LANC Limite de capacidade do veículo excedido Endereço: HES …" at bounding box center [280, 126] width 560 height 253
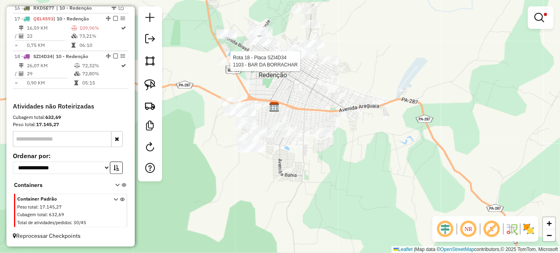
select select "*********"
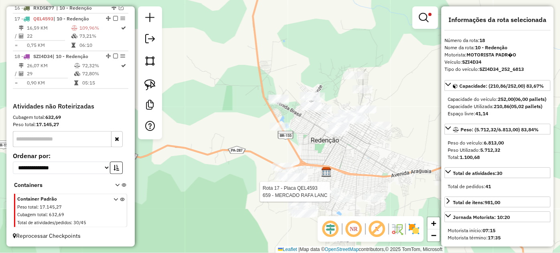
select select "*********"
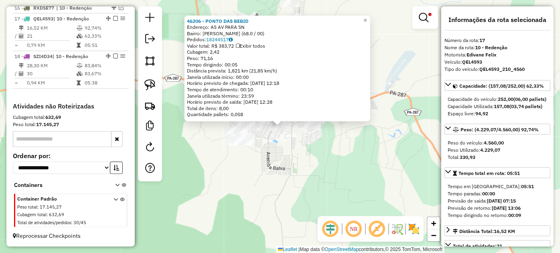
click at [290, 154] on div "Rota 17 - Placa QEL4593 46206 - PONTO DAS BEBID 46206 - PONTO DAS BEBID Endereç…" at bounding box center [280, 126] width 560 height 253
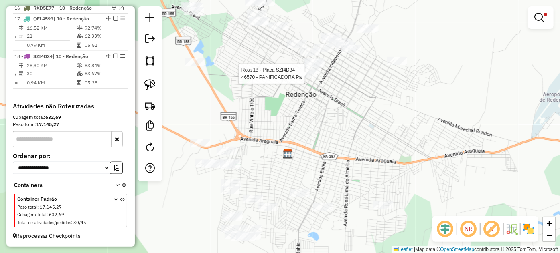
select select "*********"
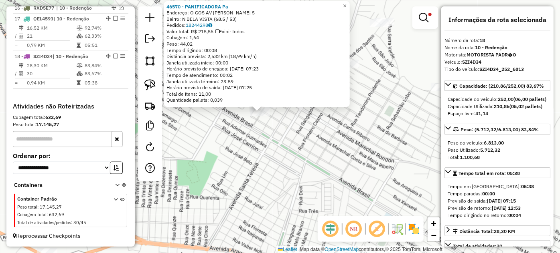
click at [281, 120] on div "46570 - PANIFICADORA Pa Endereço: O GOS AV [PERSON_NAME] GURJAO S Bairro: N [GE…" at bounding box center [280, 126] width 560 height 253
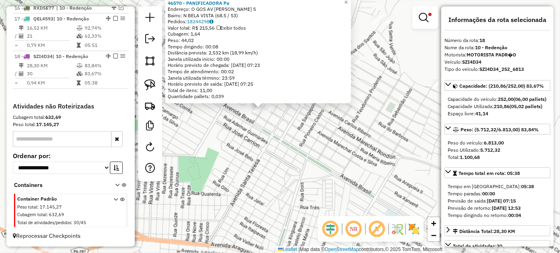
click at [281, 117] on div "Rota 18 - Placa SZI4D34 1761 - BAR DO JOAOZINHO 46570 - PANIFICADORA Pa Endereç…" at bounding box center [280, 126] width 560 height 253
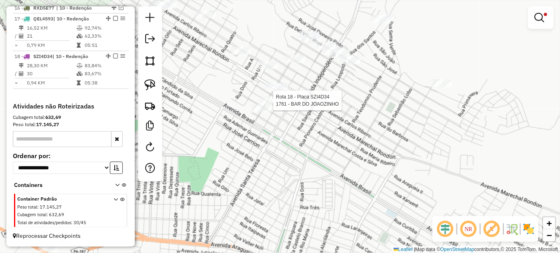
select select "*********"
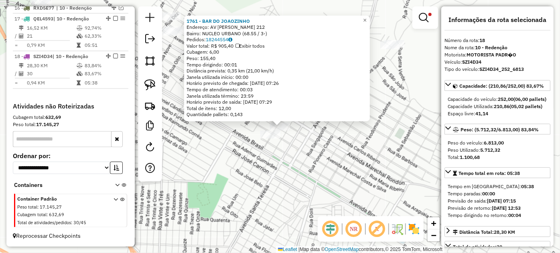
click at [302, 144] on div "1761 - BAR DO [PERSON_NAME]: AV [PERSON_NAME] 212 Bairro: NUCLEO URBANO (68.55 …" at bounding box center [280, 126] width 560 height 253
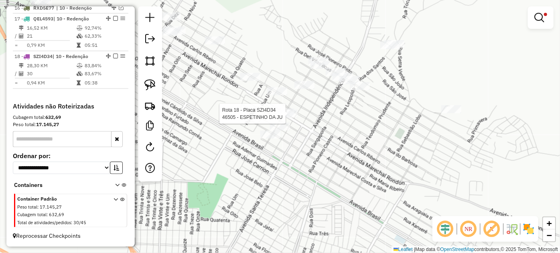
select select "*********"
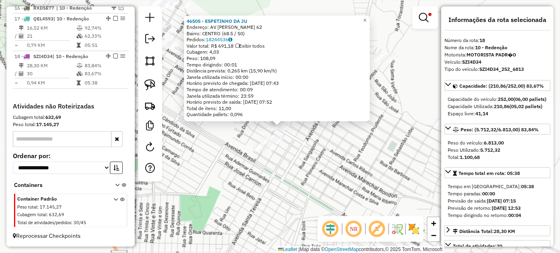
click at [296, 140] on div "46505 - ESPETINHO DA JU Endereço: AV [PERSON_NAME] 62 Bairro: CENTRO (68.5 / 50…" at bounding box center [280, 126] width 560 height 253
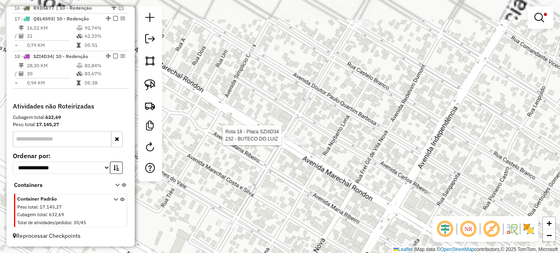
select select "*********"
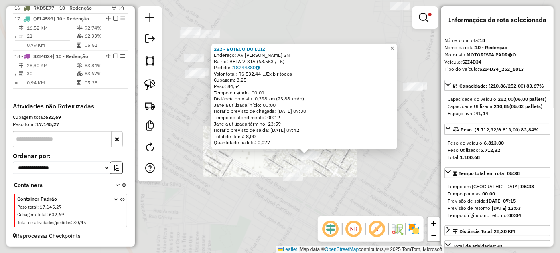
click at [318, 165] on div "232 - BUTECO DO [PERSON_NAME]: AV [PERSON_NAME] GURJAO SN Bairro: [GEOGRAPHIC_D…" at bounding box center [280, 126] width 560 height 253
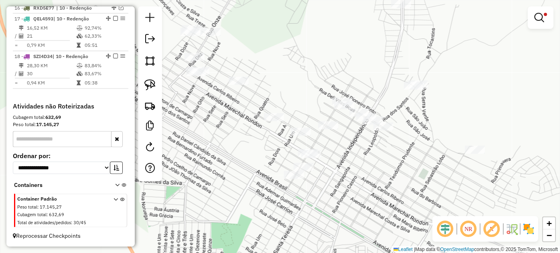
drag, startPoint x: 316, startPoint y: 192, endPoint x: 324, endPoint y: 96, distance: 96.1
click at [323, 97] on div "Limpar filtros Janela de atendimento Grade de atendimento Capacidade Transporta…" at bounding box center [280, 126] width 560 height 253
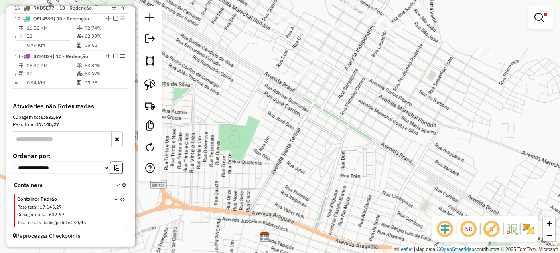
drag, startPoint x: 257, startPoint y: 221, endPoint x: 290, endPoint y: 159, distance: 70.1
click at [294, 155] on div "Limpar filtros Janela de atendimento Grade de atendimento Capacidade Transporta…" at bounding box center [280, 126] width 560 height 253
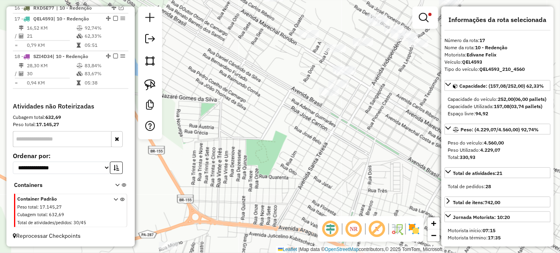
drag, startPoint x: 390, startPoint y: 54, endPoint x: 296, endPoint y: 135, distance: 124.3
click at [275, 177] on div "Limpar filtros Janela de atendimento Grade de atendimento Capacidade Transporta…" at bounding box center [280, 126] width 560 height 253
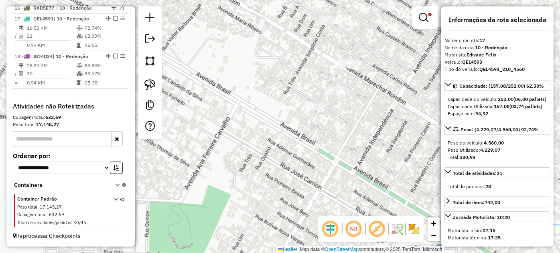
click at [332, 62] on div "Limpar filtros Janela de atendimento Grade de atendimento Capacidade Transporta…" at bounding box center [280, 126] width 560 height 253
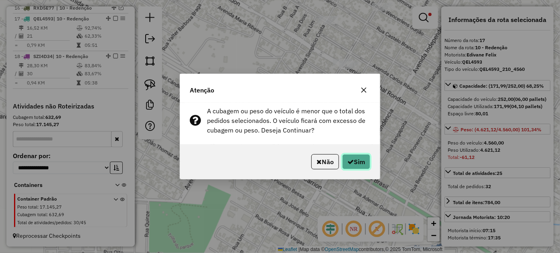
click at [342, 162] on button "Sim" at bounding box center [356, 161] width 28 height 15
select select "*********"
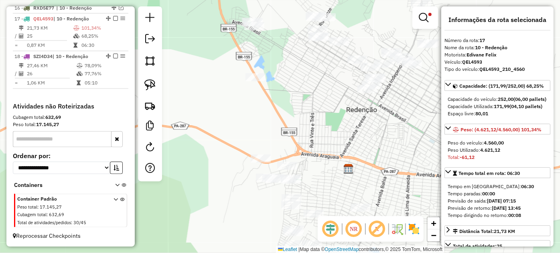
drag, startPoint x: 294, startPoint y: 148, endPoint x: 309, endPoint y: 118, distance: 33.4
click at [309, 118] on div "Limpar filtros Janela de atendimento Grade de atendimento Capacidade Transporta…" at bounding box center [280, 126] width 560 height 253
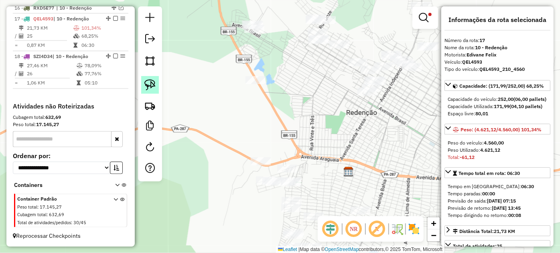
click at [145, 83] on img at bounding box center [149, 84] width 11 height 11
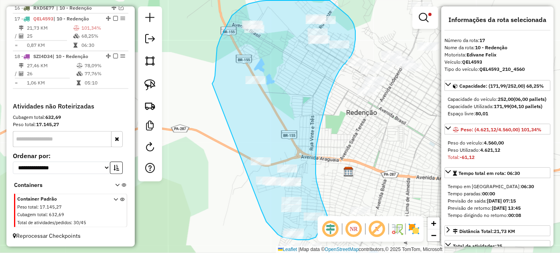
drag, startPoint x: 212, startPoint y: 84, endPoint x: 249, endPoint y: 181, distance: 104.0
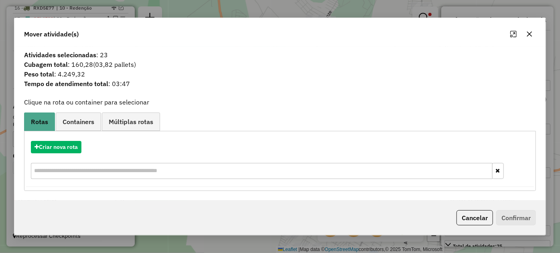
click at [526, 33] on icon "button" at bounding box center [529, 34] width 6 height 6
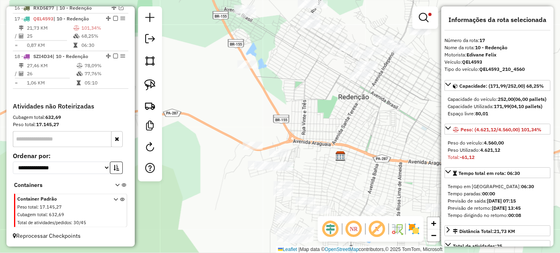
drag, startPoint x: 348, startPoint y: 151, endPoint x: 321, endPoint y: 121, distance: 40.0
click at [321, 121] on div "Limpar filtros Janela de atendimento Grade de atendimento Capacidade Transporta…" at bounding box center [280, 126] width 560 height 253
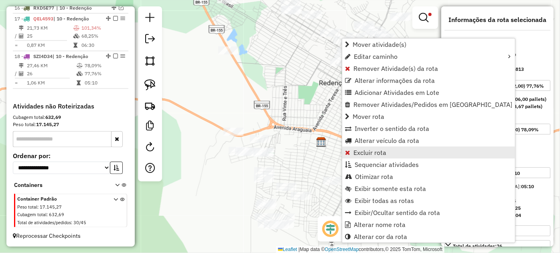
click at [371, 152] on span "Excluir rota" at bounding box center [369, 153] width 33 height 6
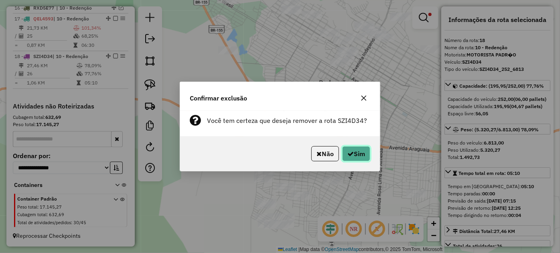
click at [355, 157] on button "Sim" at bounding box center [356, 153] width 28 height 15
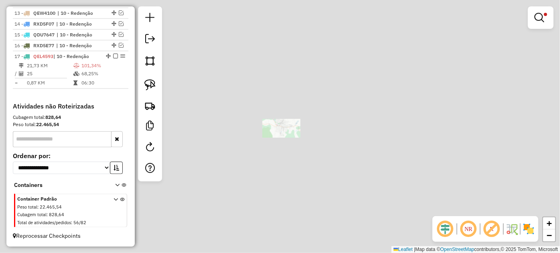
scroll to position [436, 0]
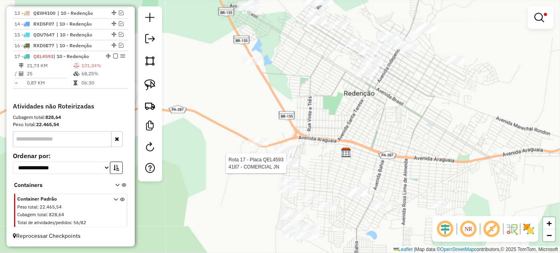
select select "*********"
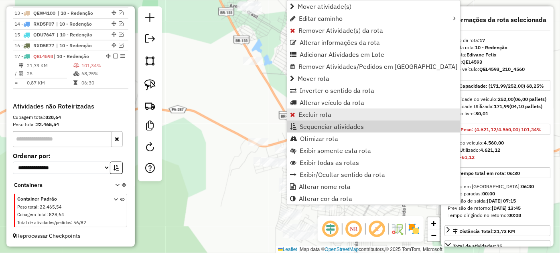
click at [315, 113] on span "Excluir rota" at bounding box center [314, 114] width 33 height 6
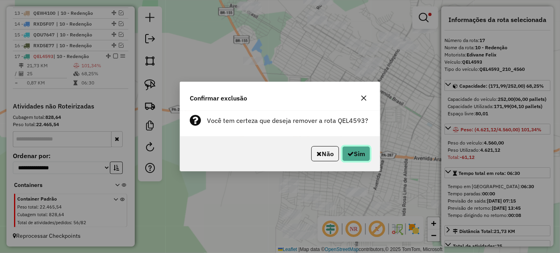
click at [360, 154] on button "Sim" at bounding box center [356, 153] width 28 height 15
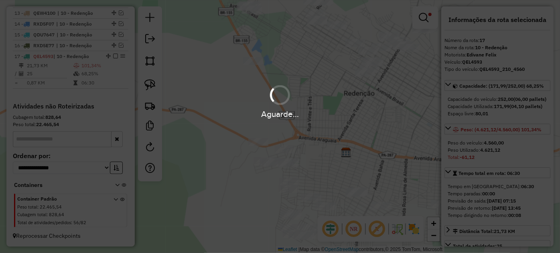
scroll to position [398, 0]
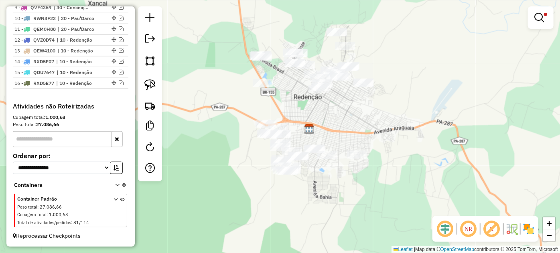
drag, startPoint x: 286, startPoint y: 142, endPoint x: 290, endPoint y: 121, distance: 21.3
click at [291, 123] on div "Limpar filtros Janela de atendimento Grade de atendimento Capacidade Transporta…" at bounding box center [280, 126] width 560 height 253
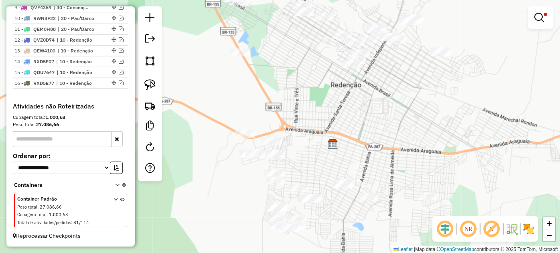
click at [157, 84] on link at bounding box center [150, 85] width 18 height 18
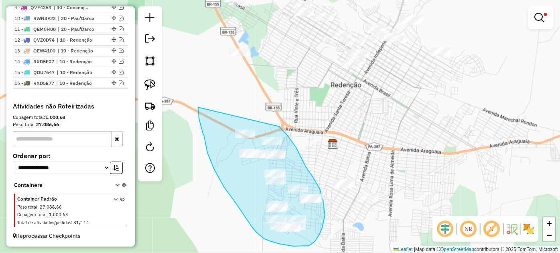
drag, startPoint x: 204, startPoint y: 136, endPoint x: 277, endPoint y: 126, distance: 73.7
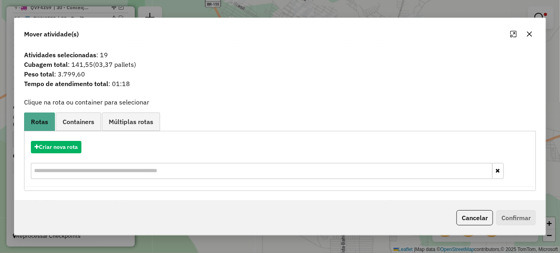
click at [525, 33] on button "button" at bounding box center [529, 34] width 13 height 13
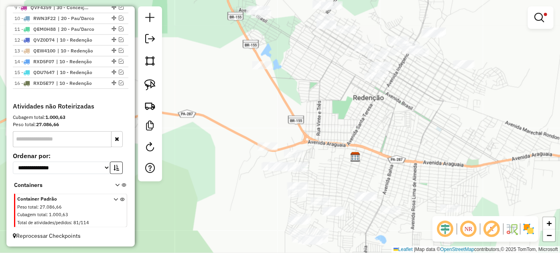
drag, startPoint x: 326, startPoint y: 83, endPoint x: 324, endPoint y: 102, distance: 18.9
click at [324, 102] on div "Limpar filtros Janela de atendimento Grade de atendimento Capacidade Transporta…" at bounding box center [280, 126] width 560 height 253
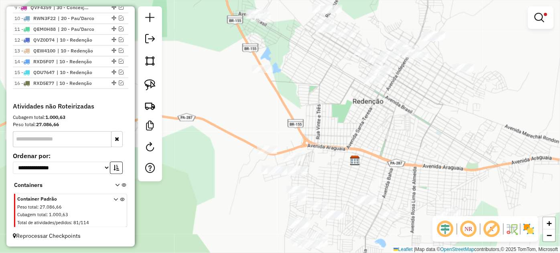
click at [281, 85] on div "Limpar filtros Janela de atendimento Grade de atendimento Capacidade Transporta…" at bounding box center [280, 126] width 560 height 253
click at [145, 83] on img at bounding box center [149, 84] width 11 height 11
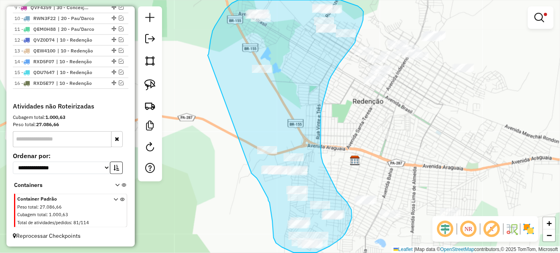
drag, startPoint x: 208, startPoint y: 55, endPoint x: 249, endPoint y: 169, distance: 120.9
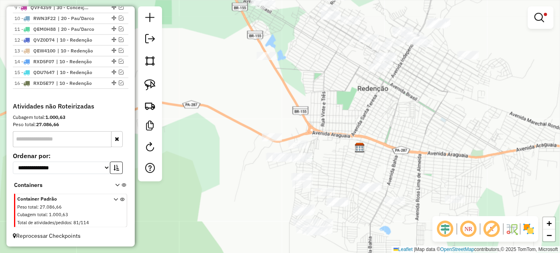
drag, startPoint x: 330, startPoint y: 108, endPoint x: 335, endPoint y: 95, distance: 13.7
click at [335, 95] on div "Limpar filtros Janela de atendimento Grade de atendimento Capacidade Transporta…" at bounding box center [280, 126] width 560 height 253
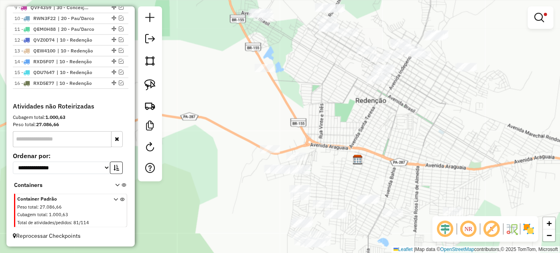
drag, startPoint x: 296, startPoint y: 86, endPoint x: 294, endPoint y: 98, distance: 12.2
click at [294, 98] on div "Limpar filtros Janela de atendimento Grade de atendimento Capacidade Transporta…" at bounding box center [280, 126] width 560 height 253
click at [147, 83] on img at bounding box center [149, 84] width 11 height 11
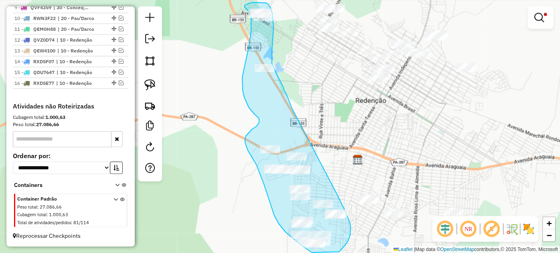
drag, startPoint x: 337, startPoint y: 194, endPoint x: 293, endPoint y: 112, distance: 93.5
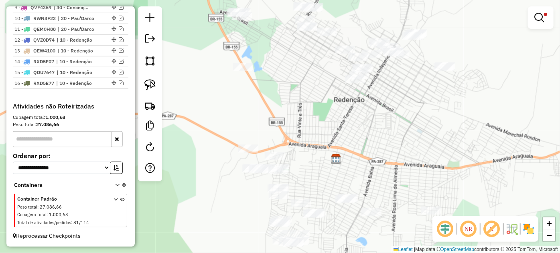
drag, startPoint x: 360, startPoint y: 136, endPoint x: 338, endPoint y: 136, distance: 22.1
click at [338, 136] on div "Limpar filtros Janela de atendimento Grade de atendimento Capacidade Transporta…" at bounding box center [280, 126] width 560 height 253
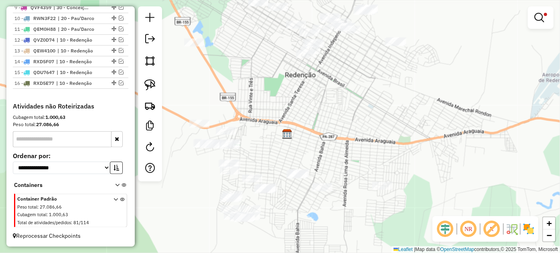
drag, startPoint x: 413, startPoint y: 104, endPoint x: 364, endPoint y: 79, distance: 54.9
click at [364, 79] on div "Limpar filtros Janela de atendimento Grade de atendimento Capacidade Transporta…" at bounding box center [280, 126] width 560 height 253
click at [157, 87] on link at bounding box center [150, 85] width 18 height 18
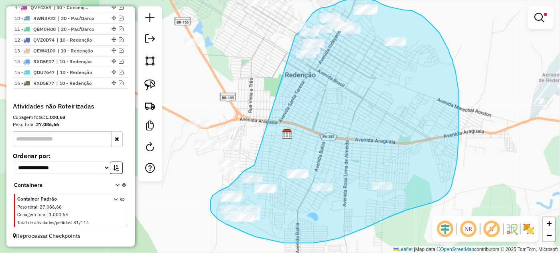
drag, startPoint x: 254, startPoint y: 166, endPoint x: 292, endPoint y: 43, distance: 128.7
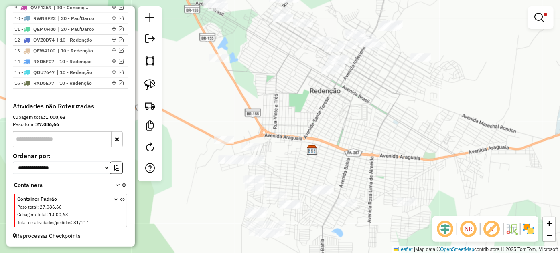
drag, startPoint x: 271, startPoint y: 66, endPoint x: 294, endPoint y: 78, distance: 25.8
click at [294, 78] on div "Limpar filtros Janela de atendimento Grade de atendimento Capacidade Transporta…" at bounding box center [280, 126] width 560 height 253
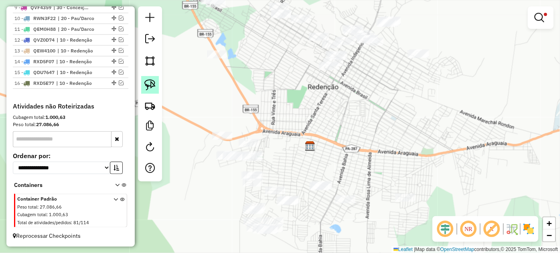
click at [156, 84] on link at bounding box center [150, 85] width 18 height 18
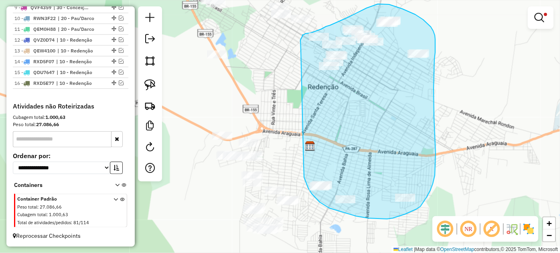
drag, startPoint x: 304, startPoint y: 174, endPoint x: 310, endPoint y: 75, distance: 99.7
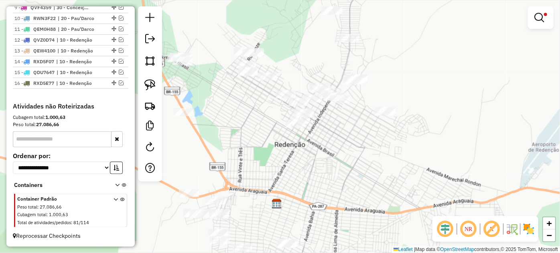
drag, startPoint x: 265, startPoint y: 95, endPoint x: 232, endPoint y: 152, distance: 66.6
click at [232, 152] on div "Limpar filtros Janela de atendimento Grade de atendimento Capacidade Transporta…" at bounding box center [280, 126] width 560 height 253
click at [153, 87] on img at bounding box center [149, 84] width 11 height 11
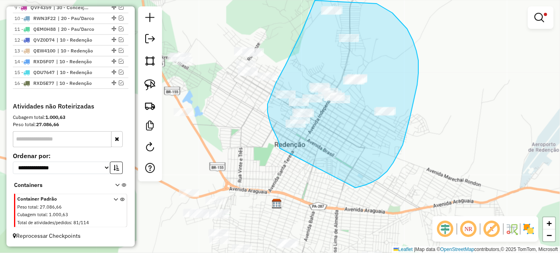
drag, startPoint x: 279, startPoint y: 148, endPoint x: 352, endPoint y: 189, distance: 82.8
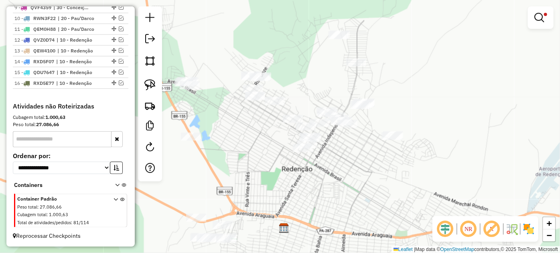
drag, startPoint x: 263, startPoint y: 132, endPoint x: 271, endPoint y: 157, distance: 25.6
click at [271, 157] on div "Limpar filtros Janela de atendimento Grade de atendimento Capacidade Transporta…" at bounding box center [280, 126] width 560 height 253
click at [156, 87] on link at bounding box center [150, 85] width 18 height 18
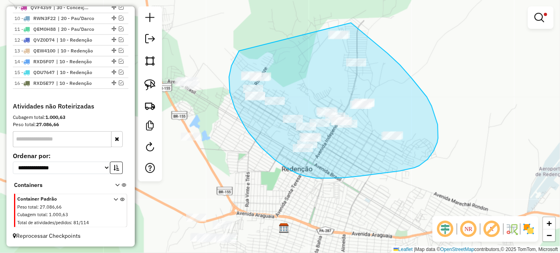
drag, startPoint x: 238, startPoint y: 52, endPoint x: 343, endPoint y: 16, distance: 110.6
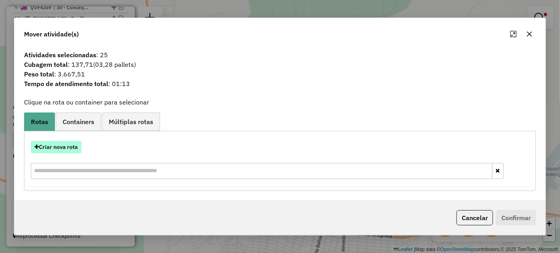
click at [74, 150] on button "Criar nova rota" at bounding box center [56, 147] width 51 height 12
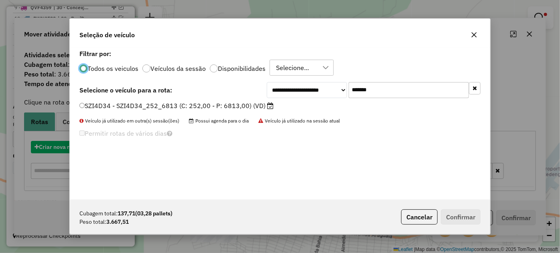
scroll to position [4, 2]
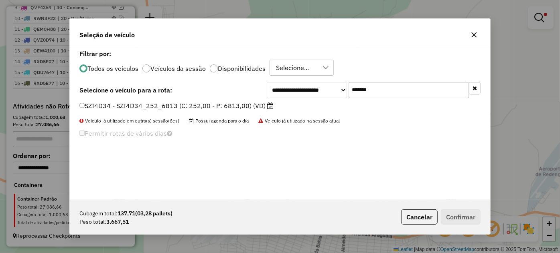
click at [411, 88] on input "*******" at bounding box center [408, 90] width 120 height 16
type input "***"
click at [157, 108] on label "QEL4593 - QEL4593_210_4560 (C: 252,00 - P: 4560,00) (VD)" at bounding box center [177, 106] width 196 height 10
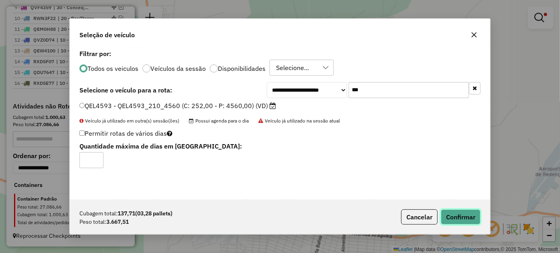
click at [454, 216] on button "Confirmar" at bounding box center [461, 217] width 40 height 15
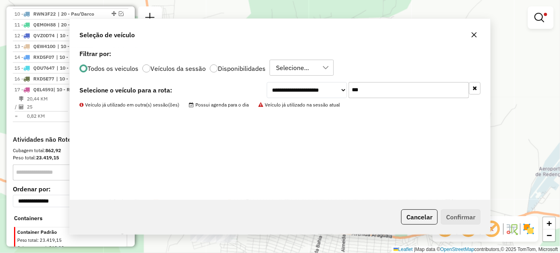
scroll to position [436, 0]
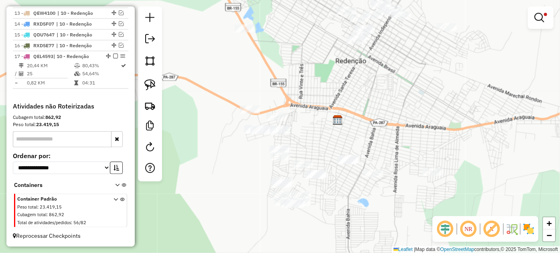
drag, startPoint x: 273, startPoint y: 126, endPoint x: 327, endPoint y: 18, distance: 120.9
click at [327, 18] on div "Limpar filtros Janela de atendimento Grade de atendimento Capacidade Transporta…" at bounding box center [280, 126] width 560 height 253
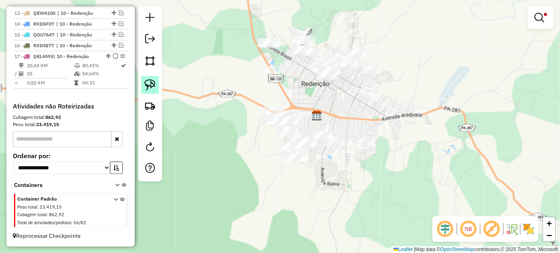
click at [153, 85] on img at bounding box center [149, 84] width 11 height 11
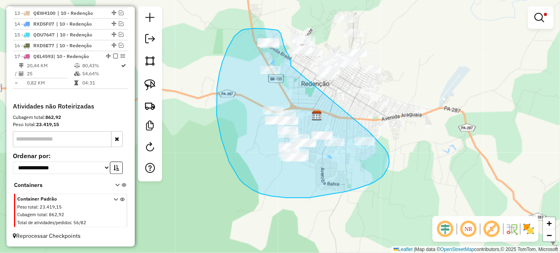
drag, startPoint x: 289, startPoint y: 55, endPoint x: 307, endPoint y: 109, distance: 56.4
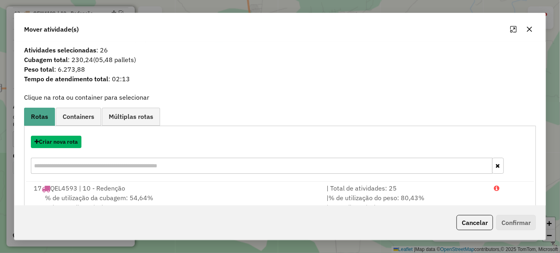
click at [67, 144] on button "Criar nova rota" at bounding box center [56, 142] width 51 height 12
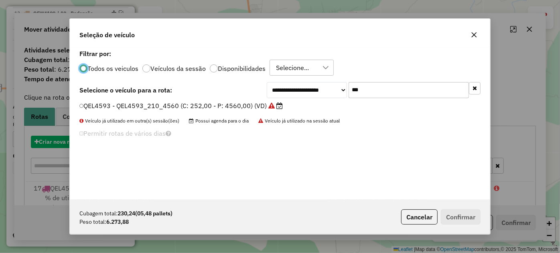
scroll to position [4, 2]
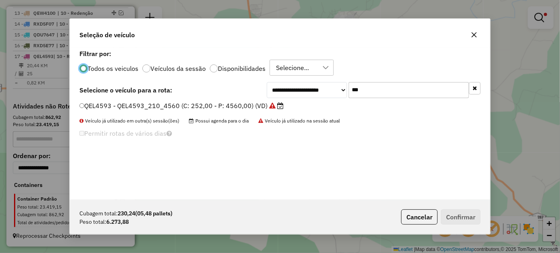
click at [390, 87] on input "***" at bounding box center [408, 90] width 120 height 16
paste input "****"
type input "*******"
click at [209, 107] on label "SZI4D34 - SZI4D34_252_6813 (C: 252,00 - P: 6813,00) (VD)" at bounding box center [176, 106] width 194 height 10
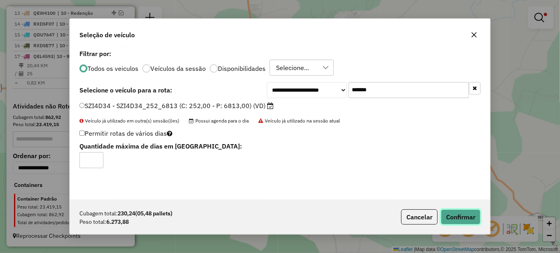
click at [461, 213] on button "Confirmar" at bounding box center [461, 217] width 40 height 15
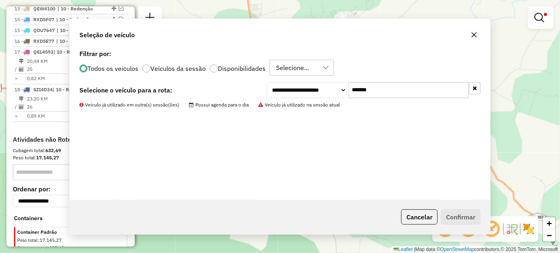
scroll to position [474, 0]
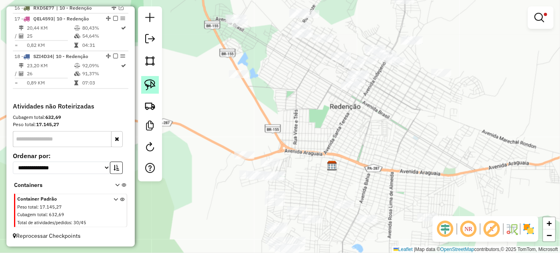
click at [145, 84] on img at bounding box center [149, 84] width 11 height 11
drag, startPoint x: 204, startPoint y: 18, endPoint x: 266, endPoint y: 0, distance: 63.8
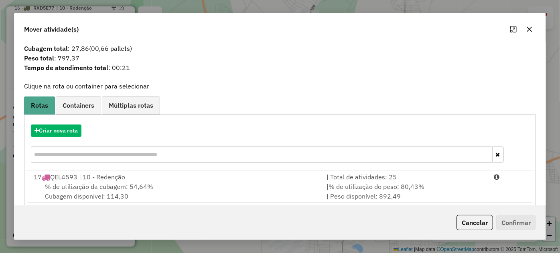
scroll to position [21, 0]
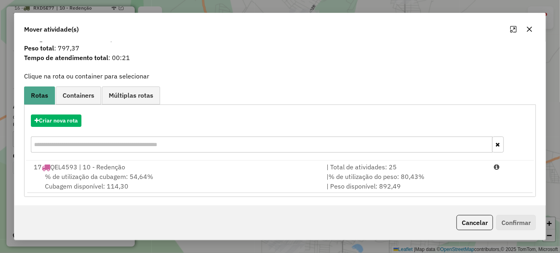
drag, startPoint x: 439, startPoint y: 182, endPoint x: 502, endPoint y: 202, distance: 66.1
click at [441, 183] on div "| % de utilização do peso: 80,43% | Peso disponível: 892,49" at bounding box center [405, 181] width 167 height 19
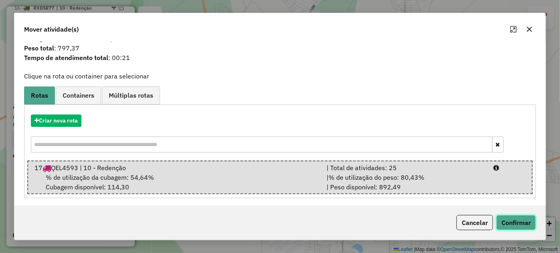
drag, startPoint x: 531, startPoint y: 226, endPoint x: 515, endPoint y: 216, distance: 19.1
click at [530, 224] on button "Confirmar" at bounding box center [516, 222] width 40 height 15
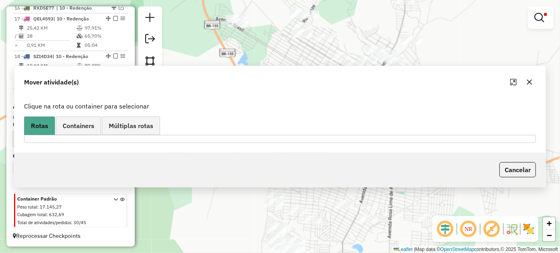
scroll to position [0, 0]
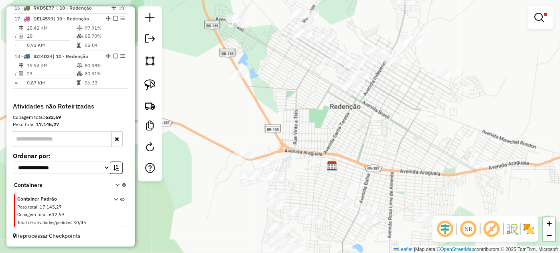
click at [311, 74] on div "Limpar filtros Janela de atendimento Grade de atendimento Capacidade Transporta…" at bounding box center [280, 126] width 560 height 253
select select "*********"
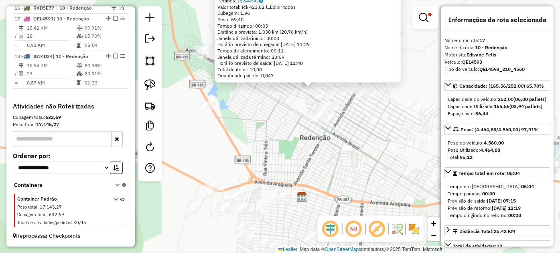
drag, startPoint x: 243, startPoint y: 180, endPoint x: 255, endPoint y: 133, distance: 48.0
click at [274, 140] on div "47310 - AQUI TEM 199 Endereço: DOUTOR [PERSON_NAME]: 02 MARECHAL RONDON (68.5 /…" at bounding box center [280, 126] width 560 height 253
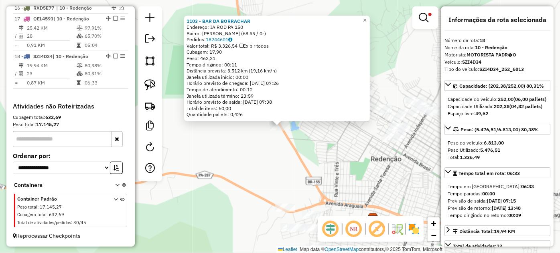
click at [337, 159] on div "1103 - BAR DA BORRACHAR Endereço: IA ROD PA 150 Bairro: ADEMAR GUIMARAES (68.55…" at bounding box center [280, 126] width 560 height 253
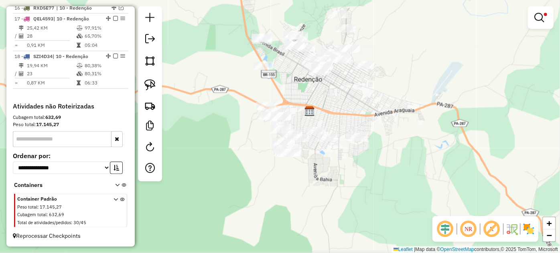
drag, startPoint x: 348, startPoint y: 173, endPoint x: 302, endPoint y: 98, distance: 87.5
click at [302, 98] on div "Limpar filtros Janela de atendimento Grade de atendimento Capacidade Transporta…" at bounding box center [280, 126] width 560 height 253
select select "*********"
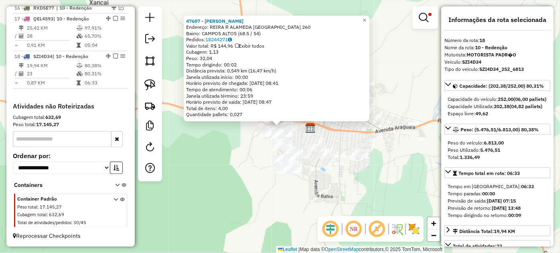
click at [319, 132] on div "47687 - [PERSON_NAME] FER Endereço: [GEOGRAPHIC_DATA] 260 Bairro: [GEOGRAPHIC_D…" at bounding box center [280, 126] width 560 height 253
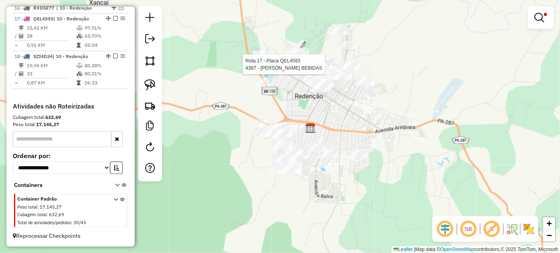
select select "*********"
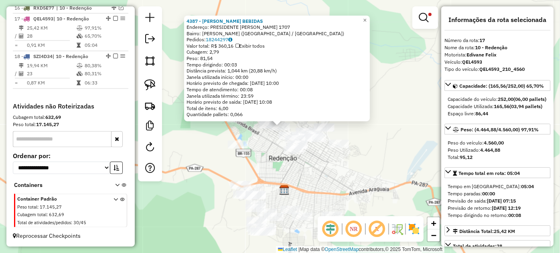
click at [263, 169] on div "4387 - GARCIA BEBIDAS Endereço: PRESIDENTE CASTELO BRANCO 1707 Bairro: MARECHAL…" at bounding box center [280, 126] width 560 height 253
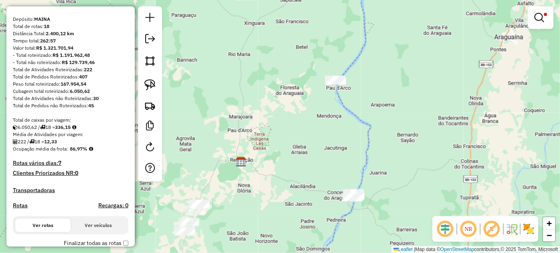
scroll to position [36, 0]
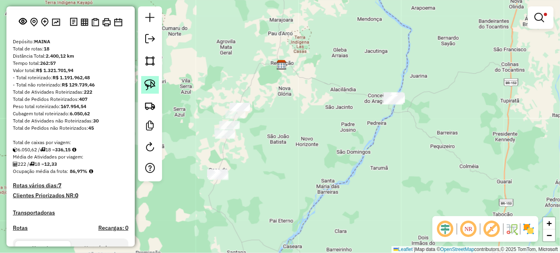
click at [148, 86] on img at bounding box center [149, 84] width 11 height 11
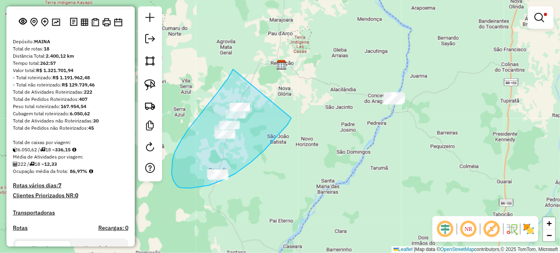
drag, startPoint x: 200, startPoint y: 114, endPoint x: 294, endPoint y: 105, distance: 93.4
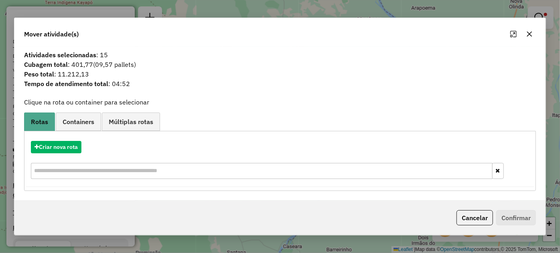
click at [532, 33] on button "button" at bounding box center [529, 34] width 13 height 13
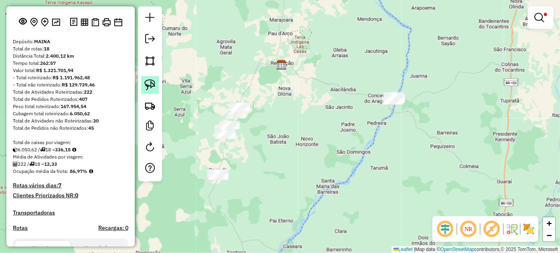
click at [154, 84] on img at bounding box center [149, 84] width 11 height 11
drag, startPoint x: 383, startPoint y: 125, endPoint x: 436, endPoint y: 66, distance: 79.2
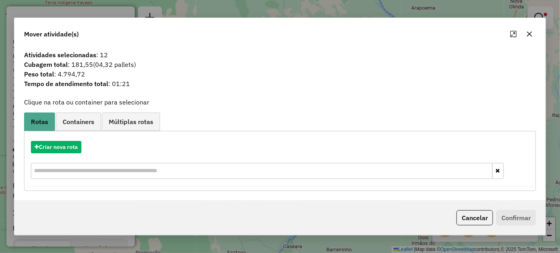
click at [528, 37] on icon "button" at bounding box center [529, 34] width 6 height 6
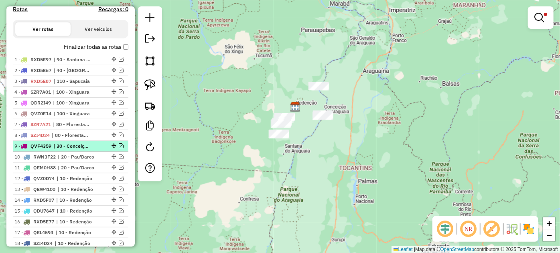
scroll to position [420, 0]
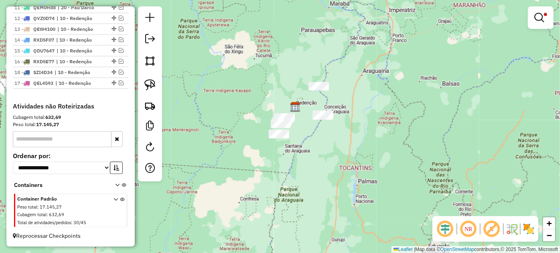
drag, startPoint x: 112, startPoint y: 71, endPoint x: 111, endPoint y: 92, distance: 20.9
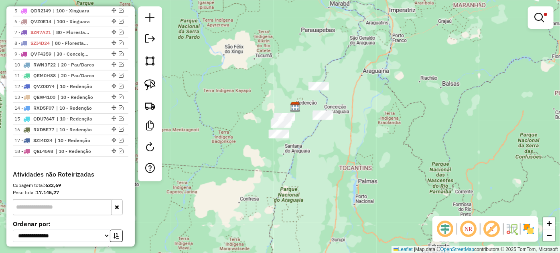
scroll to position [347, 0]
click at [78, 111] on span "| 10 - Redenção" at bounding box center [74, 108] width 37 height 7
select select "*********"
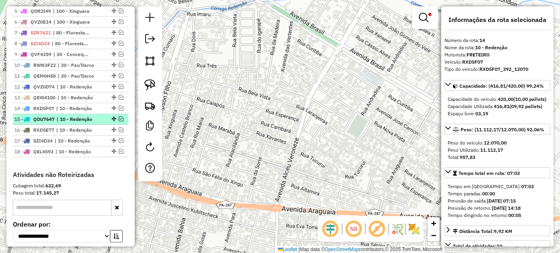
click at [77, 123] on span "| 10 - Redenção" at bounding box center [75, 119] width 37 height 7
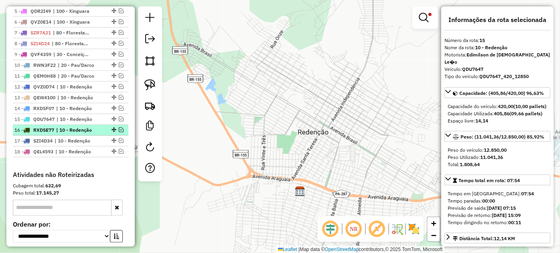
click at [77, 134] on span "| 10 - Redenção" at bounding box center [74, 130] width 37 height 7
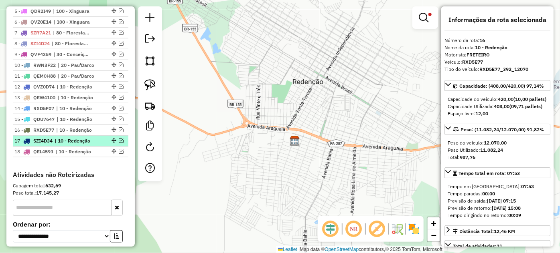
click at [77, 143] on span "| 10 - Redenção" at bounding box center [73, 141] width 37 height 7
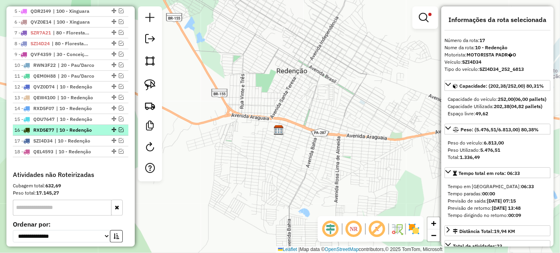
click at [119, 132] on em at bounding box center [121, 130] width 5 height 5
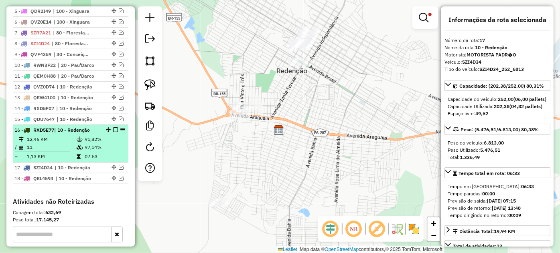
click at [113, 132] on em at bounding box center [115, 130] width 5 height 5
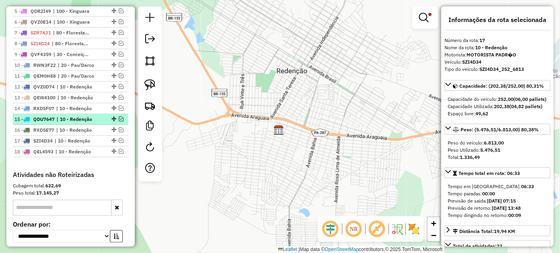
click at [121, 121] on em at bounding box center [121, 119] width 5 height 5
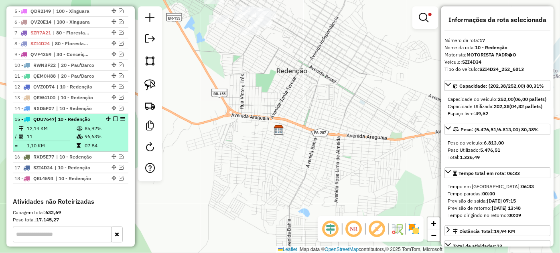
click at [114, 121] on em at bounding box center [115, 119] width 5 height 5
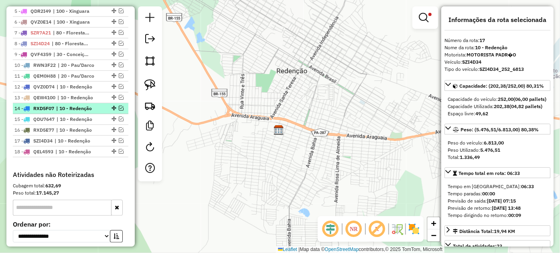
click at [119, 111] on em at bounding box center [121, 108] width 5 height 5
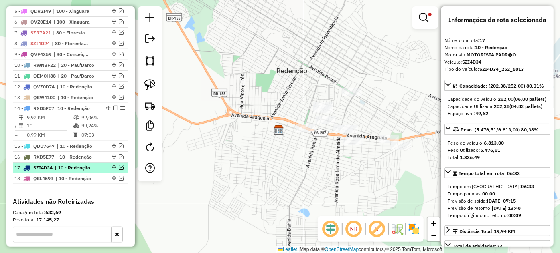
click at [119, 170] on em at bounding box center [121, 167] width 5 height 5
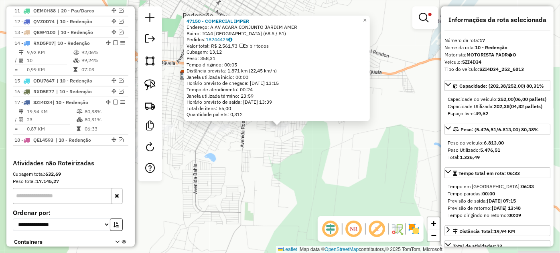
scroll to position [474, 0]
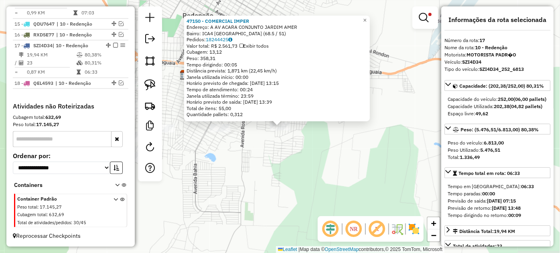
click at [269, 147] on div "47150 - COMERCIAL IMPER Endereço: A AV ACARA CONJUNTO [GEOGRAPHIC_DATA][PERSON_…" at bounding box center [280, 126] width 560 height 253
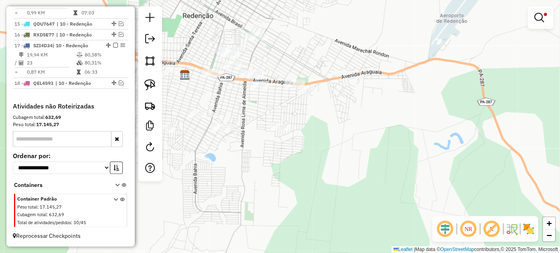
click at [259, 89] on div at bounding box center [259, 85] width 20 height 8
select select "*********"
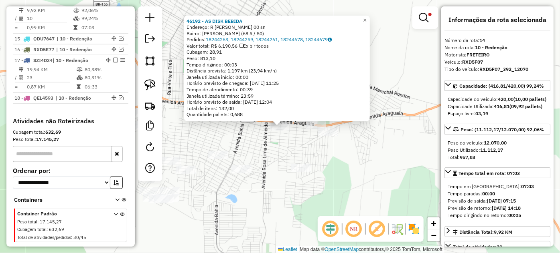
scroll to position [449, 0]
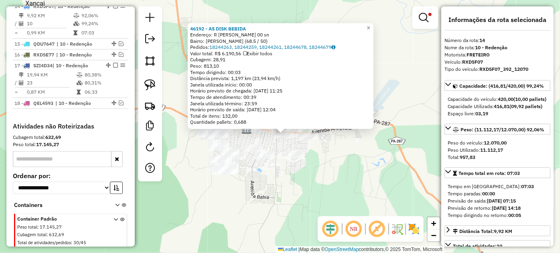
click at [280, 148] on div "46192 - AS DISK BEBIDA Endereço: R [PERSON_NAME] 00 sn Bairro: [PERSON_NAME] (6…" at bounding box center [280, 126] width 560 height 253
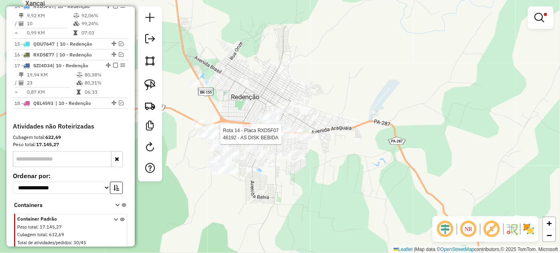
select select "*********"
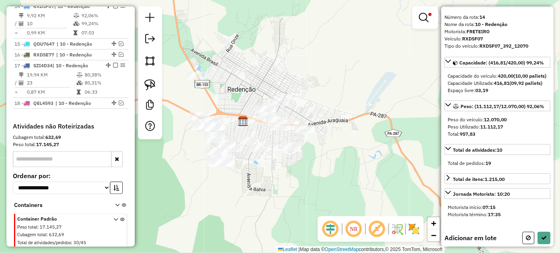
scroll to position [47, 0]
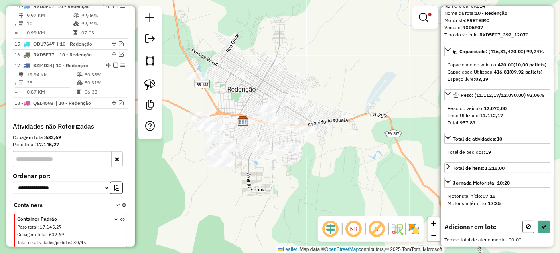
click at [522, 225] on button at bounding box center [528, 227] width 12 height 12
select select "*********"
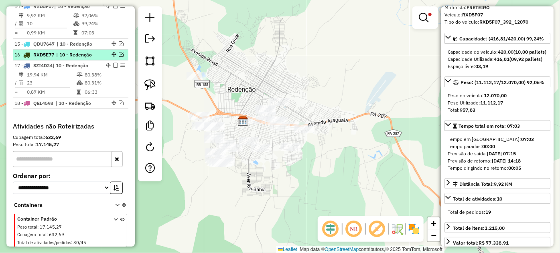
click at [119, 57] on em at bounding box center [121, 54] width 5 height 5
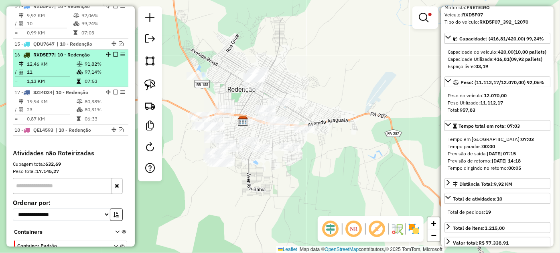
click at [113, 57] on em at bounding box center [115, 54] width 5 height 5
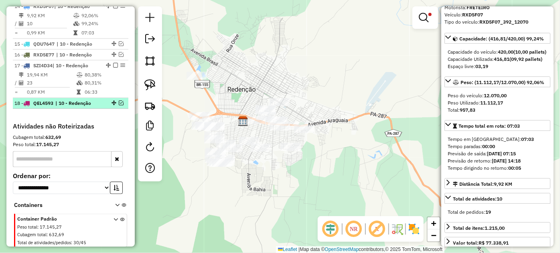
click at [119, 105] on em at bounding box center [121, 103] width 5 height 5
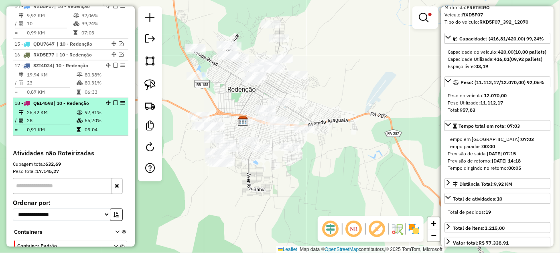
click at [114, 105] on div "18 - QEL4593 | 10 - Redenção" at bounding box center [70, 103] width 112 height 7
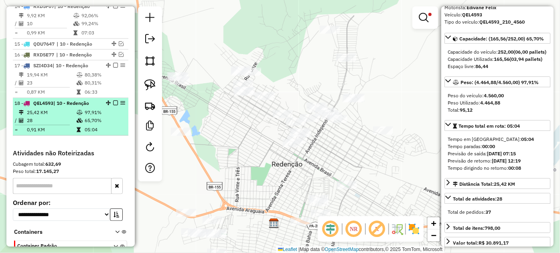
click at [114, 105] on em at bounding box center [115, 103] width 5 height 5
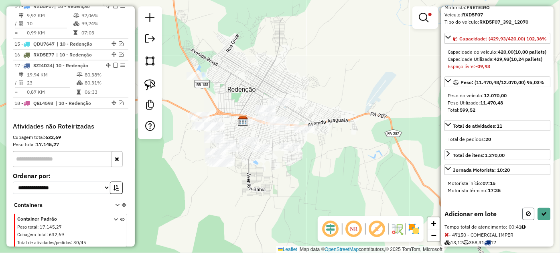
click at [526, 217] on icon at bounding box center [528, 214] width 5 height 6
select select "*********"
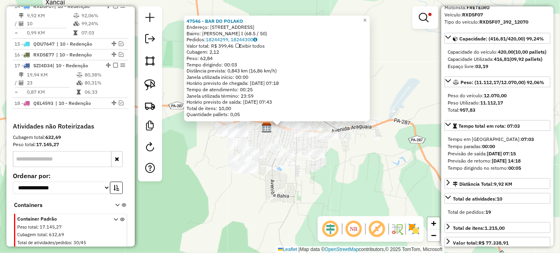
click at [292, 139] on div "Rota 14 - Placa RXD5F07 47546 - BAR DO POLAKO 47546 - BAR DO POLAKO Endereço: R…" at bounding box center [280, 126] width 560 height 253
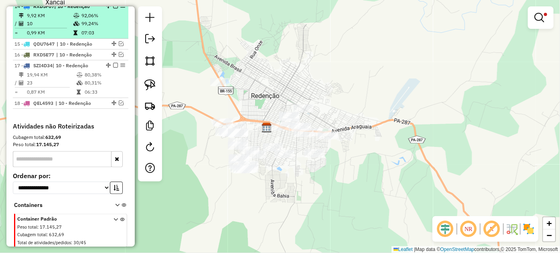
click at [113, 7] on li "14 - RXD5F07 | 10 - Redenção 9,92 KM 92,06% / 10 99,24% = 0,99 KM 07:03" at bounding box center [70, 20] width 115 height 38
select select "*********"
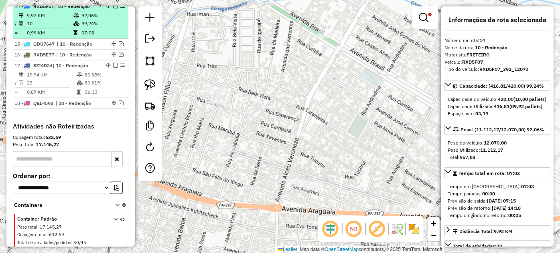
click at [113, 8] on em at bounding box center [115, 6] width 5 height 5
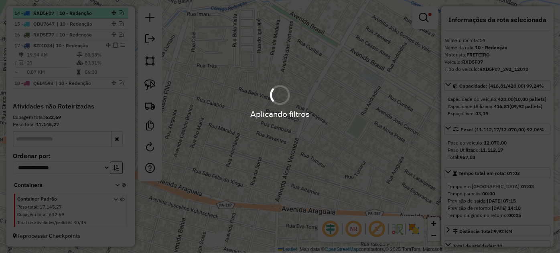
scroll to position [447, 0]
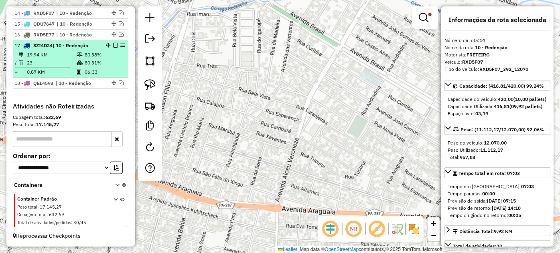
click at [113, 47] on em at bounding box center [115, 45] width 5 height 5
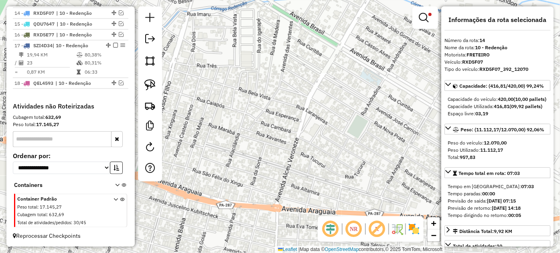
scroll to position [420, 0]
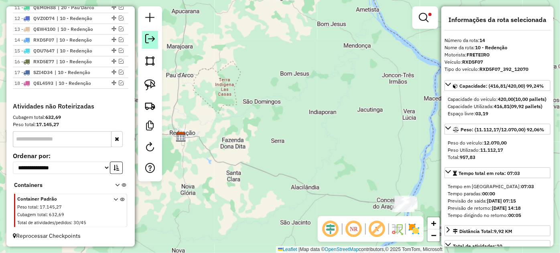
click at [151, 41] on em at bounding box center [150, 39] width 10 height 10
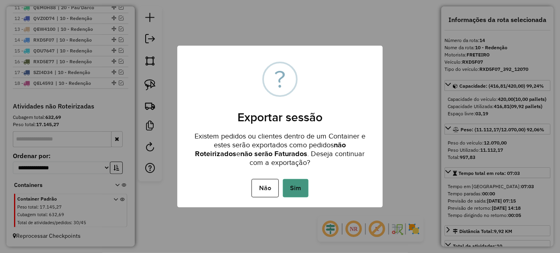
click at [300, 195] on button "Sim" at bounding box center [296, 188] width 26 height 18
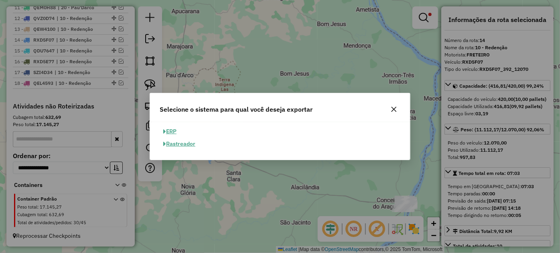
click at [173, 133] on button "ERP" at bounding box center [170, 132] width 20 height 12
select select "**"
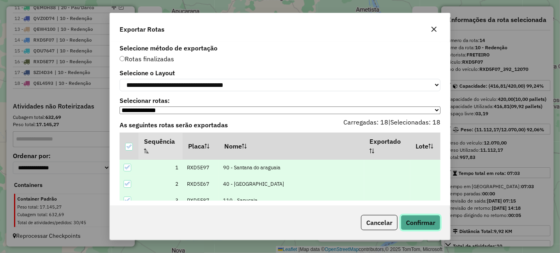
click at [417, 229] on button "Confirmar" at bounding box center [421, 222] width 40 height 15
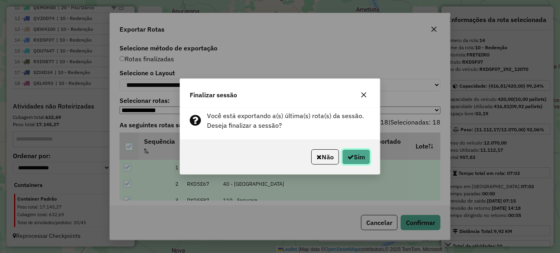
click at [350, 159] on icon "button" at bounding box center [350, 157] width 6 height 6
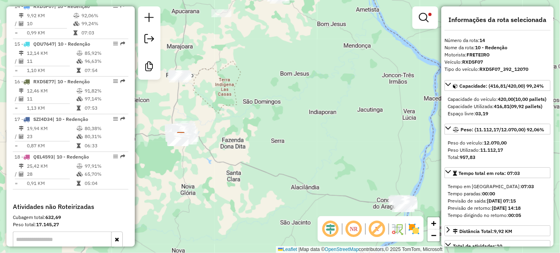
scroll to position [743, 0]
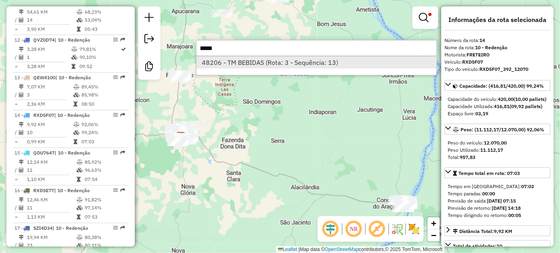
type input "*****"
click at [290, 63] on li "48206 - TM BEBIDAS (Rota: 3 - Sequência: 13)" at bounding box center [316, 63] width 240 height 12
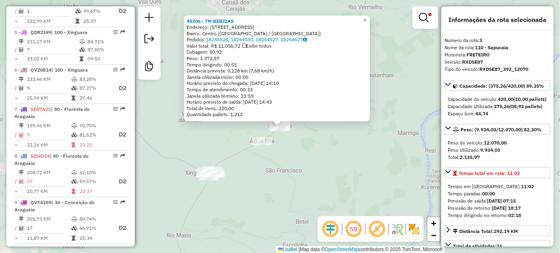
scroll to position [408, 0]
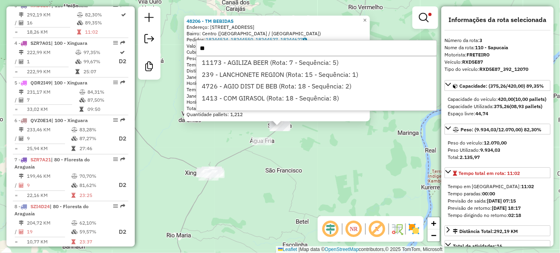
type input "*"
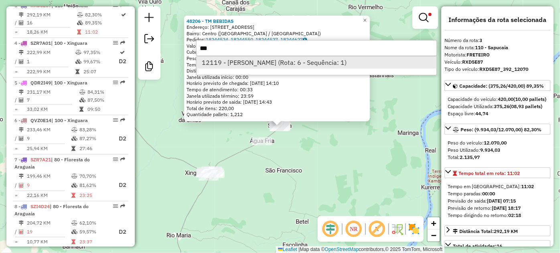
type input "***"
click at [280, 63] on li "12119 - [PERSON_NAME] (Rota: 6 - Sequência: 1)" at bounding box center [316, 63] width 240 height 12
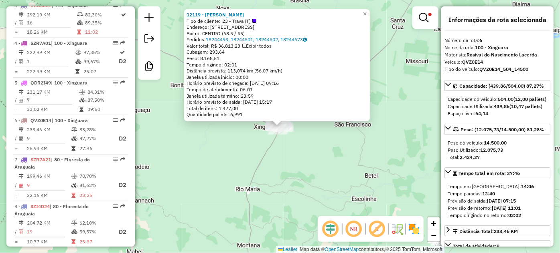
scroll to position [523, 0]
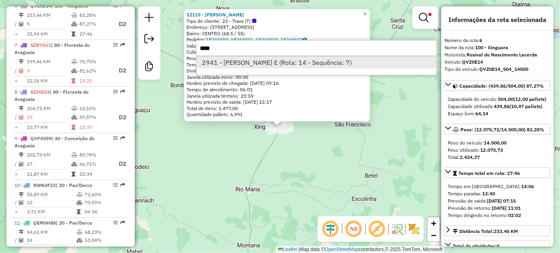
type input "****"
click at [302, 64] on li "2941 - [PERSON_NAME] E (Rota: 14 - Sequência: 7)" at bounding box center [316, 63] width 240 height 12
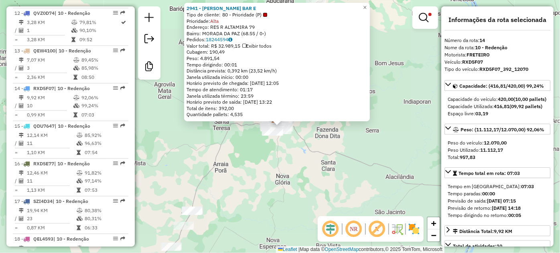
scroll to position [853, 0]
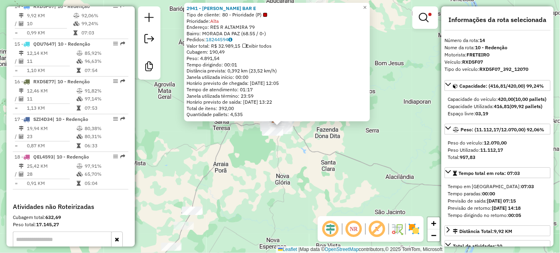
drag, startPoint x: 482, startPoint y: 61, endPoint x: 464, endPoint y: 63, distance: 18.1
click at [464, 63] on div "Veículo: RXD5F07" at bounding box center [497, 62] width 106 height 7
copy strong "RXD5F07"
